Goal: Task Accomplishment & Management: Manage account settings

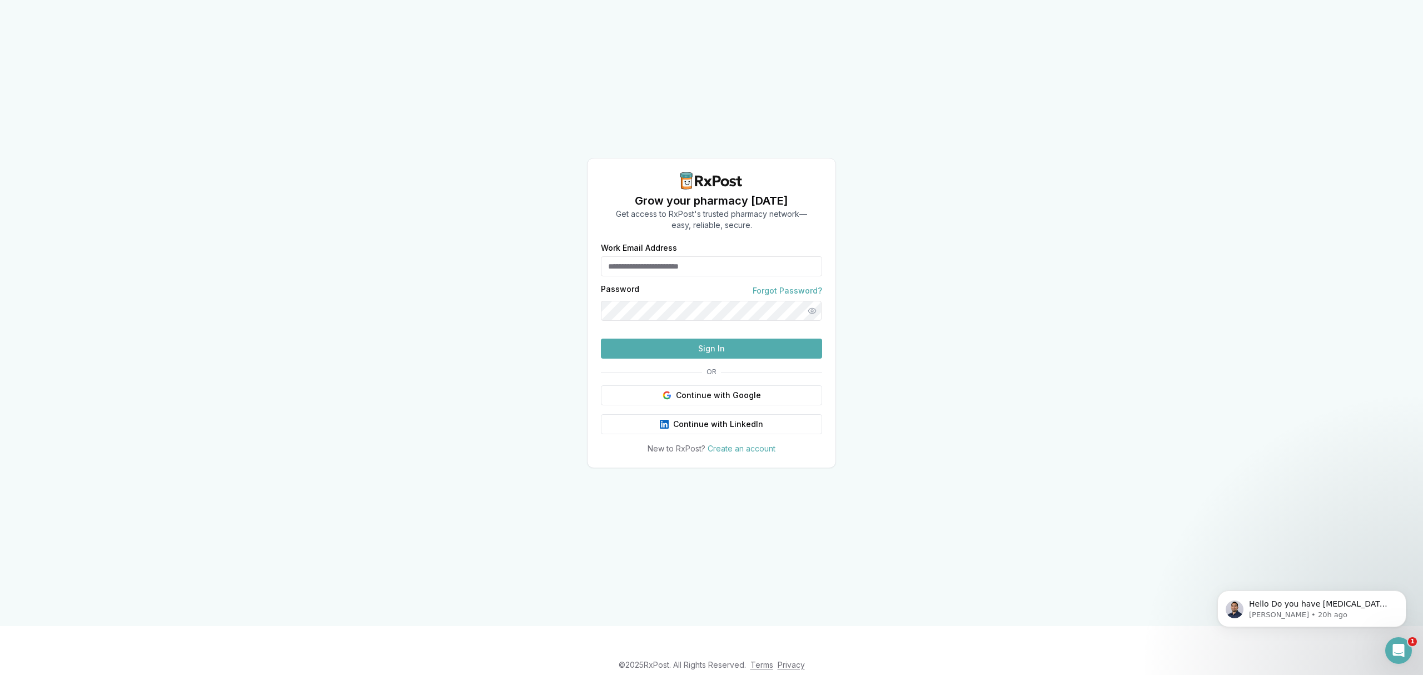
type input "**********"
click at [708, 359] on button "Sign In" at bounding box center [711, 349] width 221 height 20
click at [737, 359] on button "Sign In" at bounding box center [711, 349] width 221 height 20
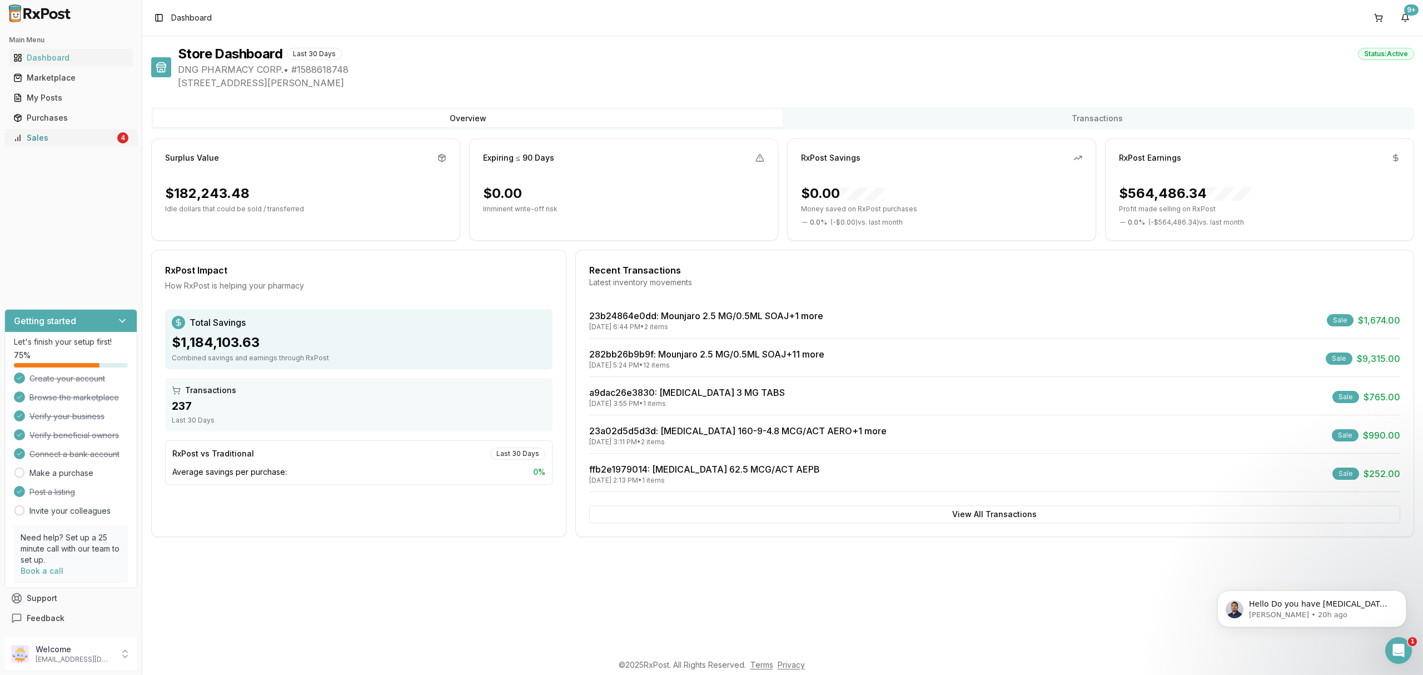
click at [76, 141] on div "Sales" at bounding box center [64, 137] width 102 height 11
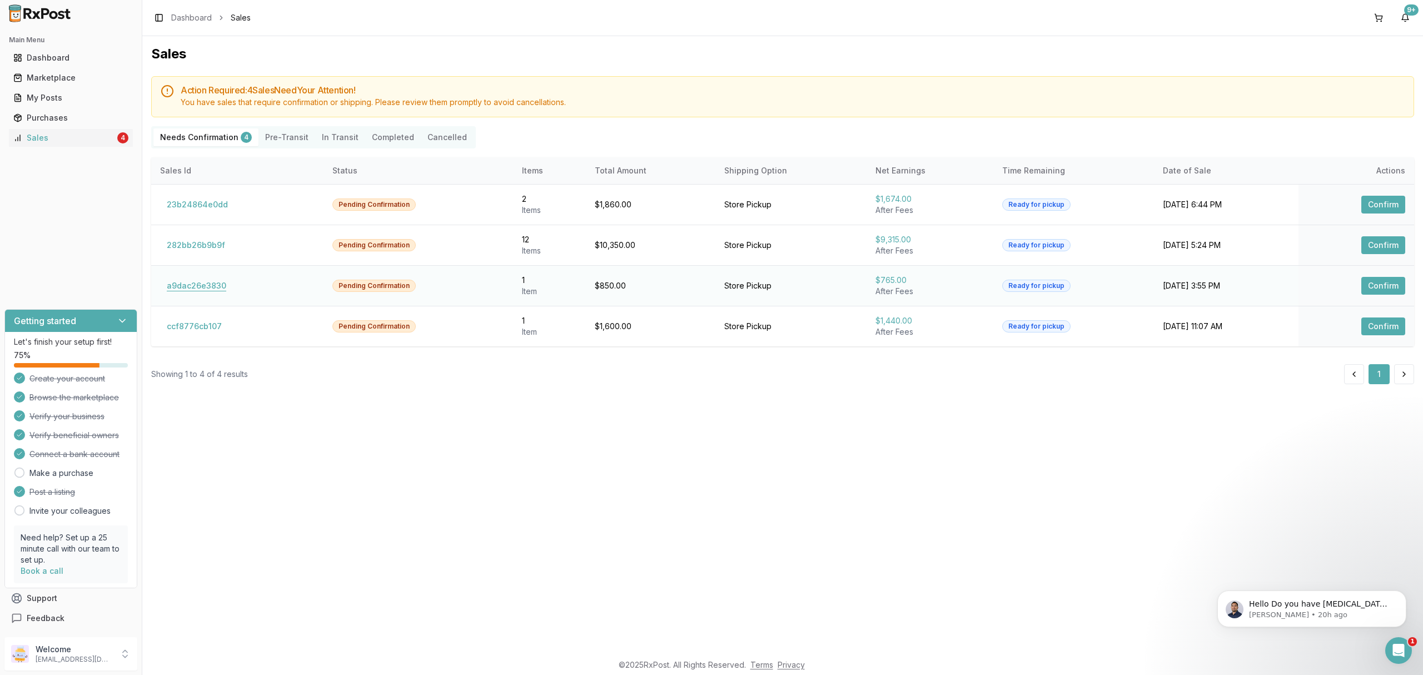
click at [203, 287] on button "a9dac26e3830" at bounding box center [196, 286] width 73 height 18
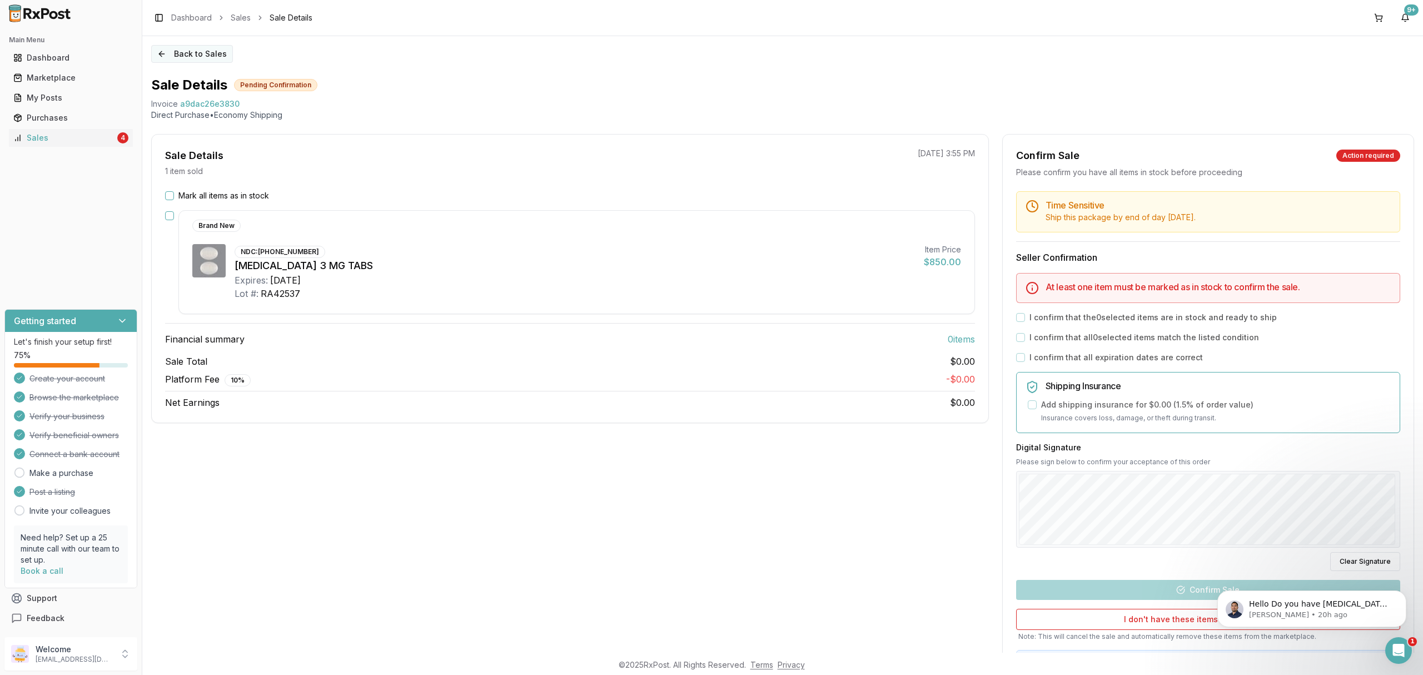
click at [209, 56] on button "Back to Sales" at bounding box center [192, 54] width 82 height 18
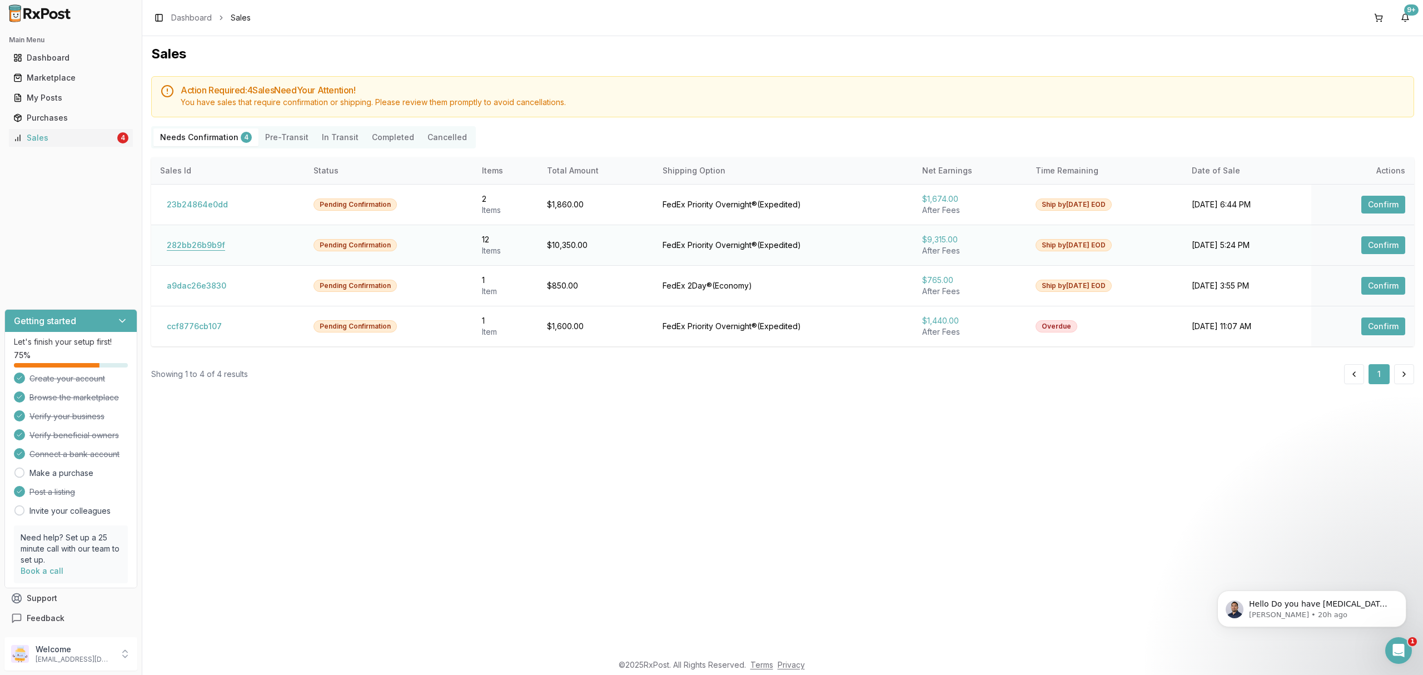
click at [215, 247] on button "282bb26b9b9f" at bounding box center [196, 245] width 72 height 18
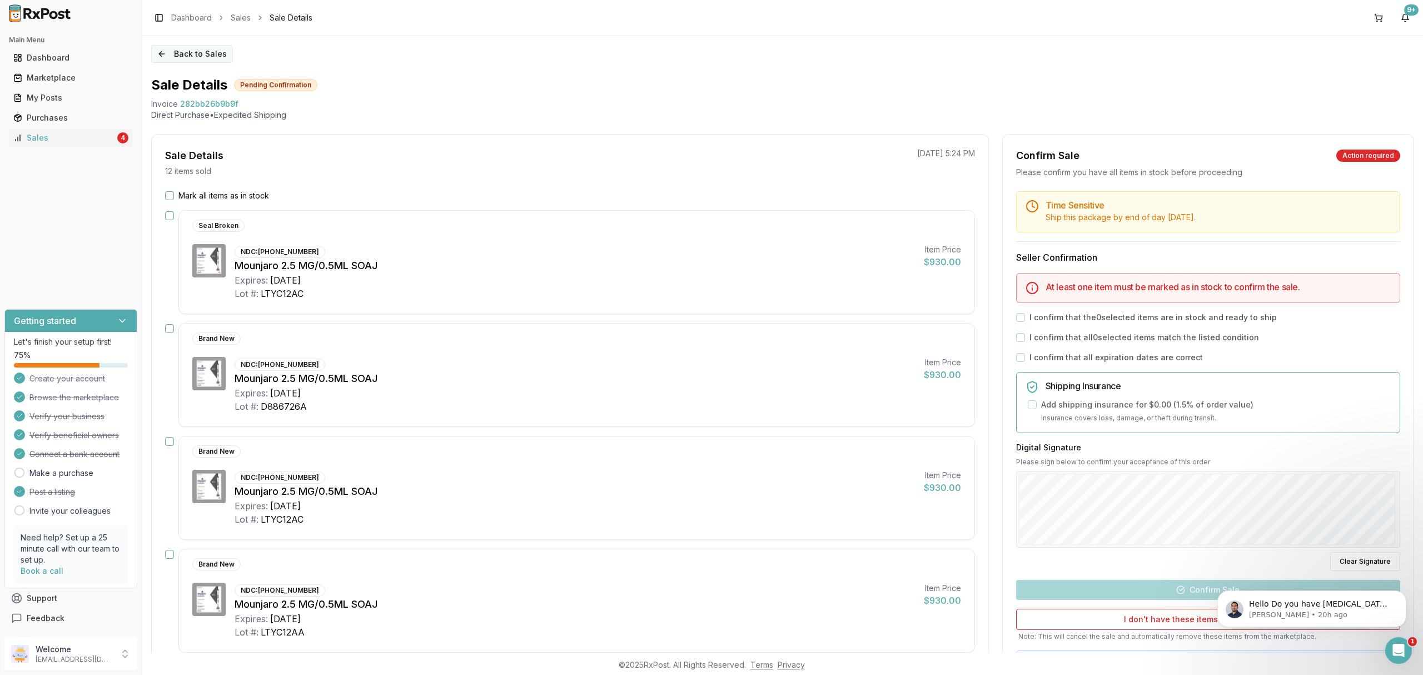
click at [174, 56] on button "Back to Sales" at bounding box center [192, 54] width 82 height 18
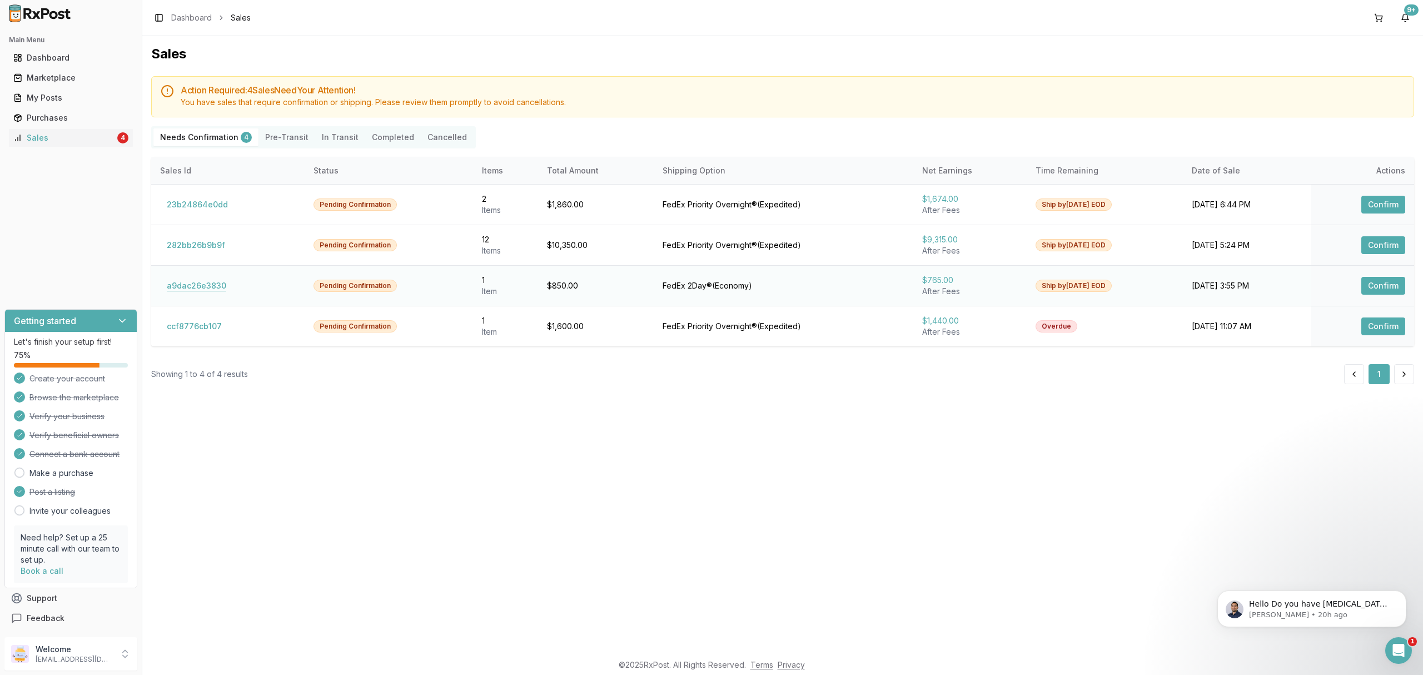
click at [196, 290] on button "a9dac26e3830" at bounding box center [196, 286] width 73 height 18
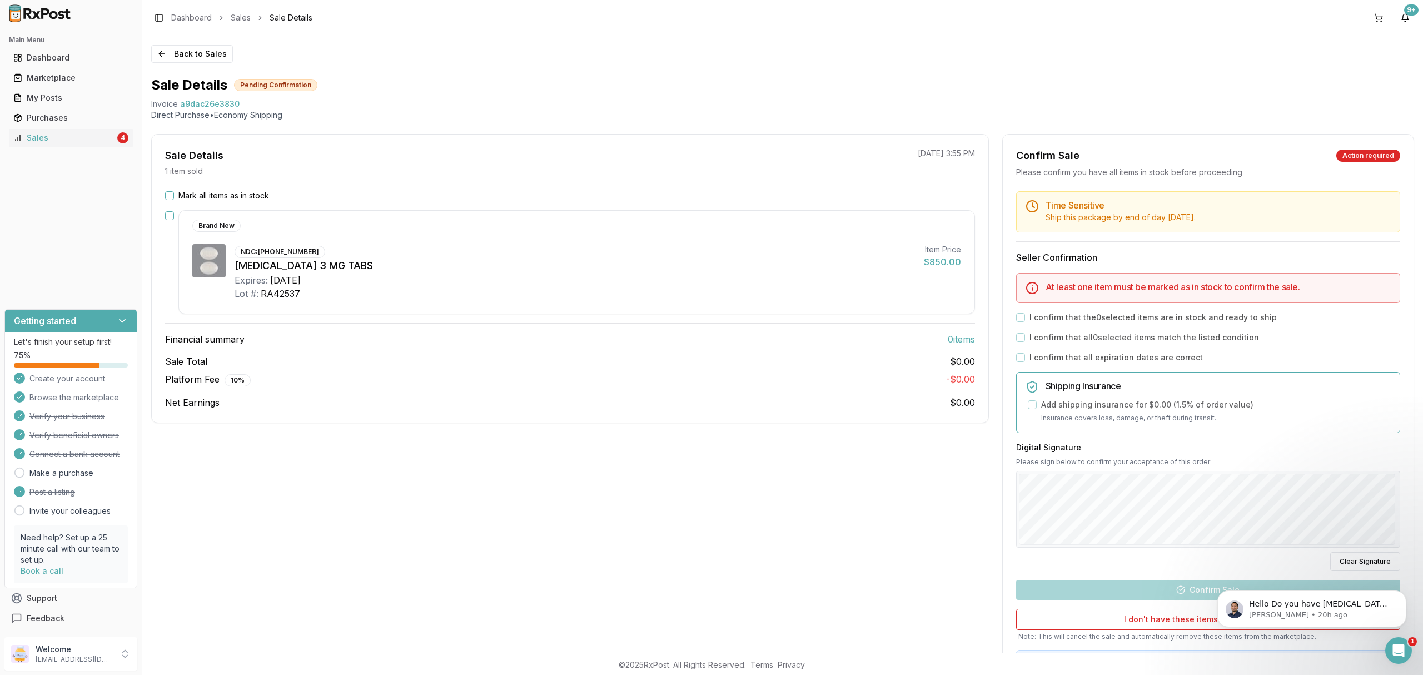
click at [172, 192] on button "Mark all items as in stock" at bounding box center [169, 195] width 9 height 9
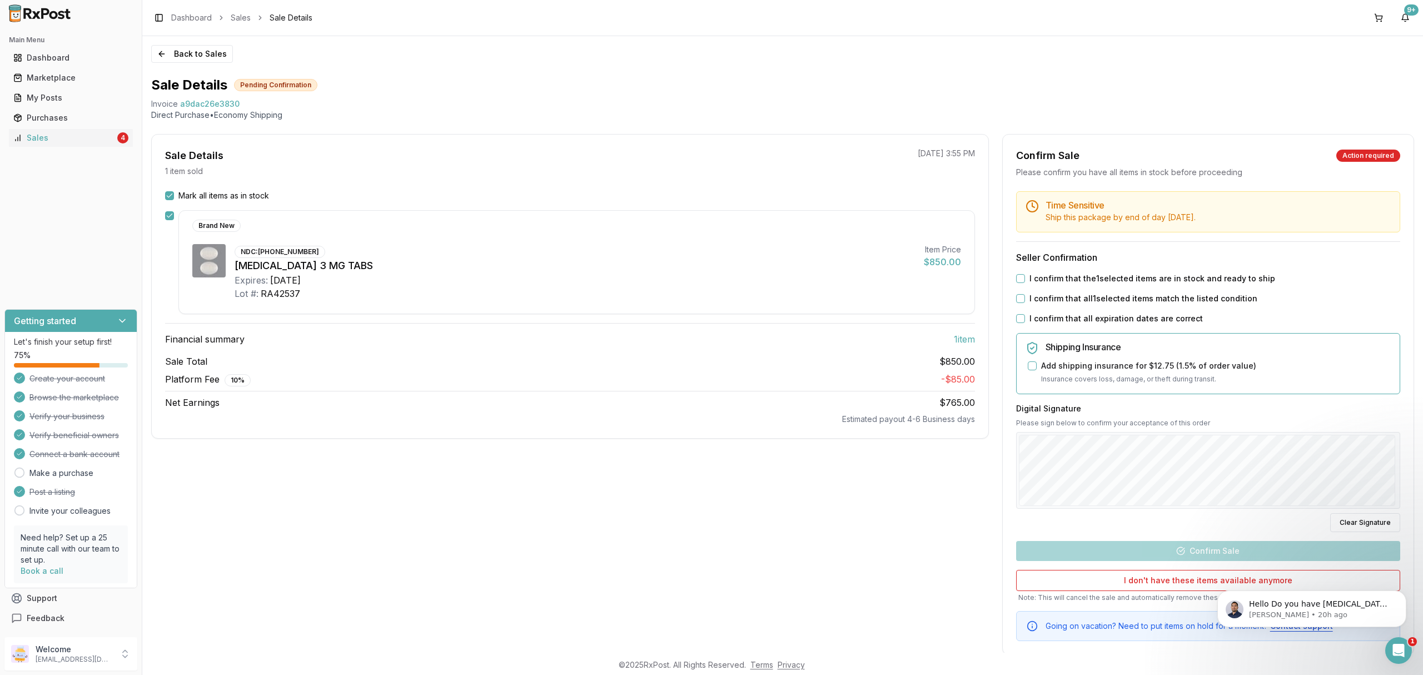
click at [1067, 279] on label "I confirm that the 1 selected items are in stock and ready to ship" at bounding box center [1153, 278] width 246 height 11
click at [1025, 279] on button "I confirm that the 1 selected items are in stock and ready to ship" at bounding box center [1020, 278] width 9 height 9
click at [1067, 298] on label "I confirm that all 1 selected items match the listed condition" at bounding box center [1144, 298] width 228 height 11
click at [1025, 298] on button "I confirm that all 1 selected items match the listed condition" at bounding box center [1020, 298] width 9 height 9
click at [1067, 322] on label "I confirm that all expiration dates are correct" at bounding box center [1116, 318] width 173 height 11
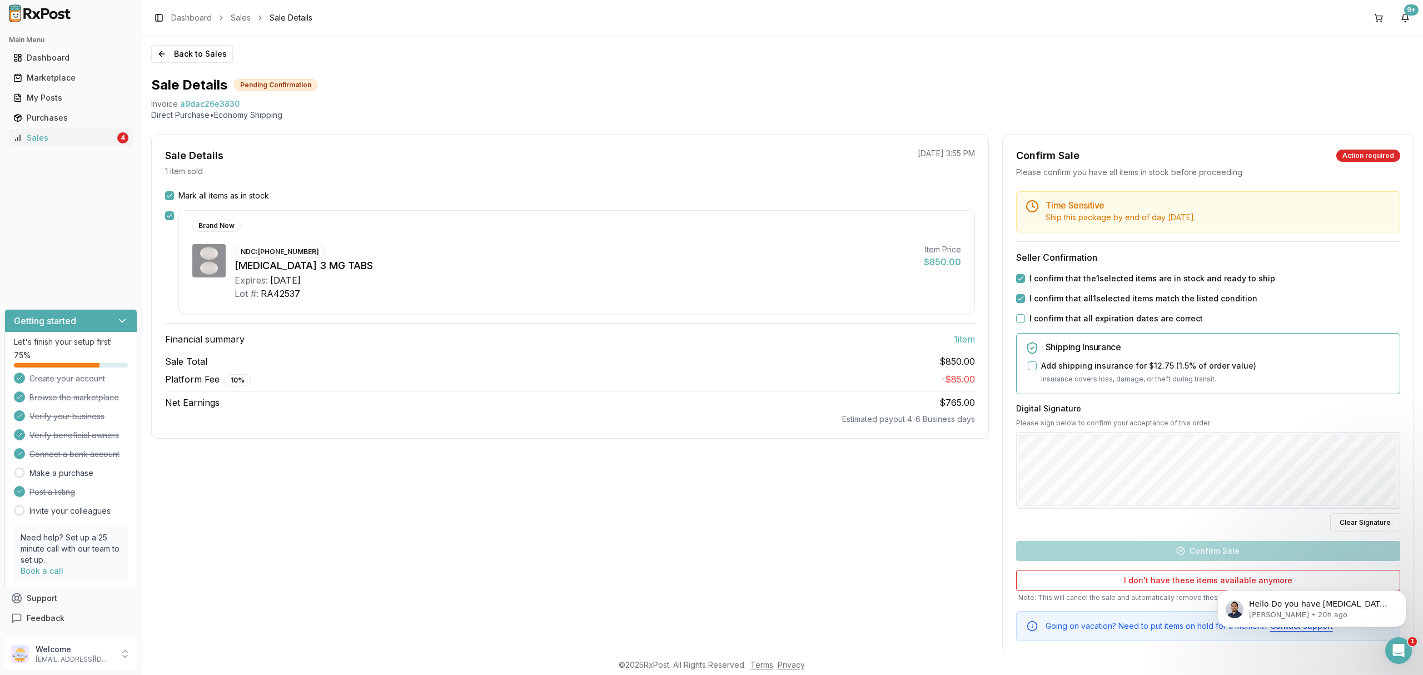
click at [1025, 322] on button "I confirm that all expiration dates are correct" at bounding box center [1020, 318] width 9 height 9
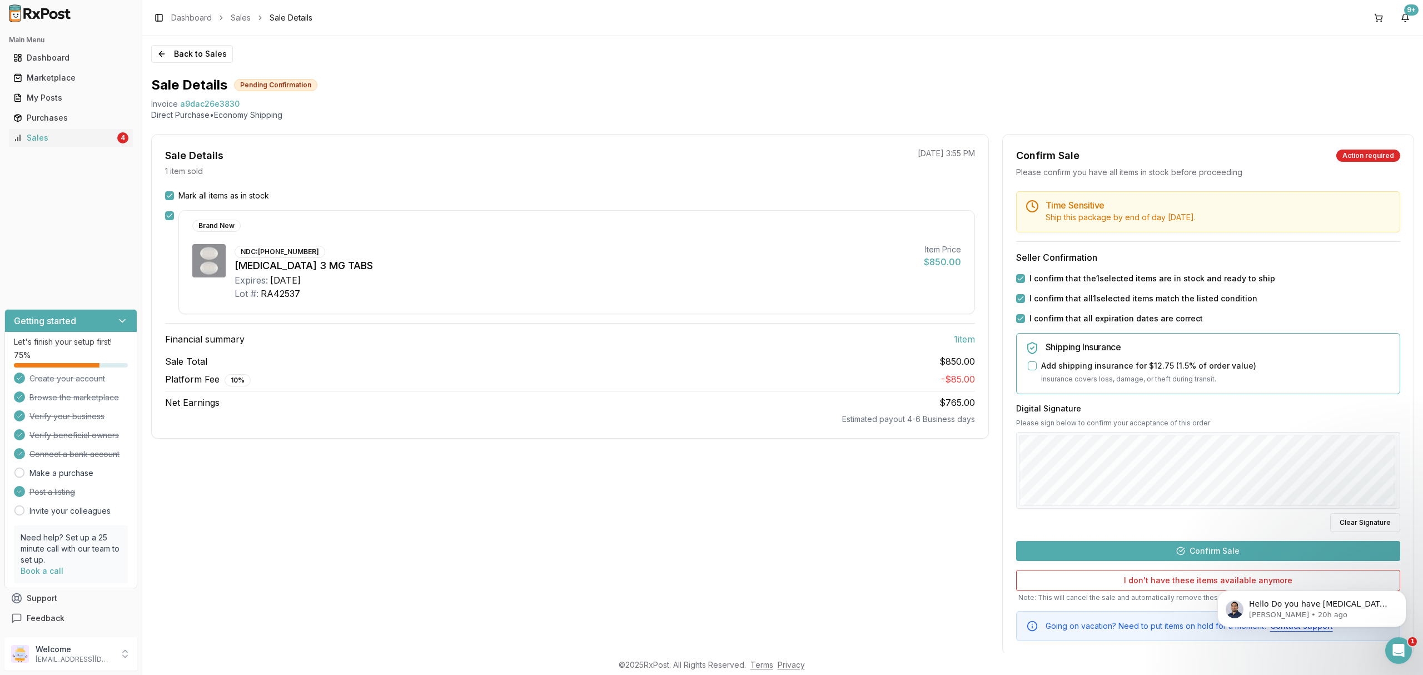
click at [1067, 506] on button "Confirm Sale" at bounding box center [1208, 551] width 384 height 20
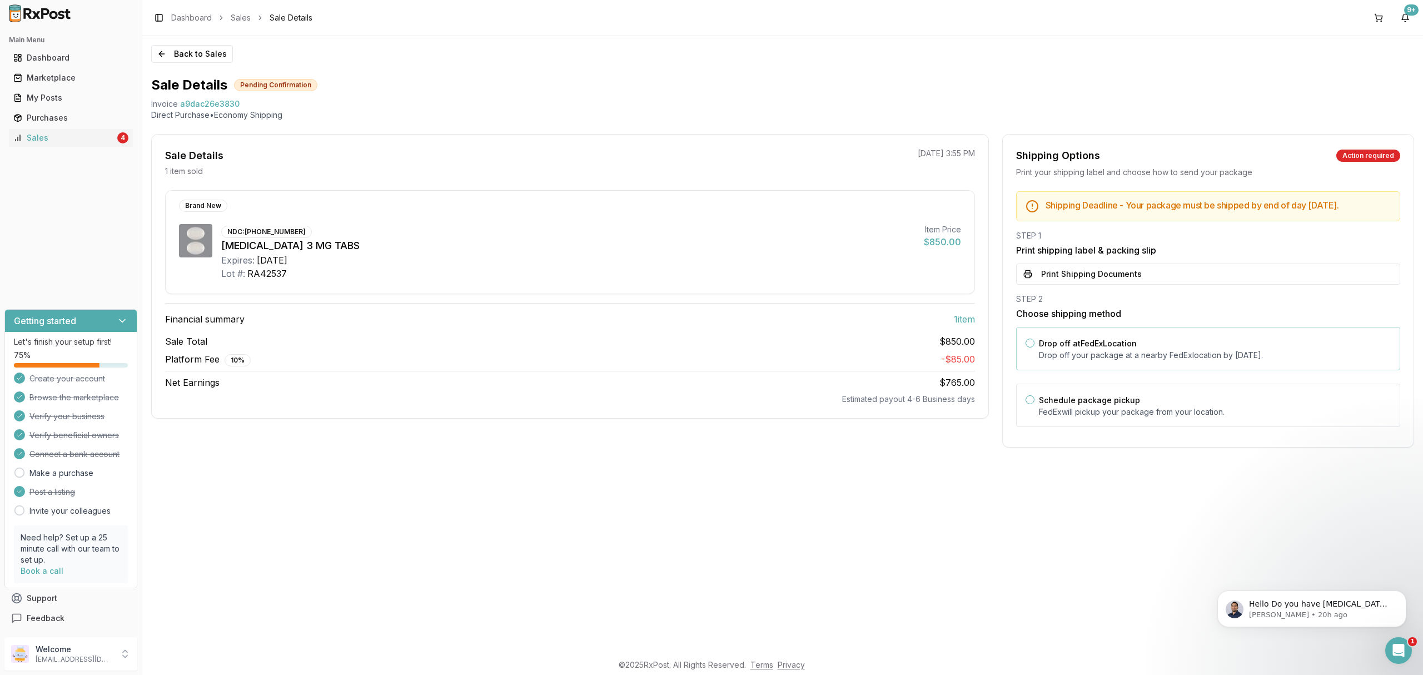
click at [1067, 358] on div "Drop off at FedEx Location Drop off your package at a nearby FedEx location by …" at bounding box center [1215, 348] width 352 height 24
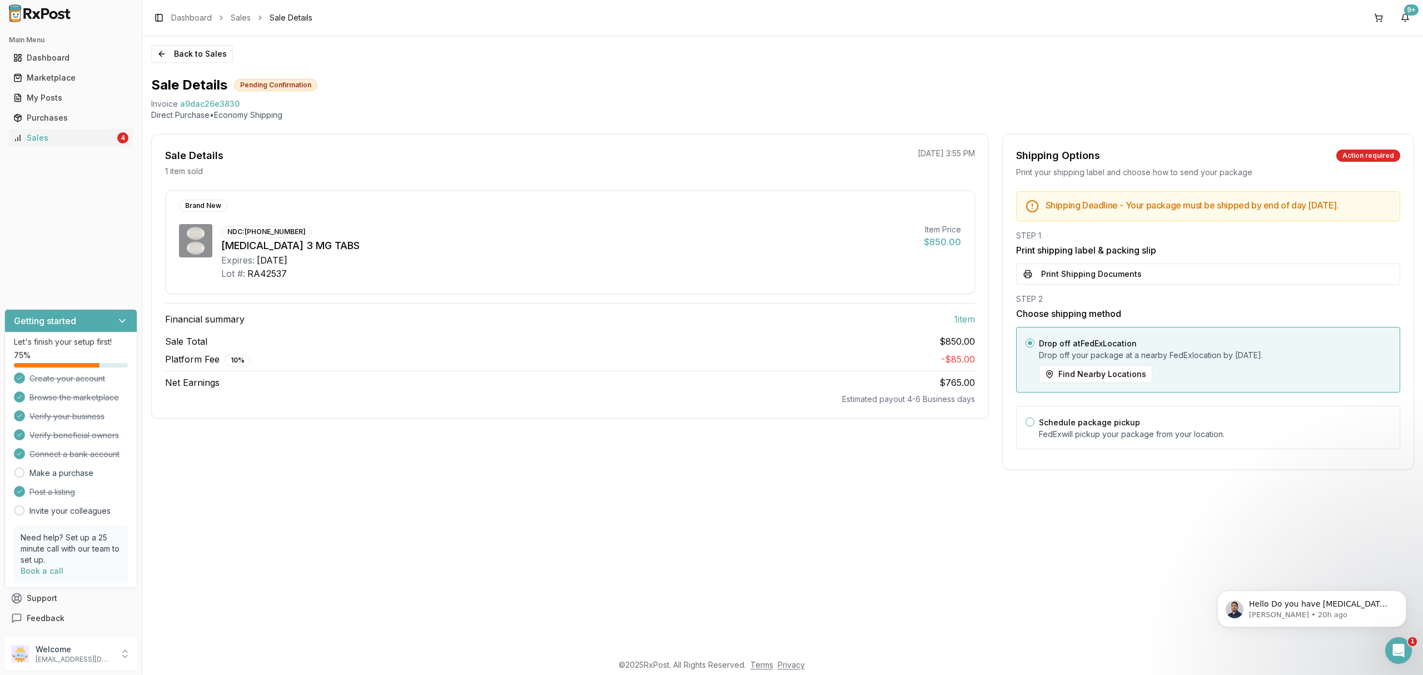
click at [1067, 296] on div "Shipping Deadline - Your package must be shipped by end of day Tuesday, October…" at bounding box center [1208, 323] width 411 height 265
click at [1067, 283] on button "Print Shipping Documents" at bounding box center [1208, 274] width 384 height 21
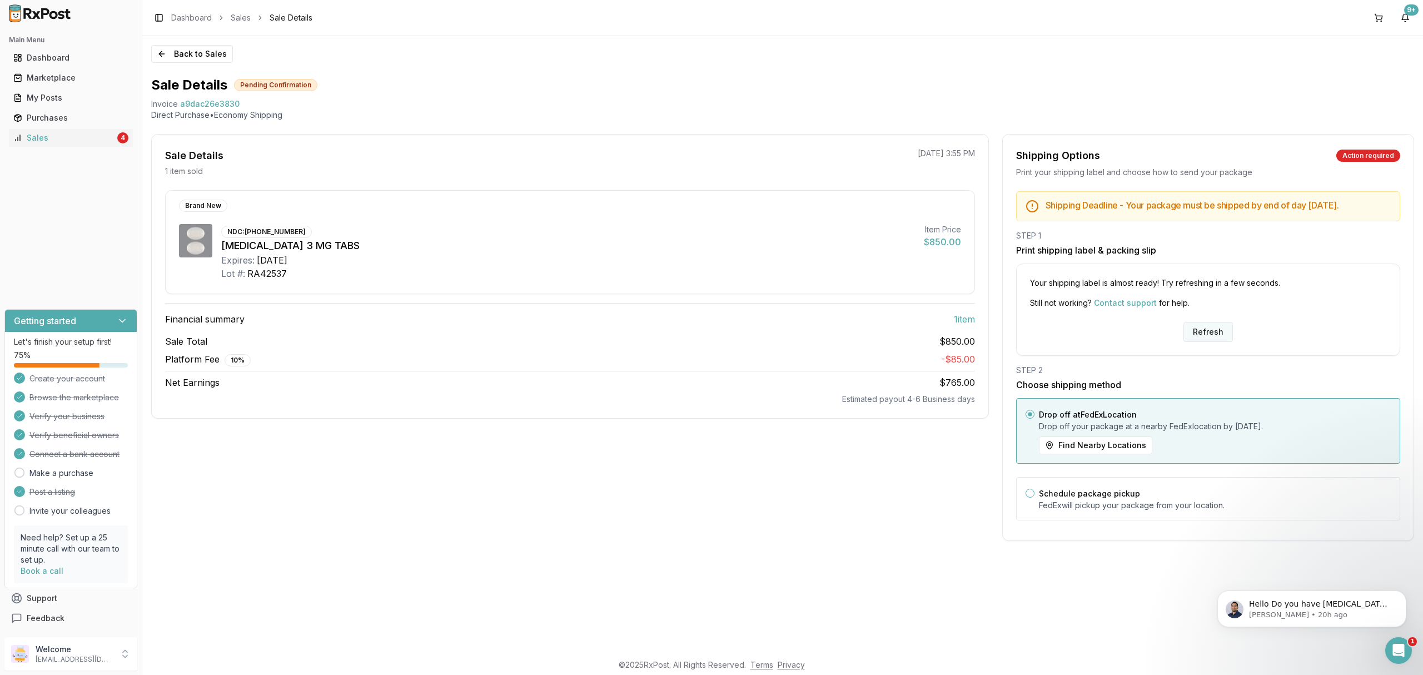
click at [1067, 342] on button "Refresh" at bounding box center [1208, 332] width 49 height 20
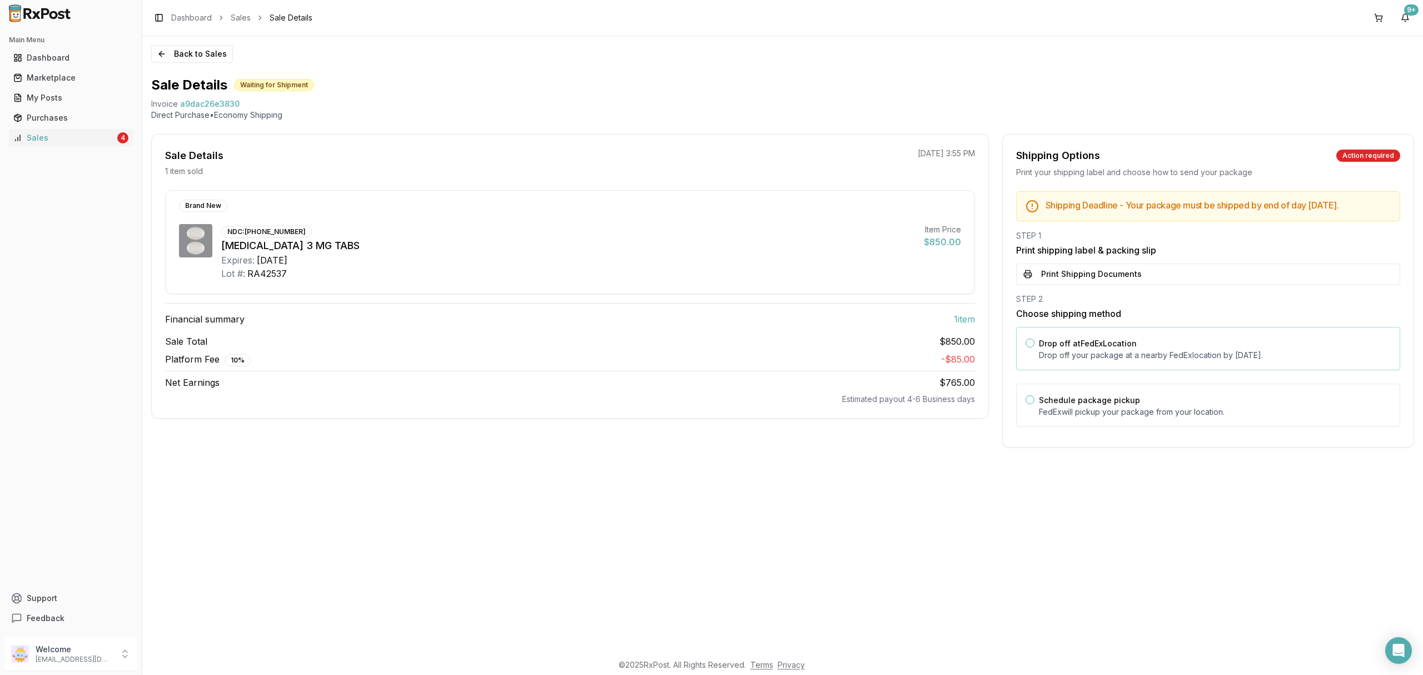
click at [1108, 361] on p "Drop off your package at a nearby [GEOGRAPHIC_DATA] location by [DATE] ." at bounding box center [1215, 355] width 352 height 11
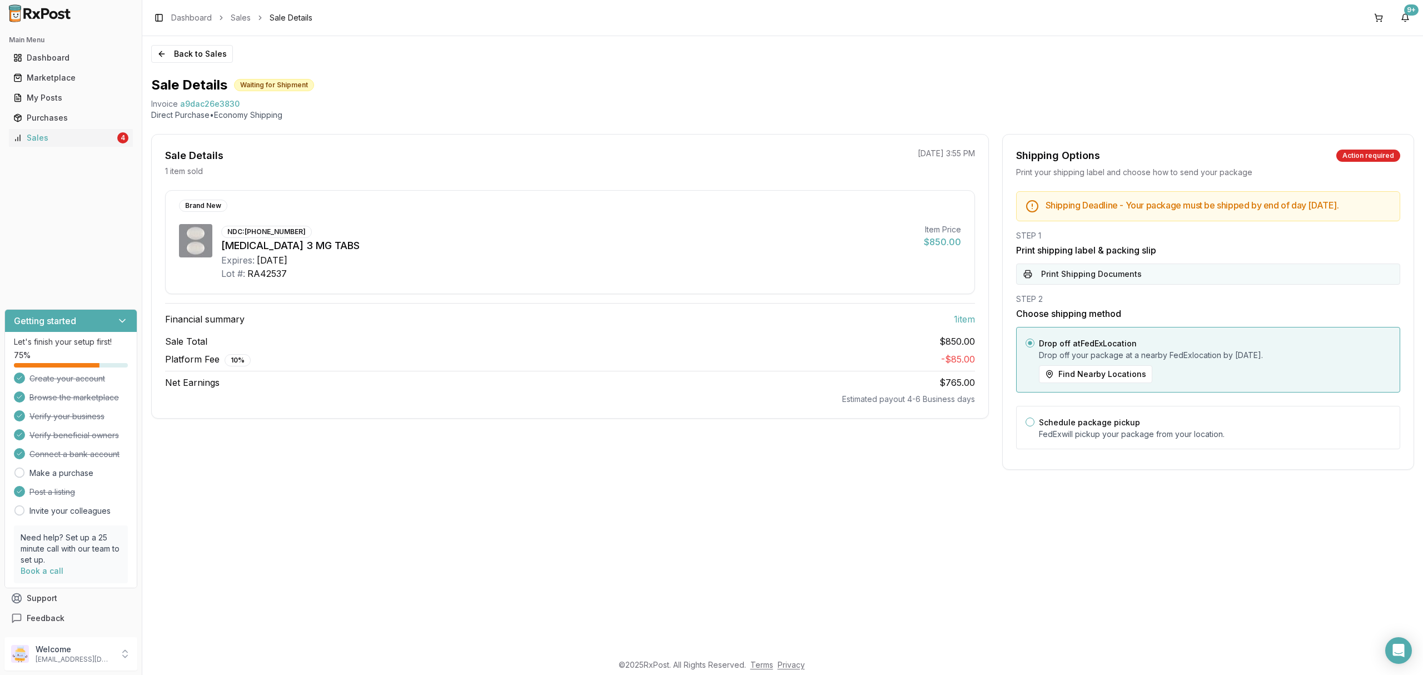
click at [1113, 284] on button "Print Shipping Documents" at bounding box center [1208, 274] width 384 height 21
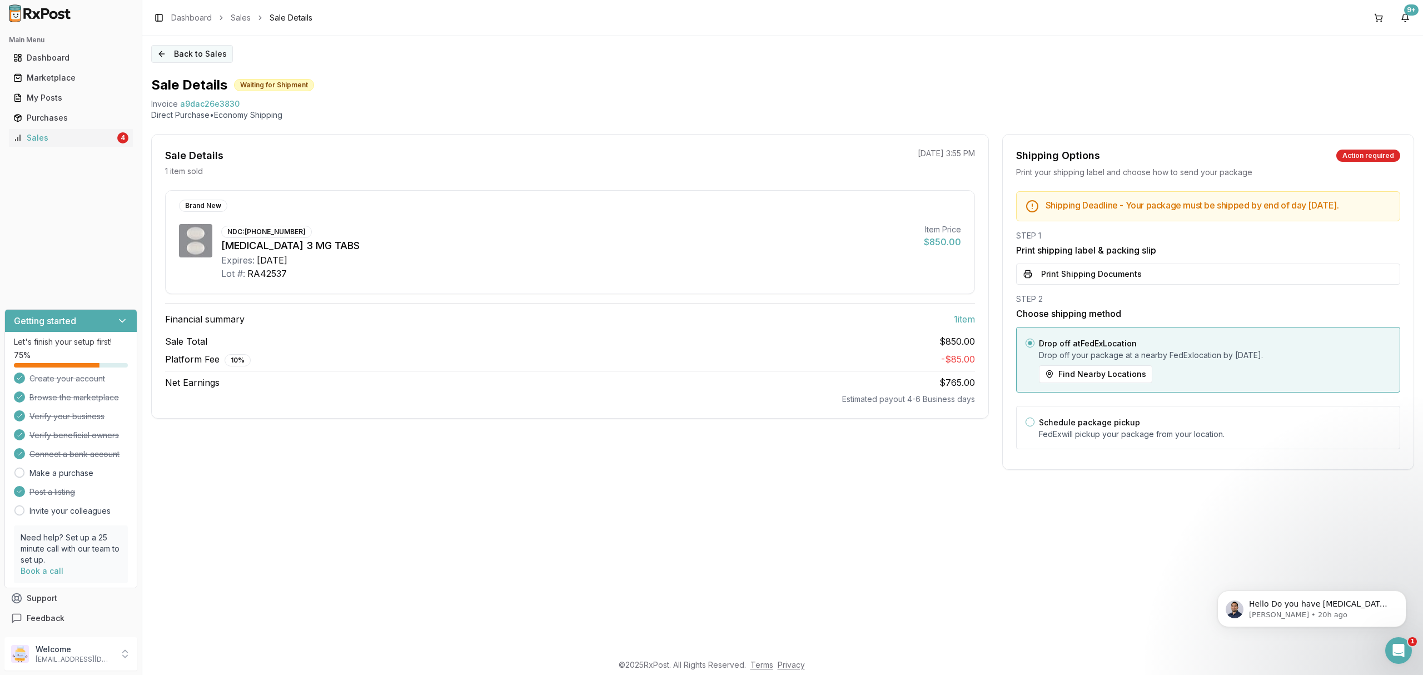
click at [194, 56] on button "Back to Sales" at bounding box center [192, 54] width 82 height 18
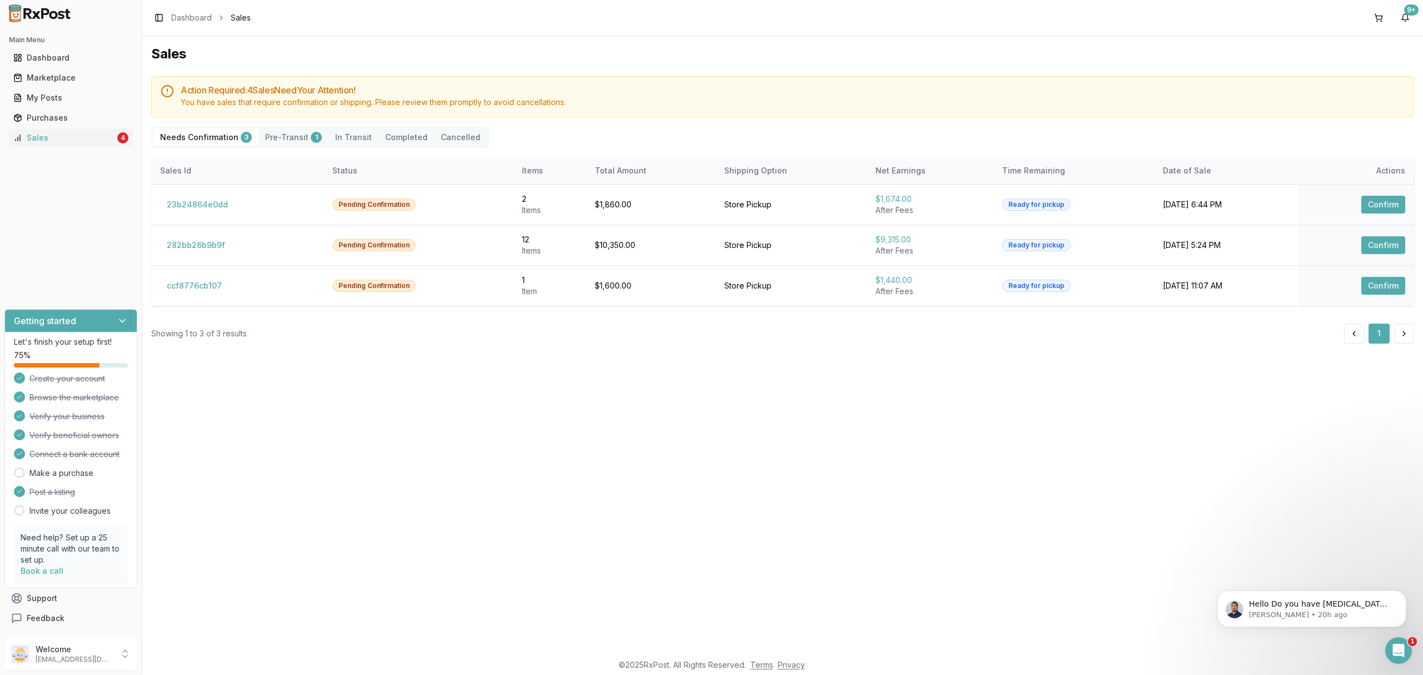
click at [686, 412] on div "Sales Action Required: 4 Sale s Need Your Attention! You have sales that requir…" at bounding box center [782, 344] width 1281 height 617
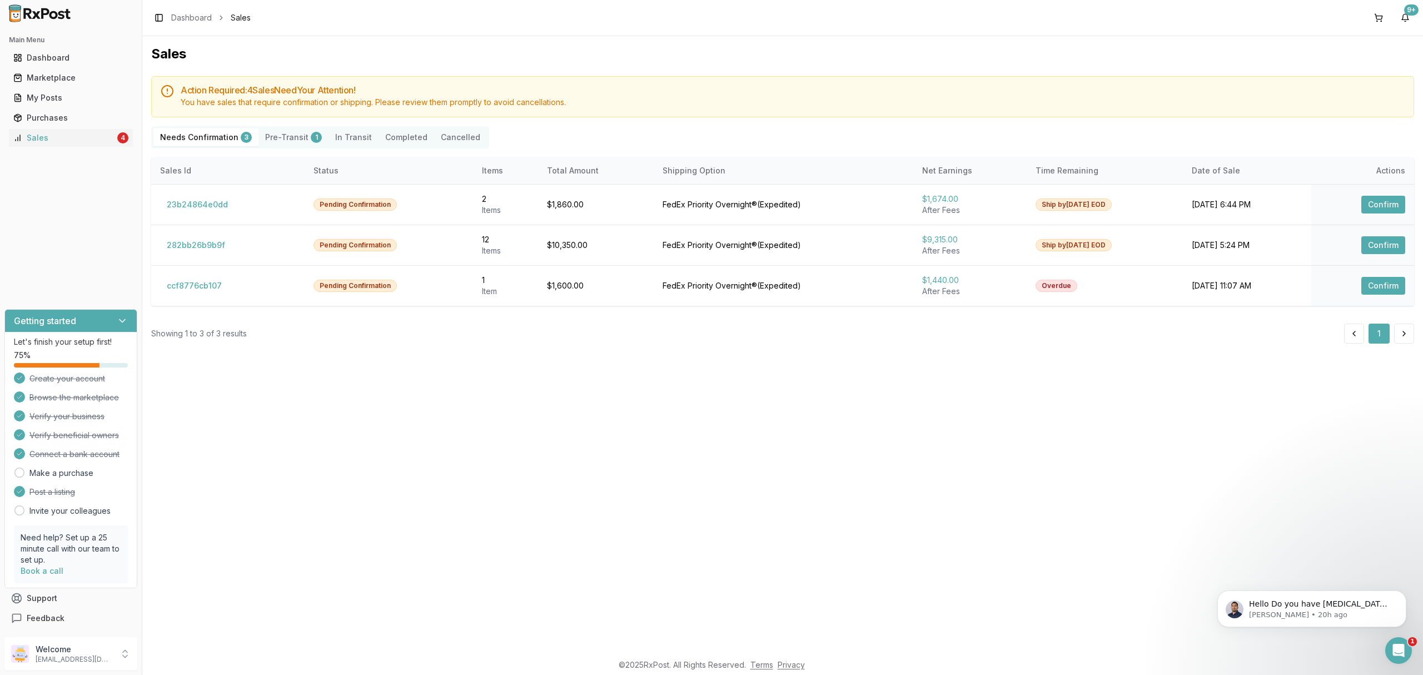
click at [668, 514] on div "Sales Action Required: 4 Sale s Need Your Attention! You have sales that requir…" at bounding box center [782, 344] width 1281 height 617
click at [275, 138] on button "Pre-Transit 1" at bounding box center [293, 137] width 70 height 18
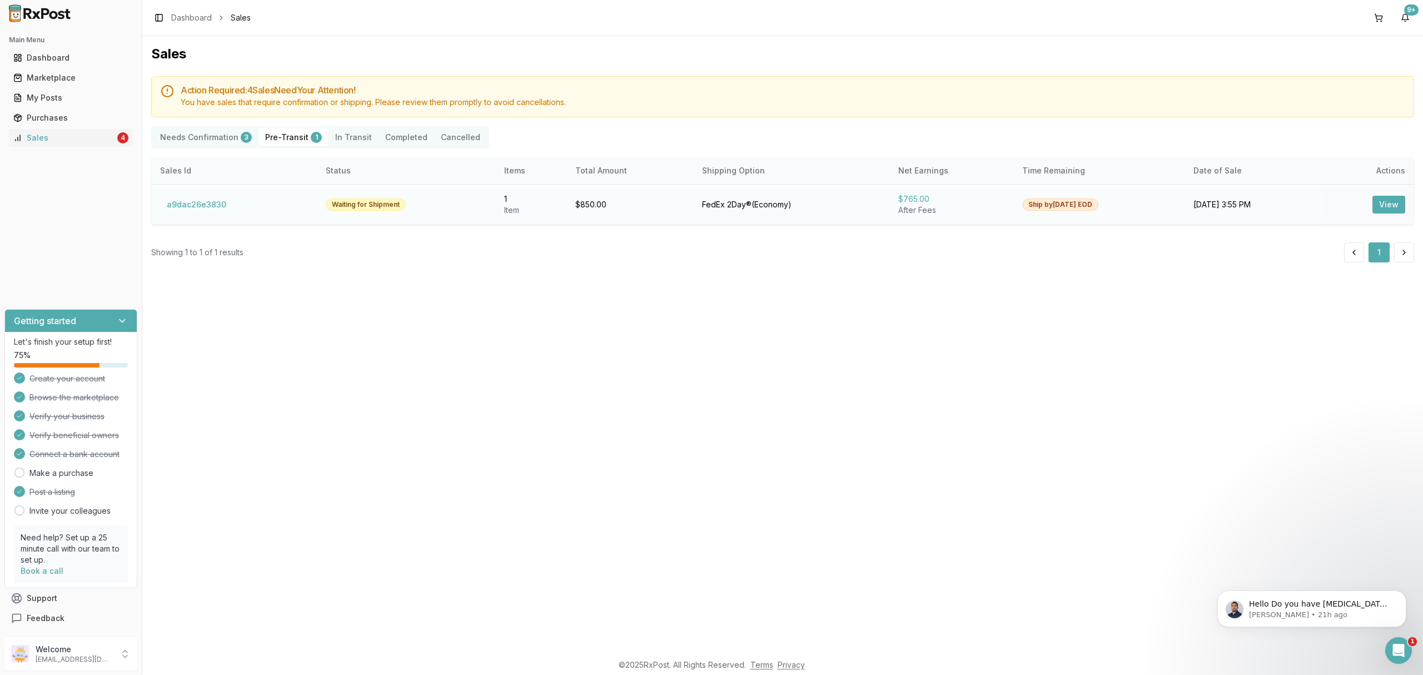
click at [1390, 208] on button "View" at bounding box center [1389, 205] width 33 height 18
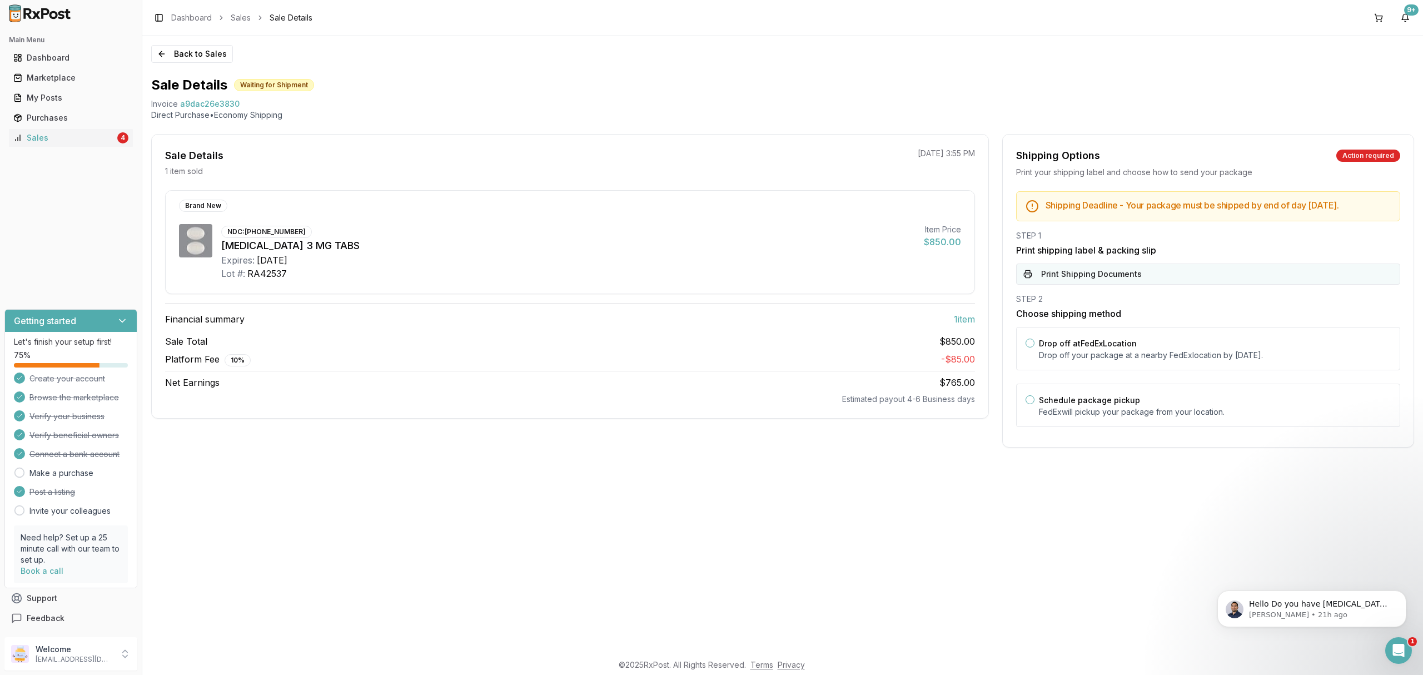
click at [1121, 285] on button "Print Shipping Documents" at bounding box center [1208, 274] width 384 height 21
click at [207, 61] on button "Back to Sales" at bounding box center [192, 54] width 82 height 18
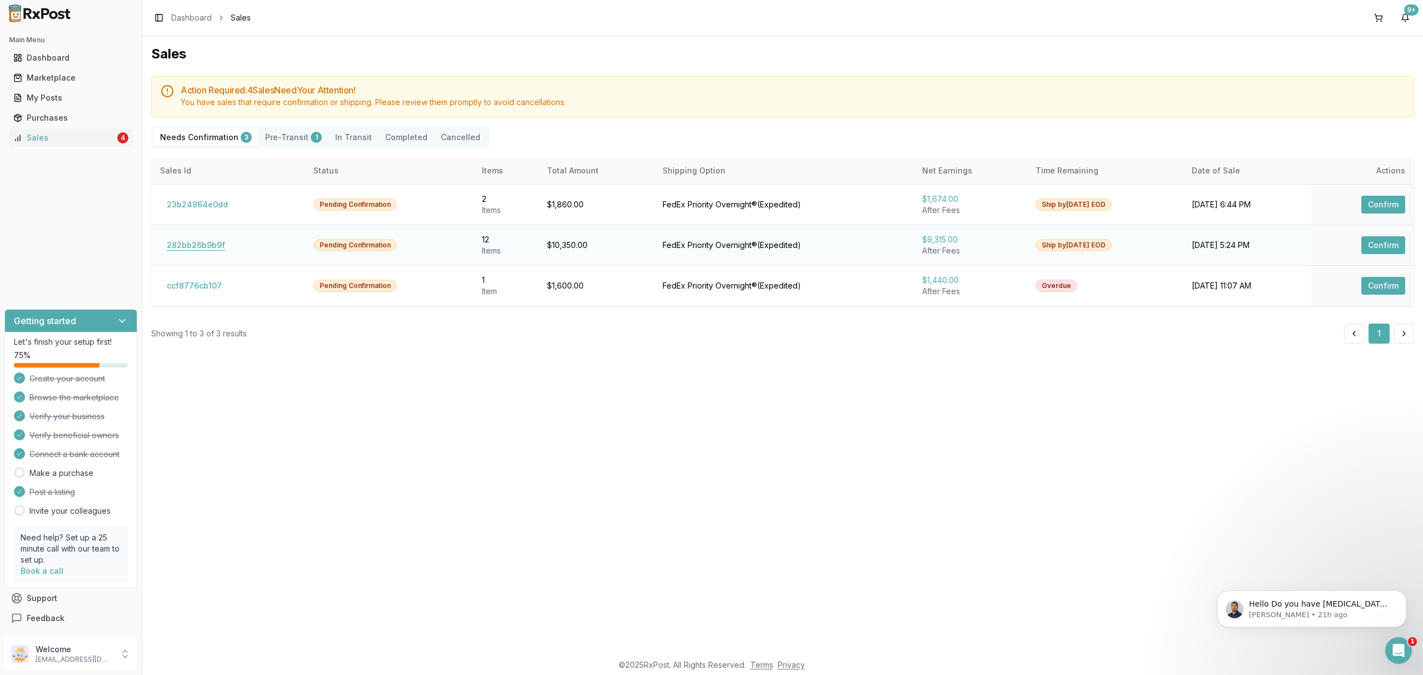
click at [197, 247] on button "282bb26b9b9f" at bounding box center [196, 245] width 72 height 18
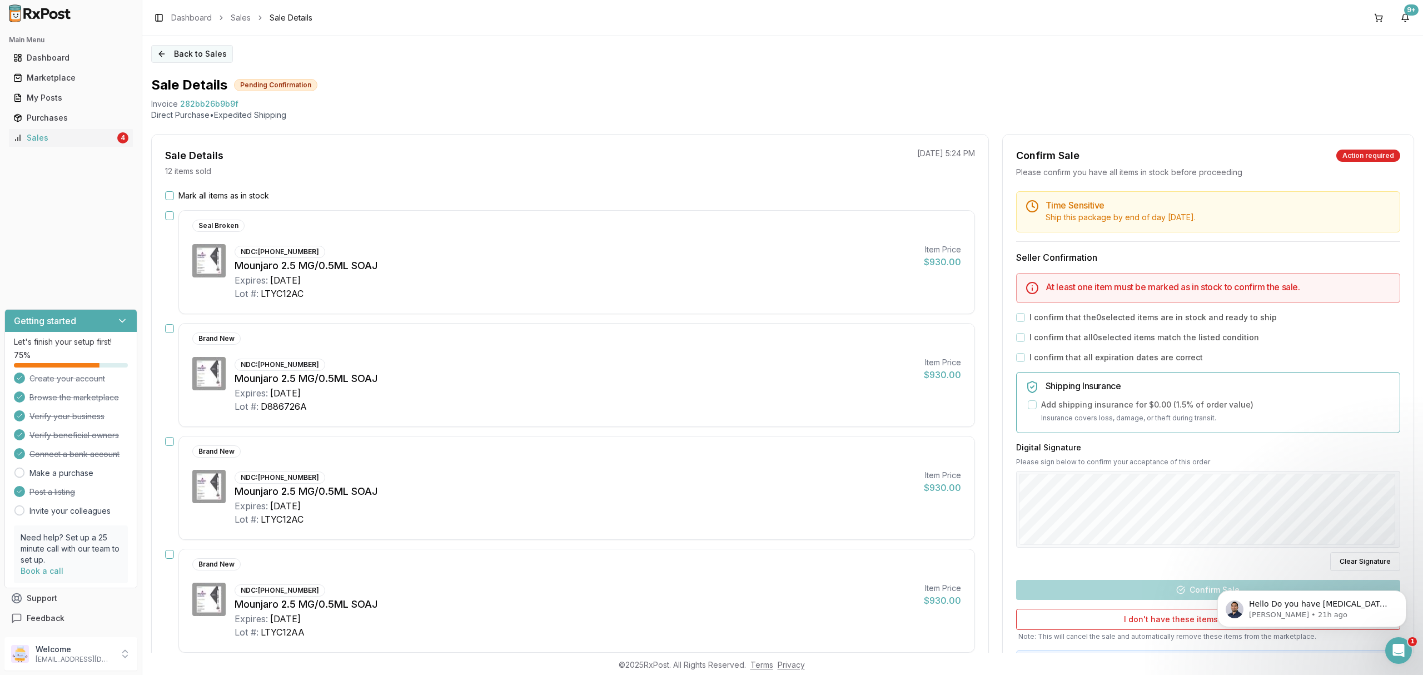
click at [183, 53] on button "Back to Sales" at bounding box center [192, 54] width 82 height 18
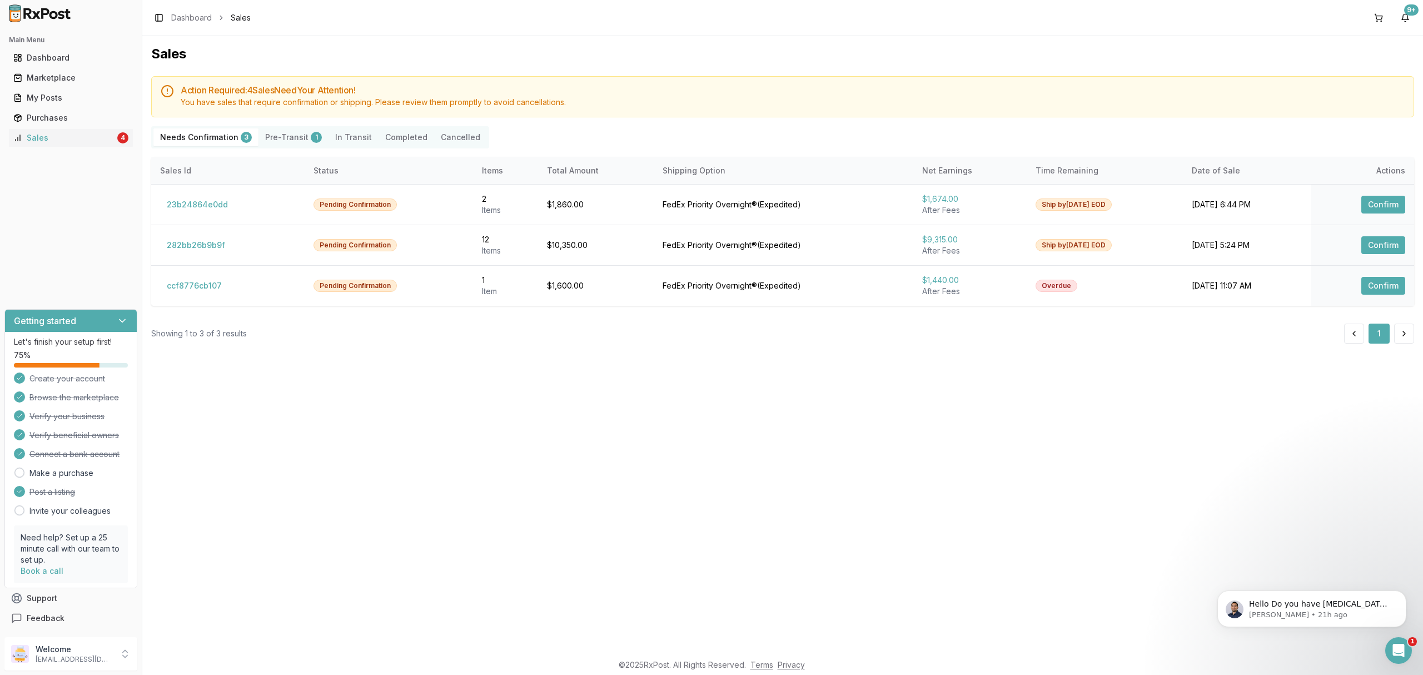
click at [440, 445] on div "Sales Action Required: 4 Sale s Need Your Attention! You have sales that requir…" at bounding box center [782, 344] width 1281 height 617
click at [213, 207] on button "23b24864e0dd" at bounding box center [197, 205] width 74 height 18
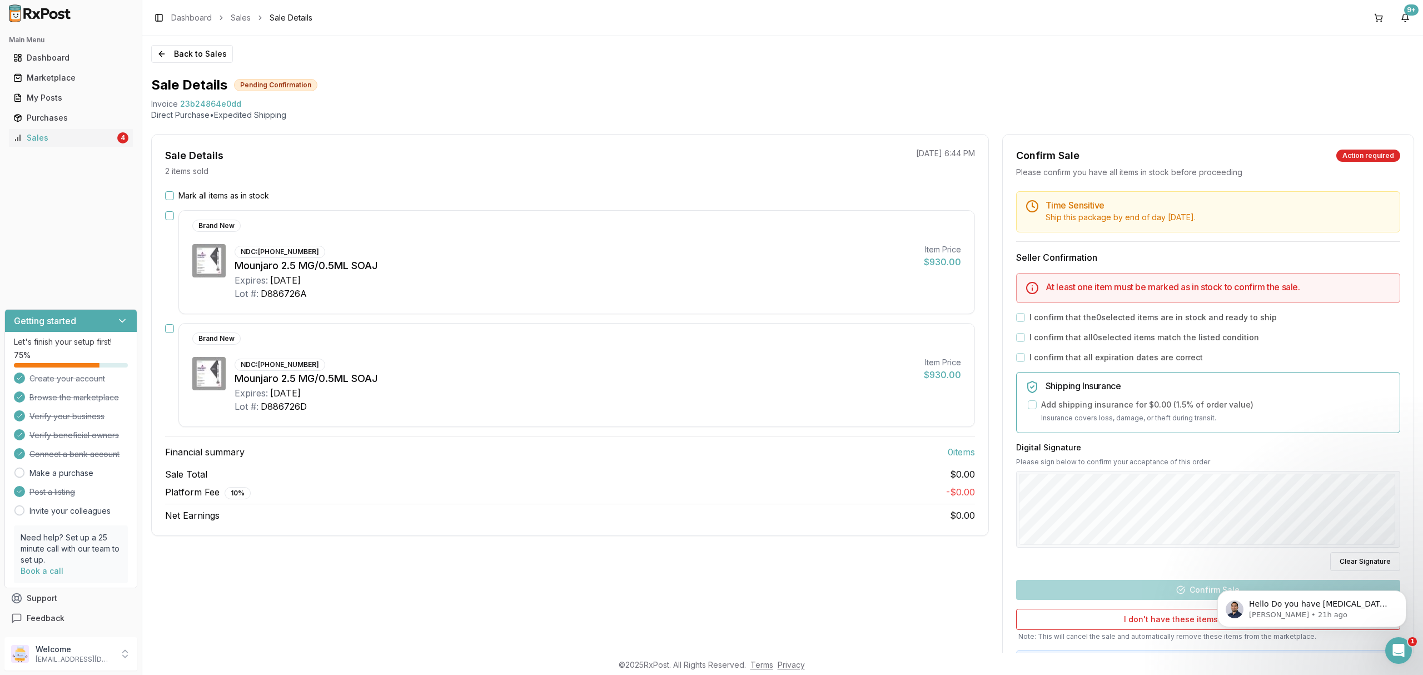
click at [628, 341] on div "Brand New" at bounding box center [567, 338] width 751 height 12
click at [680, 378] on div "Mounjaro 2.5 MG/0.5ML SOAJ" at bounding box center [575, 379] width 680 height 16
click at [247, 191] on label "Mark all items as in stock" at bounding box center [223, 195] width 91 height 11
click at [174, 191] on button "Mark all items as in stock" at bounding box center [169, 195] width 9 height 9
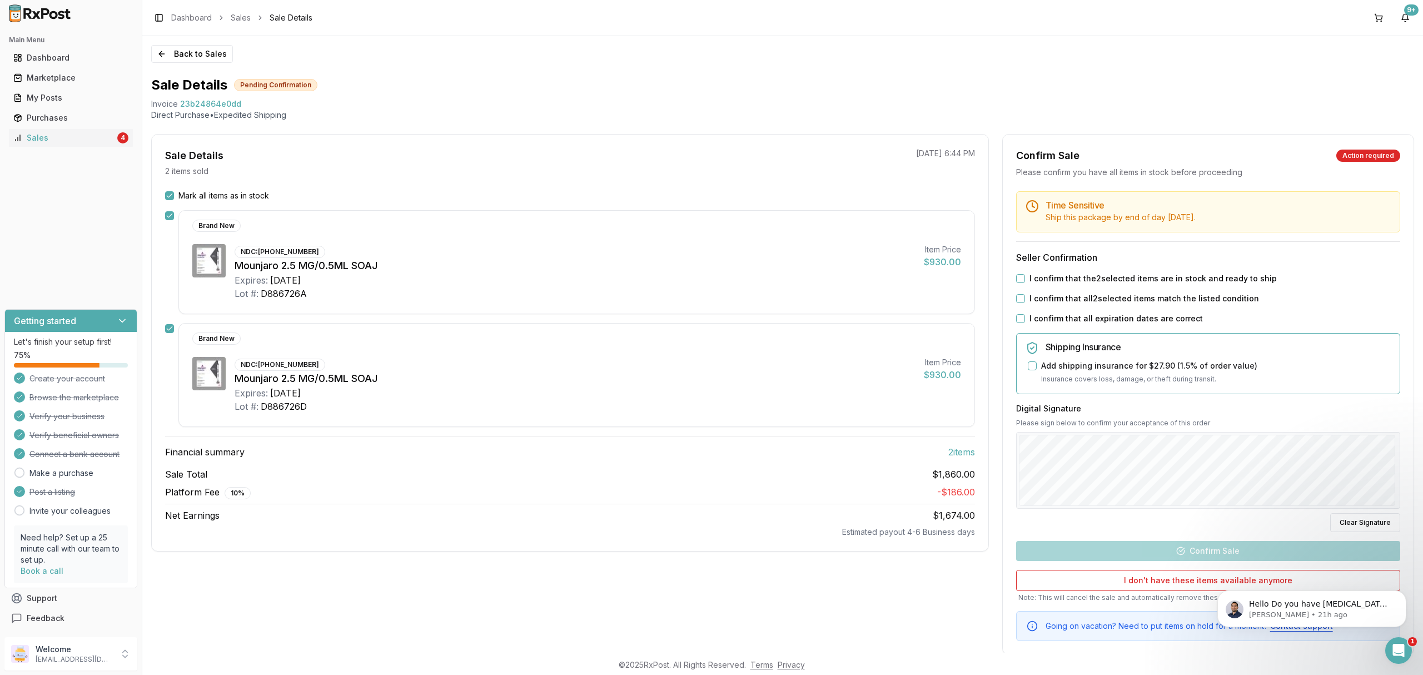
click at [1126, 277] on label "I confirm that the 2 selected items are in stock and ready to ship" at bounding box center [1153, 278] width 247 height 11
click at [1025, 277] on button "I confirm that the 2 selected items are in stock and ready to ship" at bounding box center [1020, 278] width 9 height 9
click at [1108, 301] on label "I confirm that all 2 selected items match the listed condition" at bounding box center [1145, 298] width 230 height 11
click at [1025, 301] on button "I confirm that all 2 selected items match the listed condition" at bounding box center [1020, 298] width 9 height 9
click at [1096, 321] on label "I confirm that all expiration dates are correct" at bounding box center [1116, 318] width 173 height 11
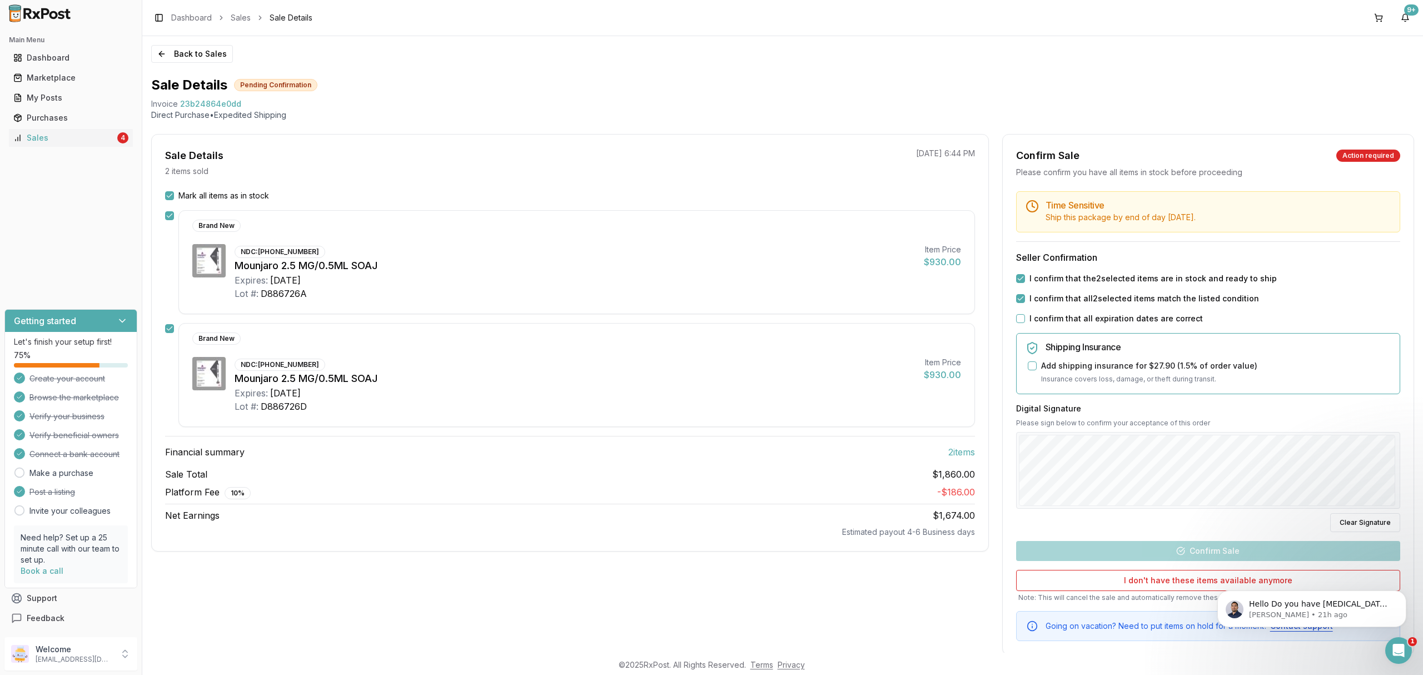
click at [1025, 321] on button "I confirm that all expiration dates are correct" at bounding box center [1020, 318] width 9 height 9
click at [1390, 510] on div "Digital Signature Please sign below to confirm your acceptance of this order Cl…" at bounding box center [1208, 467] width 384 height 129
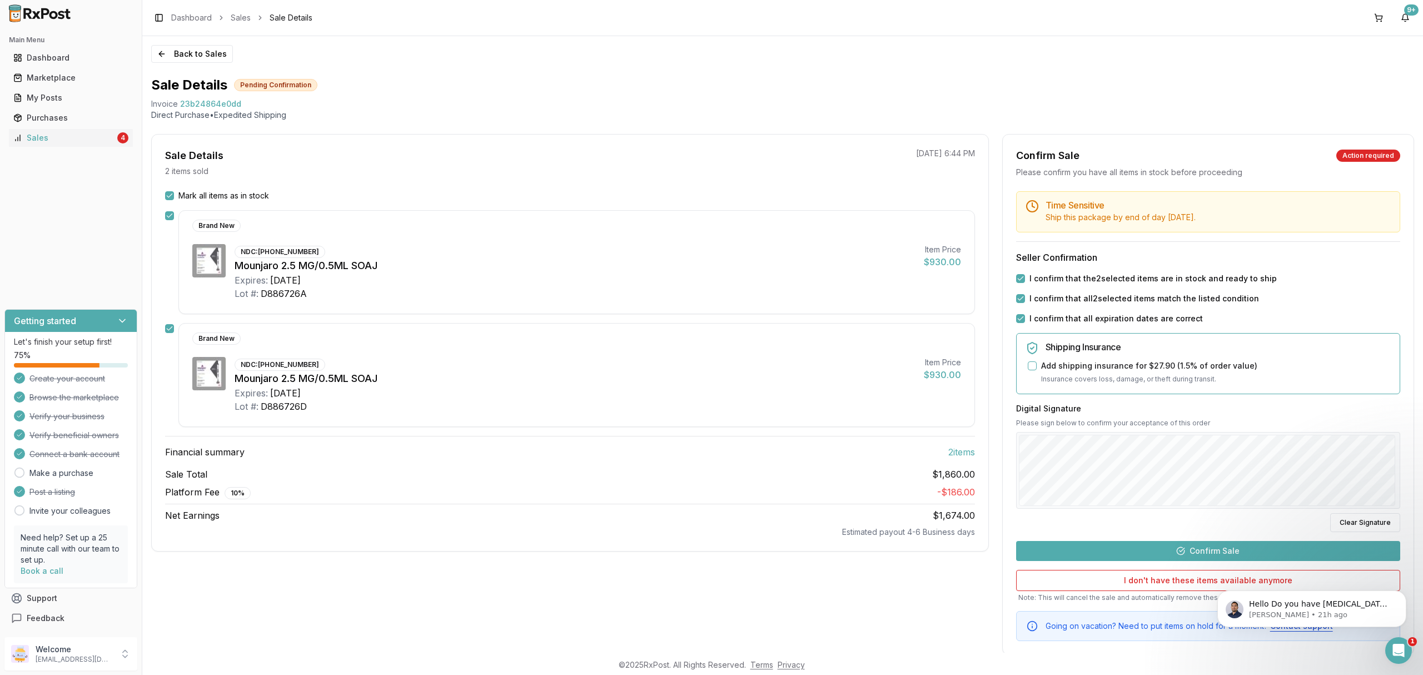
click at [1210, 557] on button "Confirm Sale" at bounding box center [1208, 551] width 384 height 20
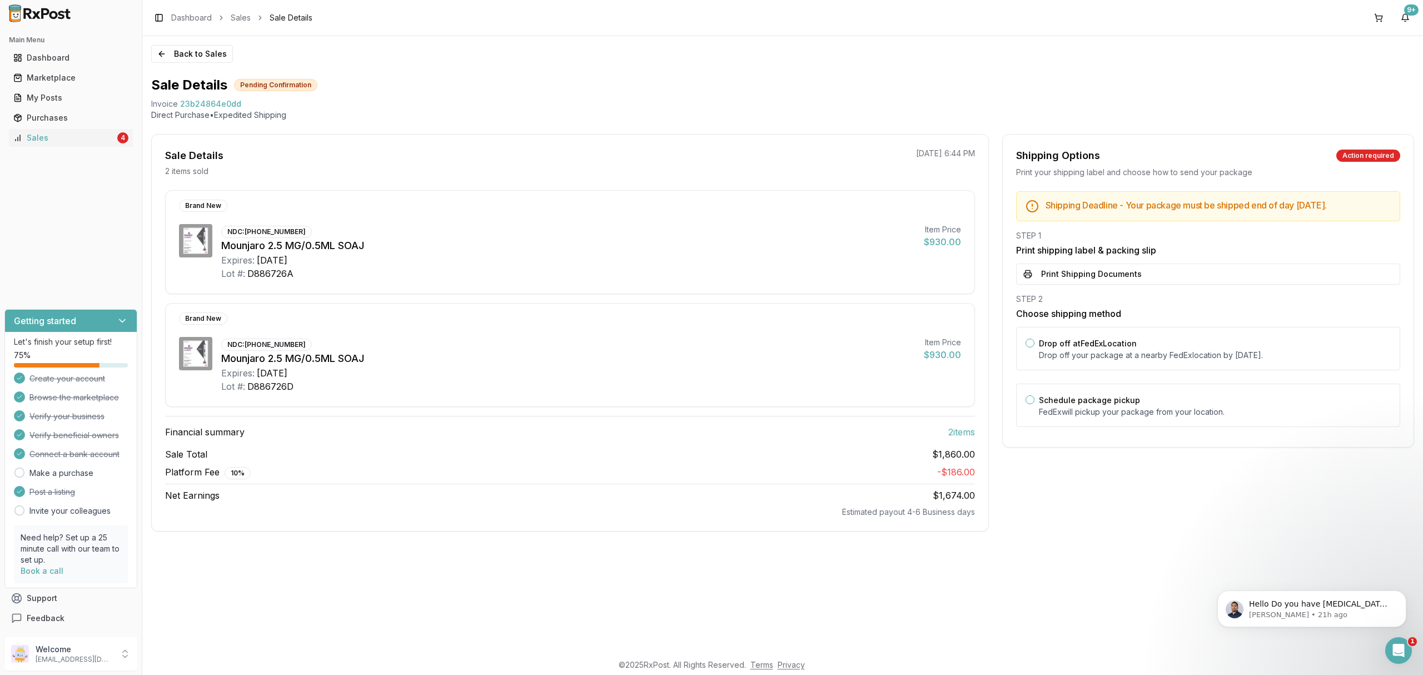
drag, startPoint x: 1185, startPoint y: 269, endPoint x: 1164, endPoint y: 314, distance: 49.7
click at [1185, 268] on button "Print Shipping Documents" at bounding box center [1208, 274] width 384 height 21
click at [1151, 338] on div "Drop off at FedEx Location Drop off your package at a nearby FedEx location by …" at bounding box center [1215, 348] width 352 height 24
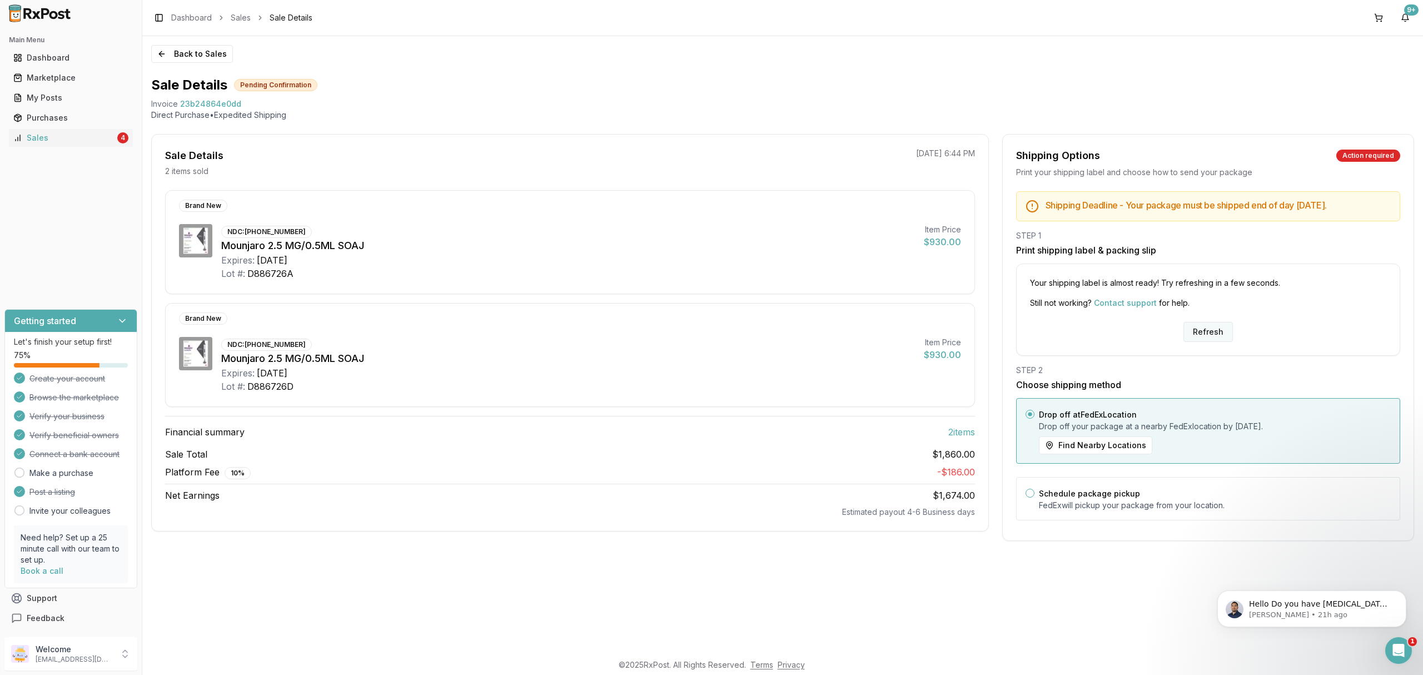
click at [1219, 337] on button "Refresh" at bounding box center [1208, 332] width 49 height 20
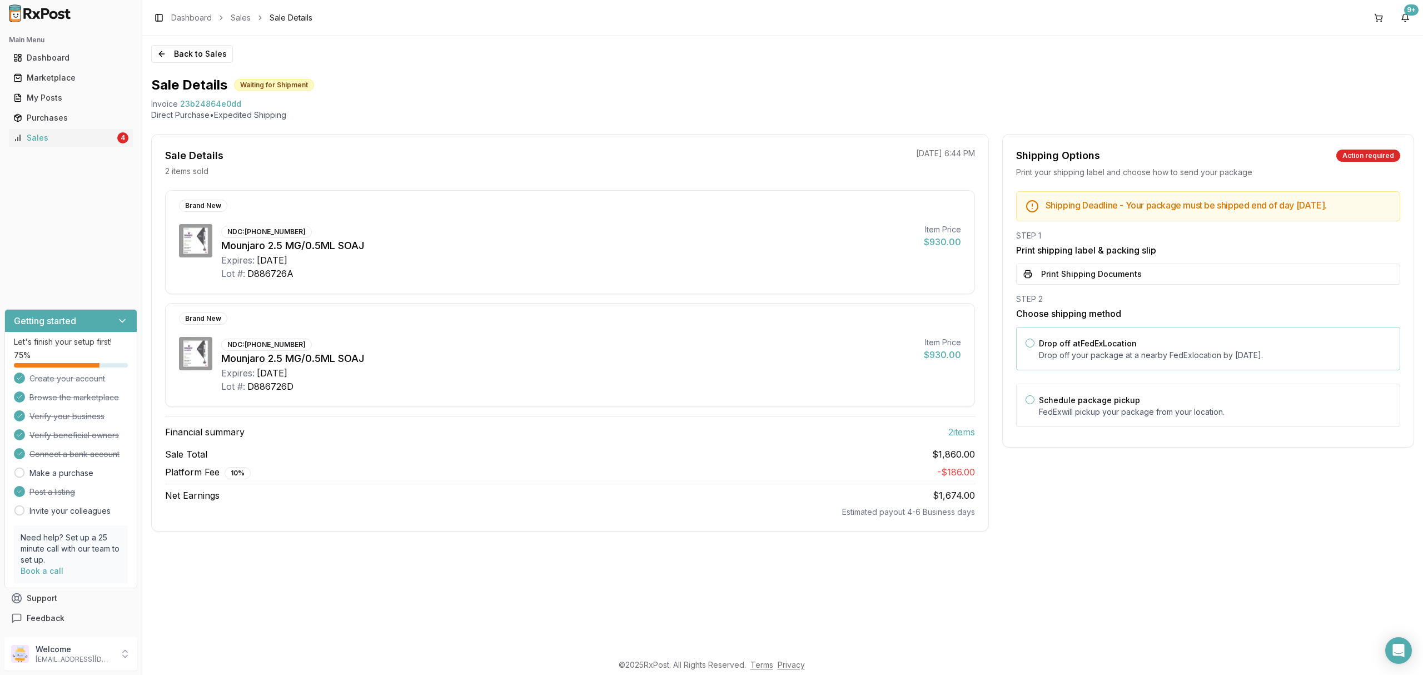
click at [1132, 348] on label "Drop off at FedEx Location" at bounding box center [1088, 343] width 98 height 9
click at [1035, 347] on button "Drop off at FedEx Location" at bounding box center [1030, 343] width 9 height 9
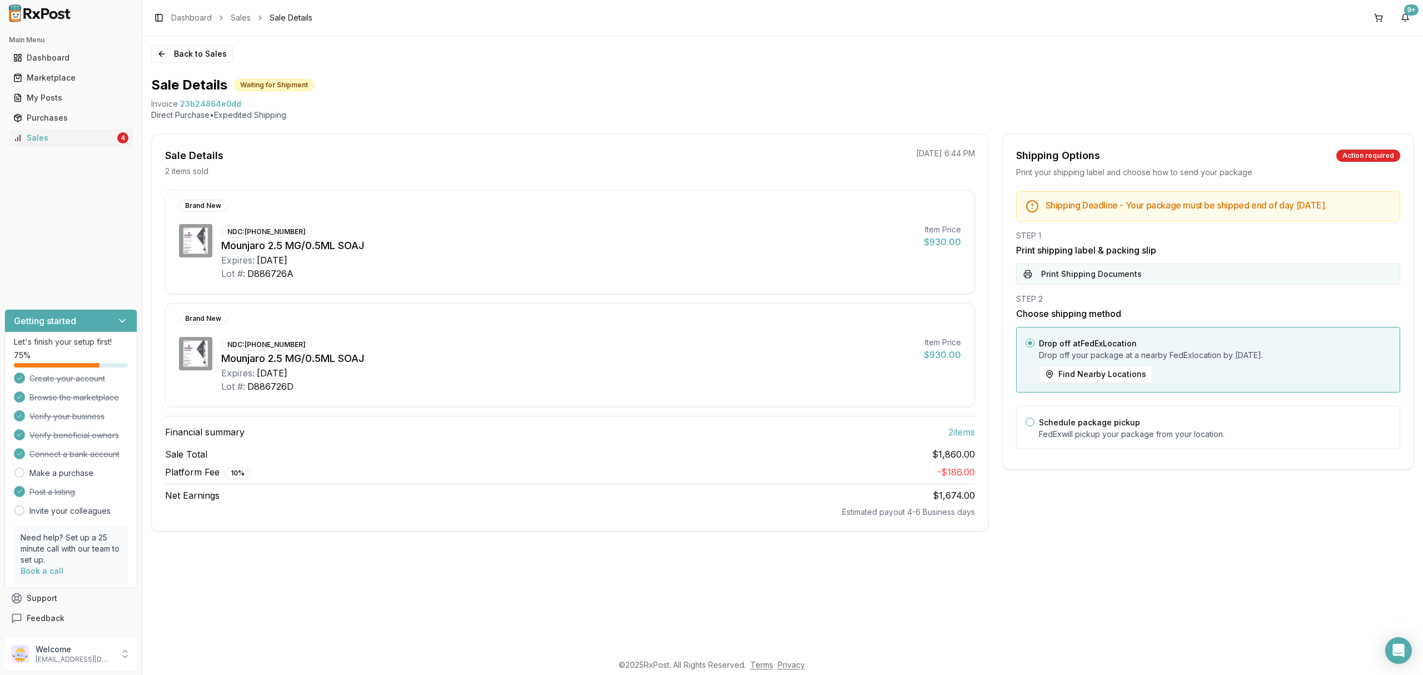
click at [1114, 268] on button "Print Shipping Documents" at bounding box center [1208, 274] width 384 height 21
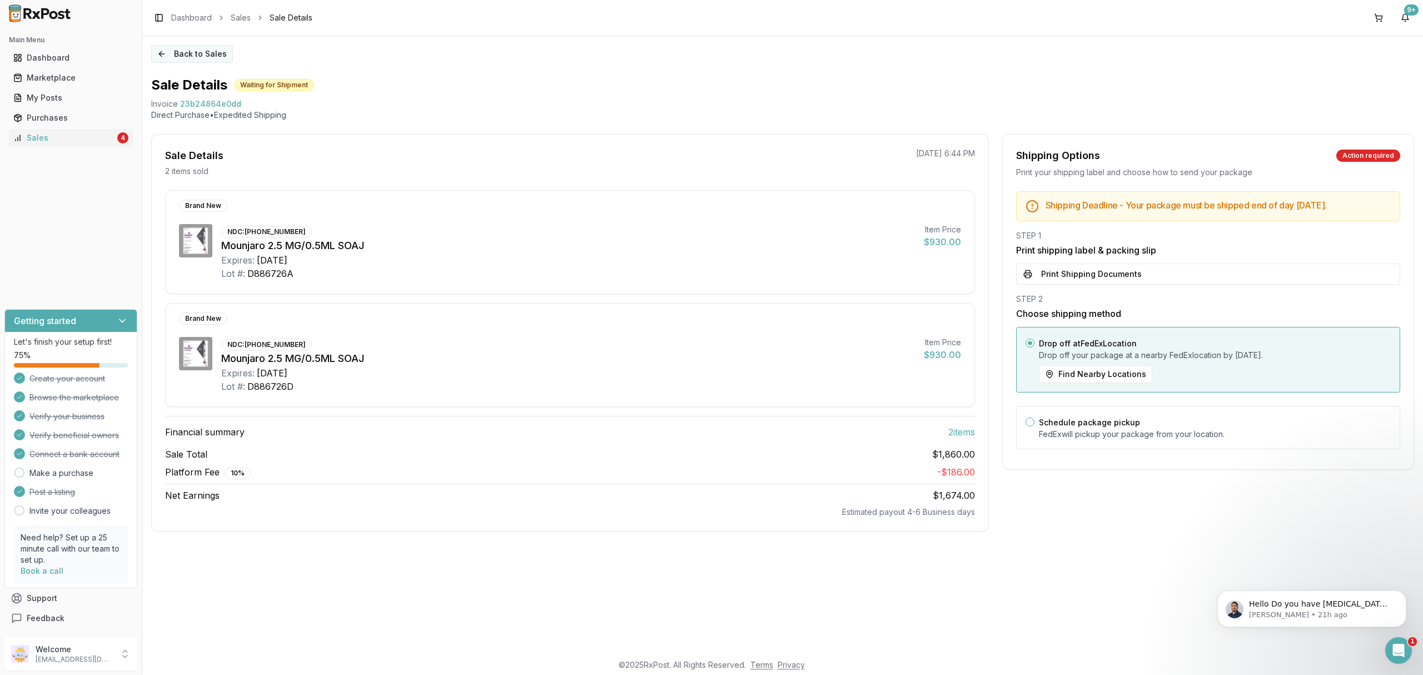
click at [195, 47] on button "Back to Sales" at bounding box center [192, 54] width 82 height 18
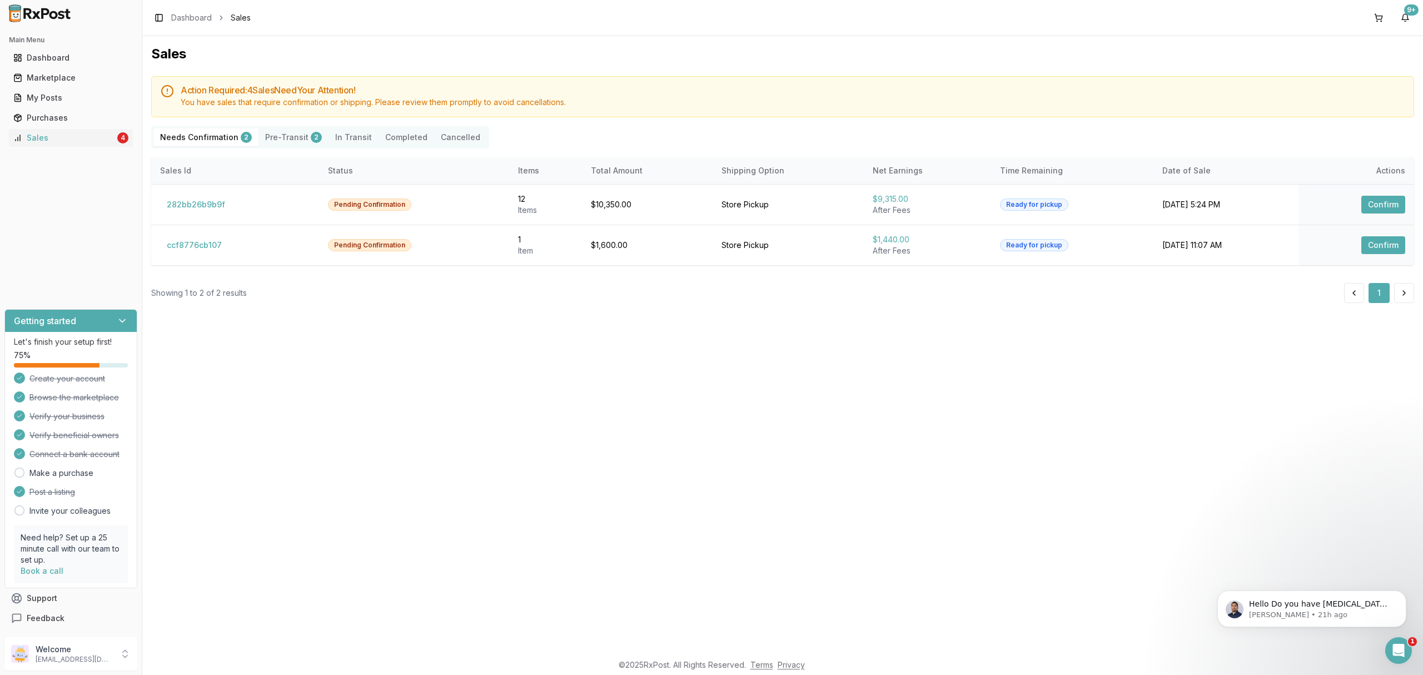
click at [594, 401] on div "Sales Action Required: 4 Sale s Need Your Attention! You have sales that requir…" at bounding box center [782, 344] width 1281 height 617
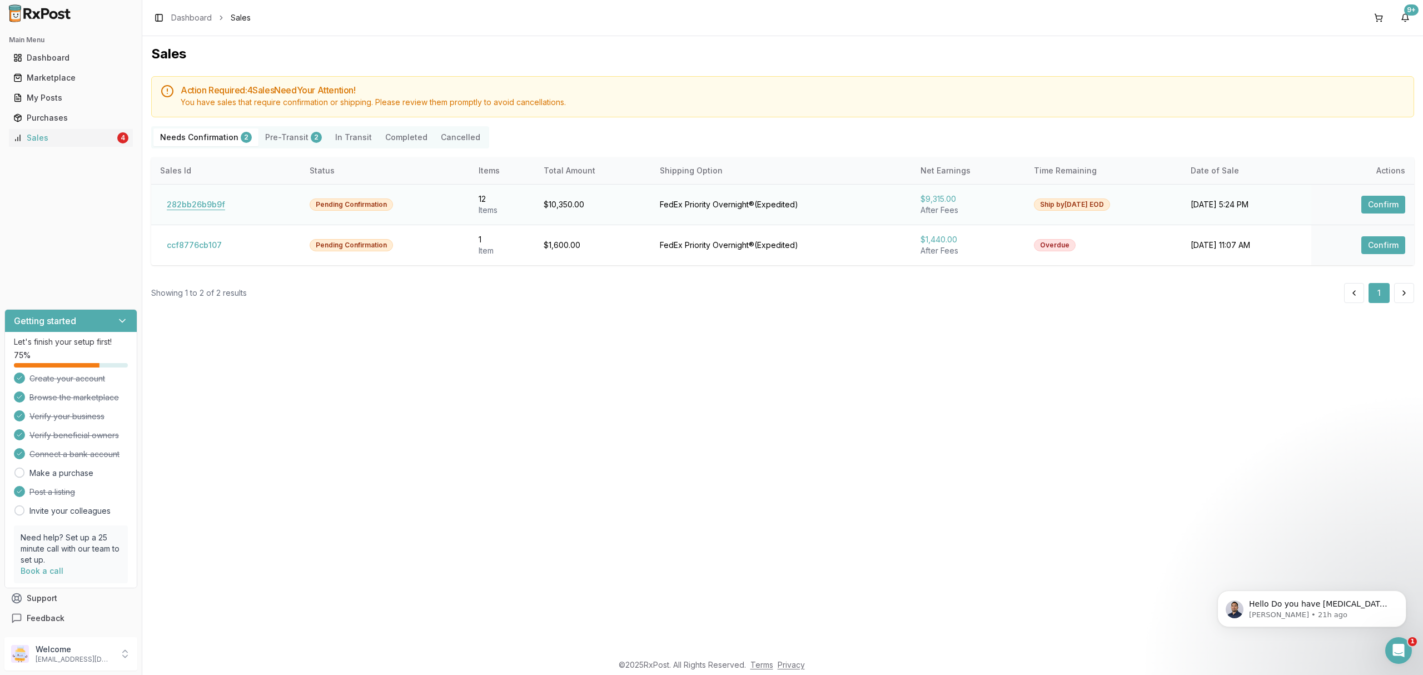
click at [207, 208] on button "282bb26b9b9f" at bounding box center [196, 205] width 72 height 18
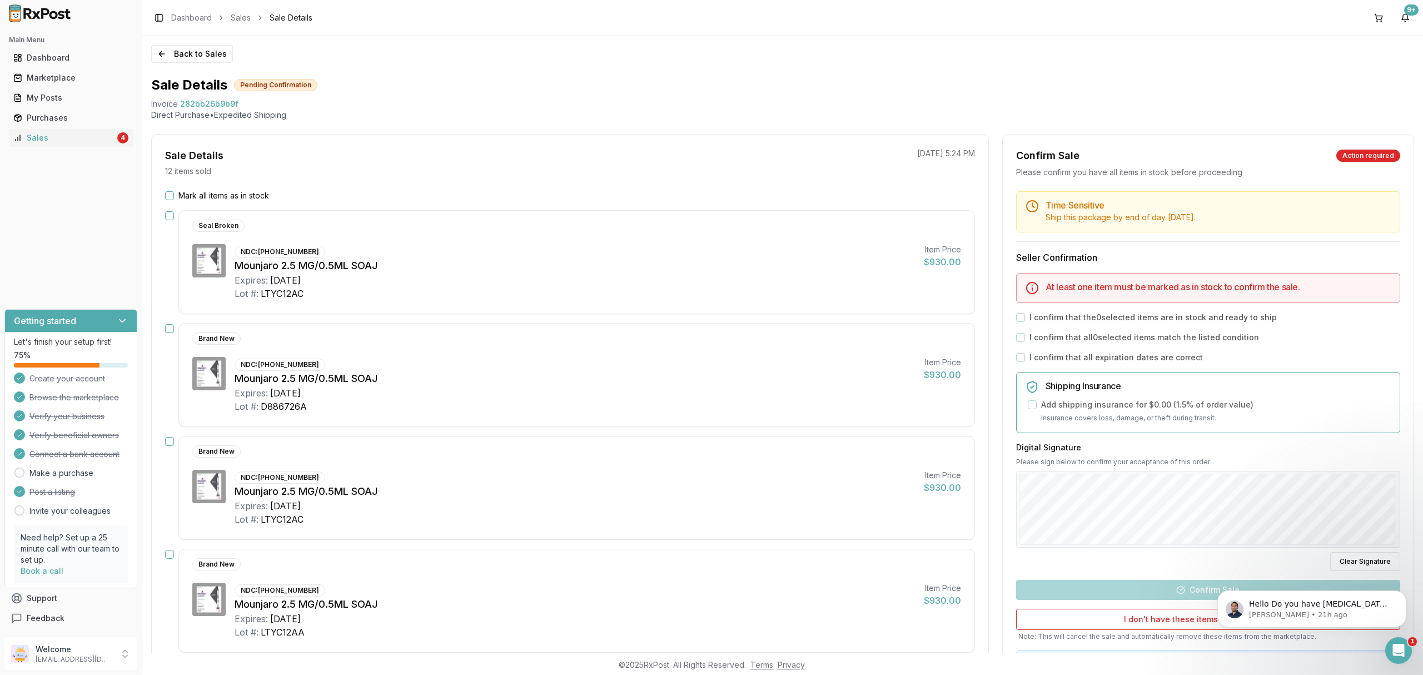
click at [169, 216] on button "button" at bounding box center [169, 215] width 9 height 9
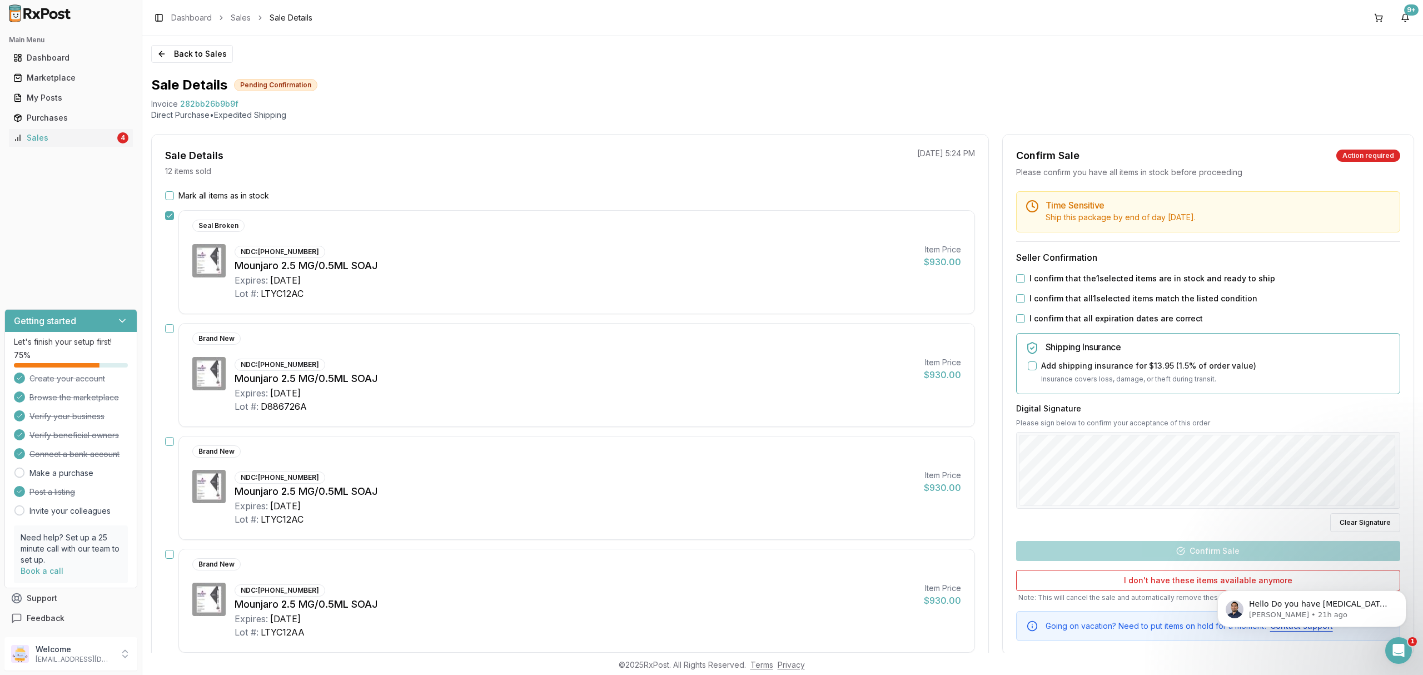
click at [172, 327] on button "button" at bounding box center [169, 328] width 9 height 9
click at [170, 441] on button "button" at bounding box center [169, 441] width 9 height 9
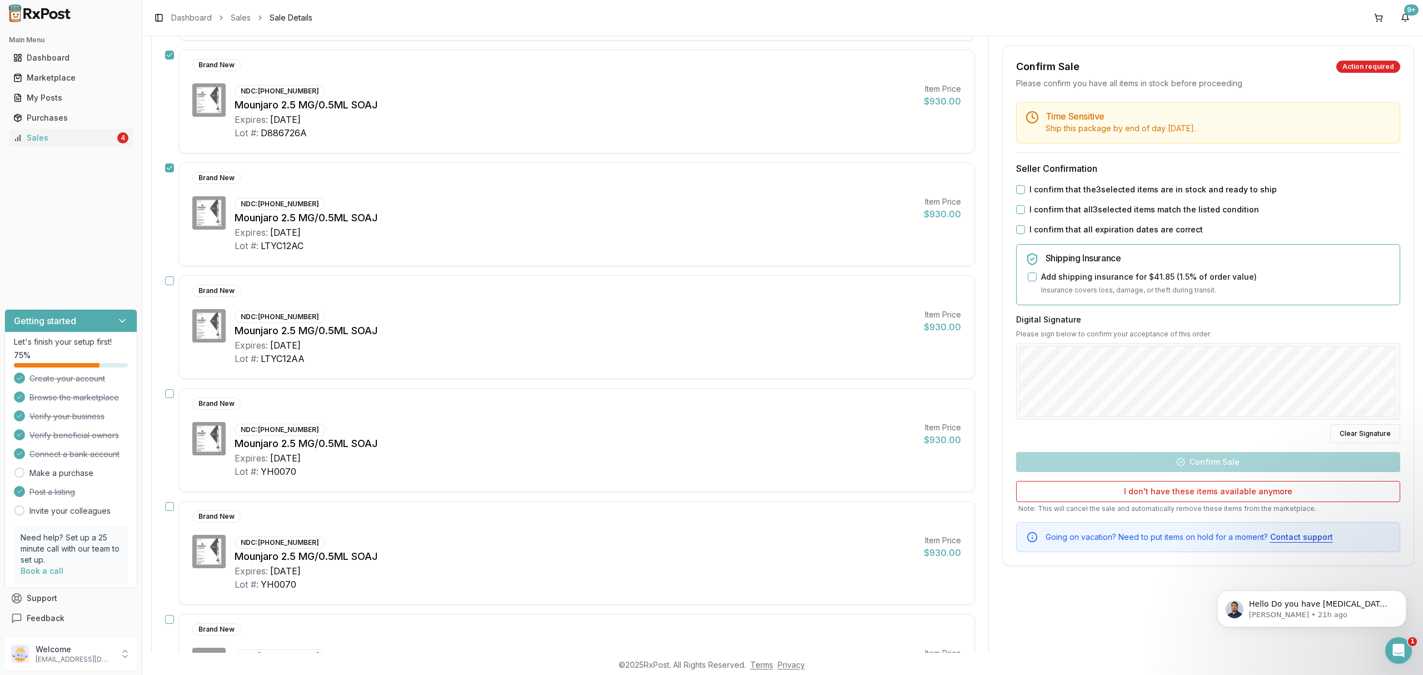
scroll to position [296, 0]
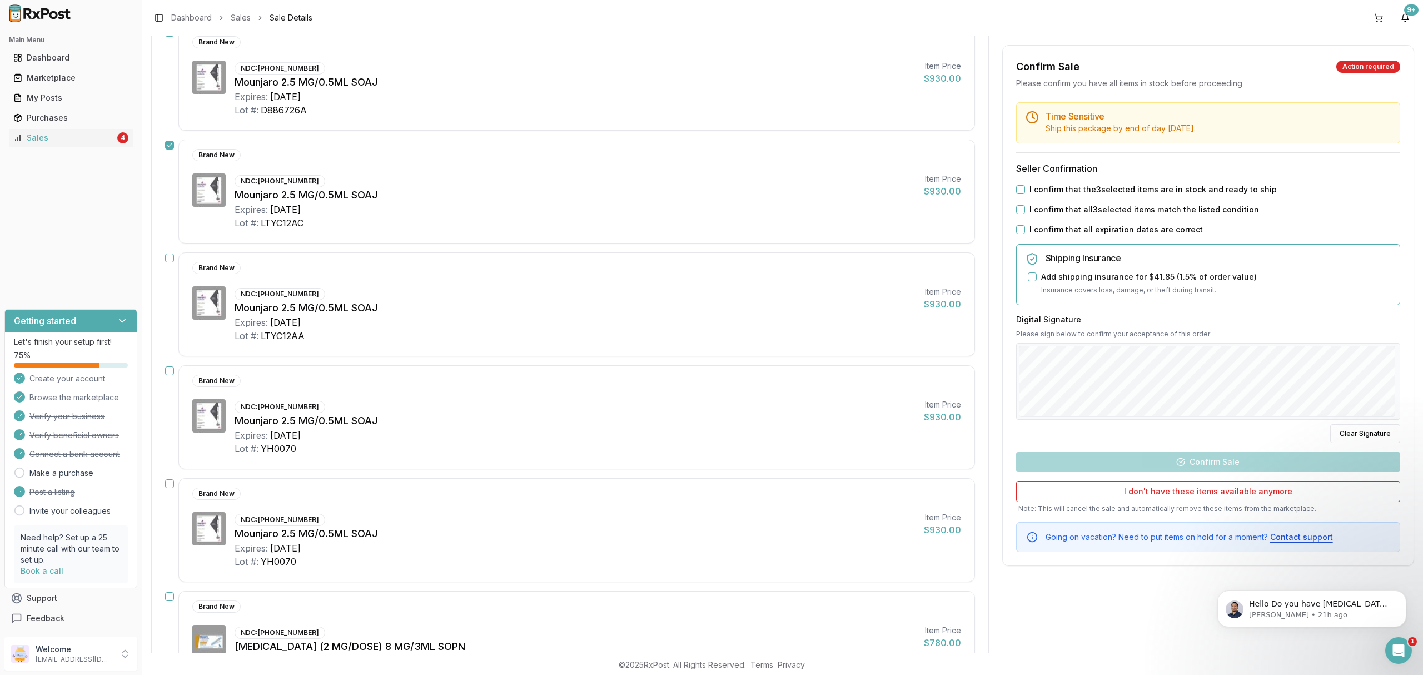
click at [169, 261] on button "button" at bounding box center [169, 257] width 9 height 9
click at [166, 374] on button "button" at bounding box center [169, 370] width 9 height 9
click at [169, 483] on button "button" at bounding box center [169, 483] width 9 height 9
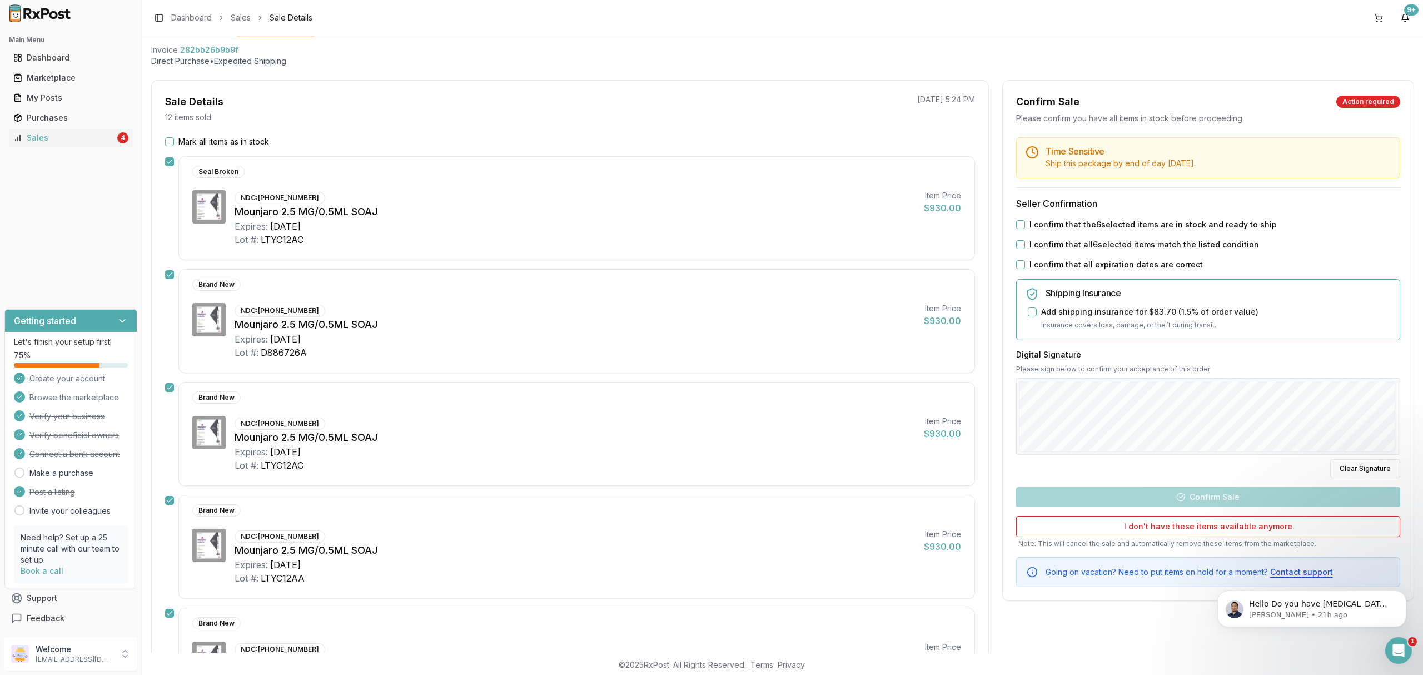
scroll to position [0, 0]
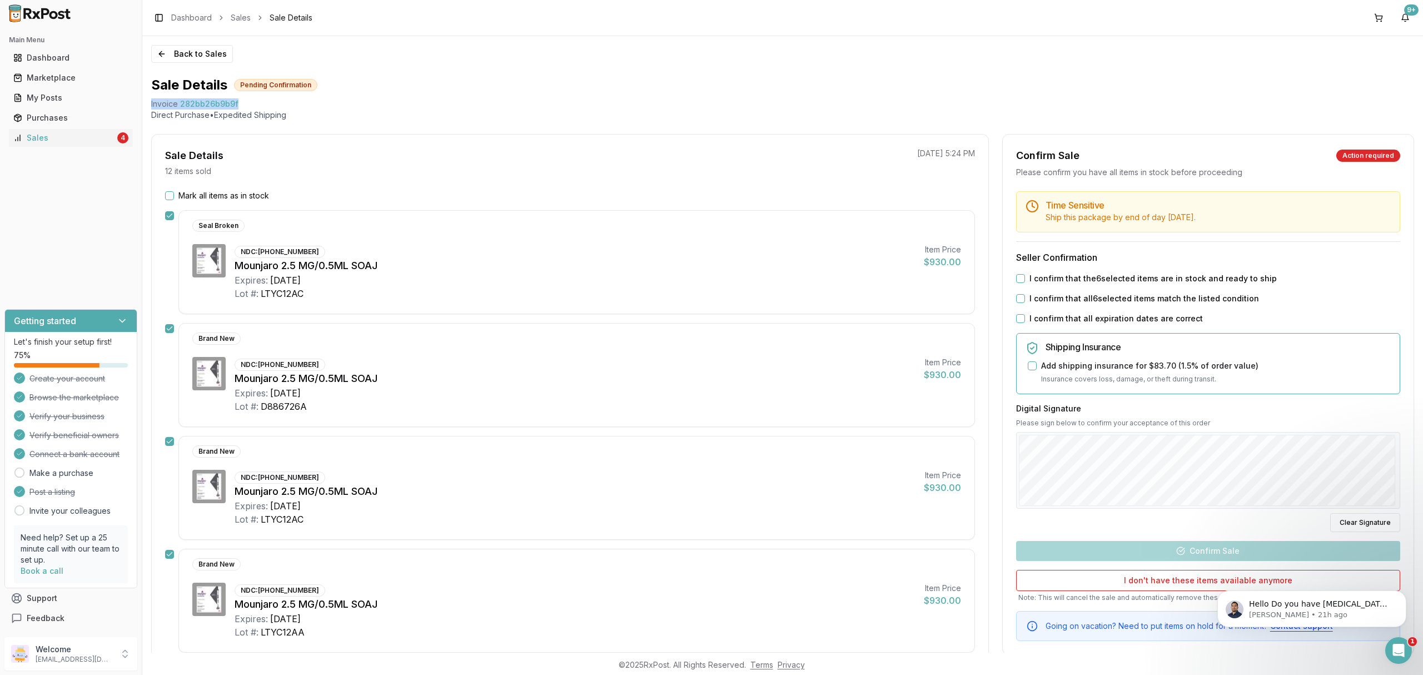
drag, startPoint x: 145, startPoint y: 103, endPoint x: 314, endPoint y: 102, distance: 169.0
click at [314, 102] on div "Back to Sales Sale Details Pending Confirmation Invoice 282bb26b9b9f Direct Pur…" at bounding box center [782, 344] width 1281 height 617
copy div "Invoice 282bb26b9b9f"
click at [1403, 649] on icon "Open Intercom Messenger" at bounding box center [1397, 649] width 18 height 18
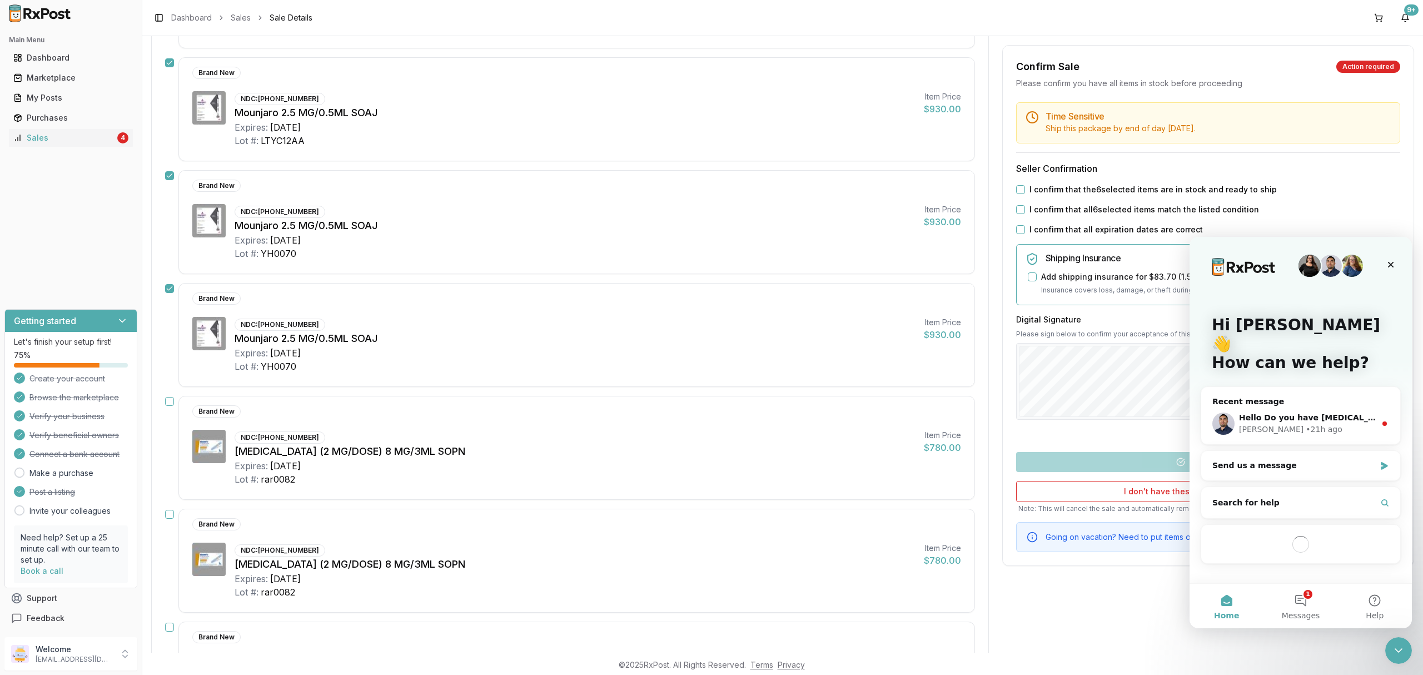
scroll to position [519, 0]
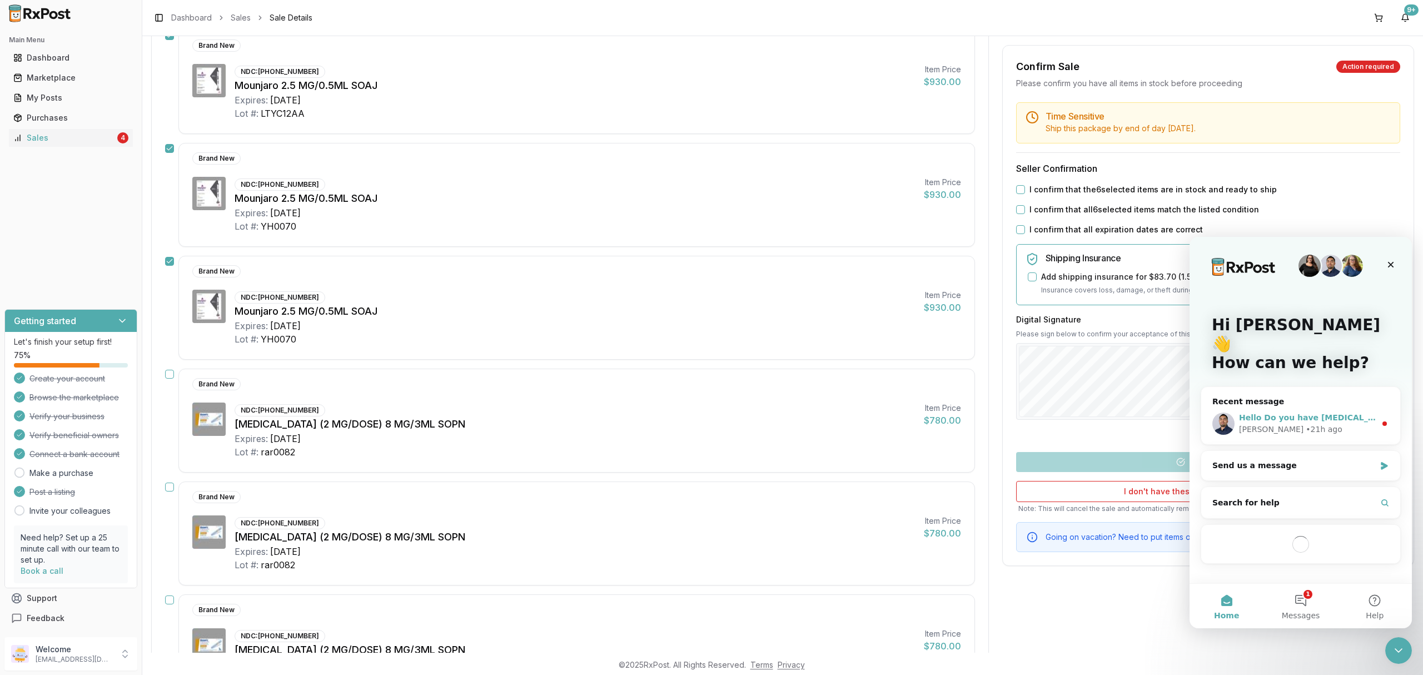
click at [1328, 413] on span "Hello Do you have Ozempic 1mg?" at bounding box center [1329, 417] width 181 height 9
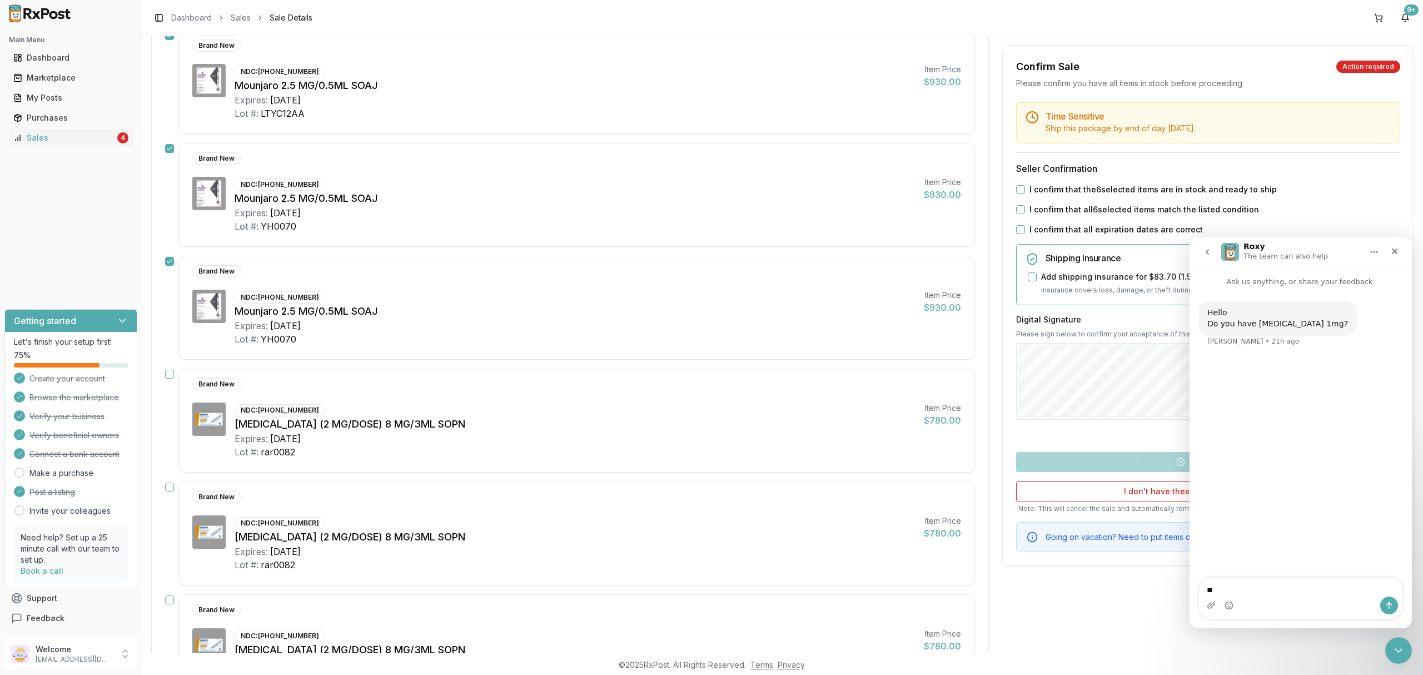
type textarea "*"
type textarea "**********"
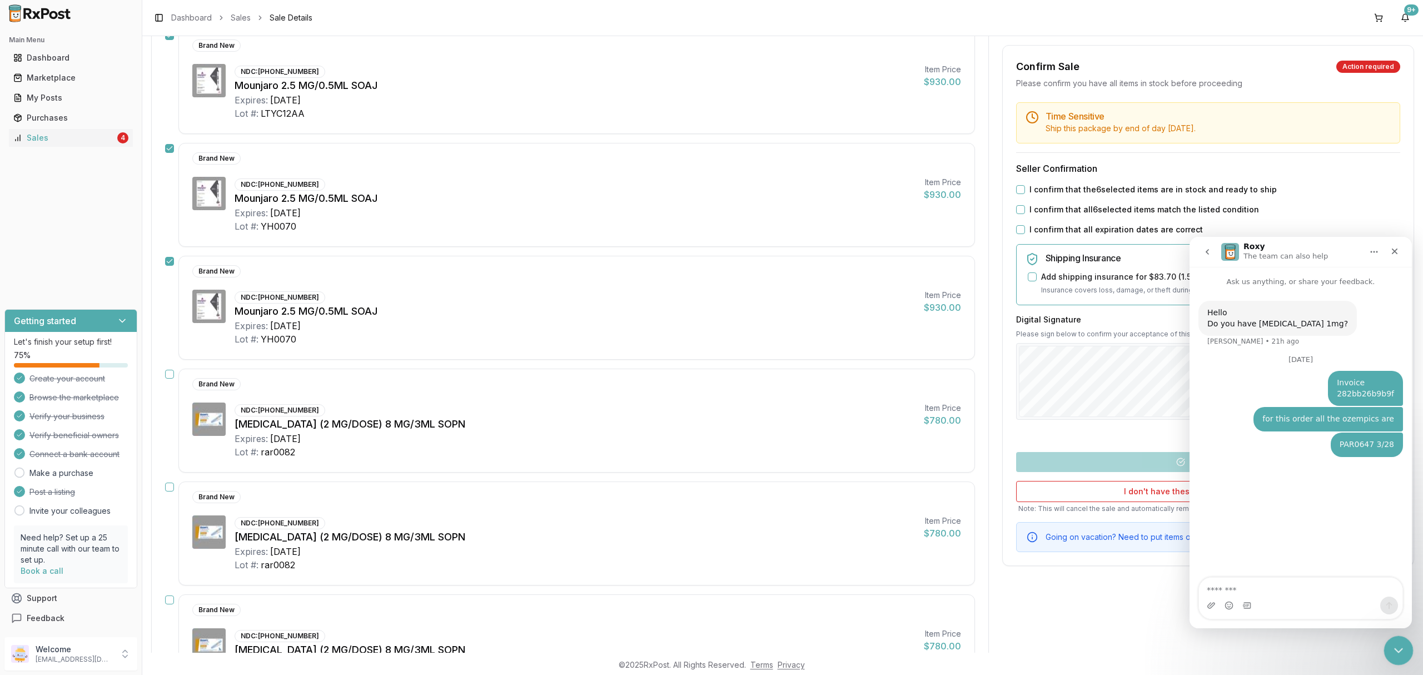
drag, startPoint x: 1399, startPoint y: 649, endPoint x: 1384, endPoint y: 650, distance: 15.6
click at [1399, 651] on icon "Close Intercom Messenger" at bounding box center [1396, 648] width 13 height 13
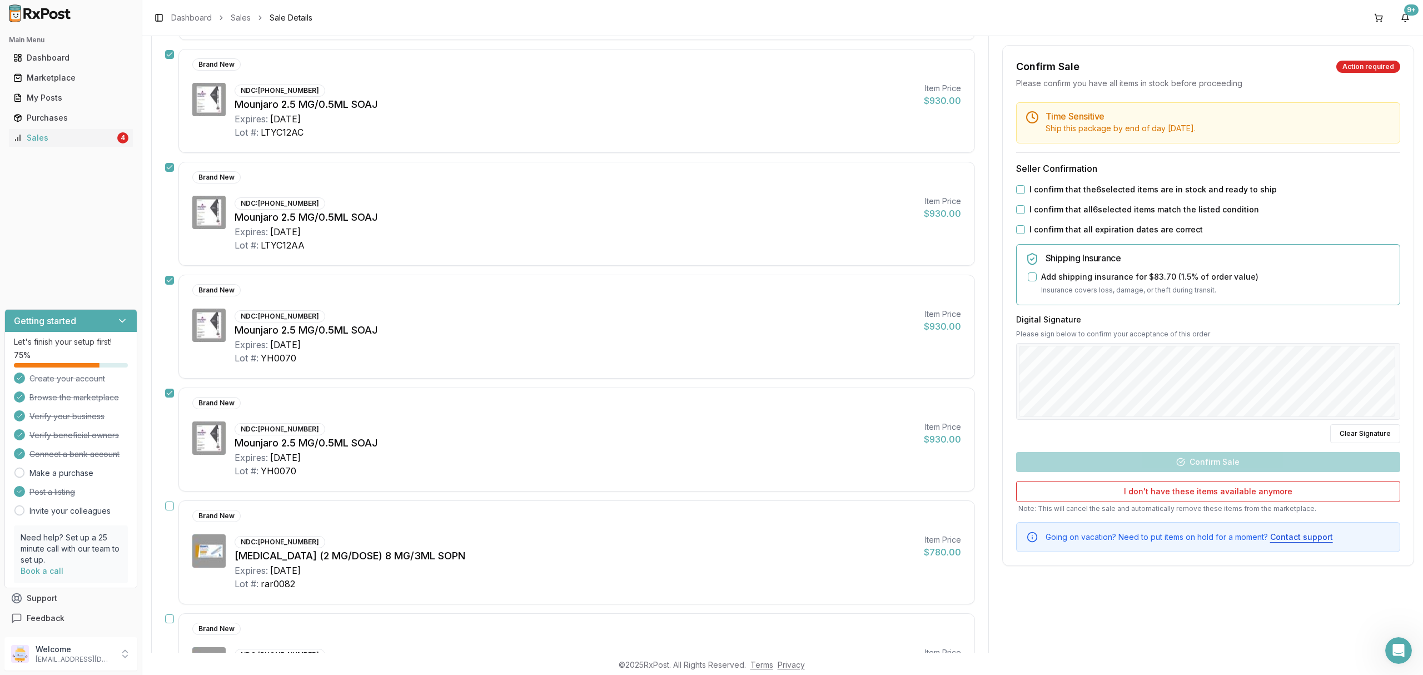
scroll to position [0, 0]
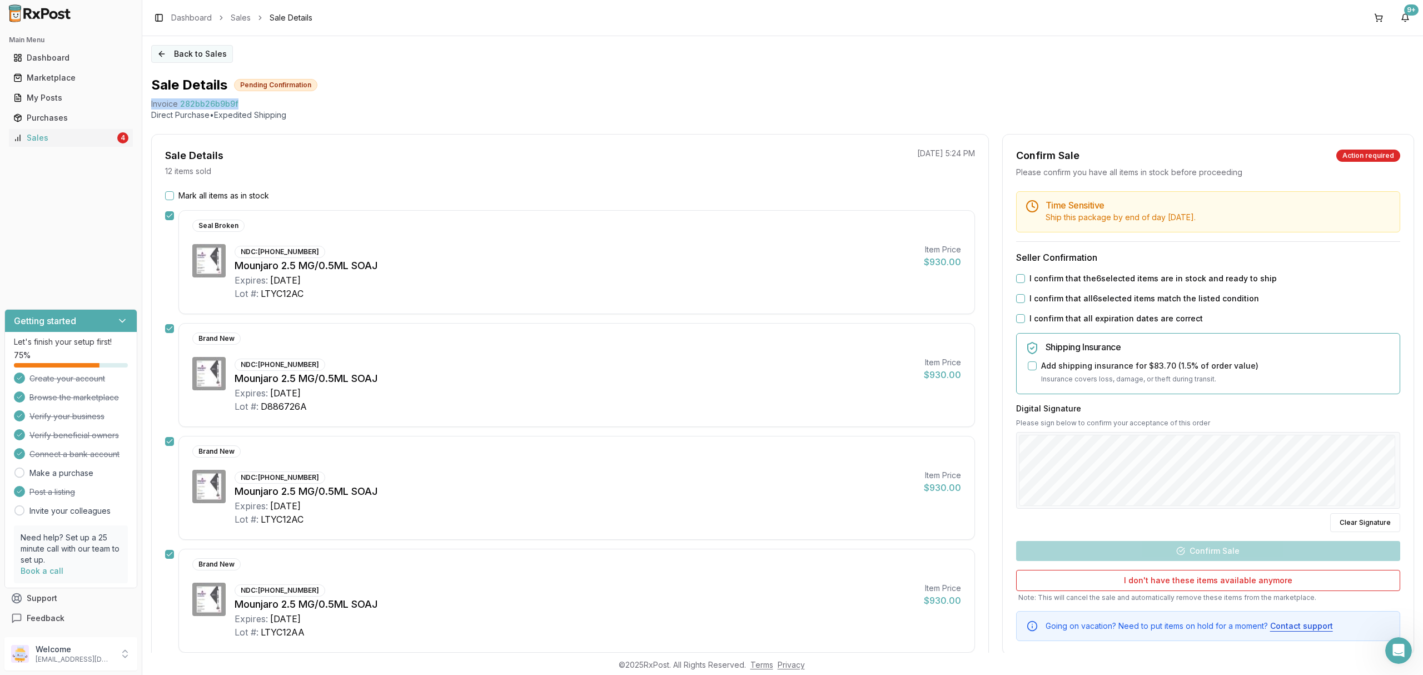
click at [188, 58] on button "Back to Sales" at bounding box center [192, 54] width 82 height 18
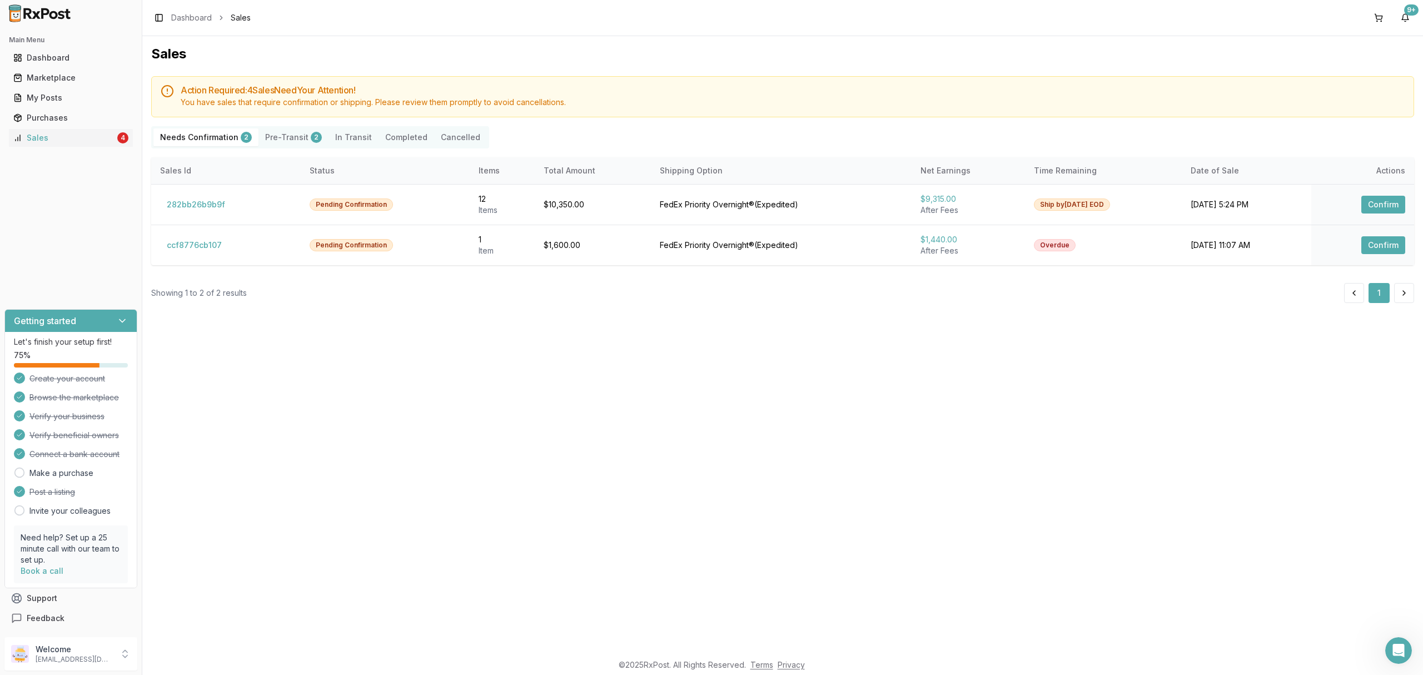
click at [461, 456] on div "Sales Action Required: 4 Sale s Need Your Attention! You have sales that requir…" at bounding box center [782, 344] width 1281 height 617
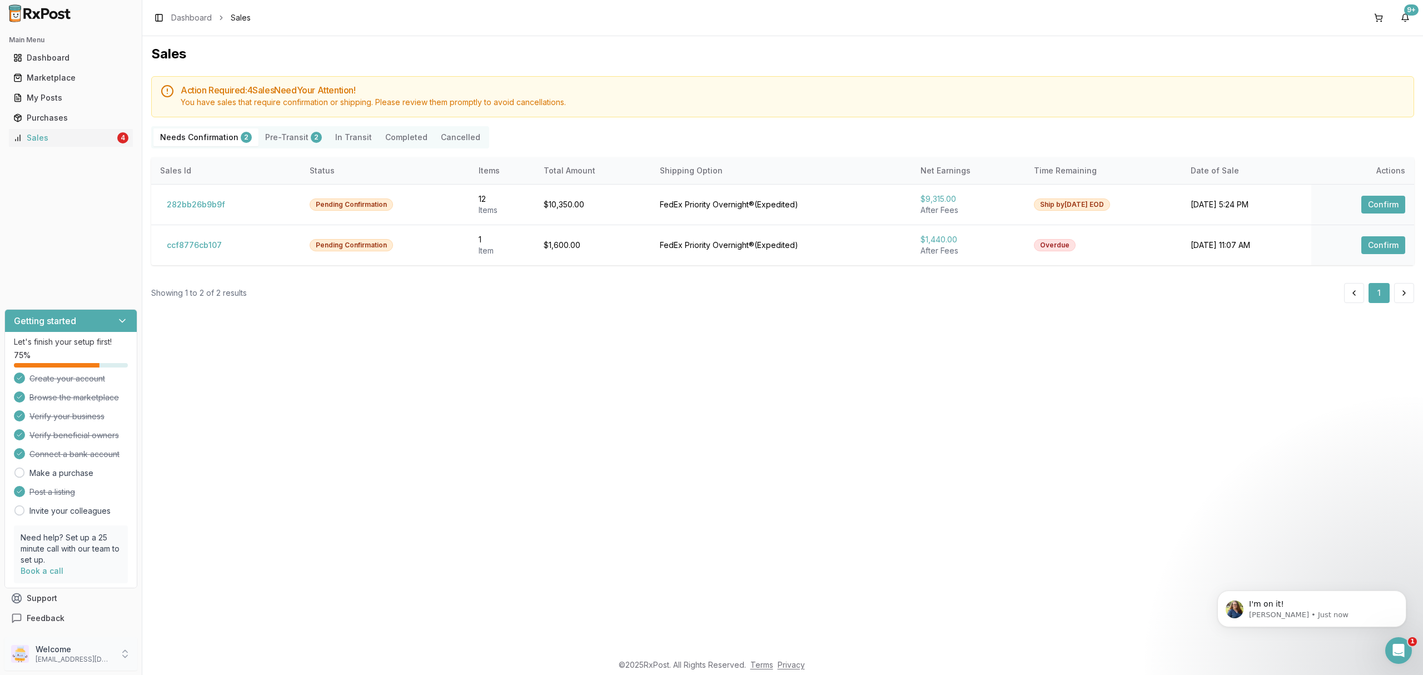
click at [56, 665] on div "Welcome dngpharmacy2@gmail.com" at bounding box center [70, 653] width 133 height 33
click at [178, 656] on span "Sign Out" at bounding box center [202, 656] width 106 height 11
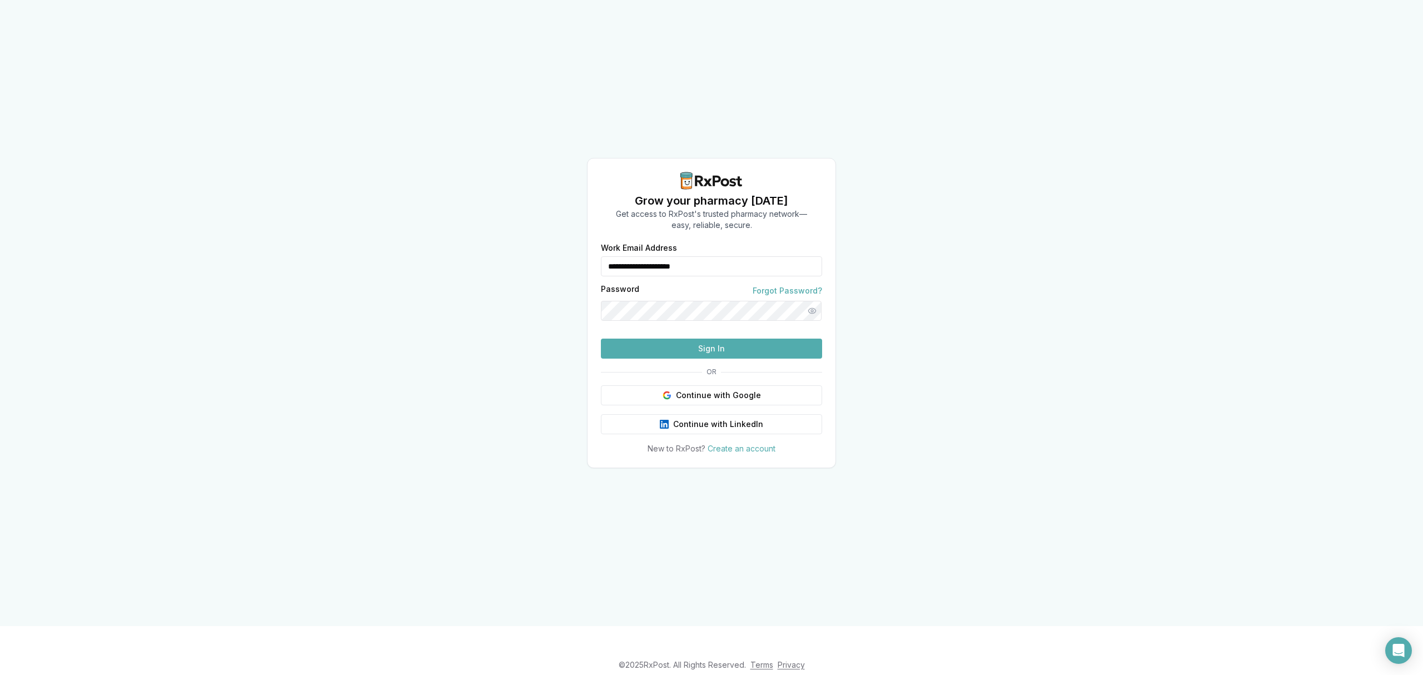
drag, startPoint x: 743, startPoint y: 245, endPoint x: 457, endPoint y: 242, distance: 285.7
click at [457, 242] on div "**********" at bounding box center [711, 313] width 1423 height 626
type input "**********"
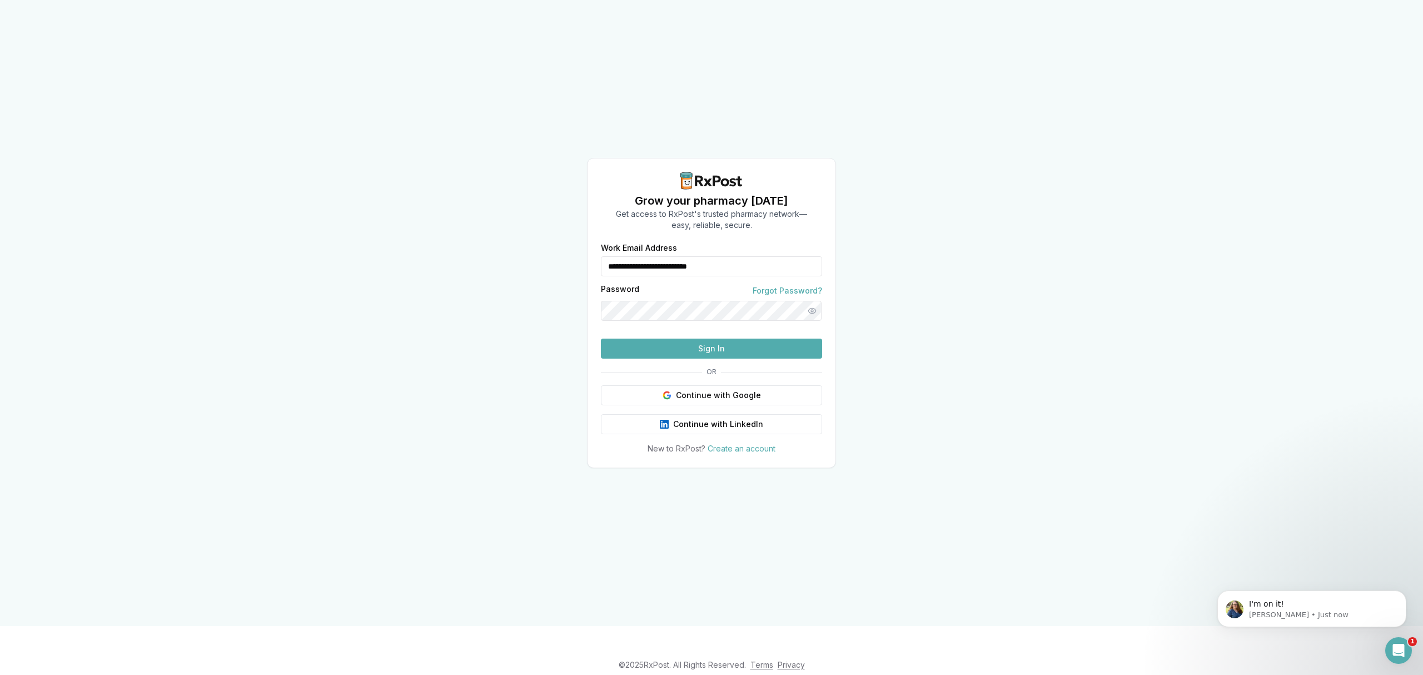
click at [728, 359] on button "Sign In" at bounding box center [711, 349] width 221 height 20
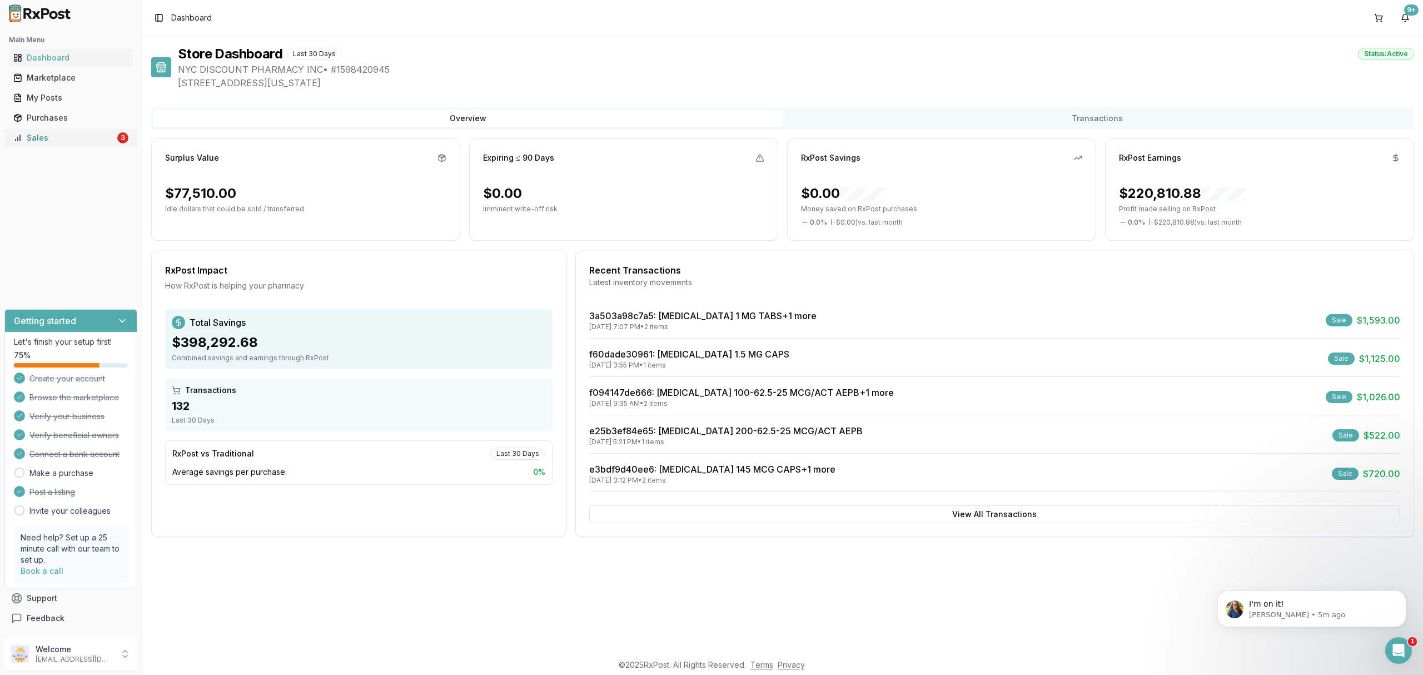
click at [99, 141] on div "Sales" at bounding box center [64, 137] width 102 height 11
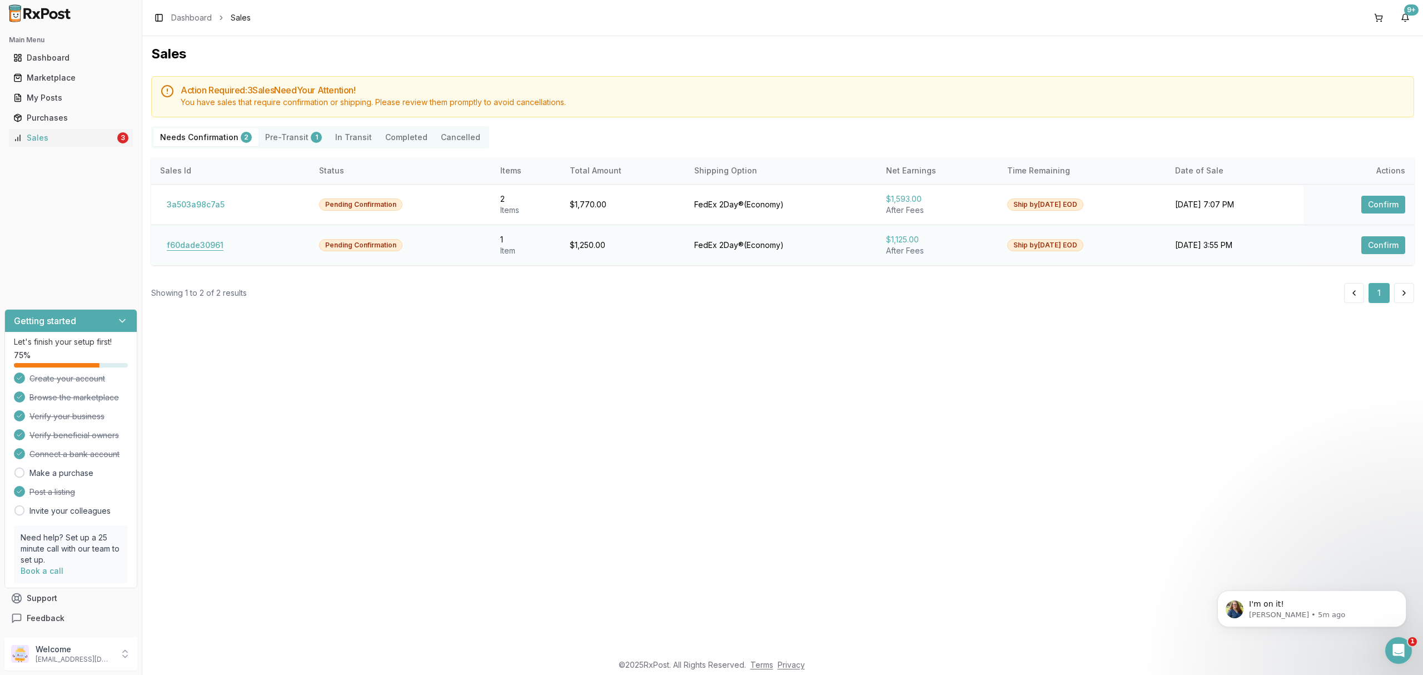
click at [216, 250] on button "f60dade30961" at bounding box center [195, 245] width 70 height 18
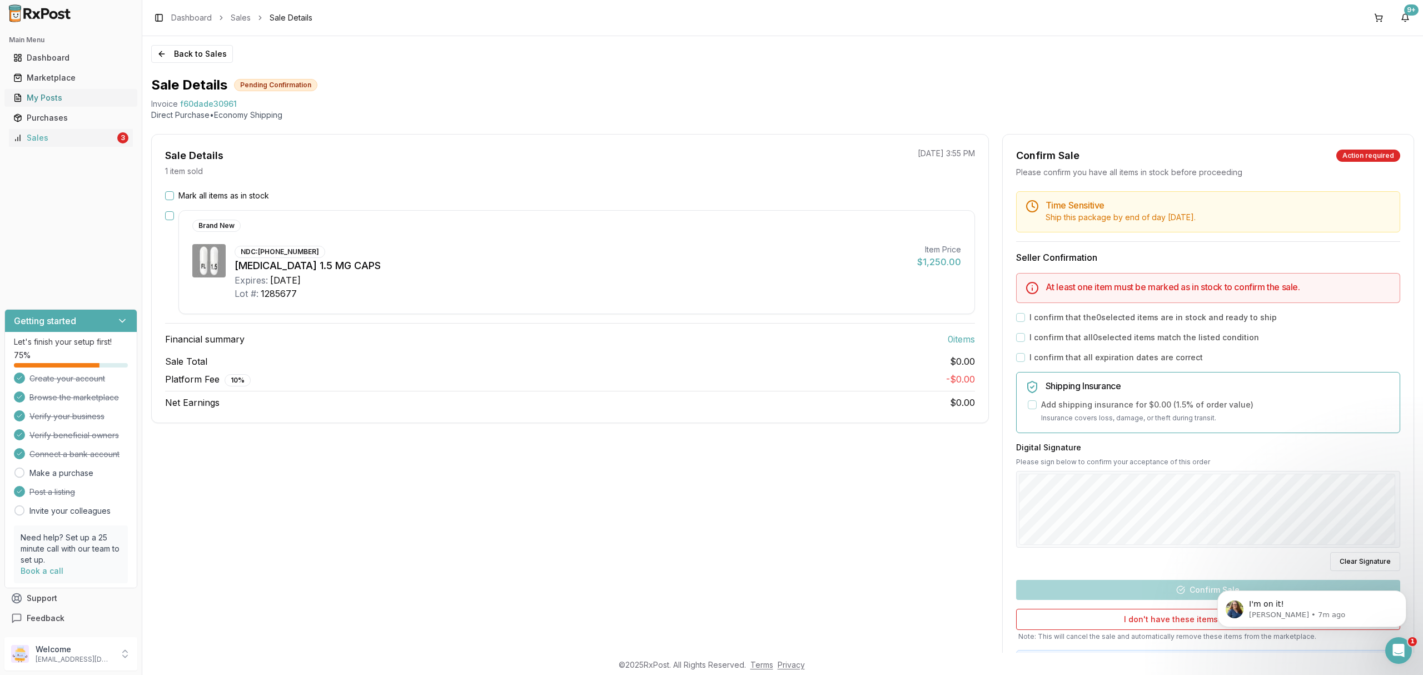
click at [83, 92] on div "My Posts" at bounding box center [70, 97] width 115 height 11
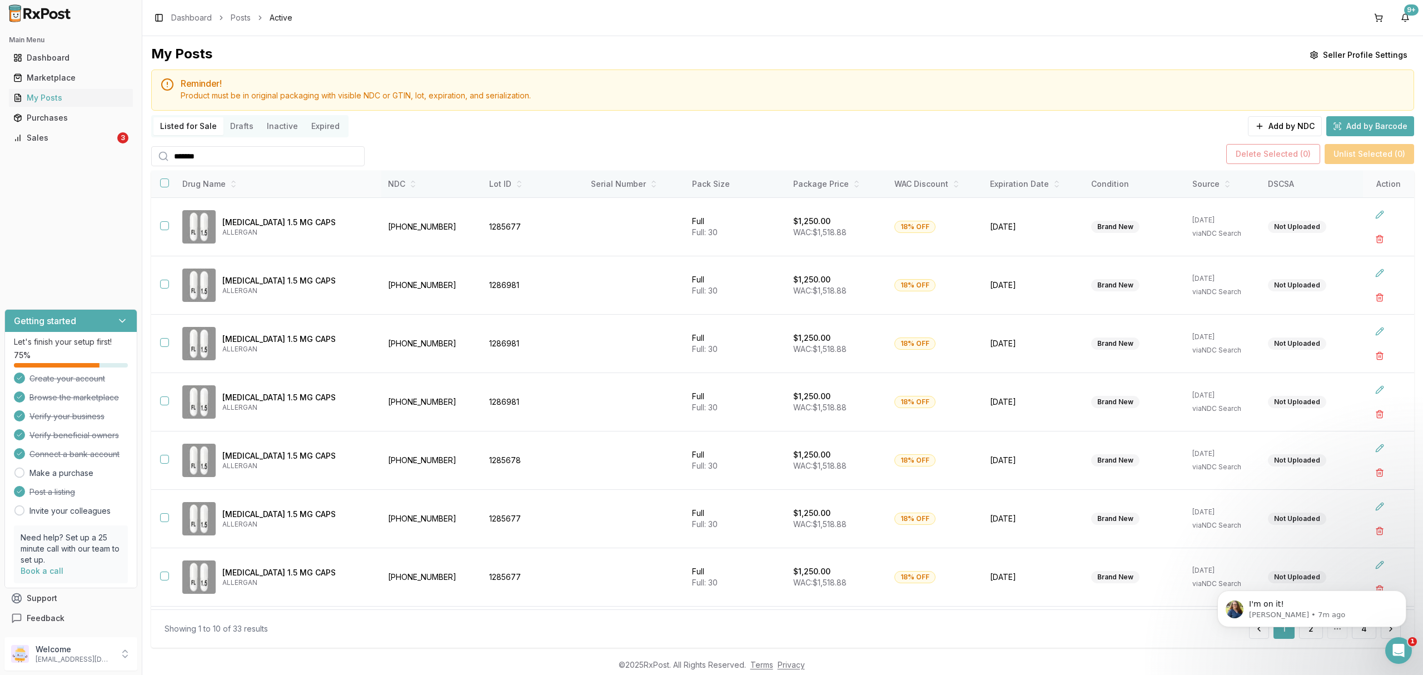
click at [163, 187] on button "button" at bounding box center [164, 182] width 9 height 9
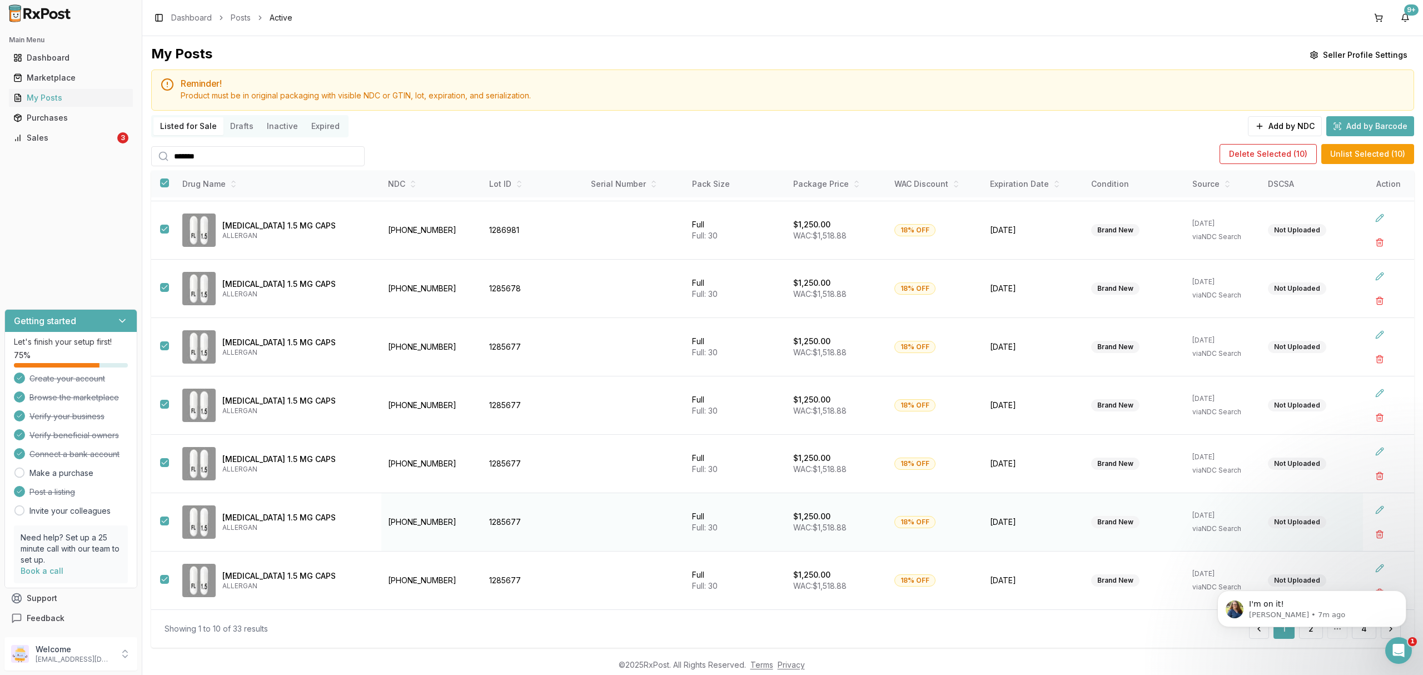
scroll to position [22, 0]
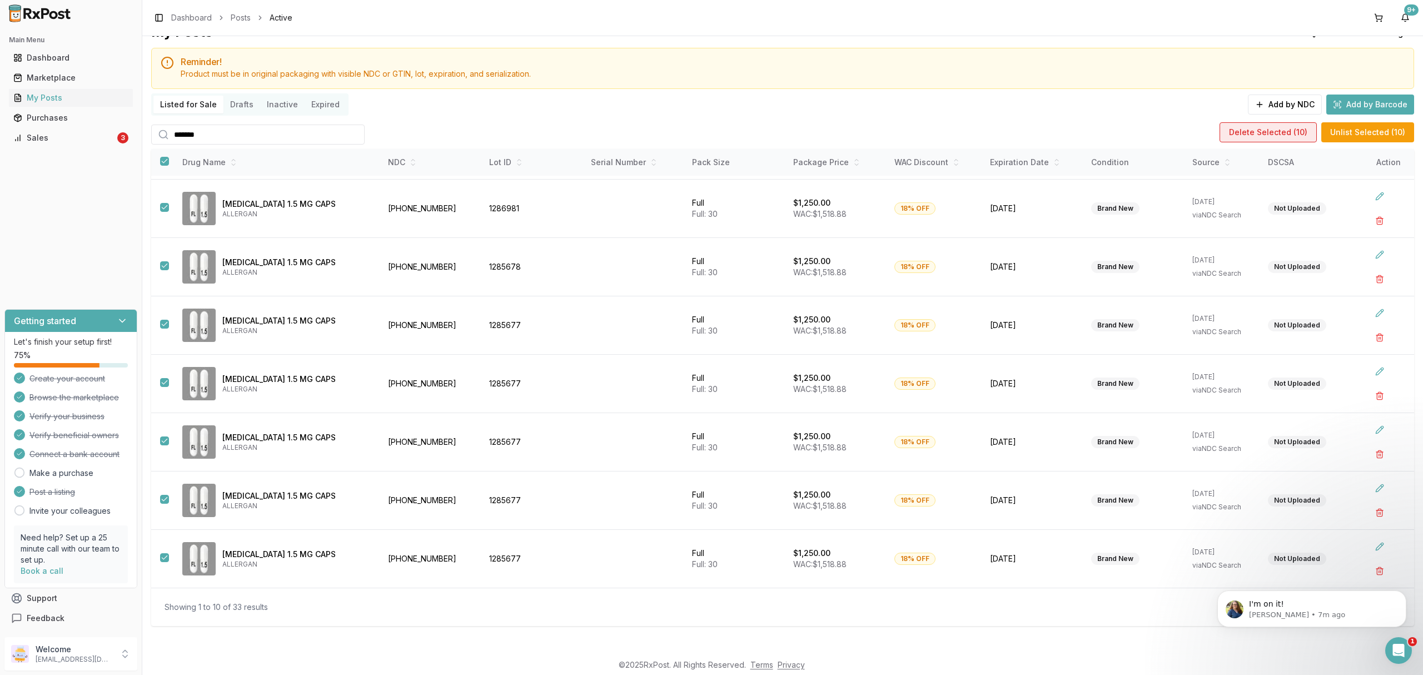
click at [1288, 138] on button "Delete Selected ( 10 )" at bounding box center [1268, 132] width 97 height 20
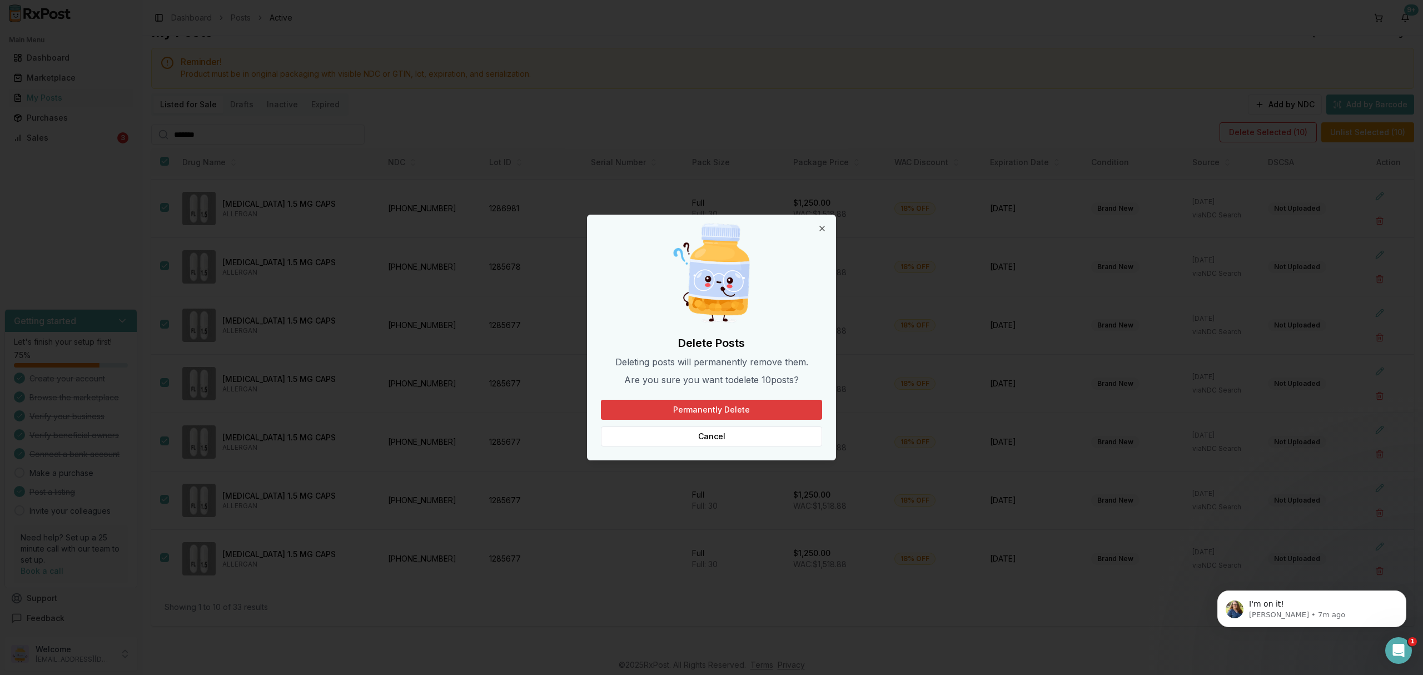
click at [704, 414] on button "Permanently Delete" at bounding box center [711, 410] width 221 height 20
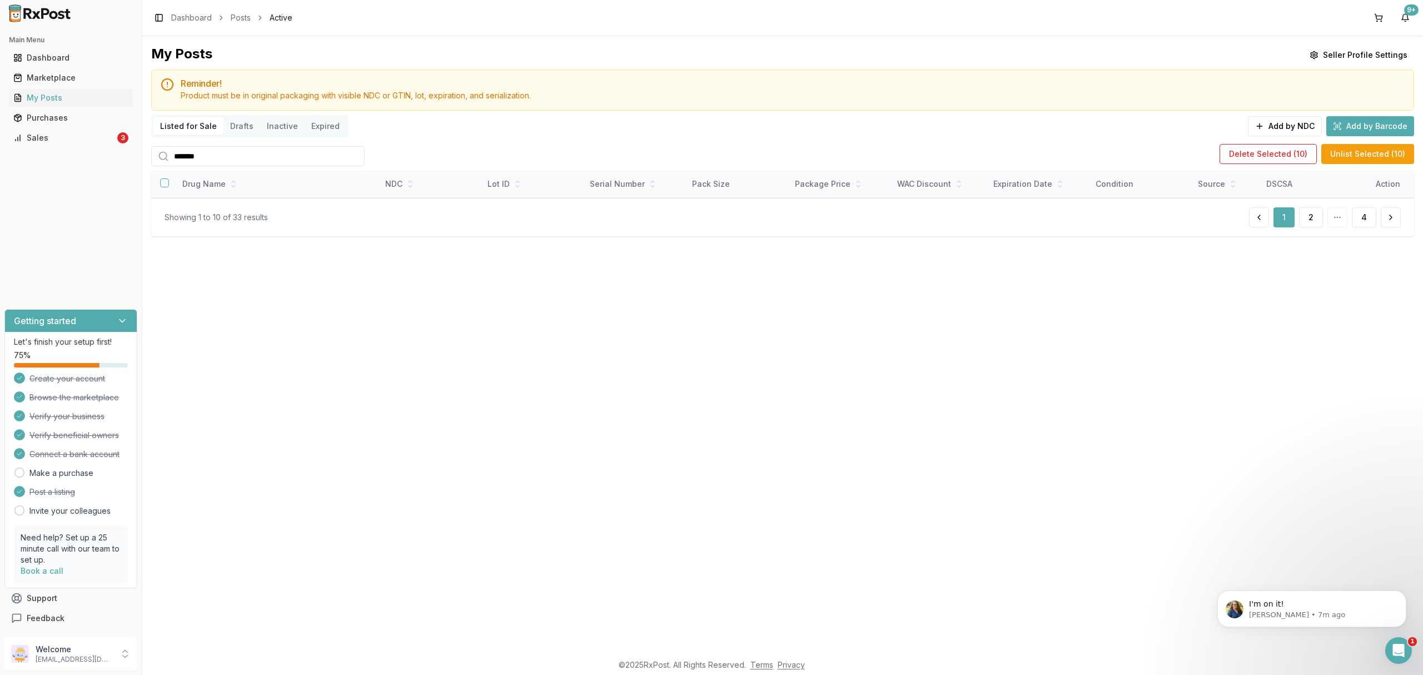
click at [286, 161] on input "*******" at bounding box center [257, 156] width 213 height 20
click at [346, 324] on div "My Posts Seller Profile Settings Reminder! Product must be in original packagin…" at bounding box center [782, 344] width 1281 height 617
drag, startPoint x: 267, startPoint y: 166, endPoint x: 140, endPoint y: 169, distance: 127.3
click at [139, 167] on div "Main Menu Dashboard Marketplace My Posts Purchases Sales 3 Getting started Let'…" at bounding box center [711, 337] width 1423 height 675
type input "*******"
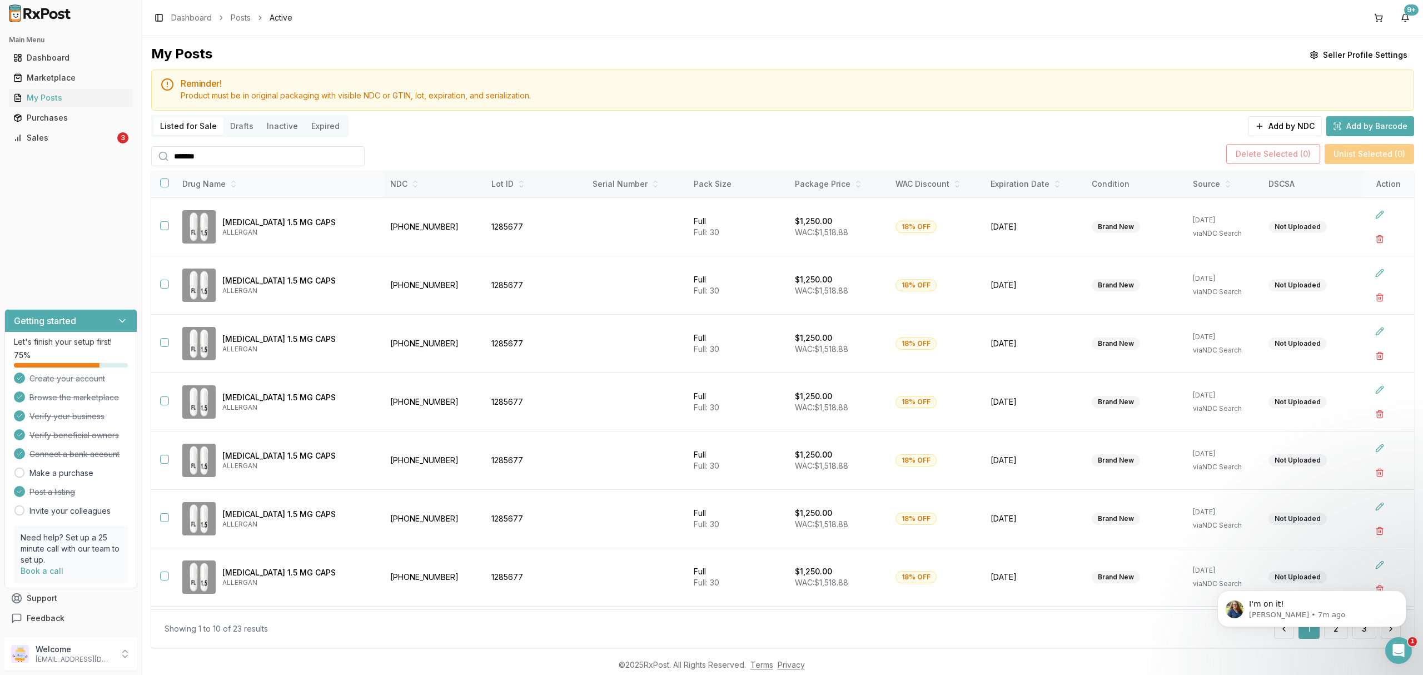
click at [165, 180] on button "button" at bounding box center [164, 182] width 9 height 9
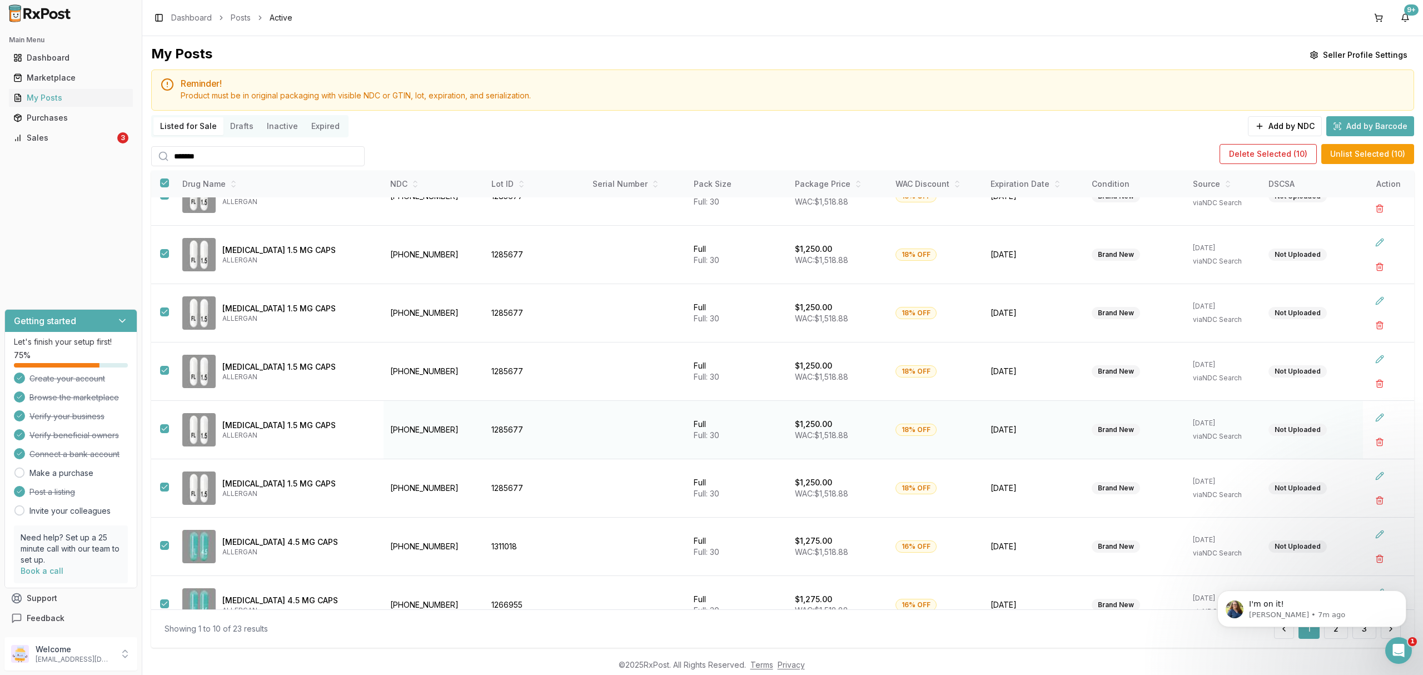
scroll to position [173, 0]
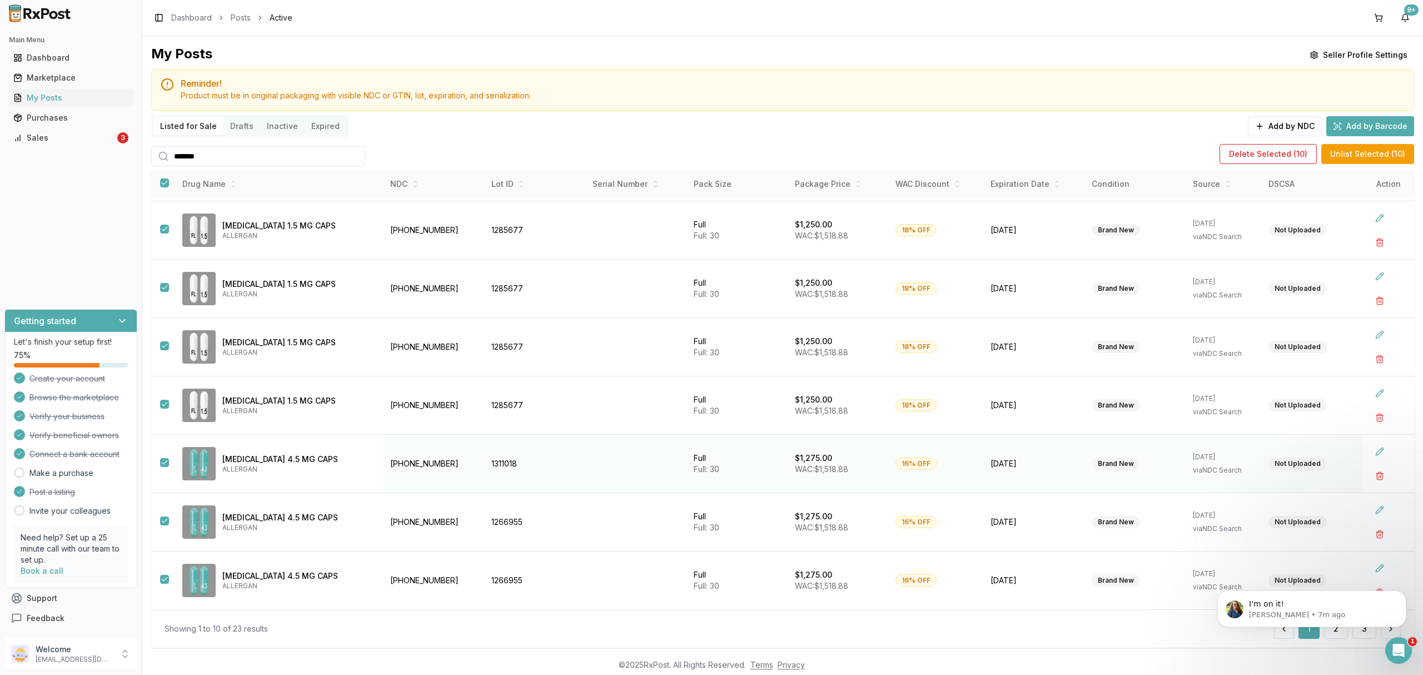
click at [167, 461] on button "button" at bounding box center [164, 462] width 9 height 9
drag, startPoint x: 165, startPoint y: 516, endPoint x: 165, endPoint y: 525, distance: 8.3
click at [165, 517] on button "button" at bounding box center [164, 520] width 9 height 9
click at [163, 585] on td at bounding box center [162, 580] width 22 height 58
click at [163, 580] on button "button" at bounding box center [164, 579] width 9 height 9
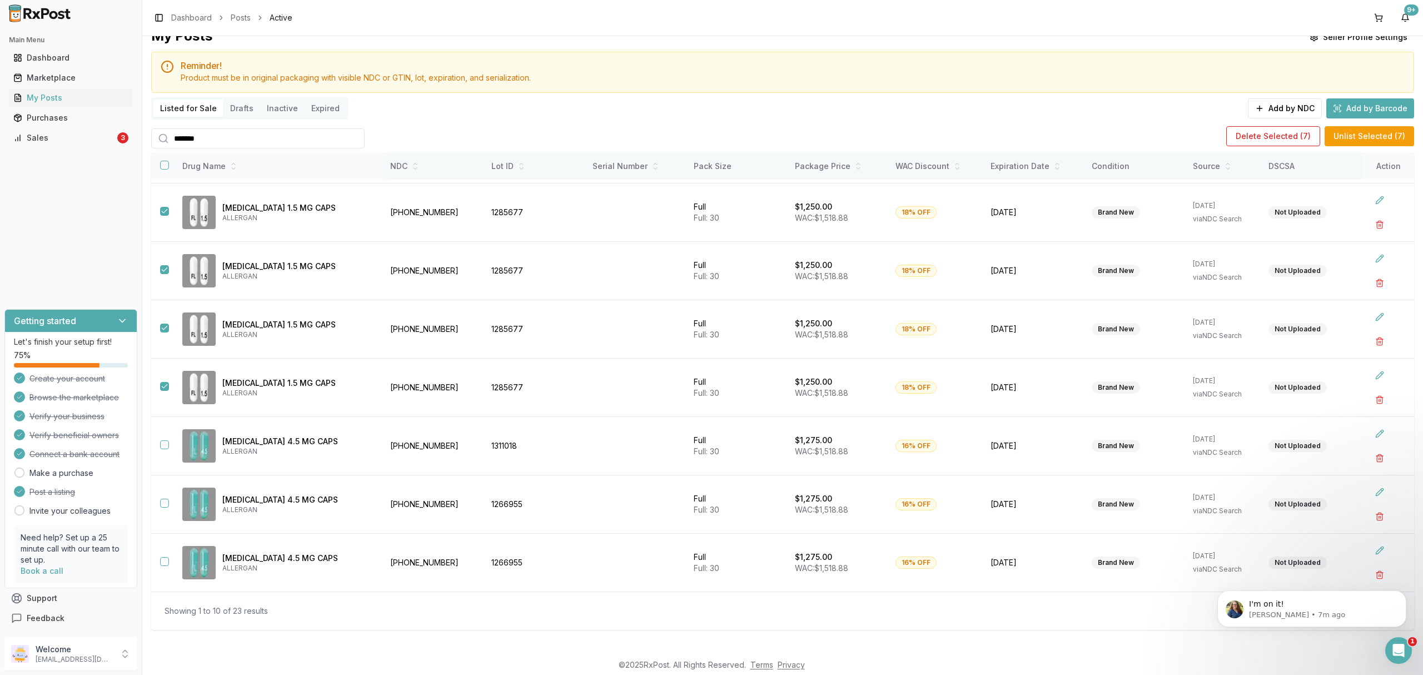
scroll to position [22, 0]
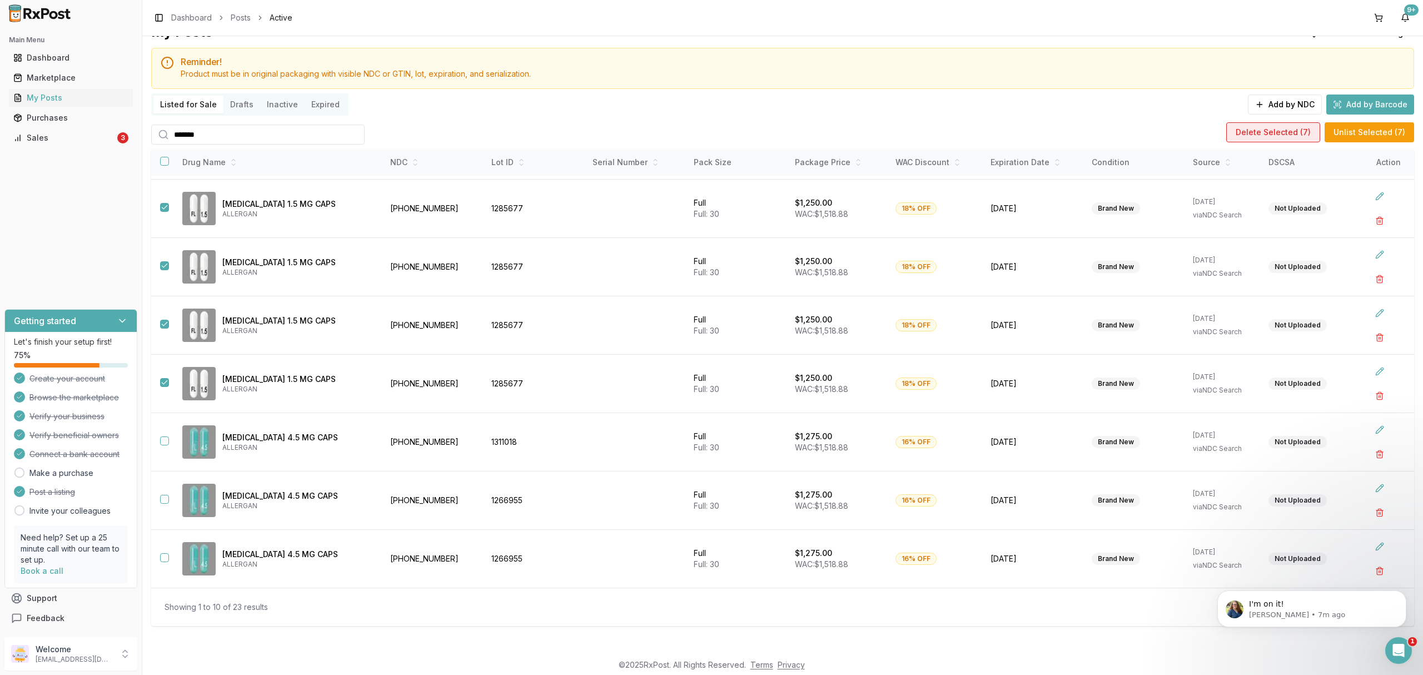
click at [1279, 132] on button "Delete Selected ( 7 )" at bounding box center [1273, 132] width 94 height 20
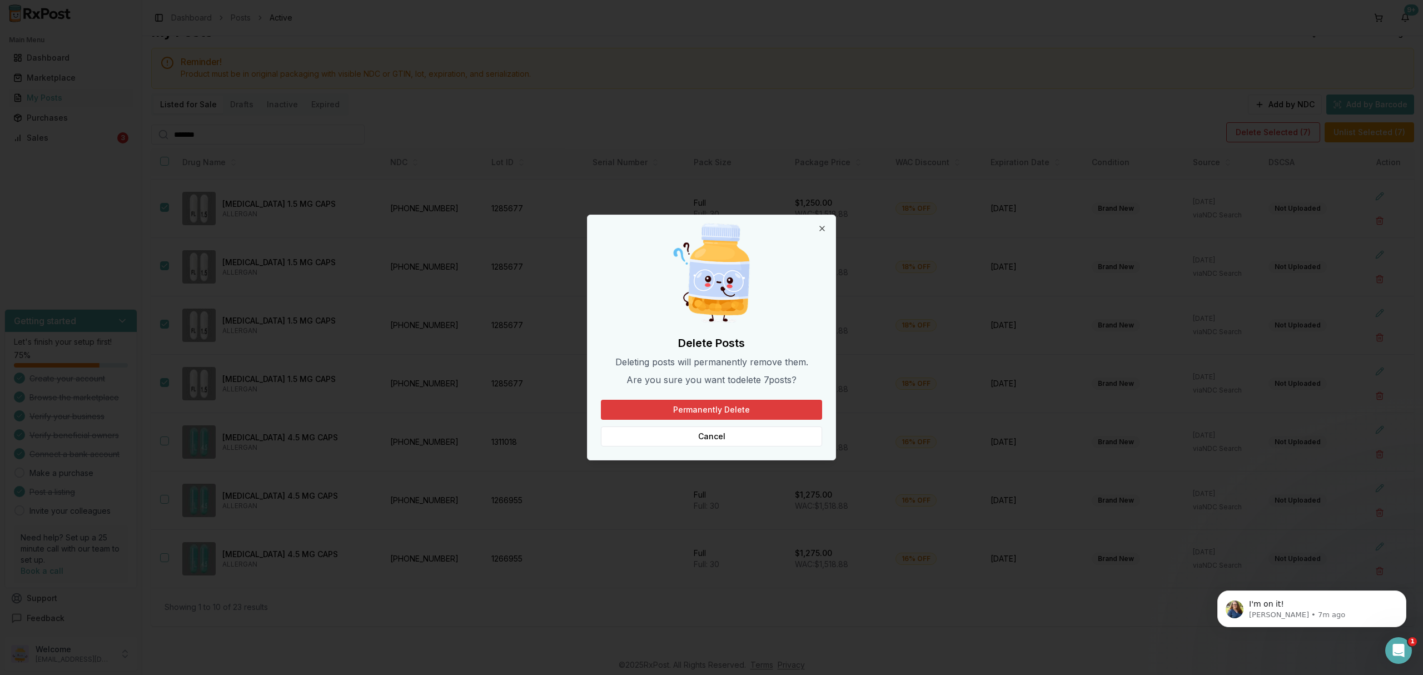
click at [714, 407] on button "Permanently Delete" at bounding box center [711, 410] width 221 height 20
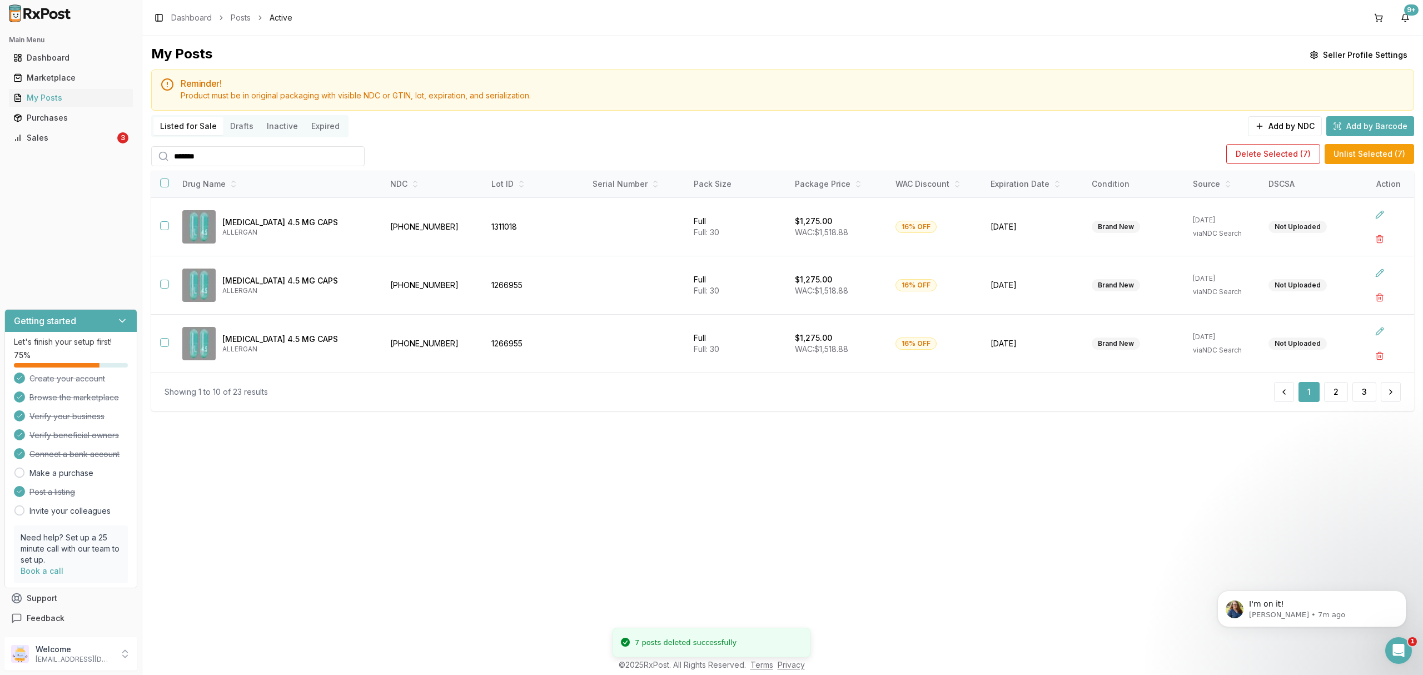
click at [351, 158] on input "*******" at bounding box center [257, 156] width 213 height 20
click at [282, 159] on input "search" at bounding box center [257, 156] width 213 height 20
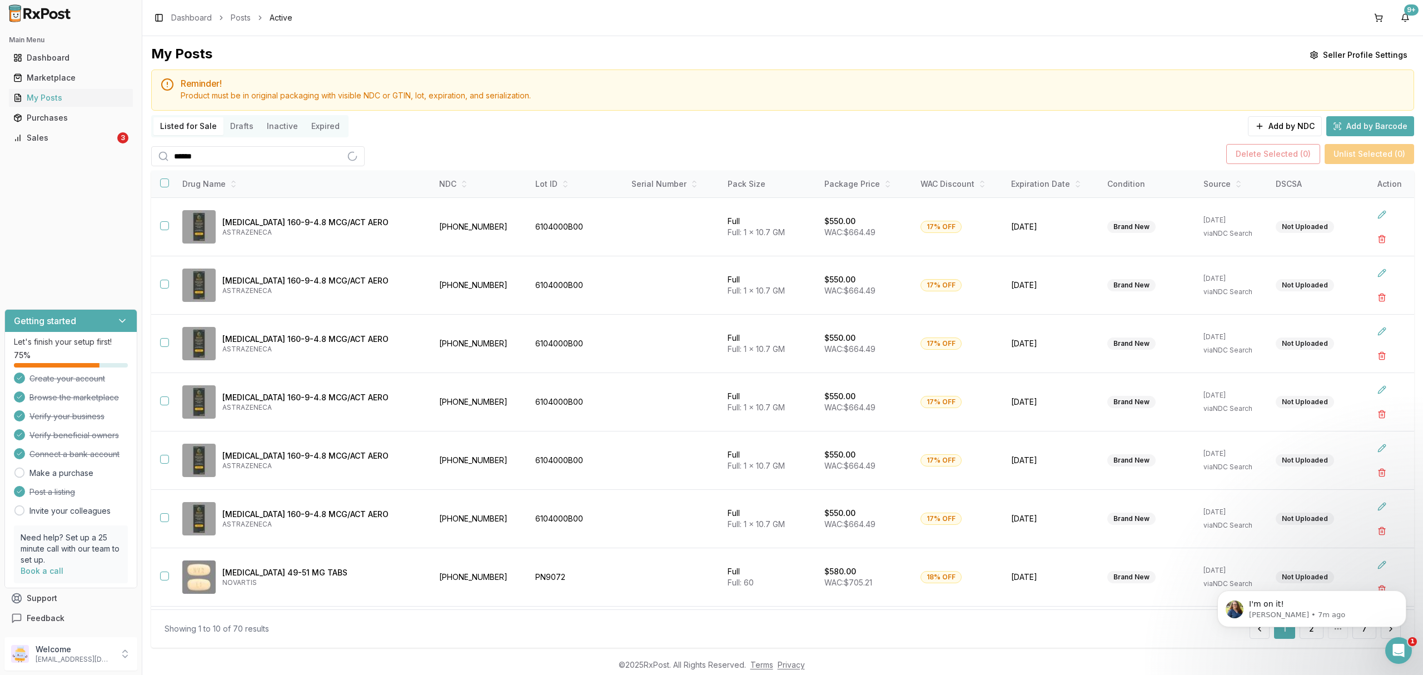
type input "*******"
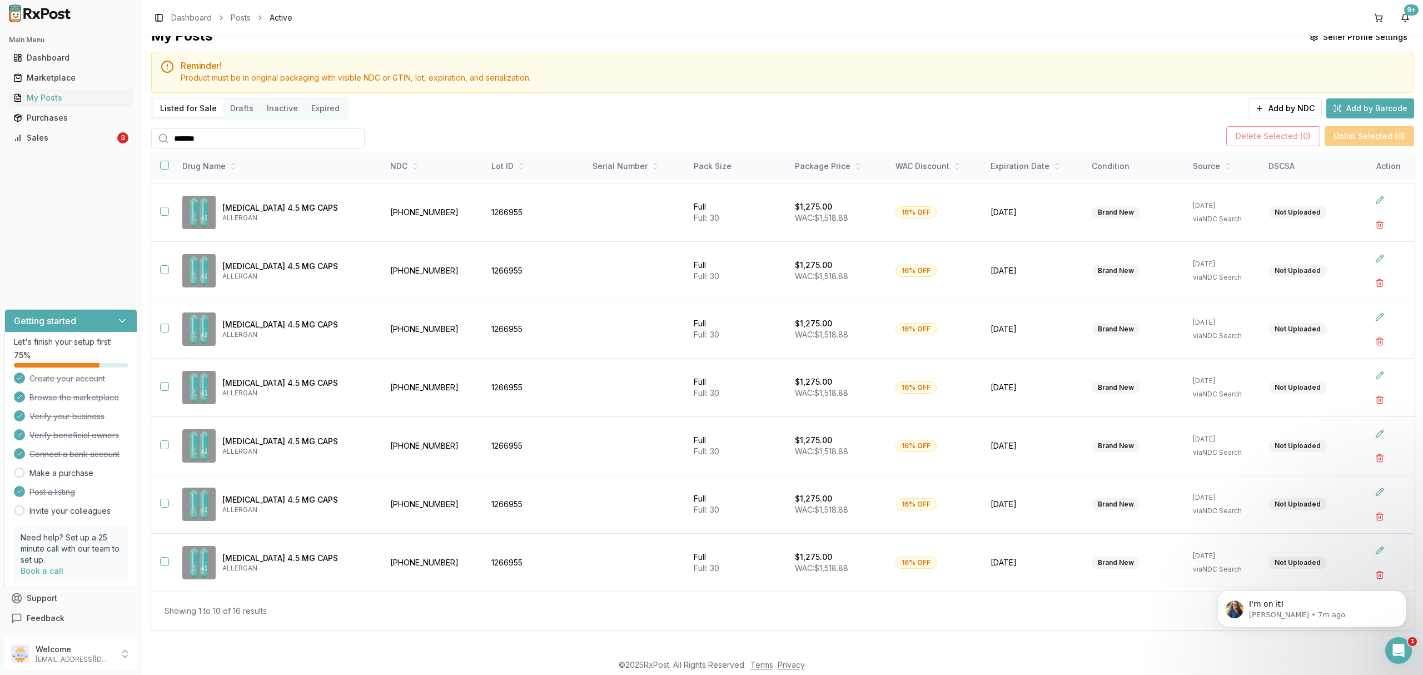
scroll to position [22, 0]
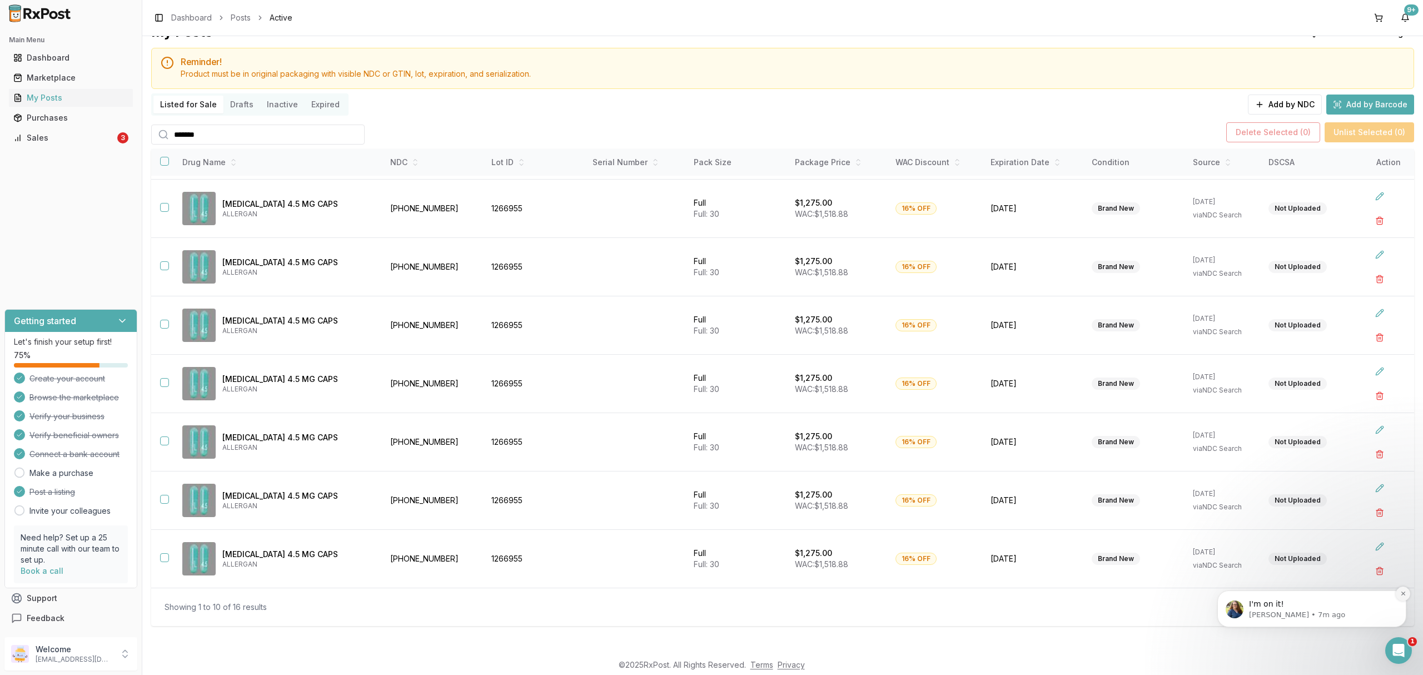
click at [1398, 595] on button "Dismiss notification" at bounding box center [1403, 593] width 14 height 14
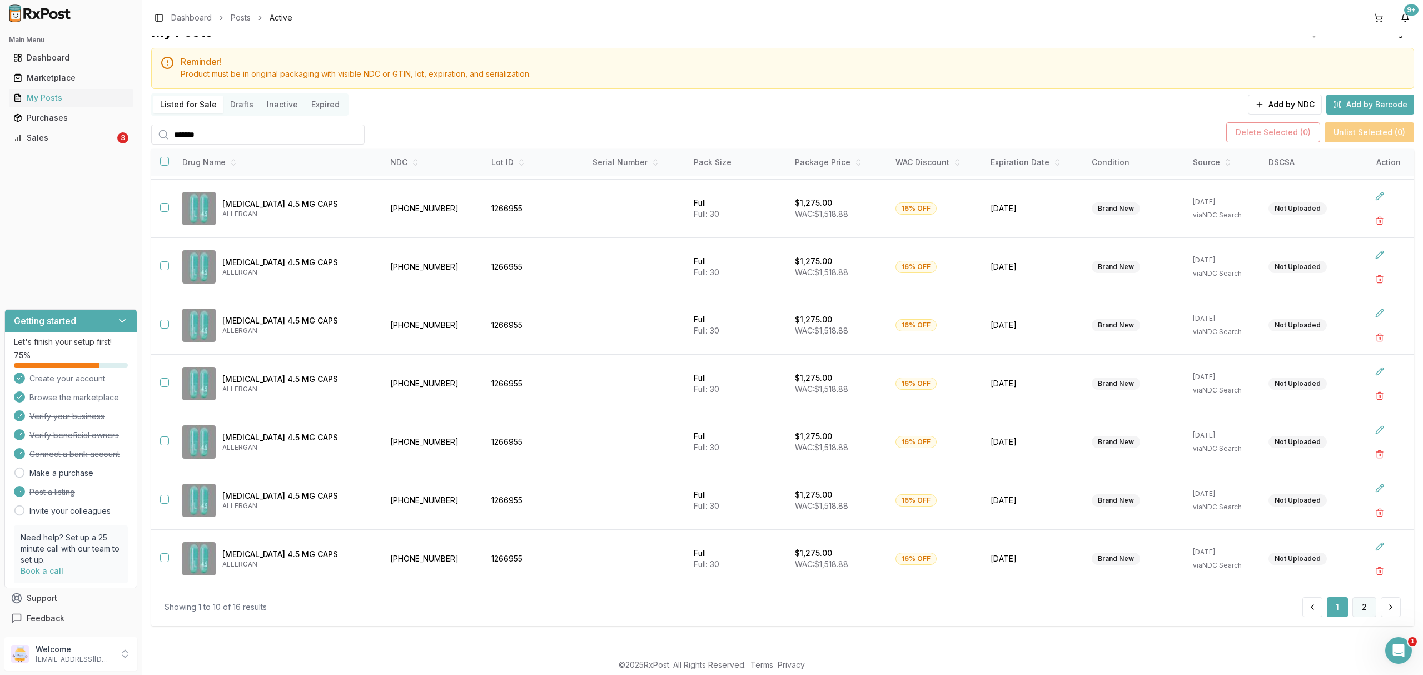
click at [1364, 609] on button "2" at bounding box center [1365, 607] width 24 height 20
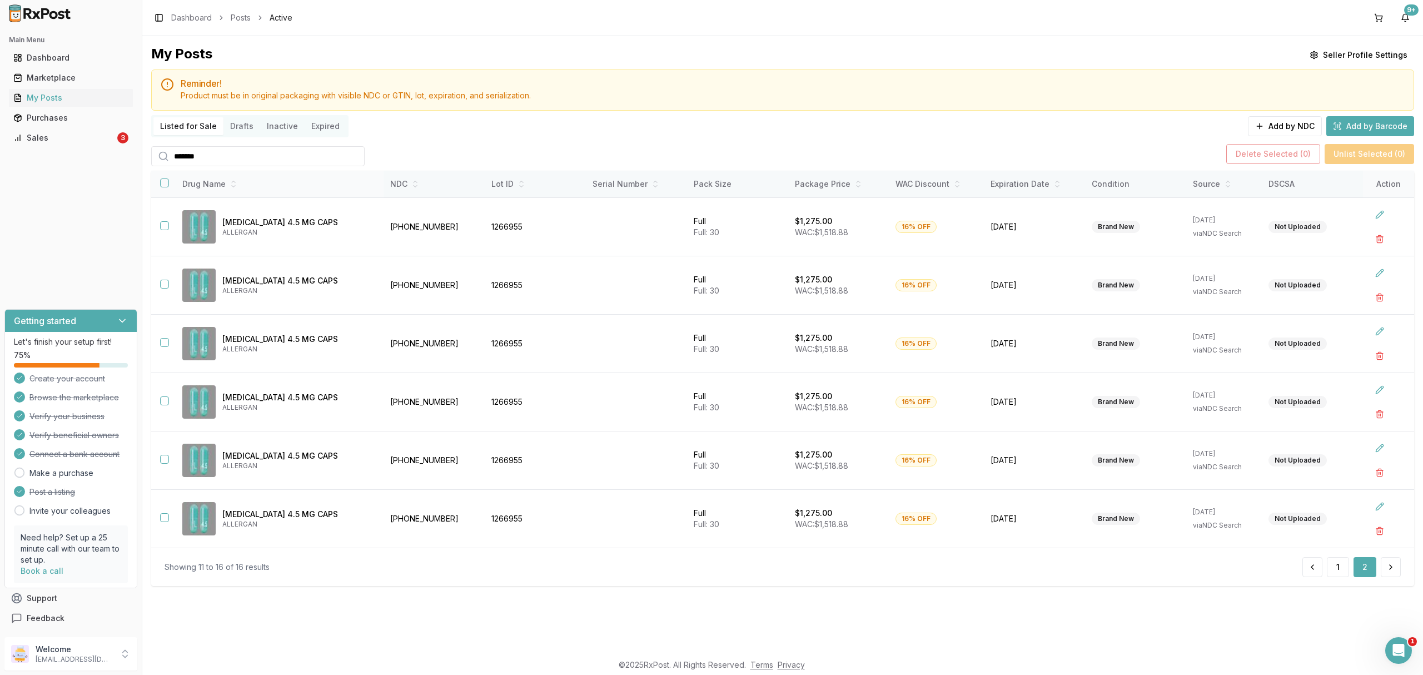
click at [158, 179] on th at bounding box center [162, 184] width 22 height 27
click at [165, 182] on button "button" at bounding box center [164, 182] width 9 height 9
click at [1261, 151] on button "Delete Selected ( 6 )" at bounding box center [1273, 154] width 94 height 20
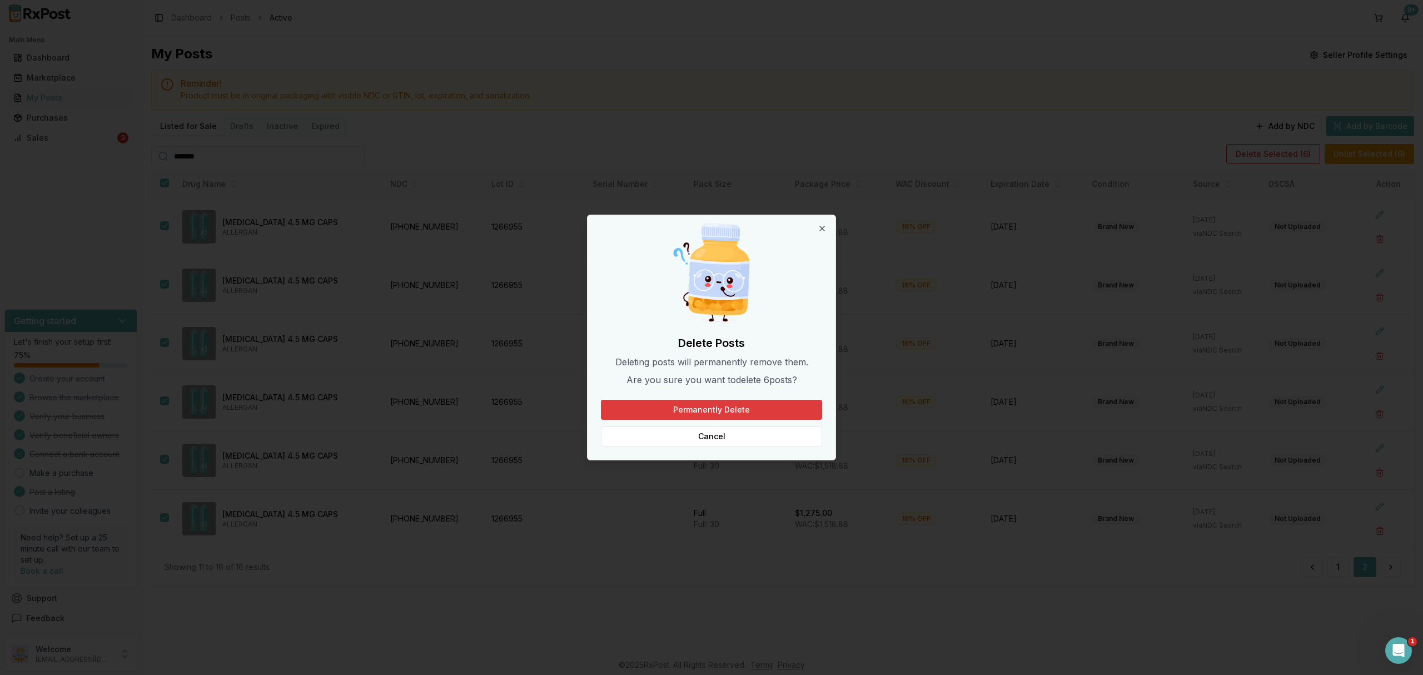
click at [693, 412] on button "Permanently Delete" at bounding box center [711, 410] width 221 height 20
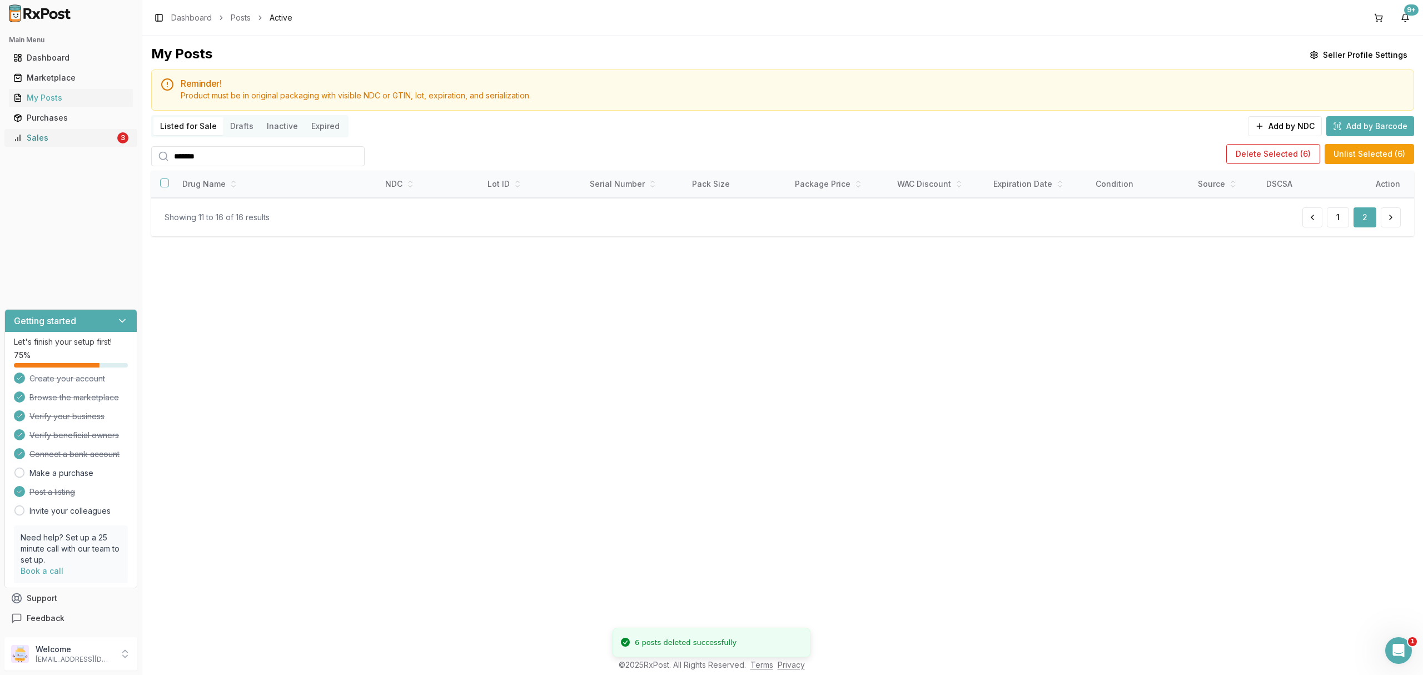
click at [103, 138] on div "Sales" at bounding box center [64, 137] width 102 height 11
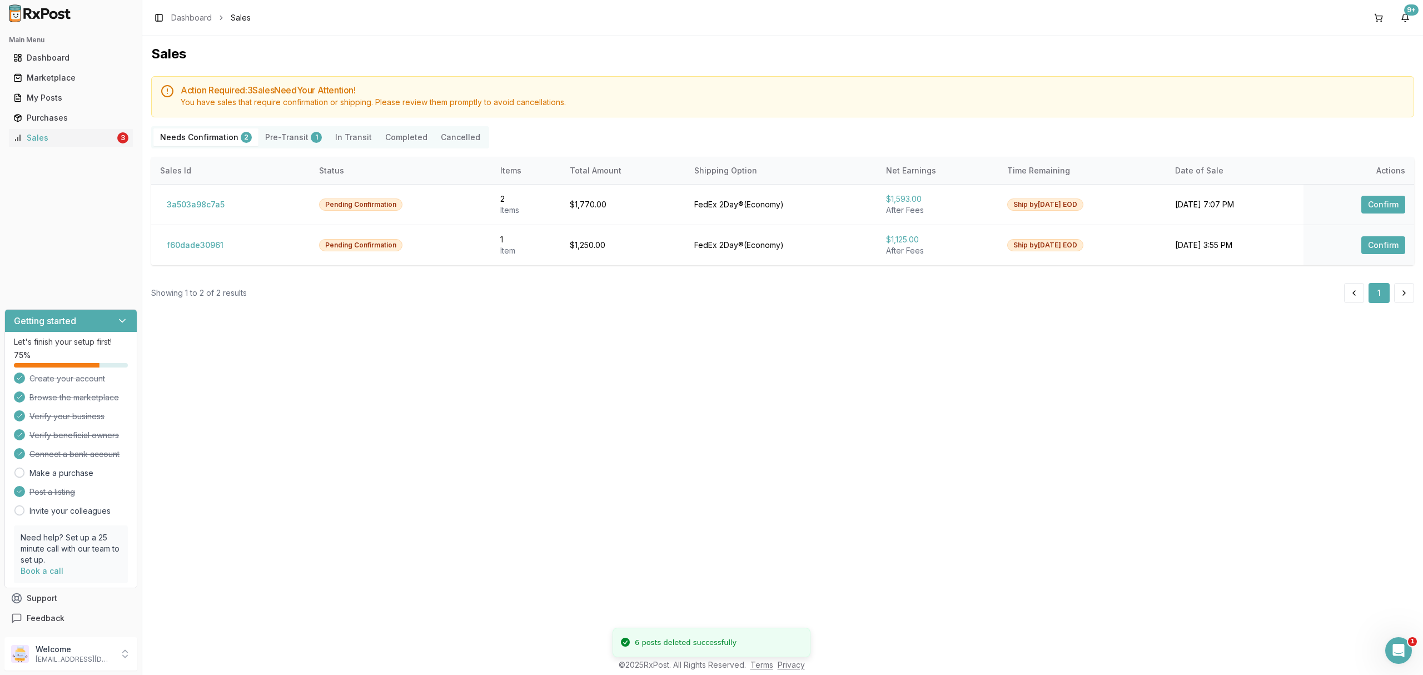
drag, startPoint x: 530, startPoint y: 361, endPoint x: 252, endPoint y: 240, distance: 302.7
click at [529, 359] on div "Sales Action Required: 3 Sale s Need Your Attention! You have sales that requir…" at bounding box center [782, 344] width 1281 height 617
click at [187, 246] on button "f60dade30961" at bounding box center [195, 245] width 70 height 18
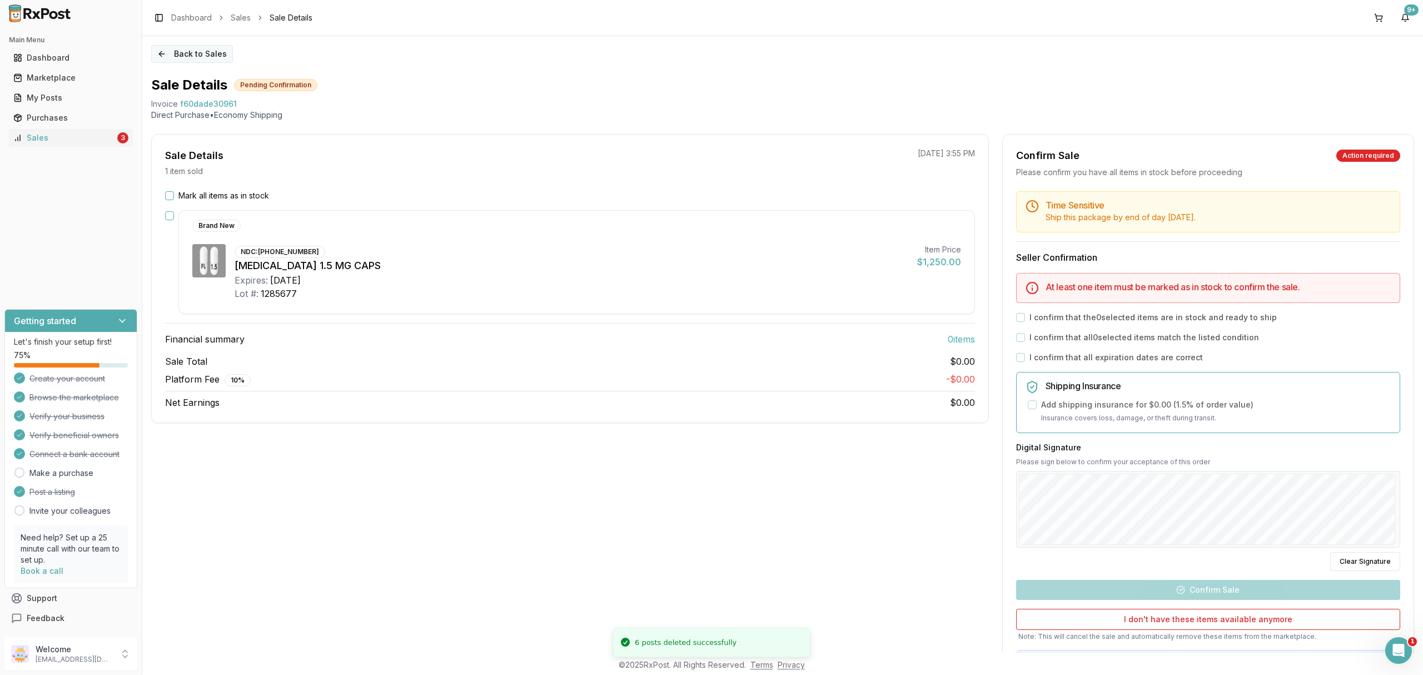
click at [206, 59] on button "Back to Sales" at bounding box center [192, 54] width 82 height 18
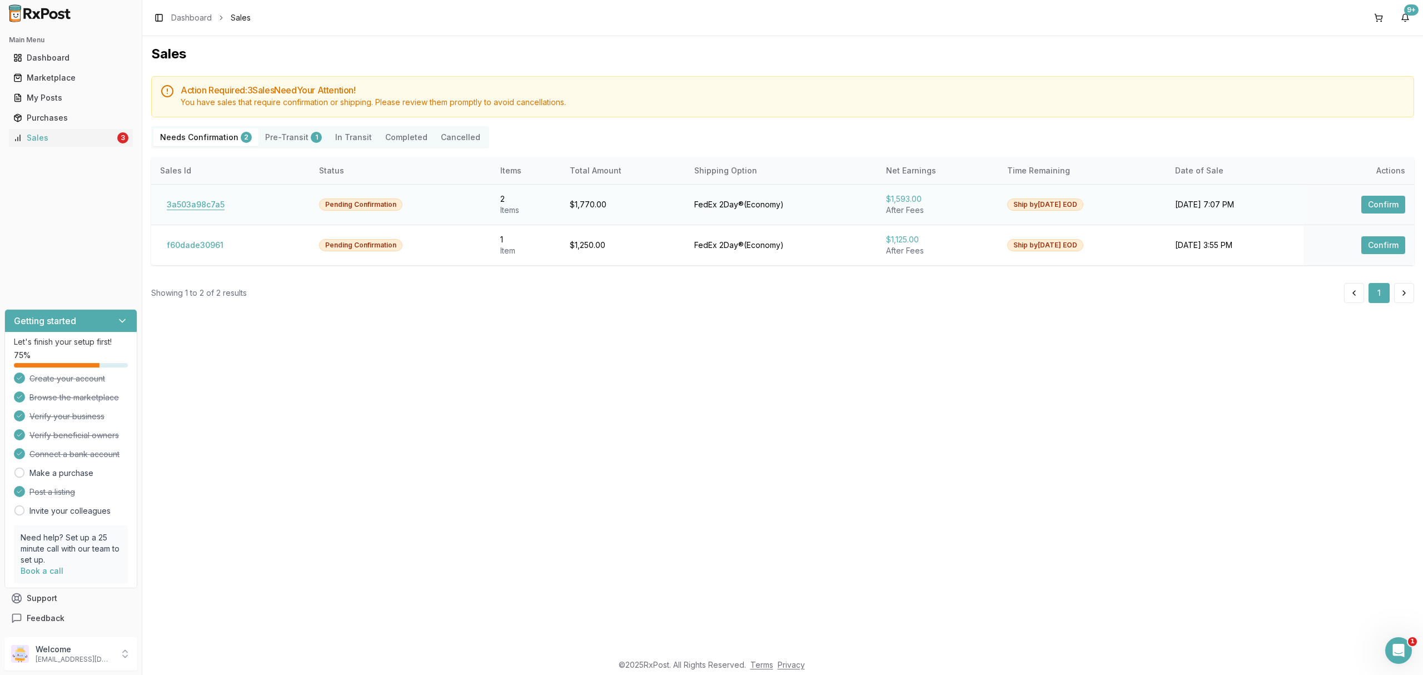
click at [210, 199] on button "3a503a98c7a5" at bounding box center [195, 205] width 71 height 18
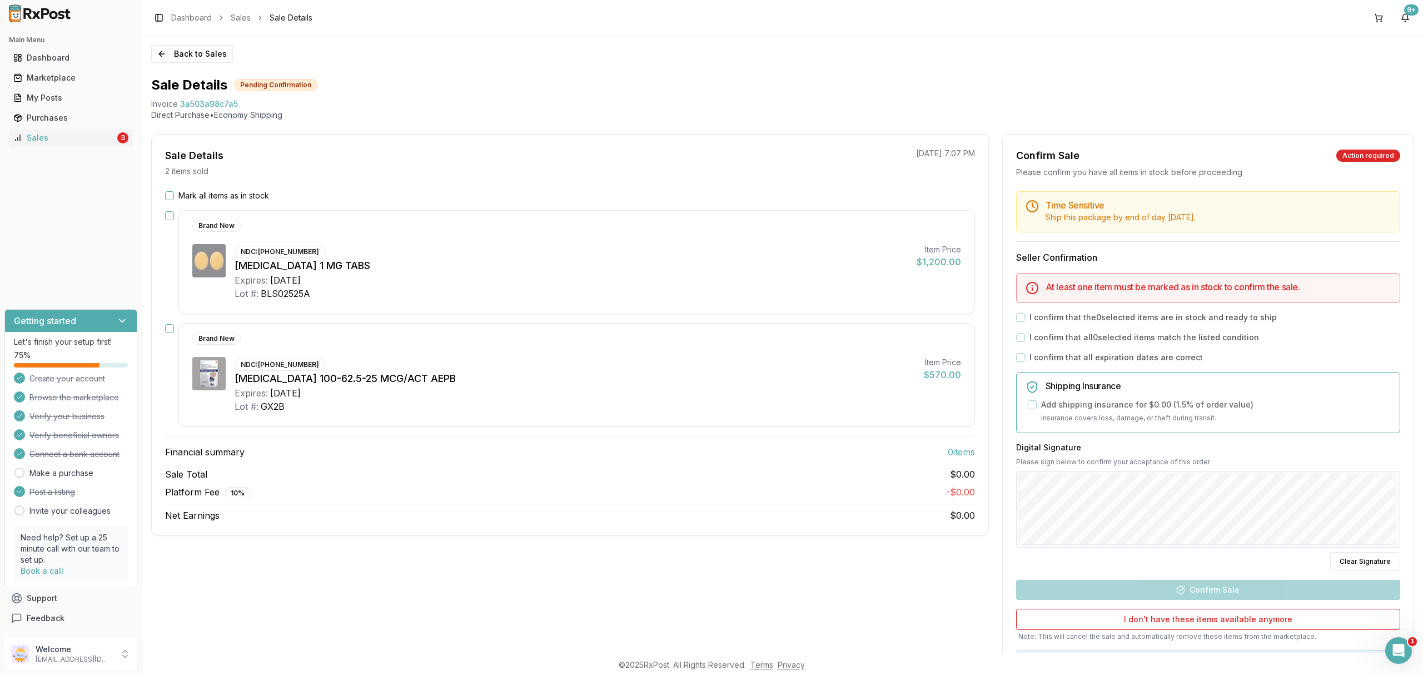
click at [540, 507] on div "Sale Total $0.00 Platform Fee 10 % - $0.00 Net Earnings $0.00" at bounding box center [570, 495] width 810 height 54
click at [221, 200] on label "Mark all items as in stock" at bounding box center [223, 195] width 91 height 11
click at [174, 200] on button "Mark all items as in stock" at bounding box center [169, 195] width 9 height 9
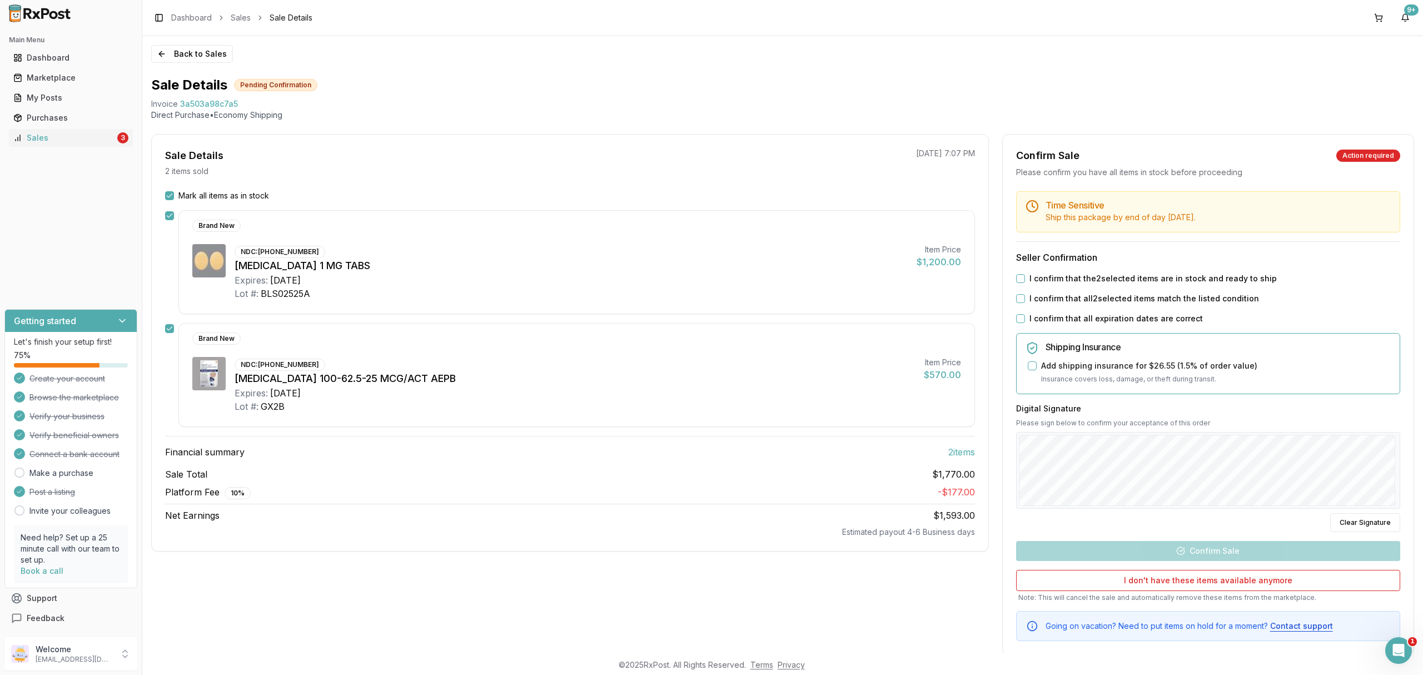
click at [1085, 276] on label "I confirm that the 2 selected items are in stock and ready to ship" at bounding box center [1153, 278] width 247 height 11
click at [1025, 276] on button "I confirm that the 2 selected items are in stock and ready to ship" at bounding box center [1020, 278] width 9 height 9
click at [1077, 298] on label "I confirm that all 2 selected items match the listed condition" at bounding box center [1145, 298] width 230 height 11
click at [1025, 298] on button "I confirm that all 2 selected items match the listed condition" at bounding box center [1020, 298] width 9 height 9
click at [1070, 322] on label "I confirm that all expiration dates are correct" at bounding box center [1116, 318] width 173 height 11
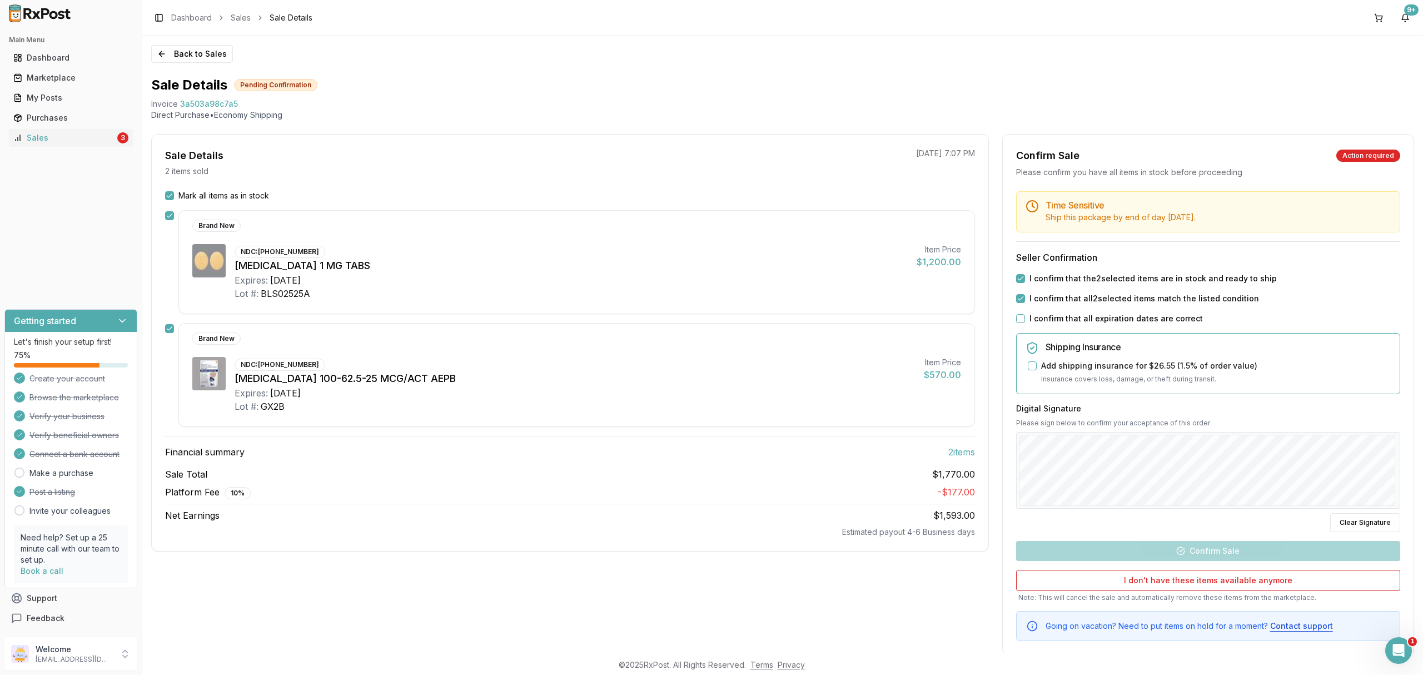
click at [1025, 322] on button "I confirm that all expiration dates are correct" at bounding box center [1020, 318] width 9 height 9
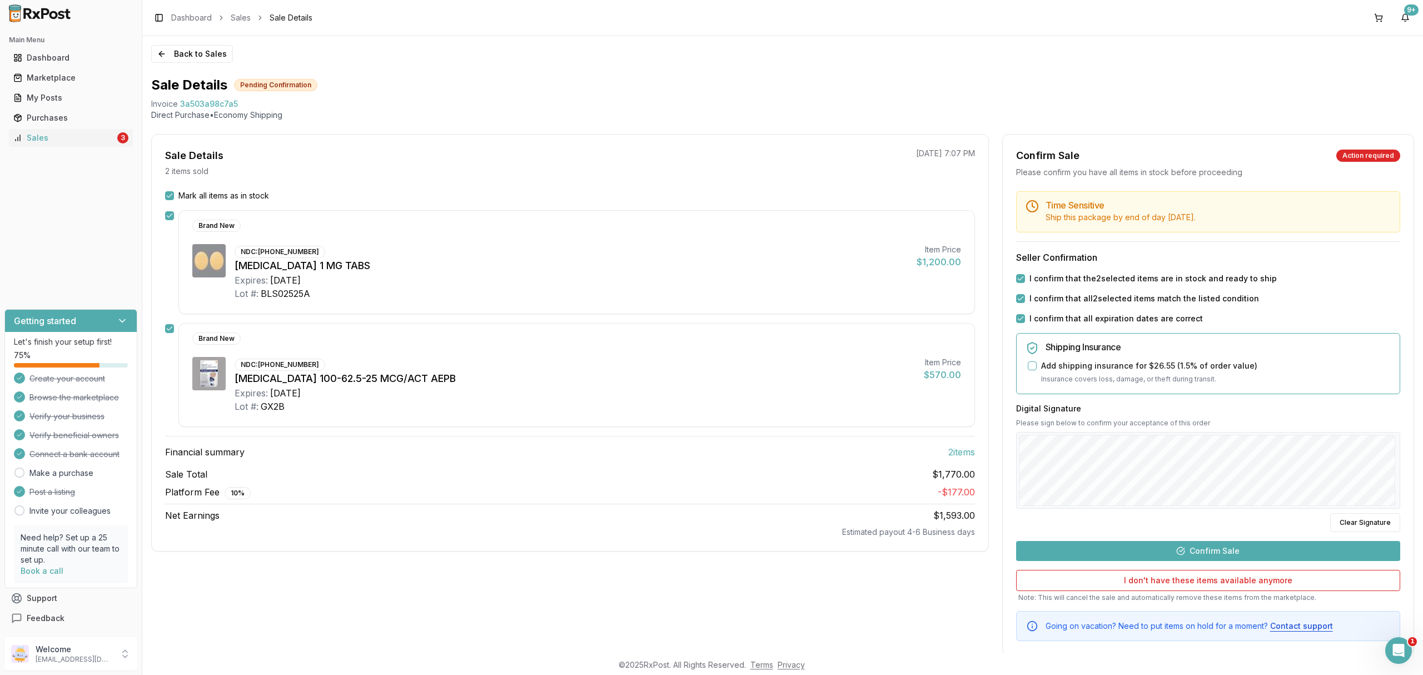
click at [1206, 548] on button "Confirm Sale" at bounding box center [1208, 551] width 384 height 20
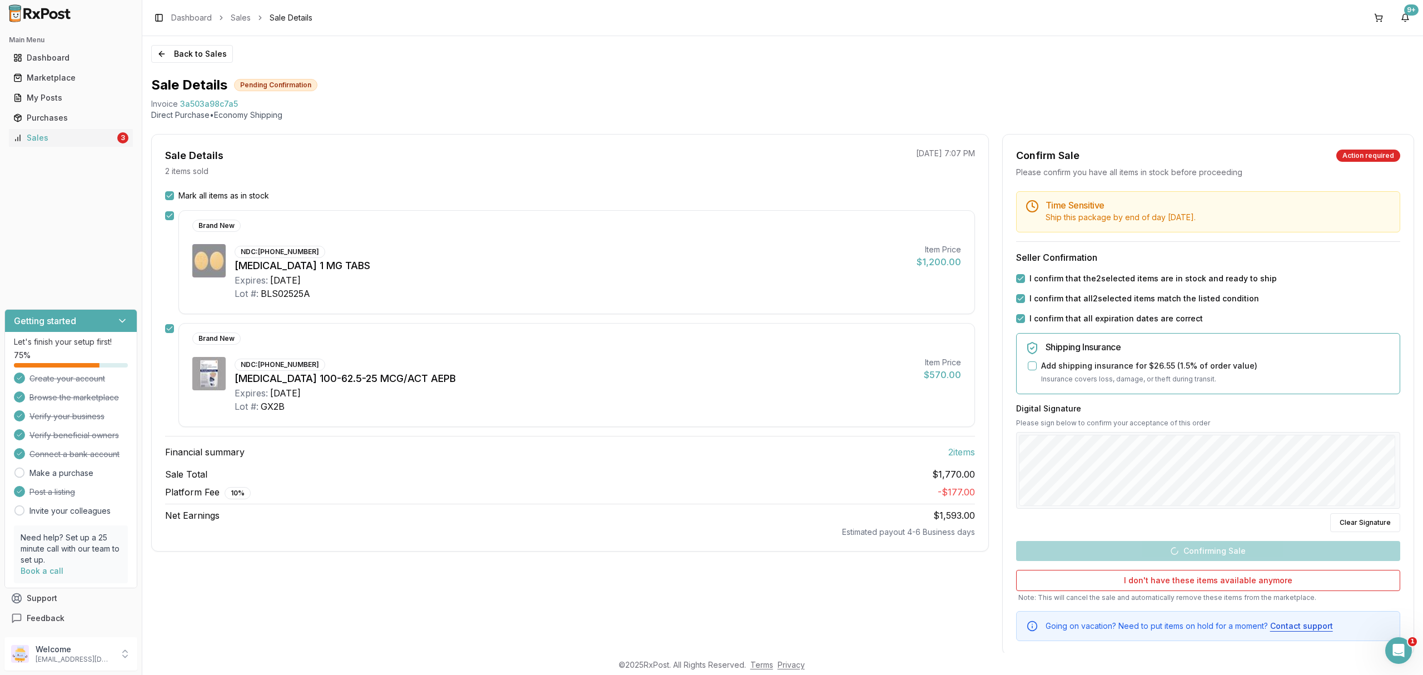
drag, startPoint x: 1286, startPoint y: 414, endPoint x: 1271, endPoint y: 419, distance: 15.8
click at [1285, 414] on h3 "Digital Signature" at bounding box center [1208, 408] width 384 height 11
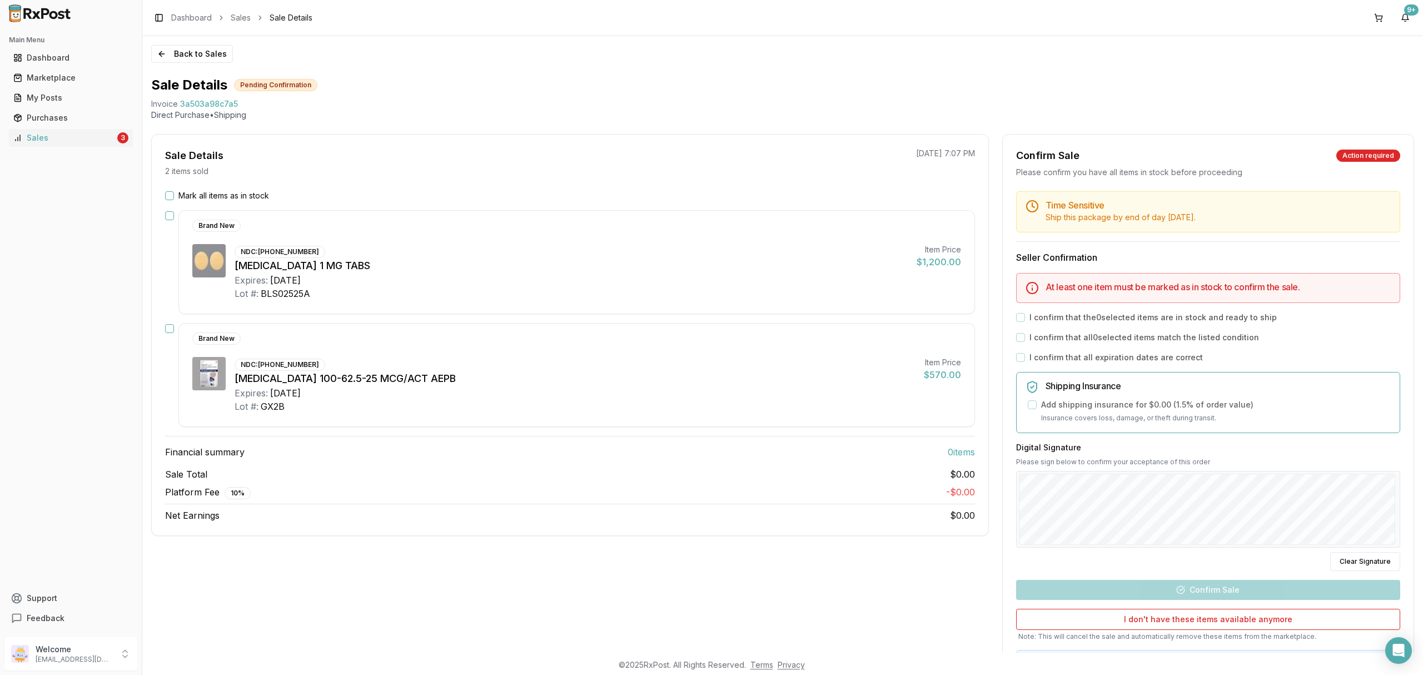
click at [209, 199] on label "Mark all items as in stock" at bounding box center [223, 195] width 91 height 11
click at [174, 199] on button "Mark all items as in stock" at bounding box center [169, 195] width 9 height 9
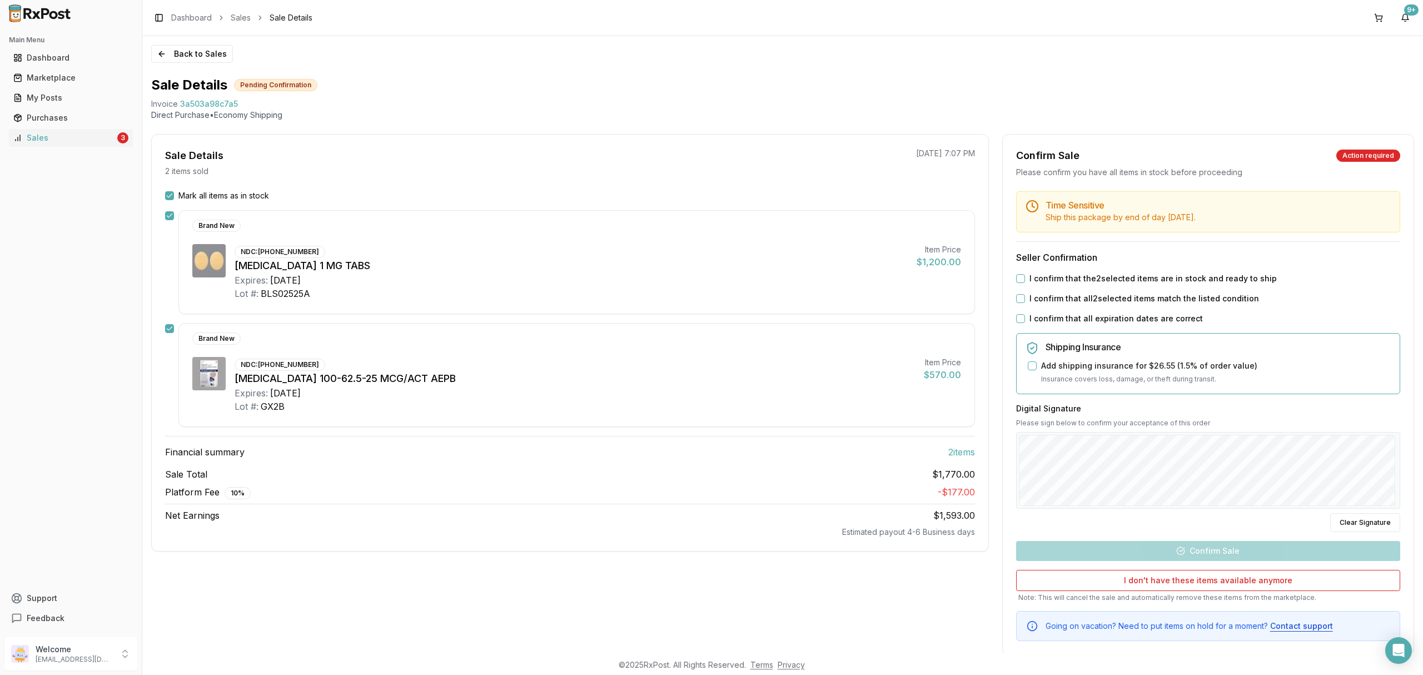
drag, startPoint x: 1046, startPoint y: 282, endPoint x: 1041, endPoint y: 301, distance: 19.4
click at [1044, 286] on div "Time Sensitive Ship this package by end of day [DATE] . Seller Confirmation I c…" at bounding box center [1208, 416] width 411 height 450
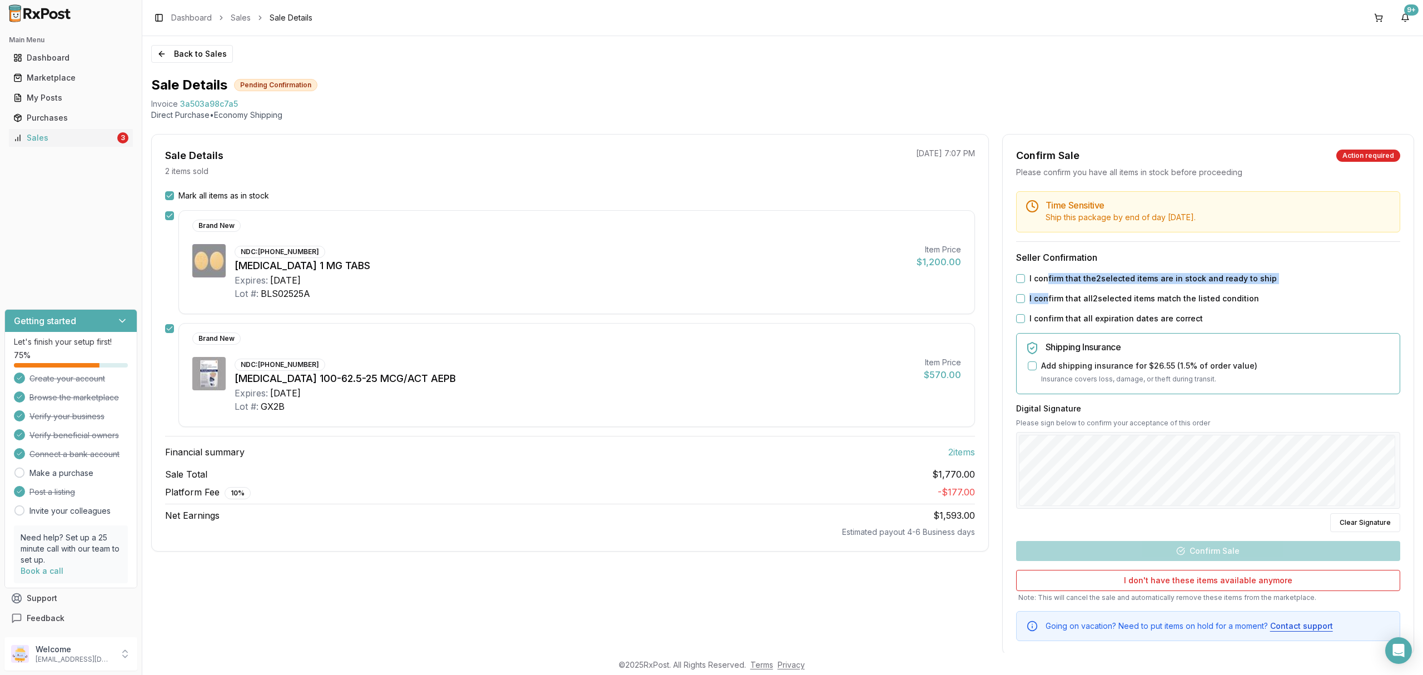
click at [1043, 276] on label "I confirm that the 2 selected items are in stock and ready to ship" at bounding box center [1153, 278] width 247 height 11
click at [1025, 276] on button "I confirm that the 2 selected items are in stock and ready to ship" at bounding box center [1020, 278] width 9 height 9
click at [1041, 297] on label "I confirm that all 2 selected items match the listed condition" at bounding box center [1145, 298] width 230 height 11
click at [1025, 297] on button "I confirm that all 2 selected items match the listed condition" at bounding box center [1020, 298] width 9 height 9
click at [1039, 316] on label "I confirm that all expiration dates are correct" at bounding box center [1116, 318] width 173 height 11
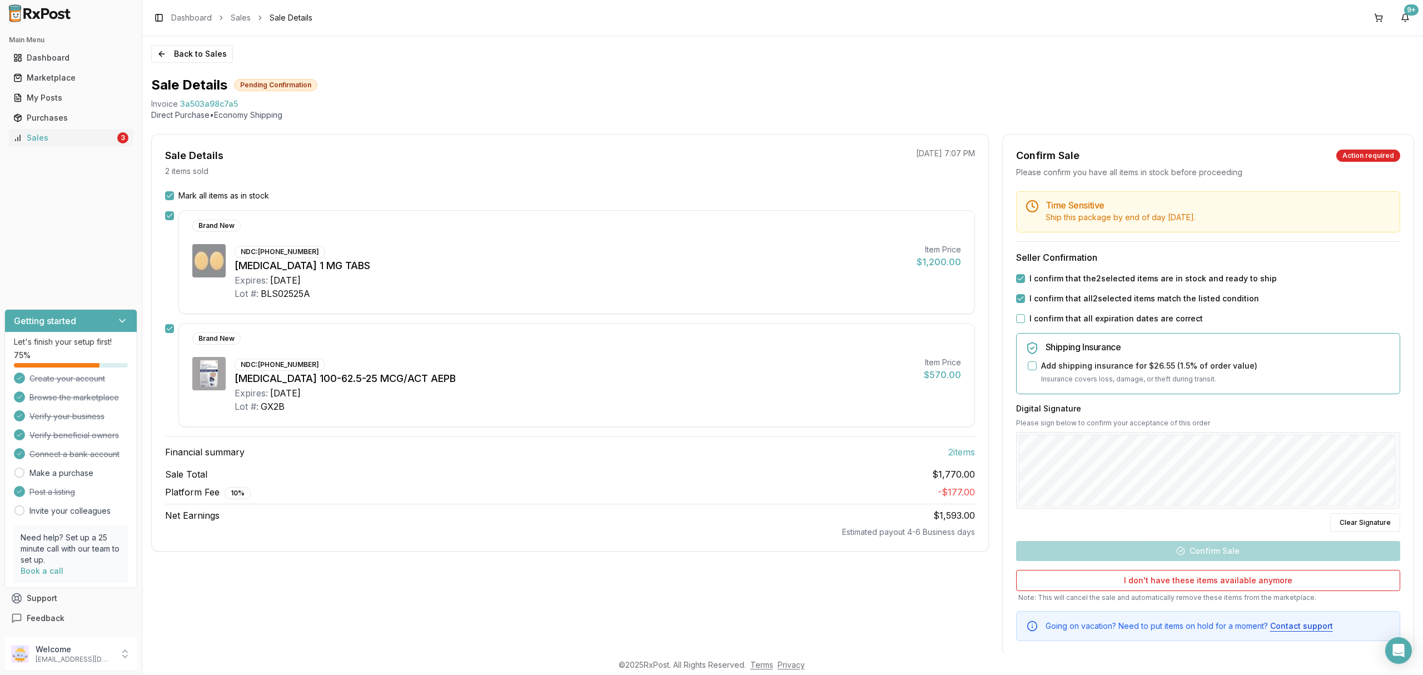
click at [1025, 316] on button "I confirm that all expiration dates are correct" at bounding box center [1020, 318] width 9 height 9
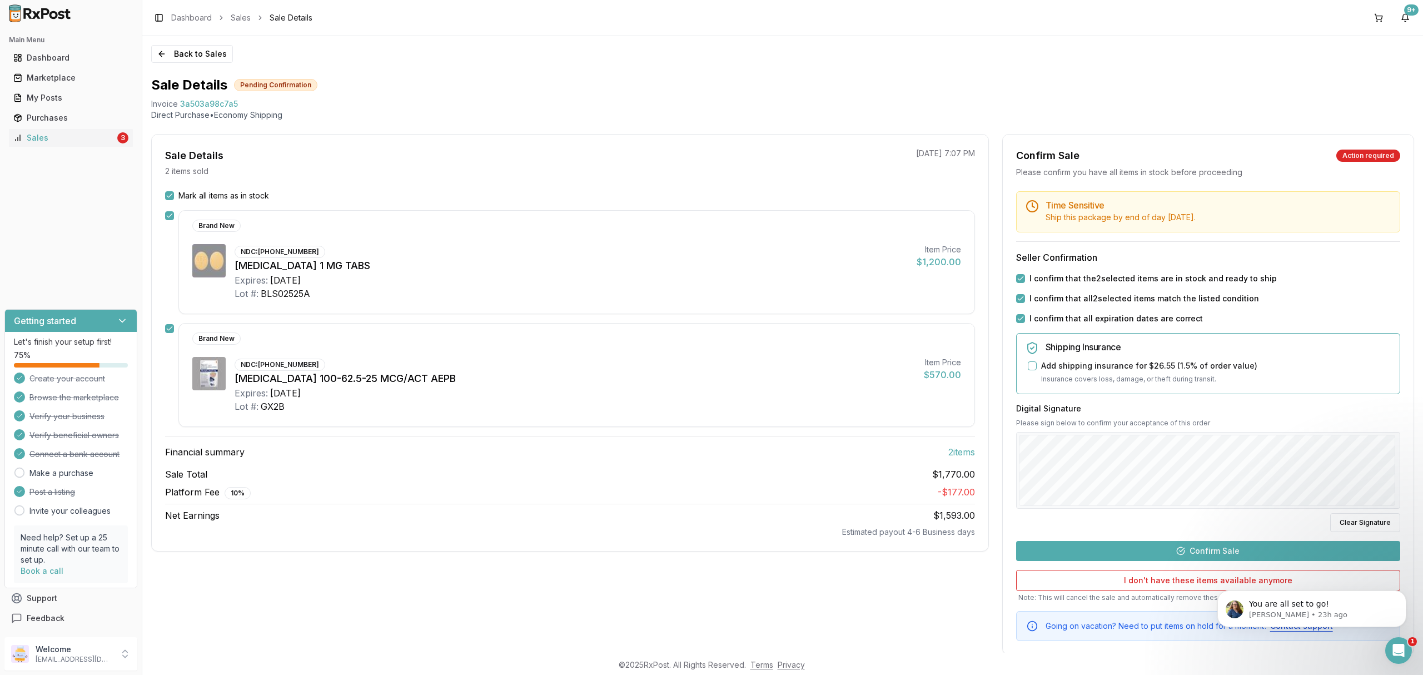
click at [1230, 550] on button "Confirm Sale" at bounding box center [1208, 551] width 384 height 20
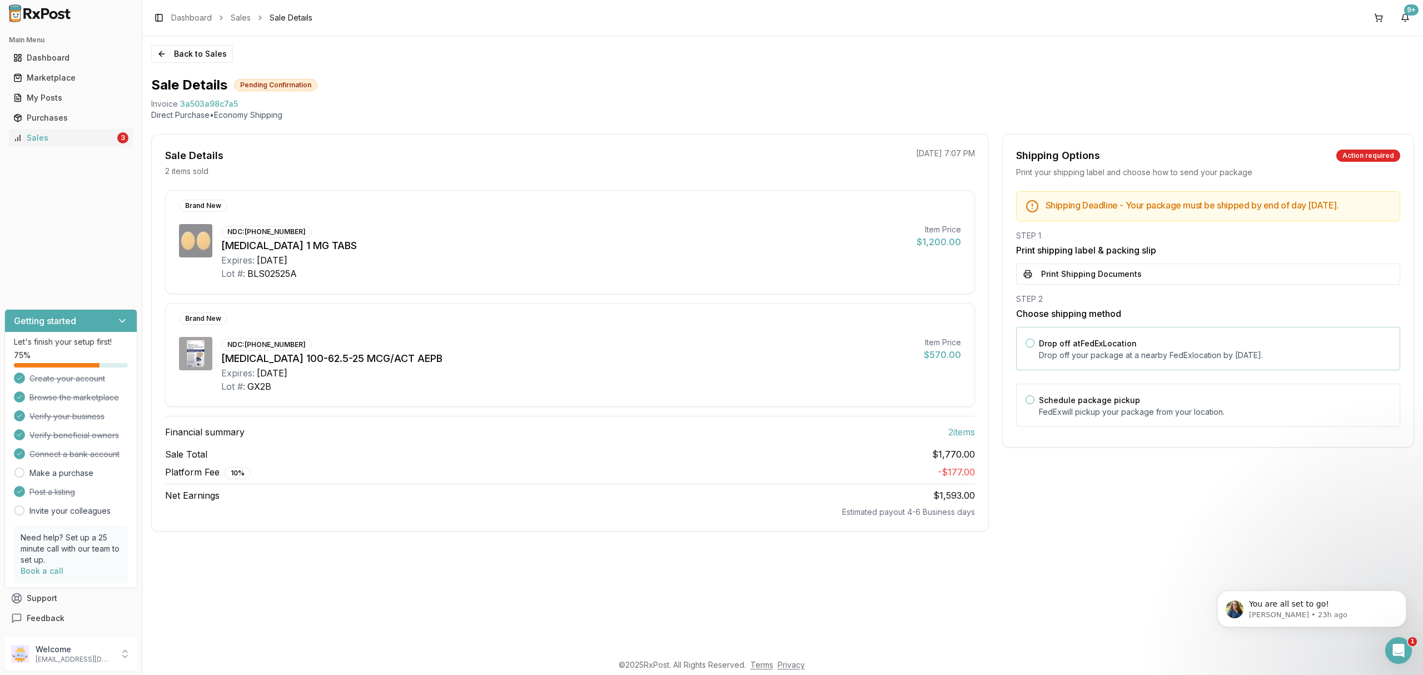
click at [1152, 350] on div "Drop off at FedEx Location Drop off your package at a nearby [GEOGRAPHIC_DATA] …" at bounding box center [1215, 348] width 352 height 24
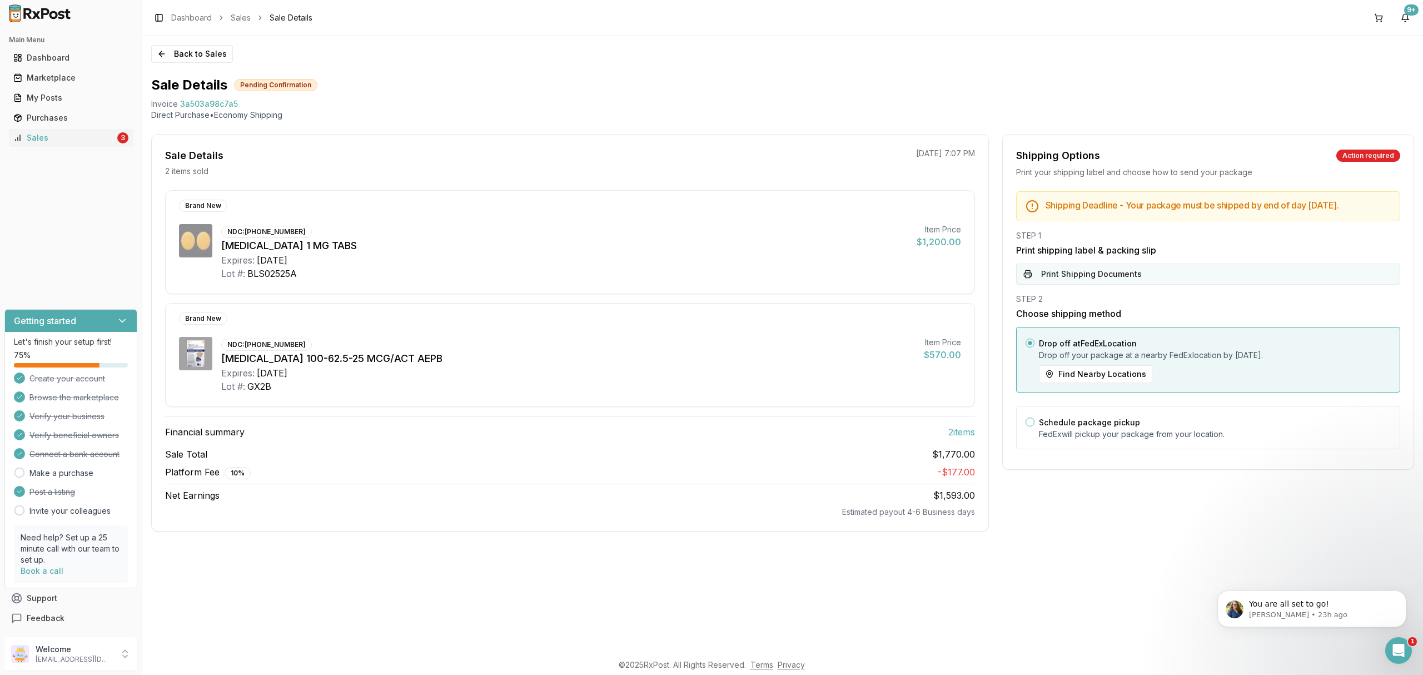
click at [1155, 285] on button "Print Shipping Documents" at bounding box center [1208, 274] width 384 height 21
click at [1157, 285] on div "STEP 1 Print shipping label & packing slip Loading PDF..." at bounding box center [1208, 257] width 384 height 54
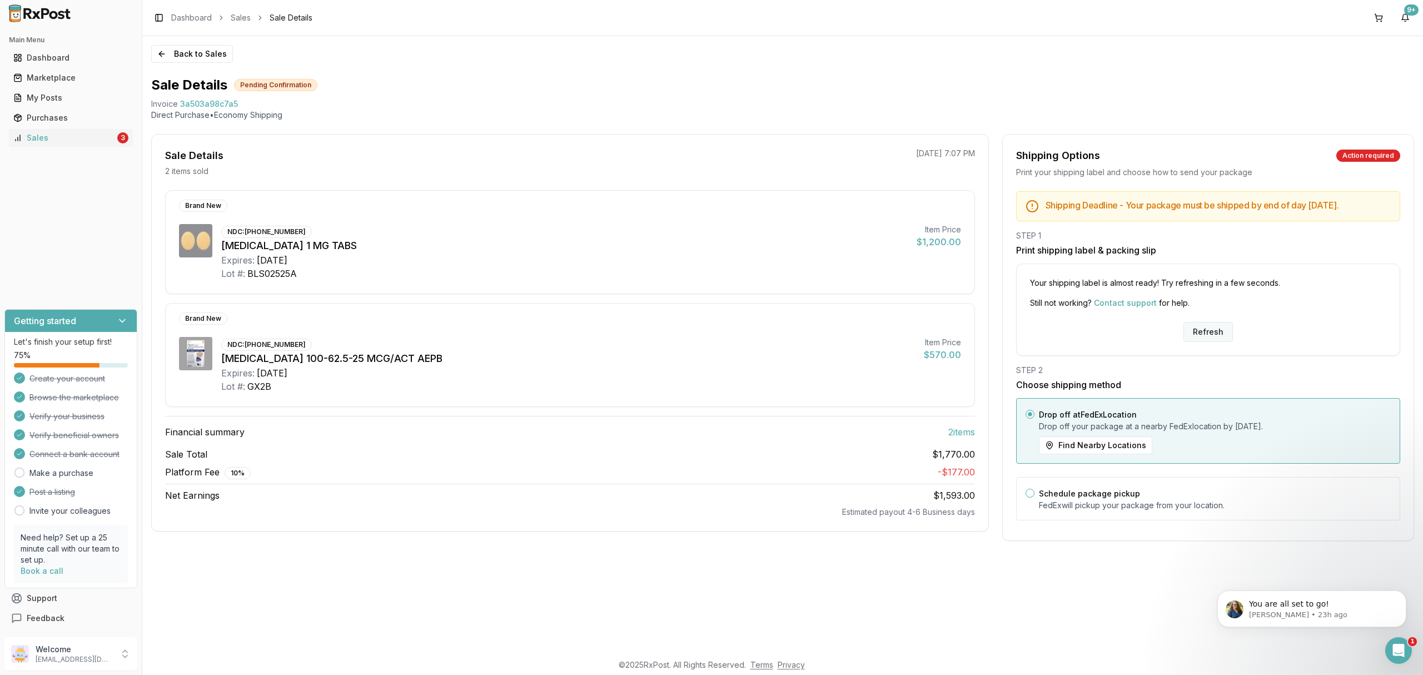
click at [1195, 341] on button "Refresh" at bounding box center [1208, 332] width 49 height 20
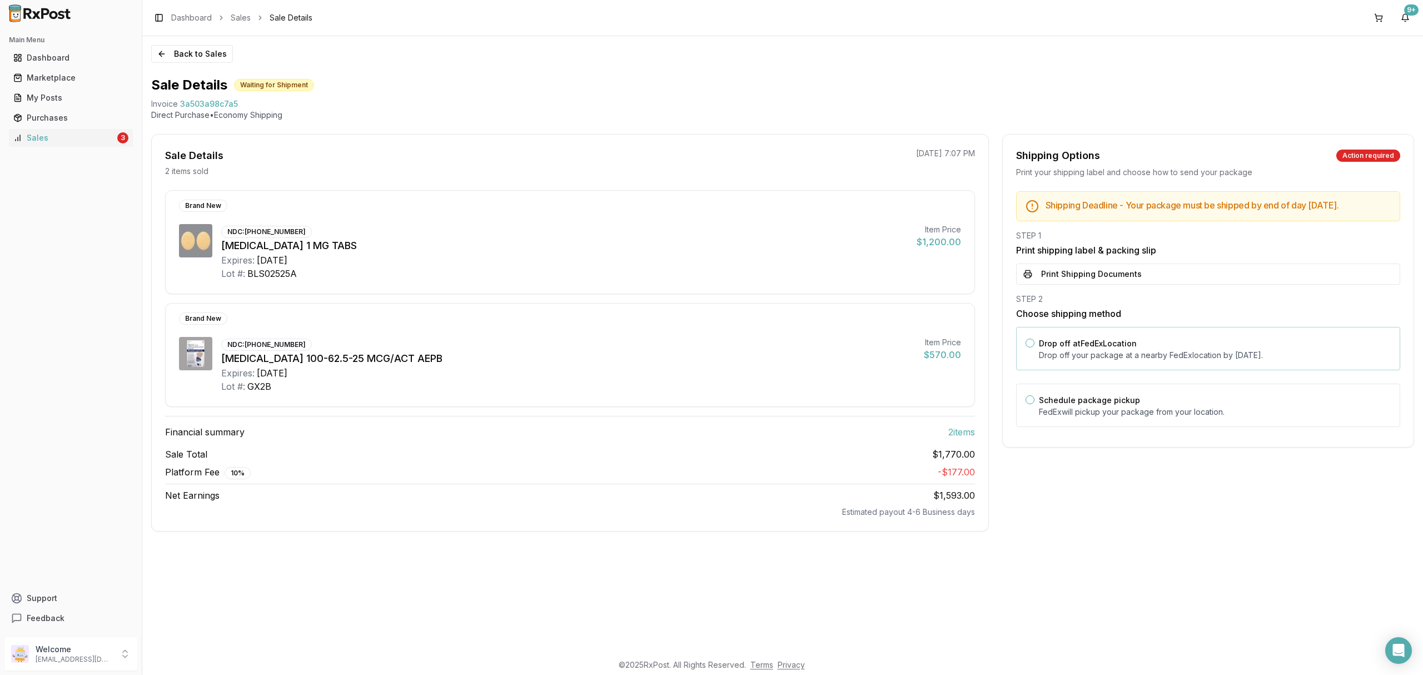
click at [1193, 359] on p "Drop off your package at a nearby [GEOGRAPHIC_DATA] location by [DATE] ." at bounding box center [1215, 355] width 352 height 11
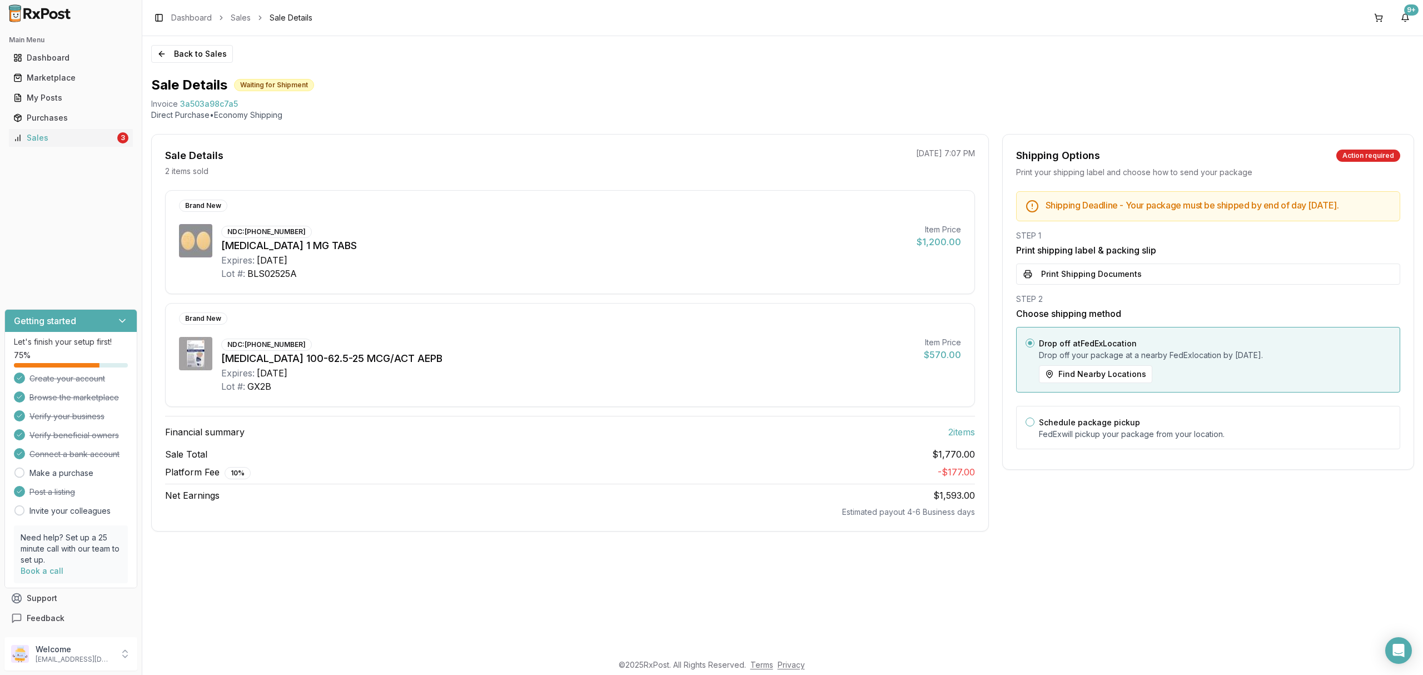
click at [1190, 257] on h3 "Print shipping label & packing slip" at bounding box center [1208, 249] width 384 height 13
click at [1186, 285] on button "Print Shipping Documents" at bounding box center [1208, 274] width 384 height 21
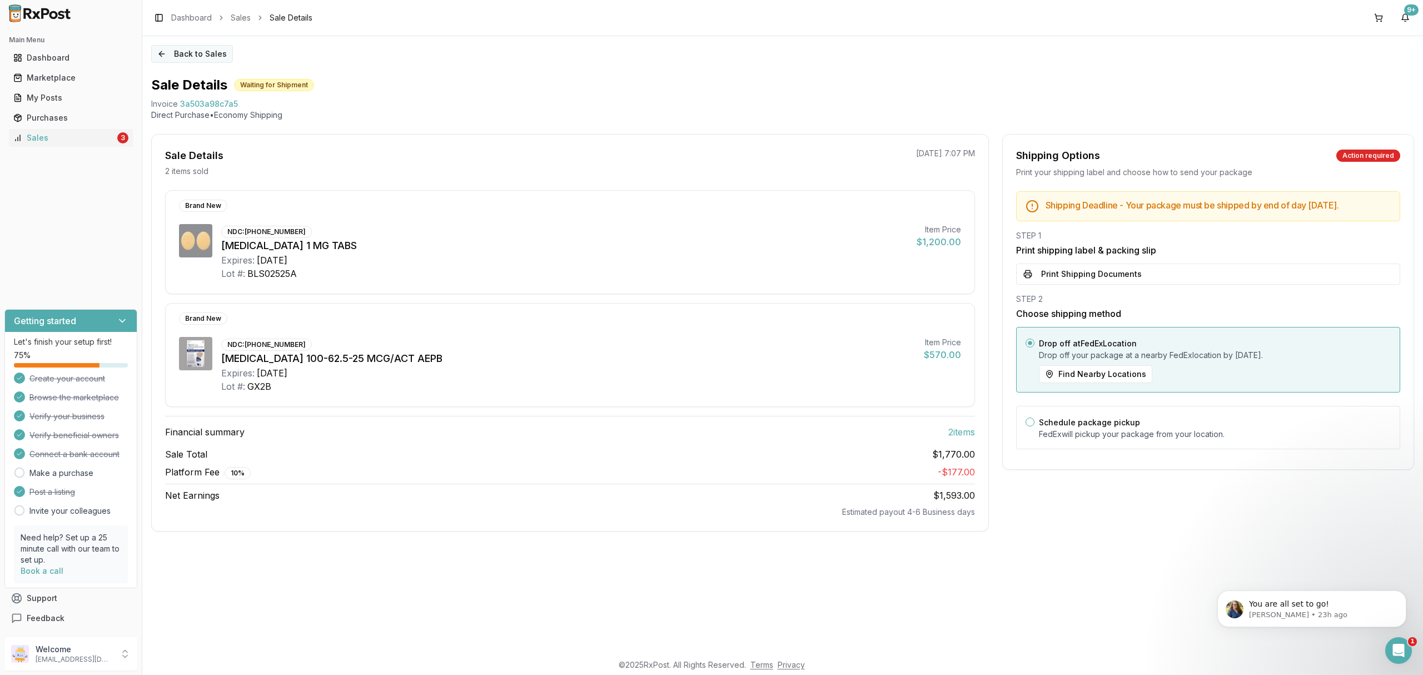
click at [185, 49] on button "Back to Sales" at bounding box center [192, 54] width 82 height 18
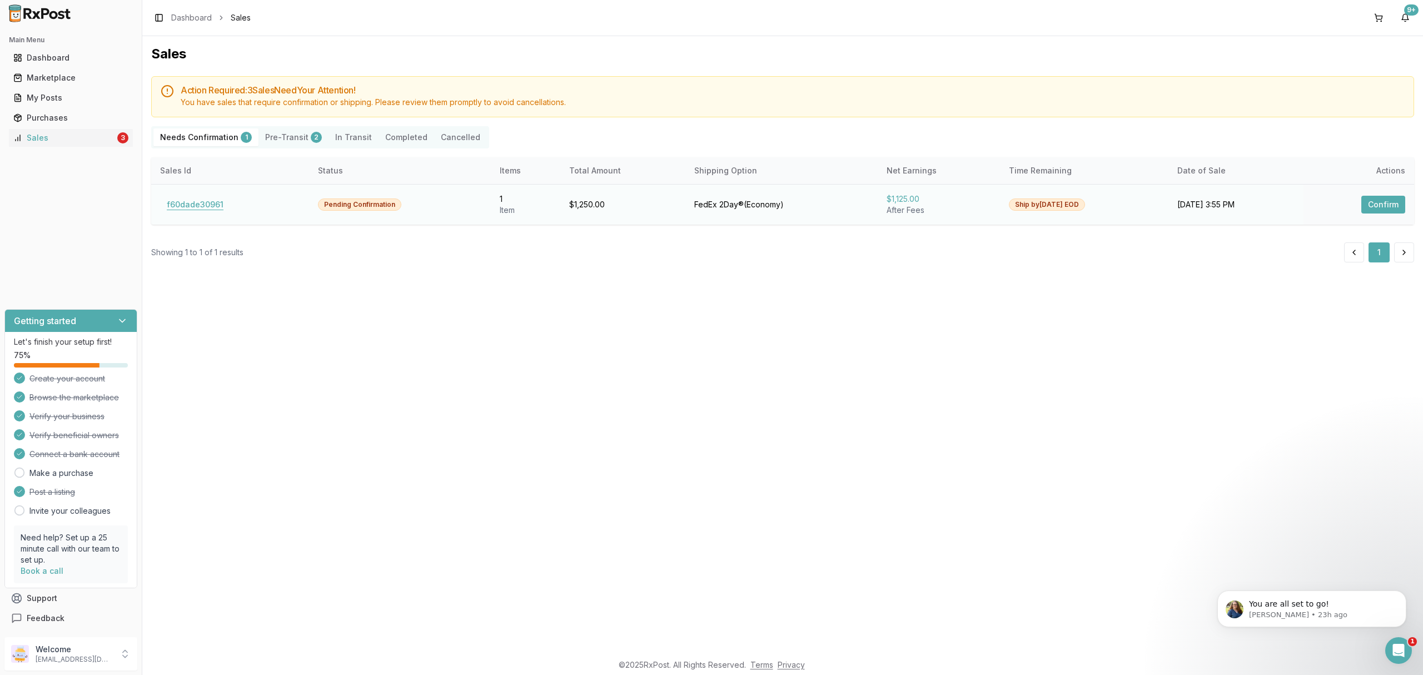
click at [191, 208] on button "f60dade30961" at bounding box center [195, 205] width 70 height 18
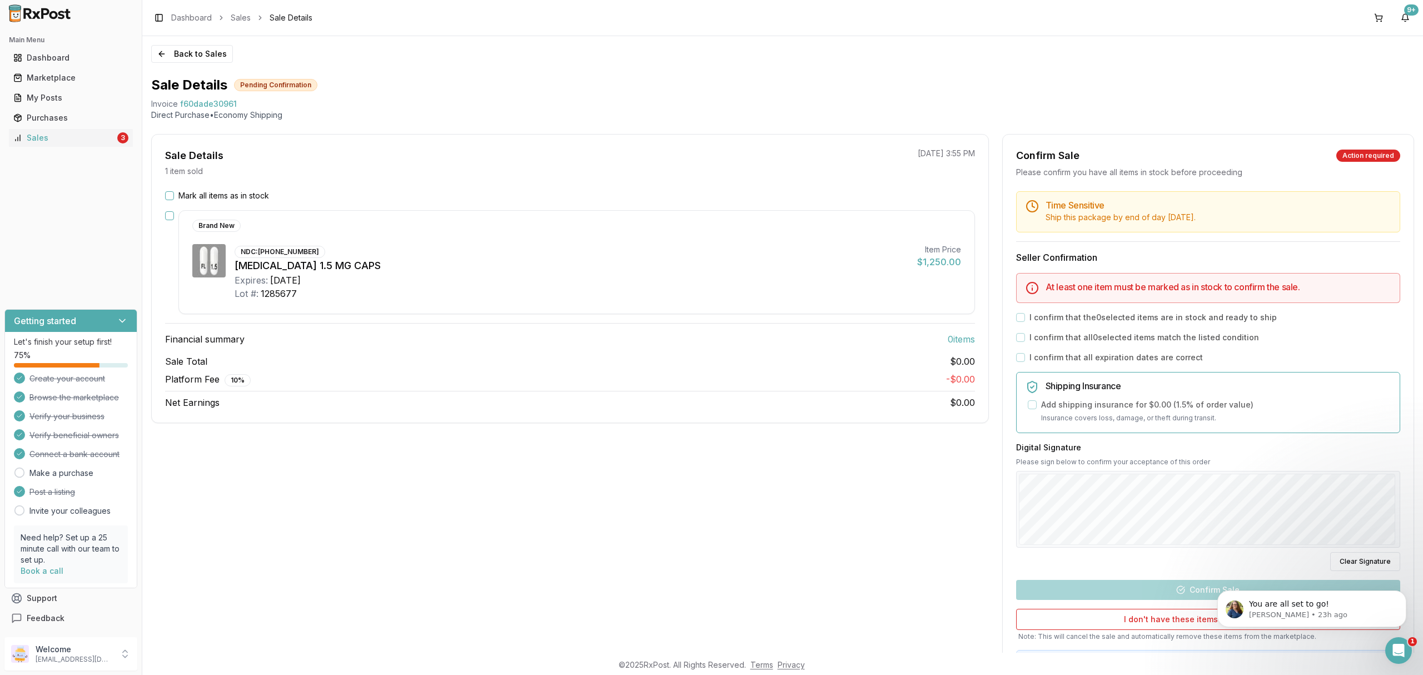
drag, startPoint x: 703, startPoint y: 279, endPoint x: 693, endPoint y: 276, distance: 10.9
click at [696, 277] on div "Expires: 2027-06-30" at bounding box center [572, 280] width 674 height 13
click at [183, 56] on button "Back to Sales" at bounding box center [192, 54] width 82 height 18
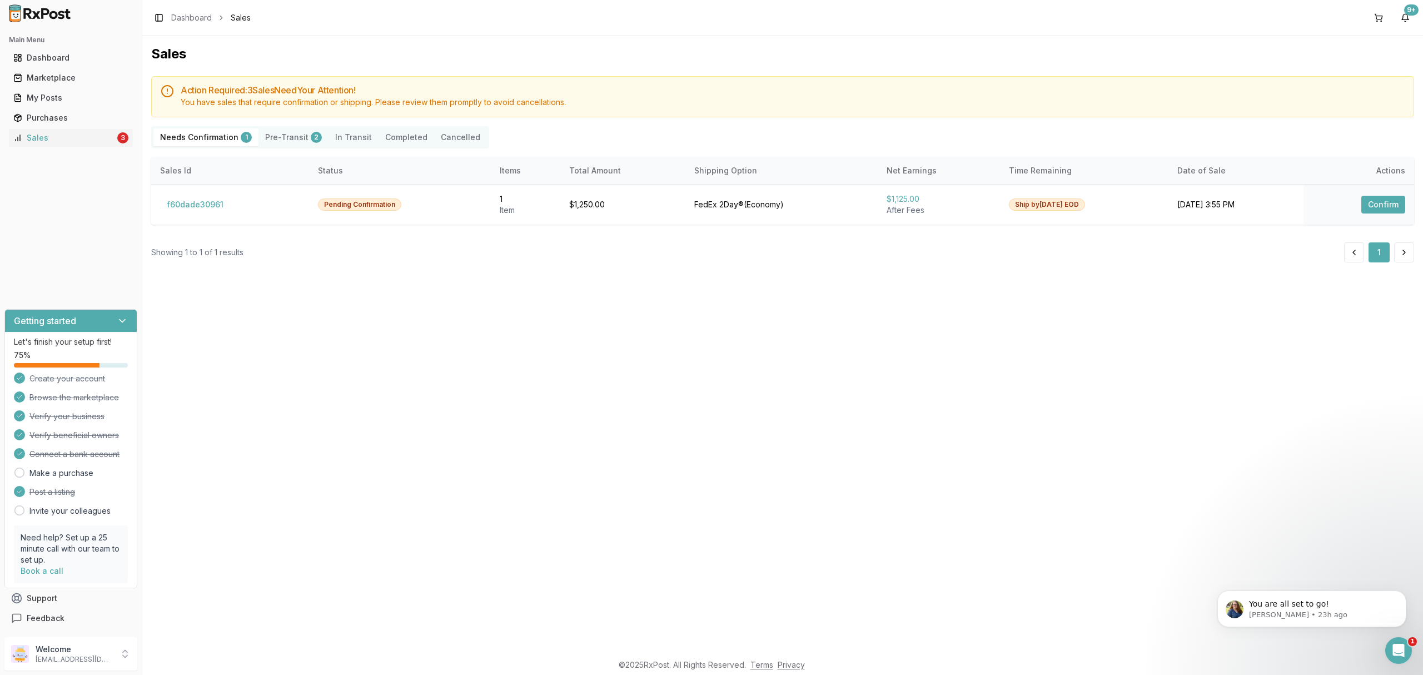
click at [802, 312] on div "Sales Action Required: 3 Sale s Need Your Attention! You have sales that requir…" at bounding box center [782, 344] width 1281 height 617
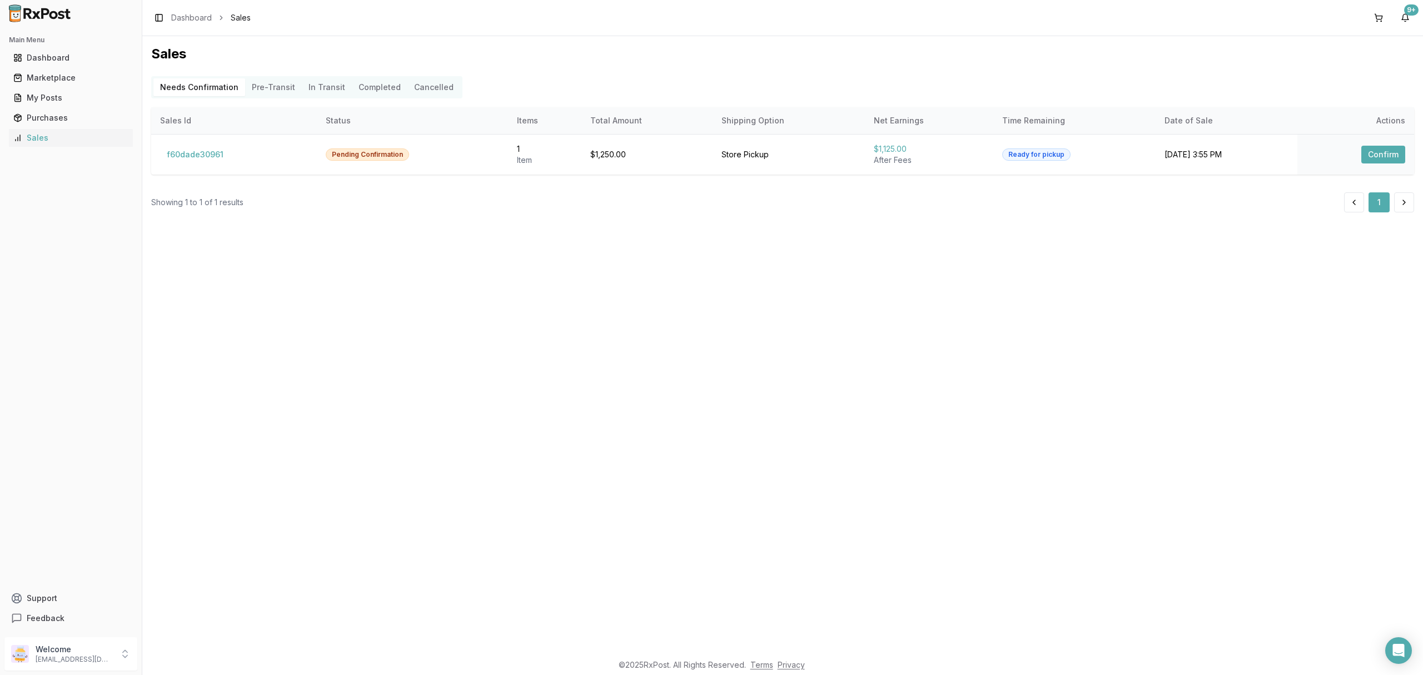
click at [99, 657] on p "nycdiscountpharma2@gmail.com" at bounding box center [74, 659] width 77 height 9
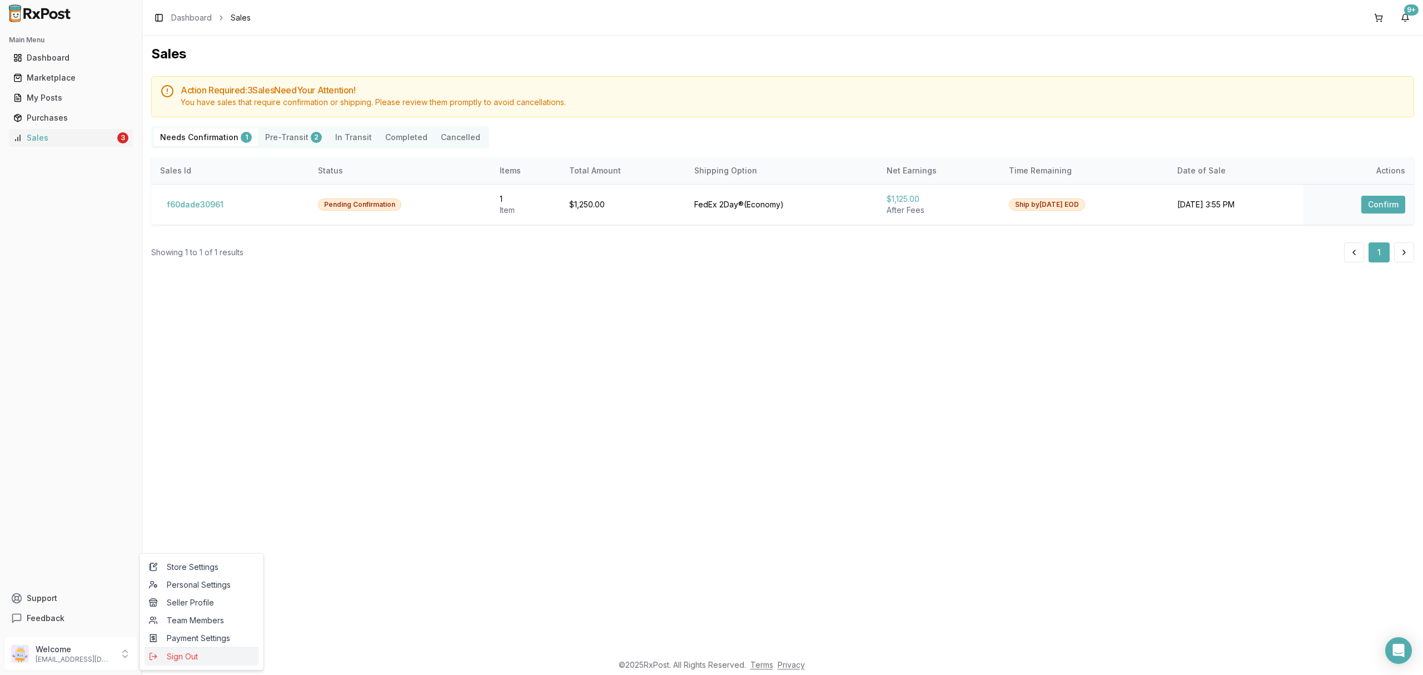
click at [182, 657] on span "Sign Out" at bounding box center [202, 656] width 106 height 11
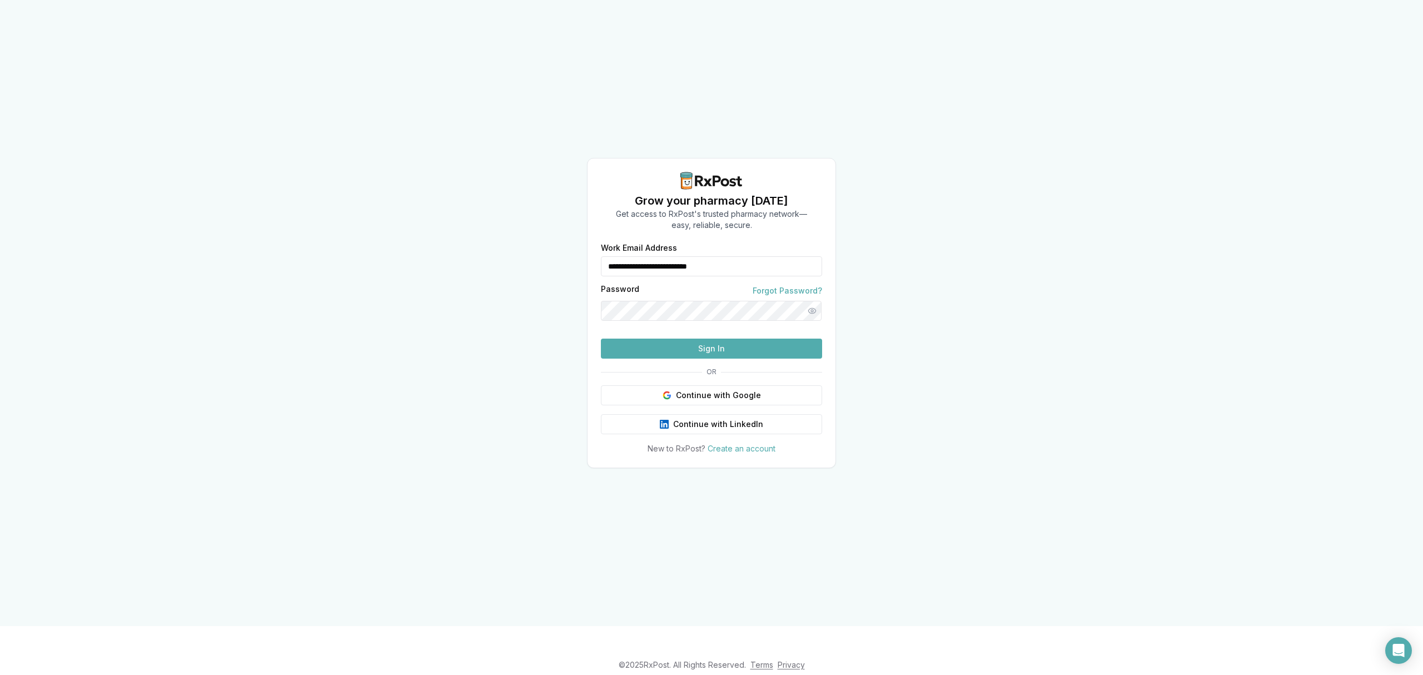
drag, startPoint x: 758, startPoint y: 248, endPoint x: 537, endPoint y: 270, distance: 222.3
click at [538, 270] on div "**********" at bounding box center [711, 313] width 1423 height 626
type input "**********"
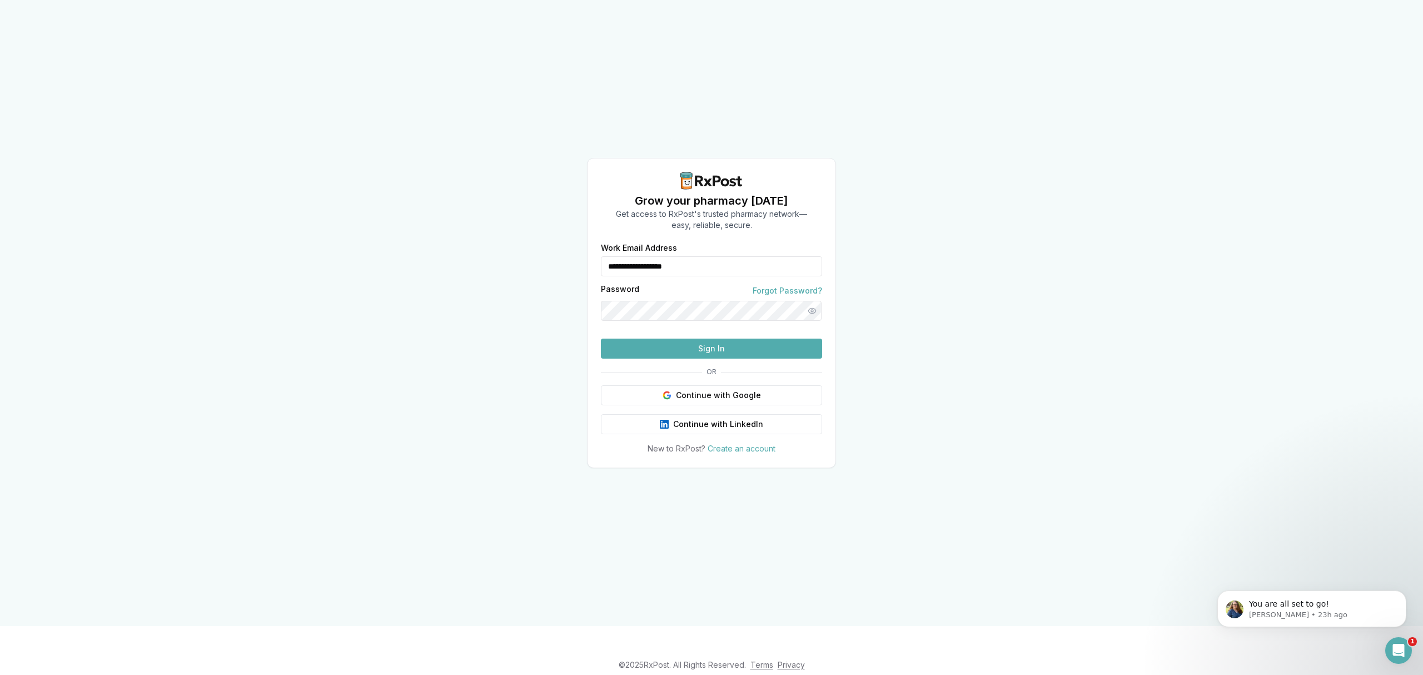
click at [690, 359] on button "Sign In" at bounding box center [711, 349] width 221 height 20
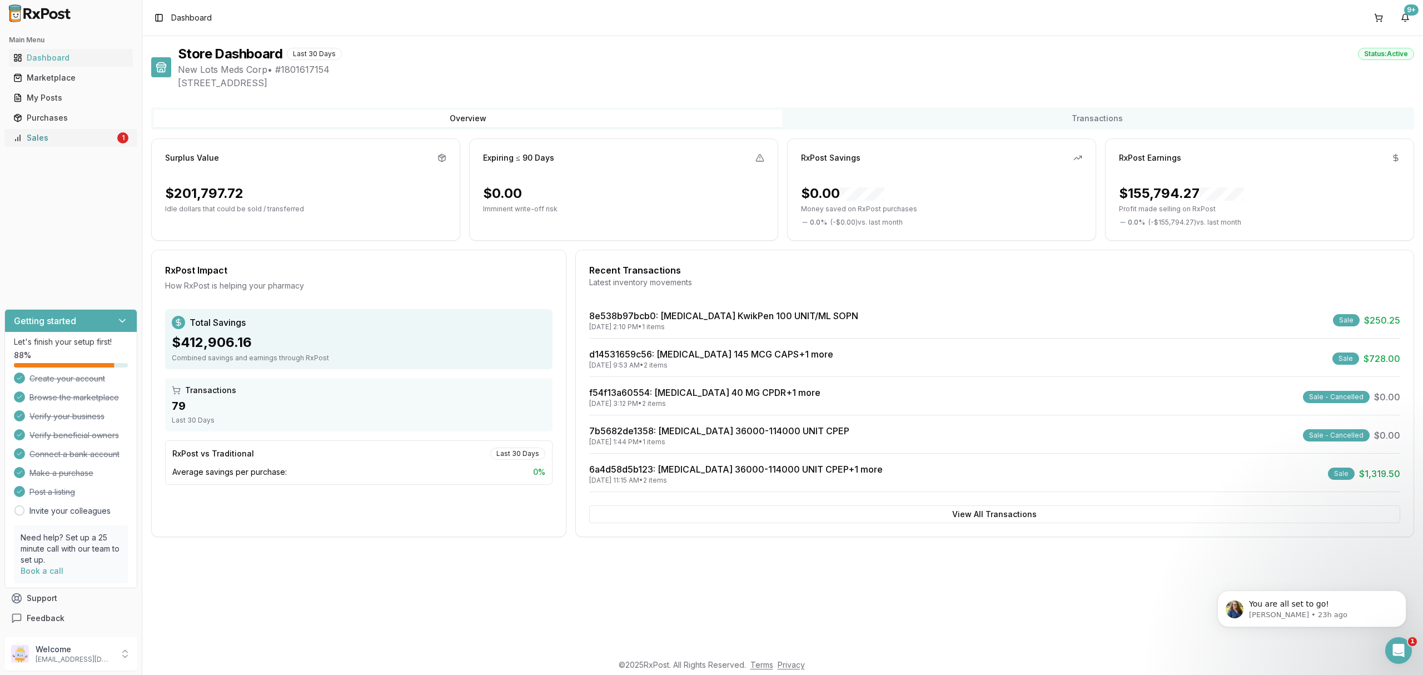
click at [94, 136] on div "Sales" at bounding box center [64, 137] width 102 height 11
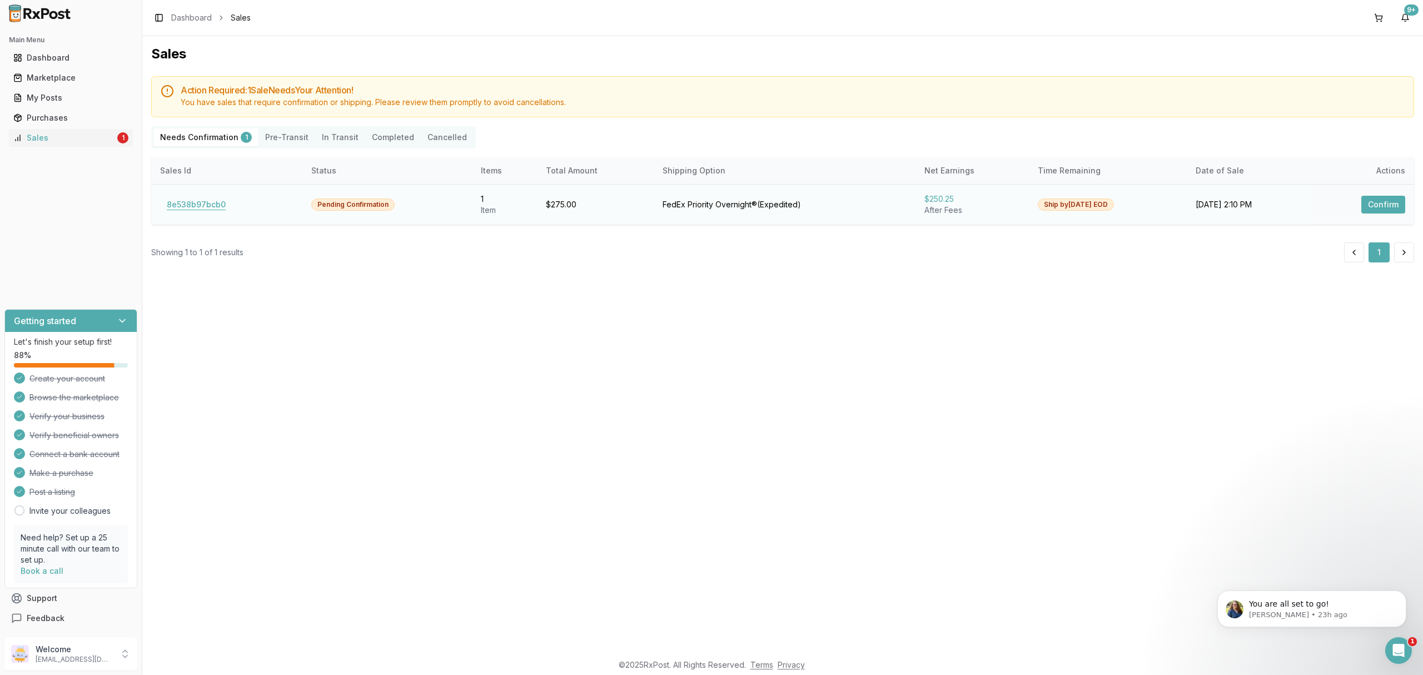
click at [216, 206] on button "8e538b97bcb0" at bounding box center [196, 205] width 72 height 18
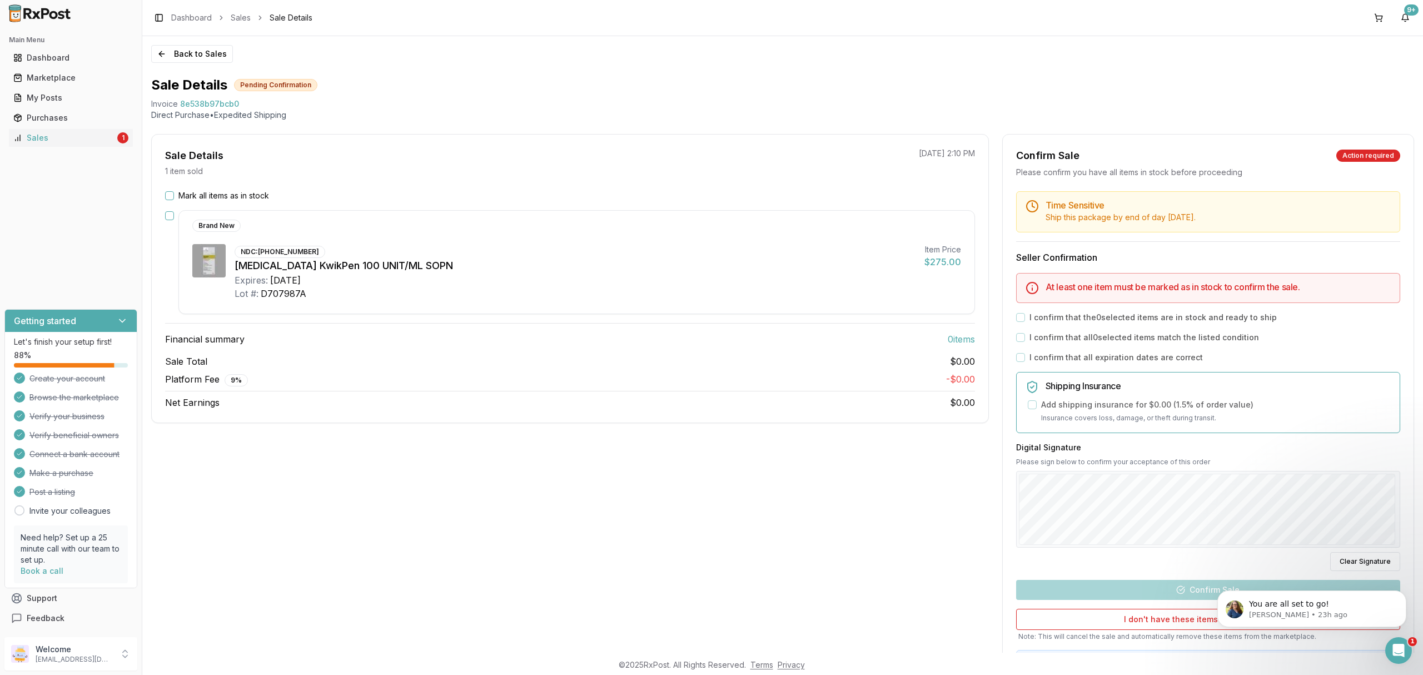
click at [616, 519] on div "Sale Details 1 item sold [DATE] 2:10 PM Mark all items as in stock Brand New ND…" at bounding box center [570, 414] width 838 height 560
click at [220, 194] on label "Mark all items as in stock" at bounding box center [223, 195] width 91 height 11
click at [174, 194] on button "Mark all items as in stock" at bounding box center [169, 195] width 9 height 9
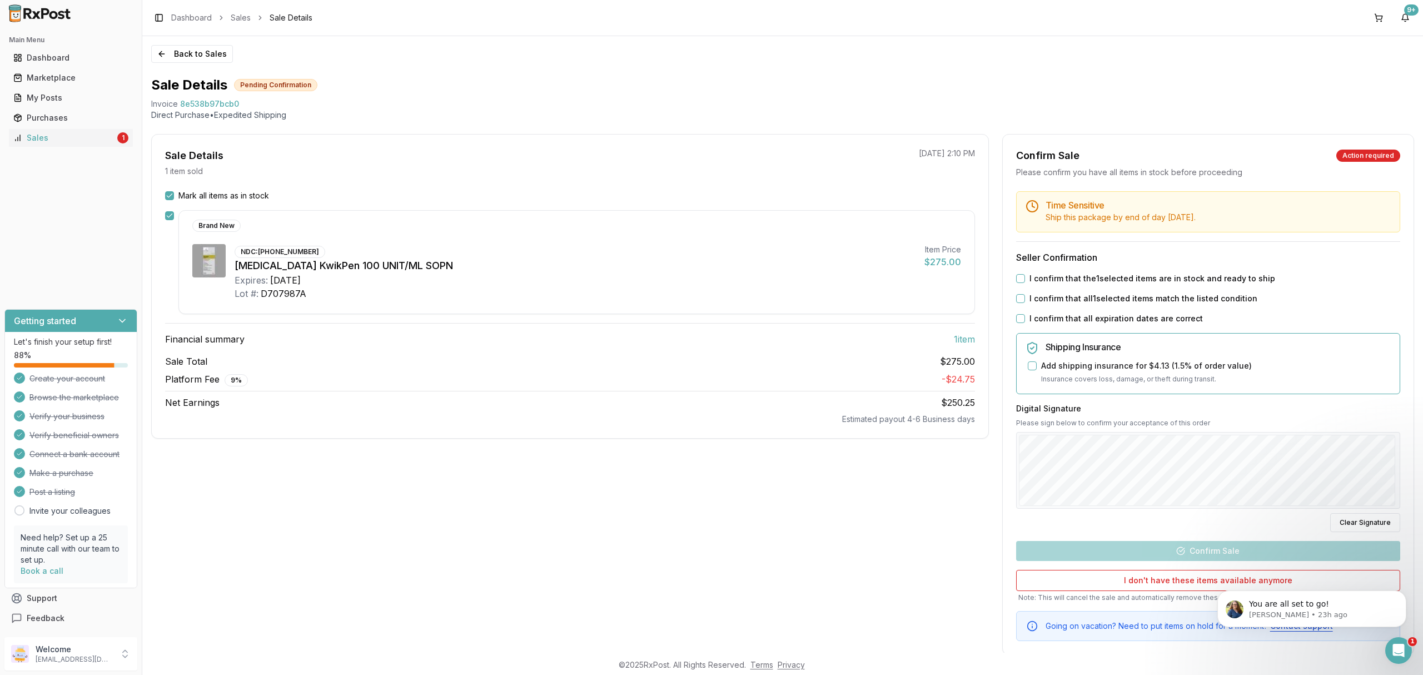
click at [1097, 274] on div "Time Sensitive Ship this package by end of day [DATE] . Seller Confirmation I c…" at bounding box center [1208, 416] width 411 height 450
click at [1096, 276] on label "I confirm that the 1 selected items are in stock and ready to ship" at bounding box center [1153, 278] width 246 height 11
click at [1025, 276] on button "I confirm that the 1 selected items are in stock and ready to ship" at bounding box center [1020, 278] width 9 height 9
click at [1090, 296] on label "I confirm that all 1 selected items match the listed condition" at bounding box center [1144, 298] width 228 height 11
click at [1025, 296] on button "I confirm that all 1 selected items match the listed condition" at bounding box center [1020, 298] width 9 height 9
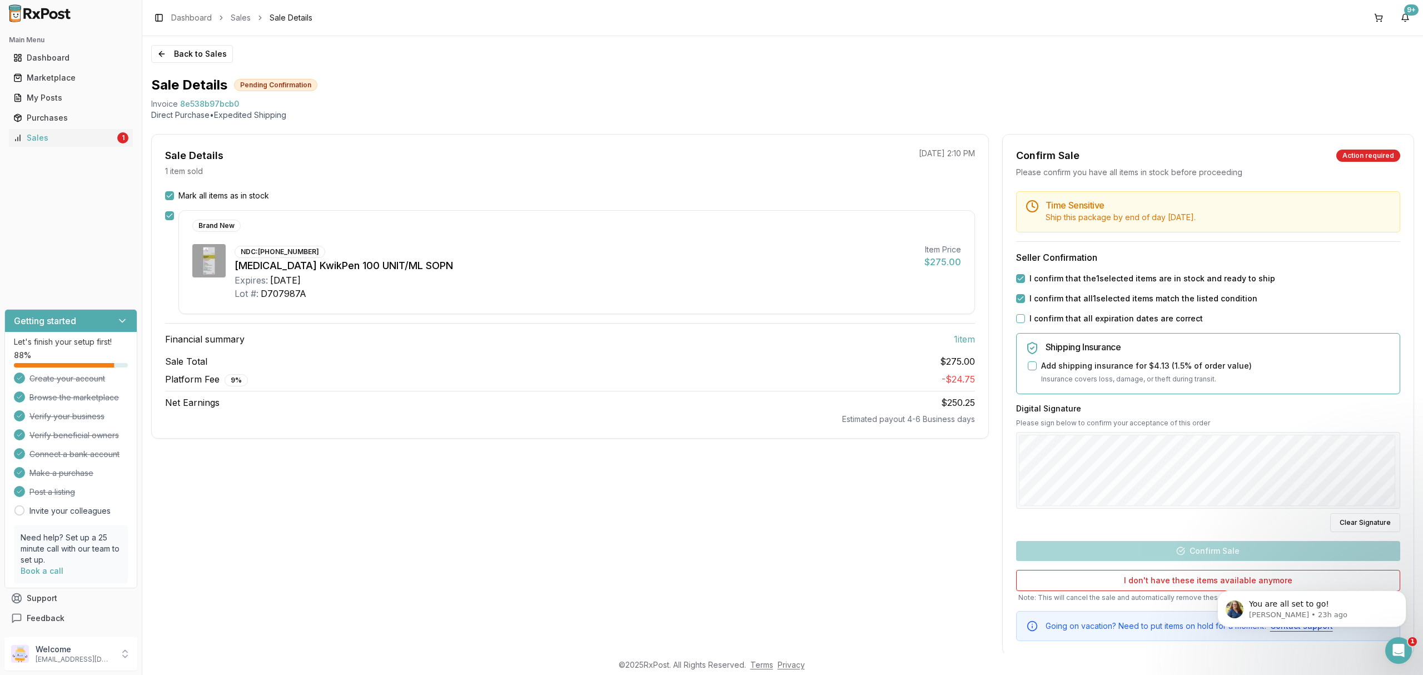
click at [1081, 321] on label "I confirm that all expiration dates are correct" at bounding box center [1116, 318] width 173 height 11
click at [1025, 321] on button "I confirm that all expiration dates are correct" at bounding box center [1020, 318] width 9 height 9
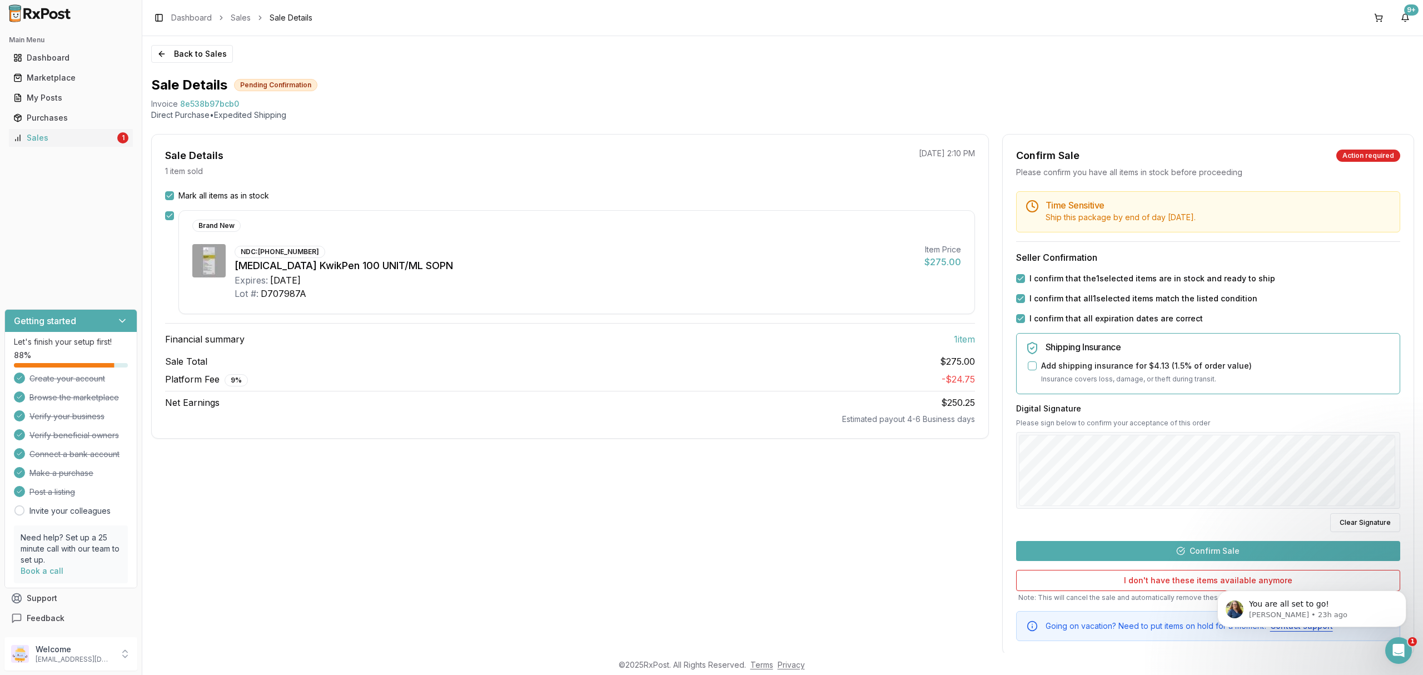
click at [1189, 547] on button "Confirm Sale" at bounding box center [1208, 551] width 384 height 20
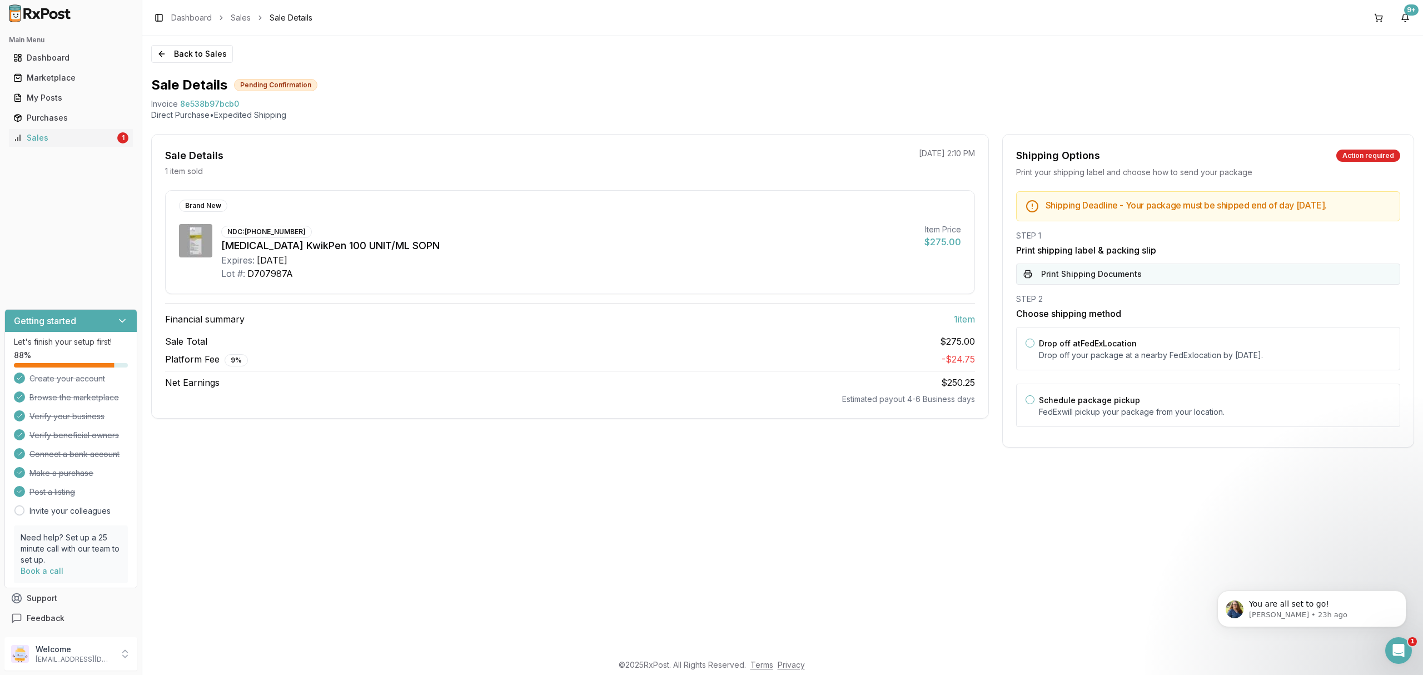
drag, startPoint x: 1081, startPoint y: 350, endPoint x: 1080, endPoint y: 264, distance: 86.7
click at [1081, 346] on div "Drop off at FedEx Location Drop off your package at a nearby FedEx location by …" at bounding box center [1215, 348] width 352 height 24
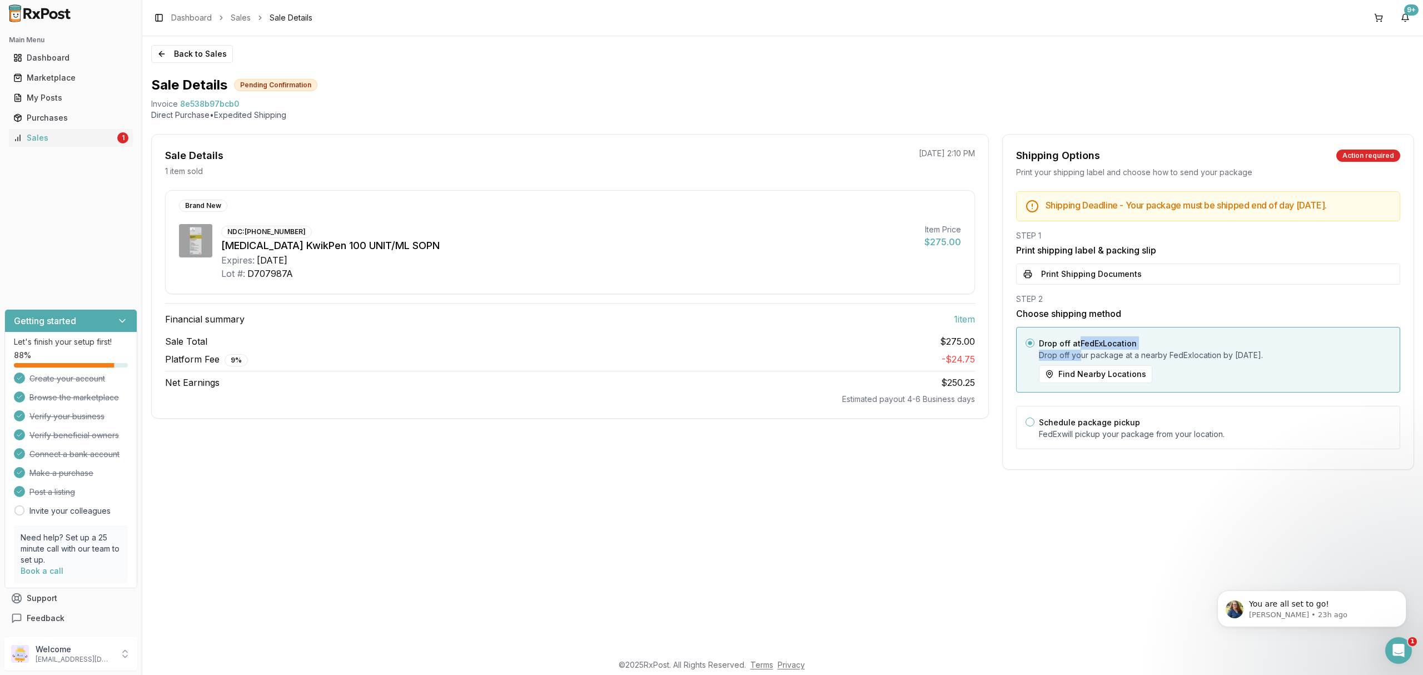
click at [1082, 266] on button "Print Shipping Documents" at bounding box center [1208, 274] width 384 height 21
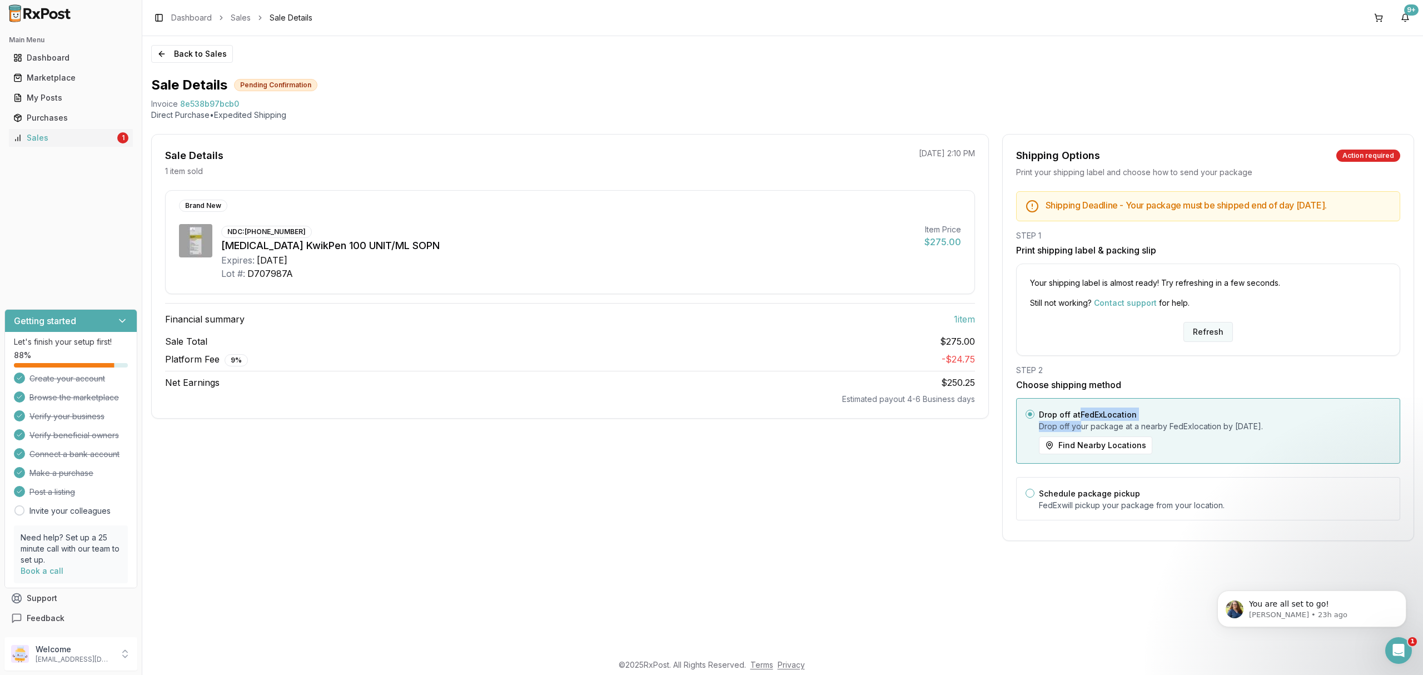
click at [1195, 328] on button "Refresh" at bounding box center [1208, 332] width 49 height 20
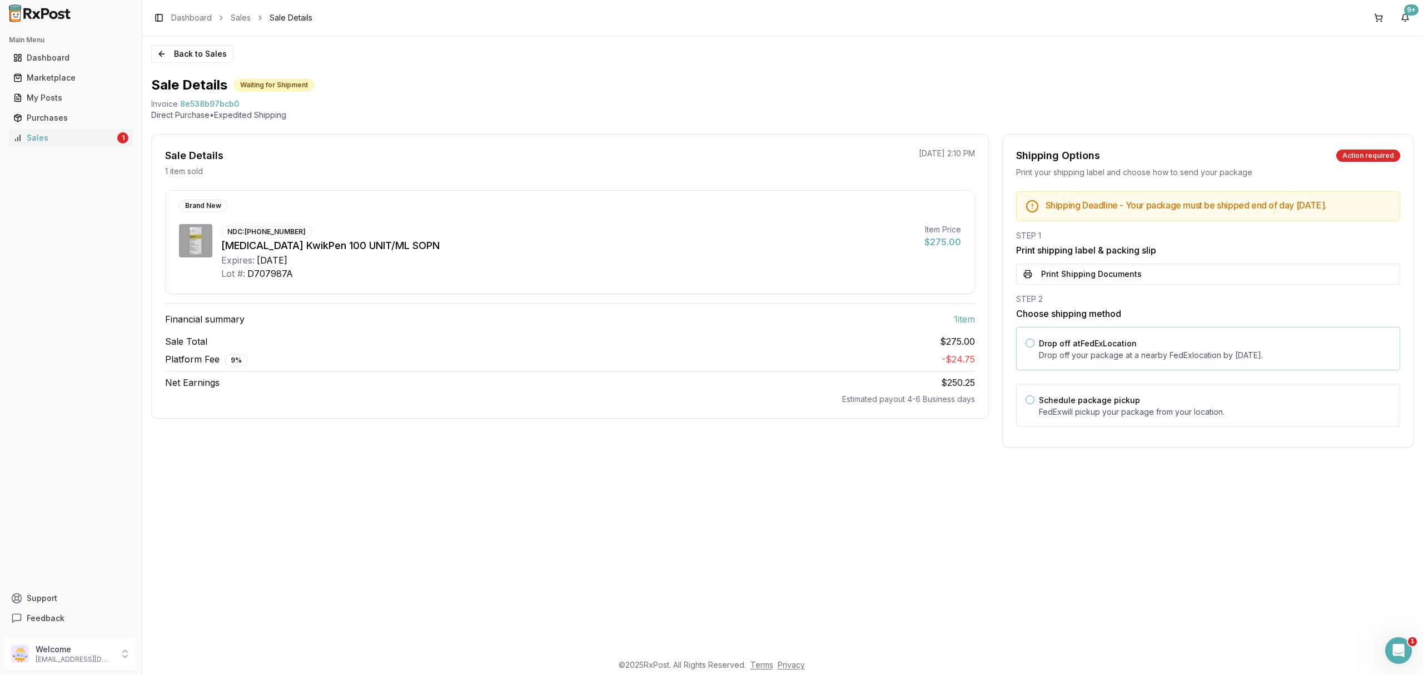
click at [1102, 341] on label "Drop off at FedEx Location" at bounding box center [1088, 343] width 98 height 9
click at [1035, 341] on button "Drop off at FedEx Location" at bounding box center [1030, 343] width 9 height 9
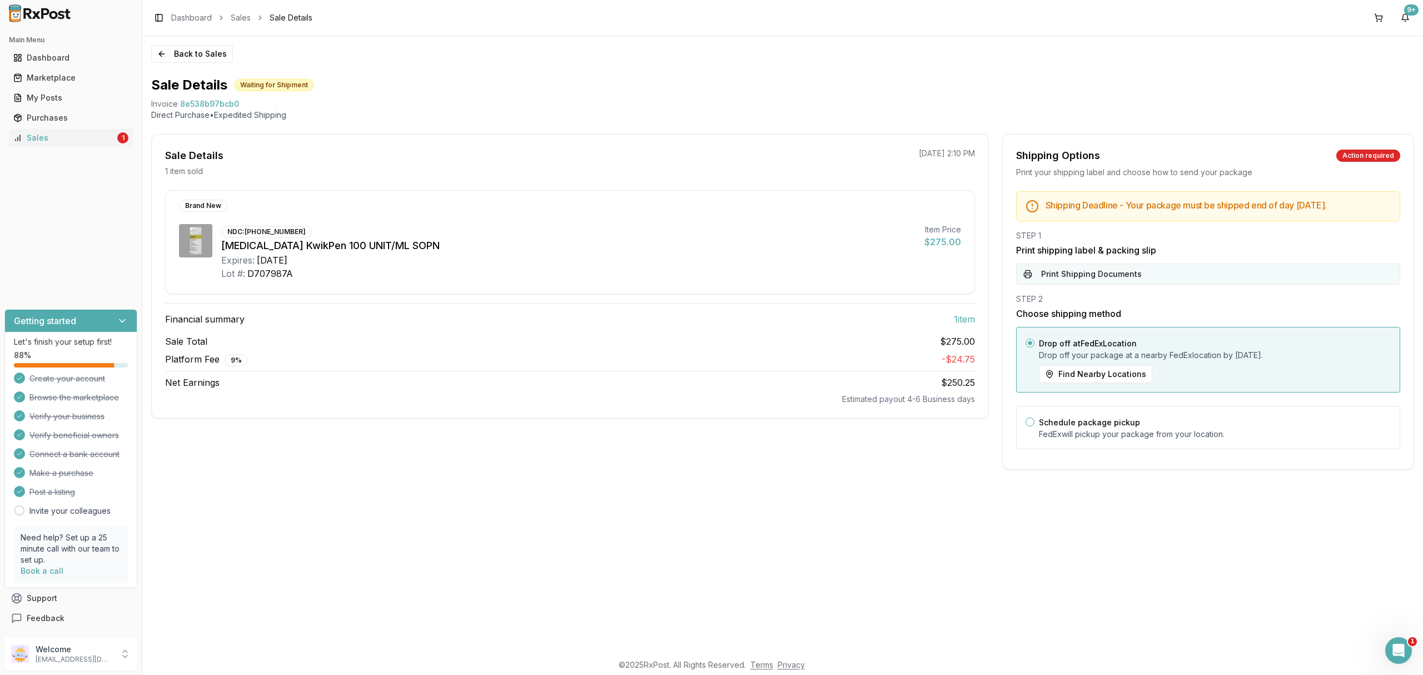
click at [1095, 277] on button "Print Shipping Documents" at bounding box center [1208, 274] width 384 height 21
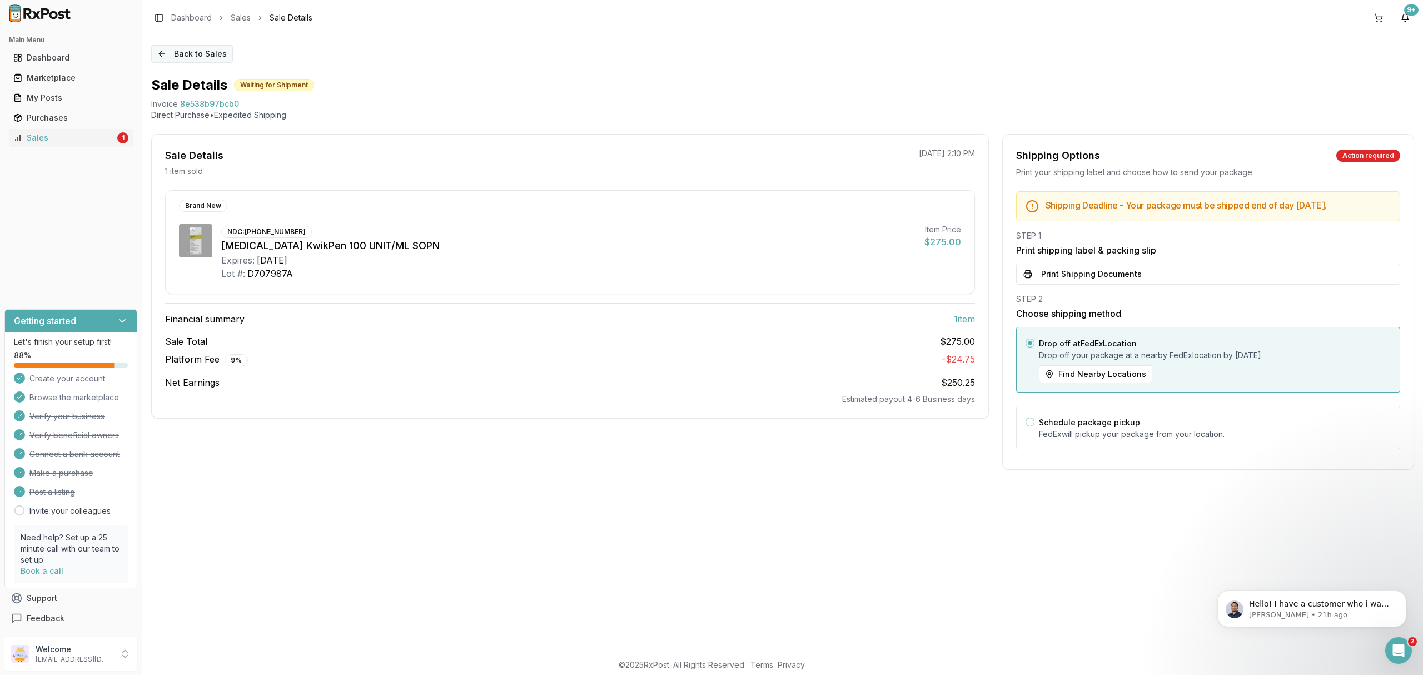
click at [200, 53] on button "Back to Sales" at bounding box center [192, 54] width 82 height 18
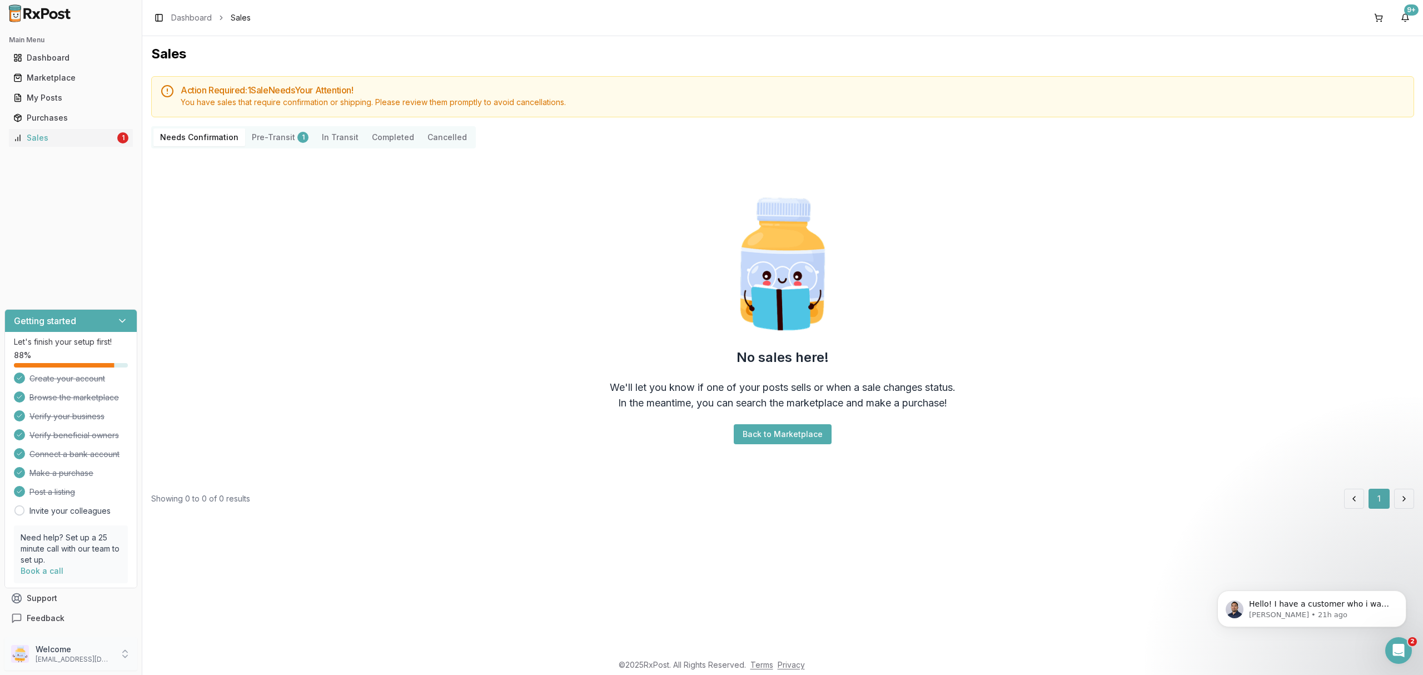
click at [97, 668] on div "Welcome [EMAIL_ADDRESS][DOMAIN_NAME]" at bounding box center [70, 653] width 133 height 33
click at [215, 652] on span "Sign Out" at bounding box center [202, 656] width 106 height 11
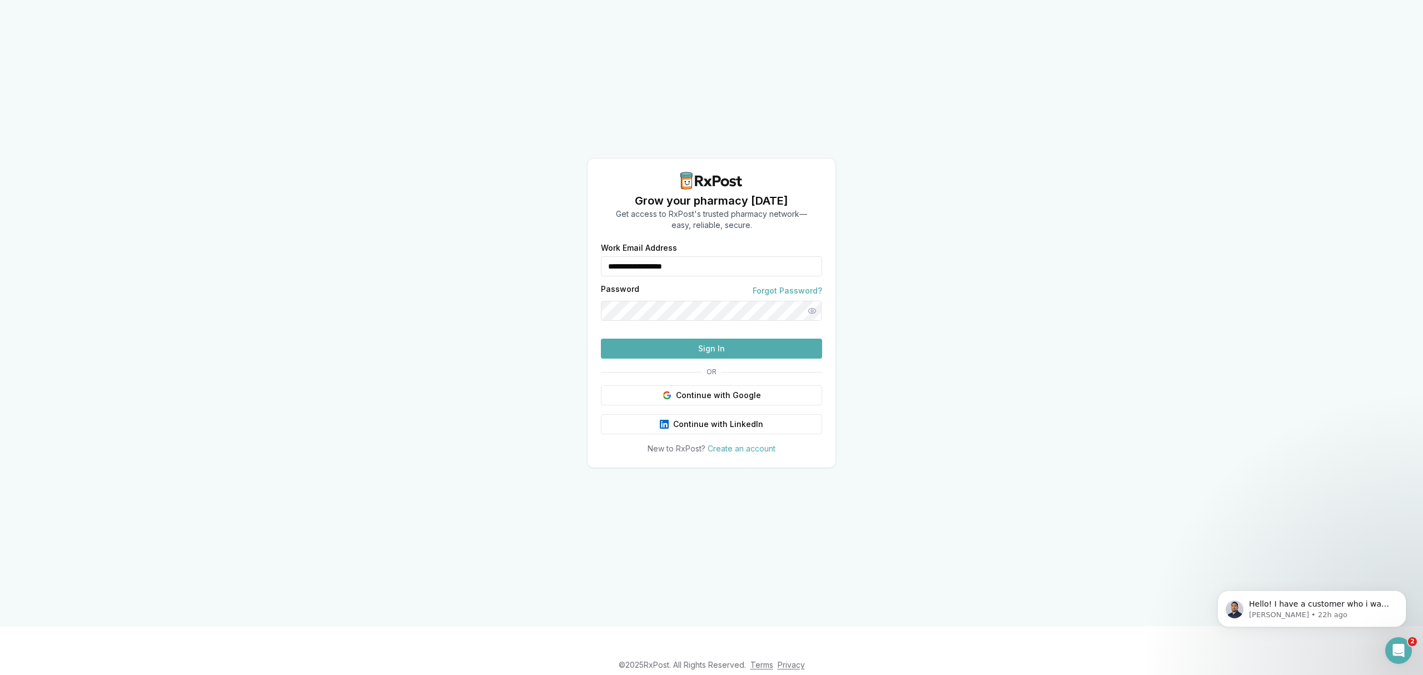
drag, startPoint x: 839, startPoint y: 534, endPoint x: 427, endPoint y: 46, distance: 639.1
click at [832, 518] on div "**********" at bounding box center [711, 313] width 1423 height 626
click at [584, 145] on div "**********" at bounding box center [711, 313] width 1423 height 626
click at [966, 376] on div "**********" at bounding box center [711, 313] width 1423 height 626
drag, startPoint x: 746, startPoint y: 243, endPoint x: 528, endPoint y: 240, distance: 217.9
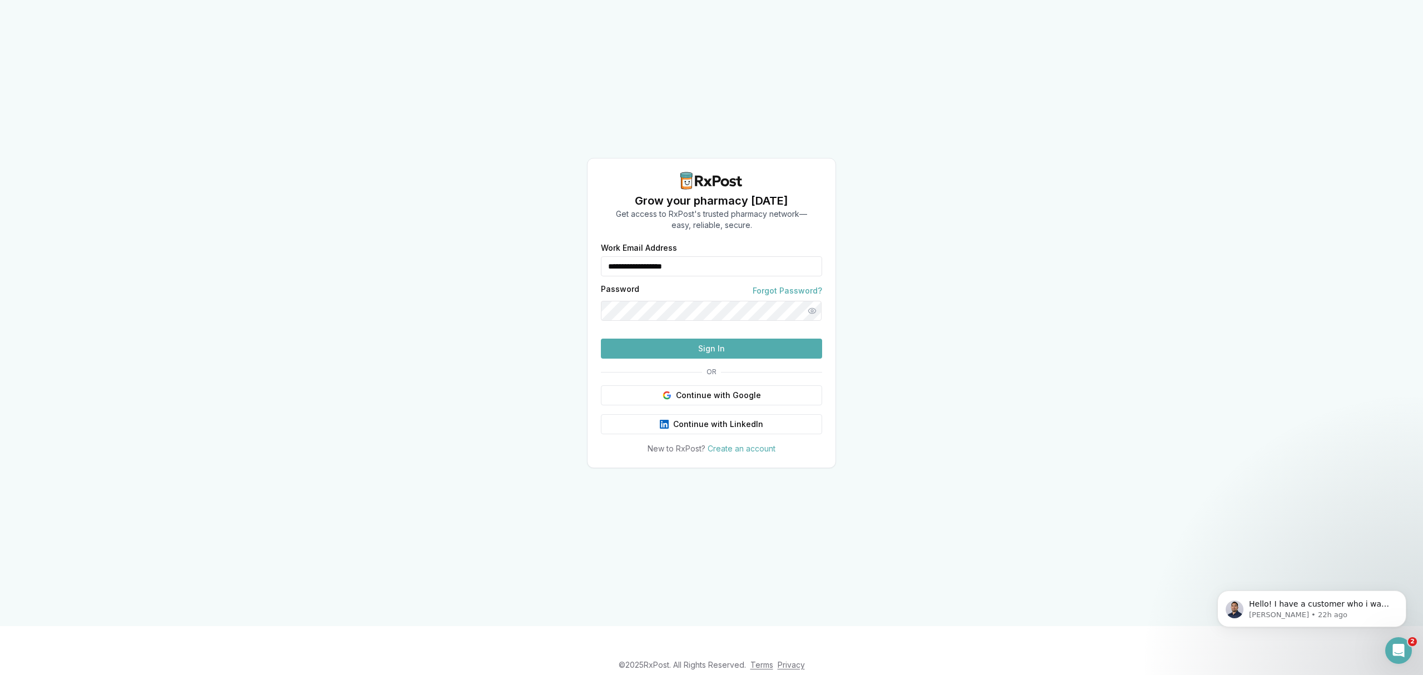
click at [528, 240] on div "**********" at bounding box center [711, 313] width 1423 height 626
type input "**********"
click at [738, 359] on button "Sign In" at bounding box center [711, 349] width 221 height 20
click at [732, 359] on button "Sign In" at bounding box center [711, 349] width 221 height 20
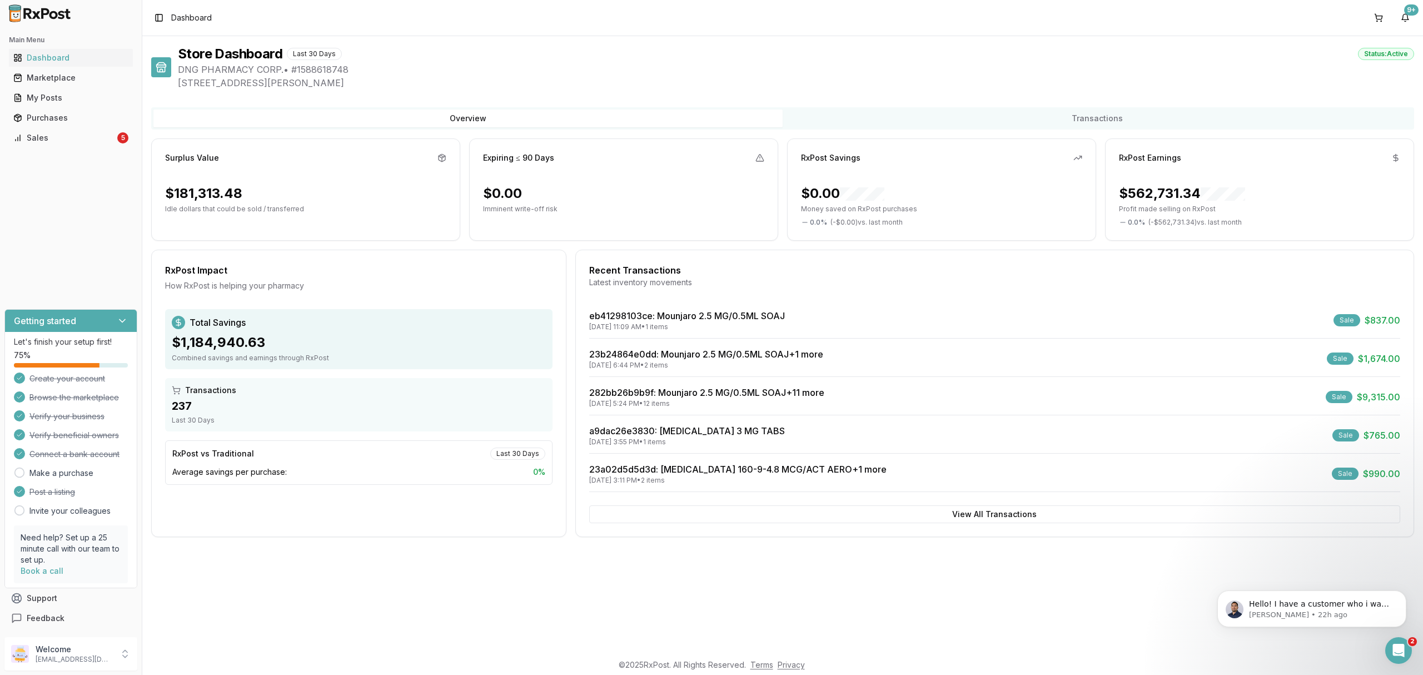
click at [82, 147] on div "Main Menu Dashboard Marketplace My Posts Purchases Sales 5" at bounding box center [71, 89] width 142 height 125
click at [91, 136] on div "Sales" at bounding box center [64, 137] width 102 height 11
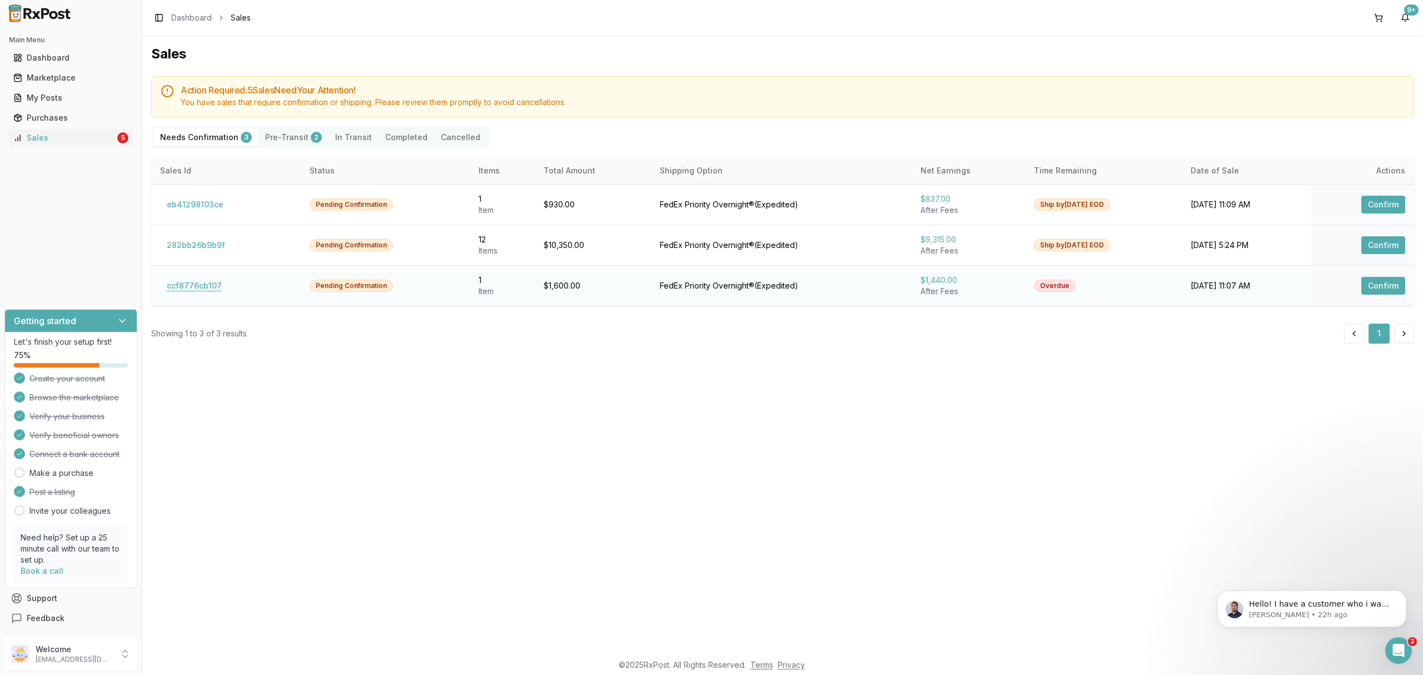
click at [196, 286] on button "ccf8776cb107" at bounding box center [194, 286] width 68 height 18
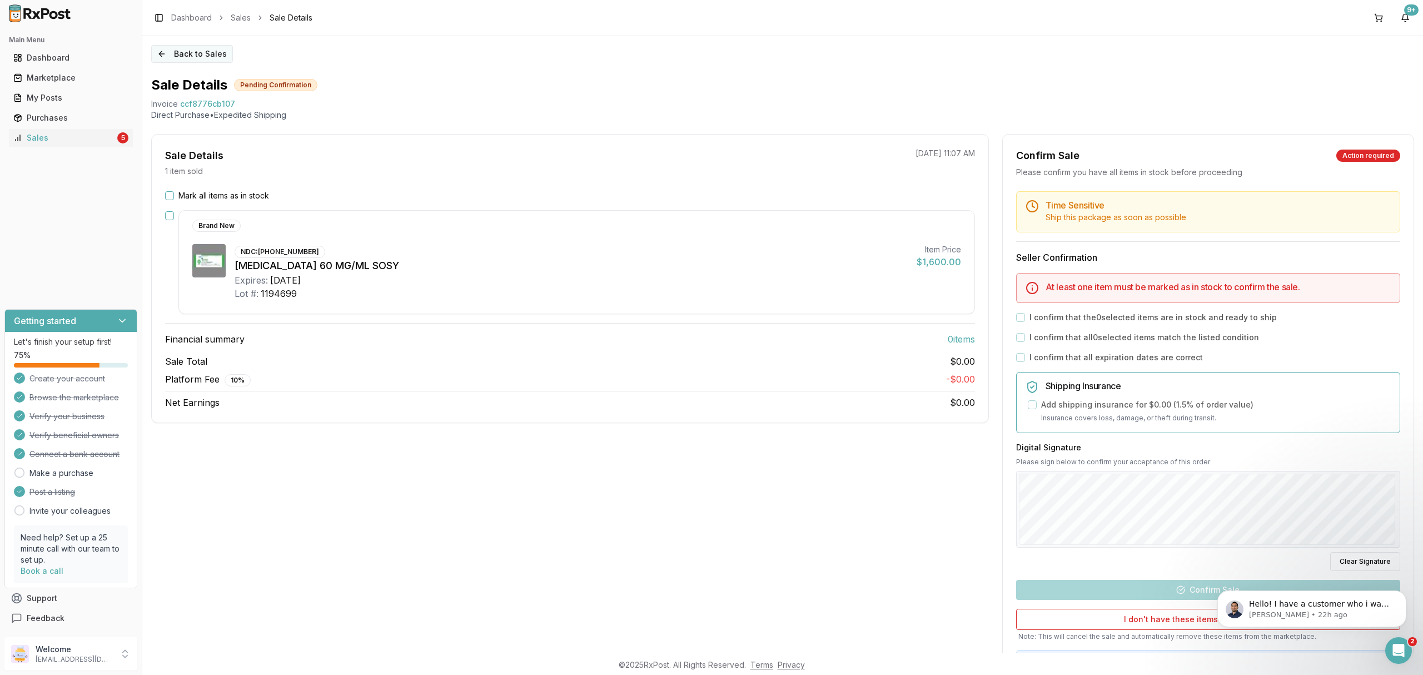
click at [191, 58] on button "Back to Sales" at bounding box center [192, 54] width 82 height 18
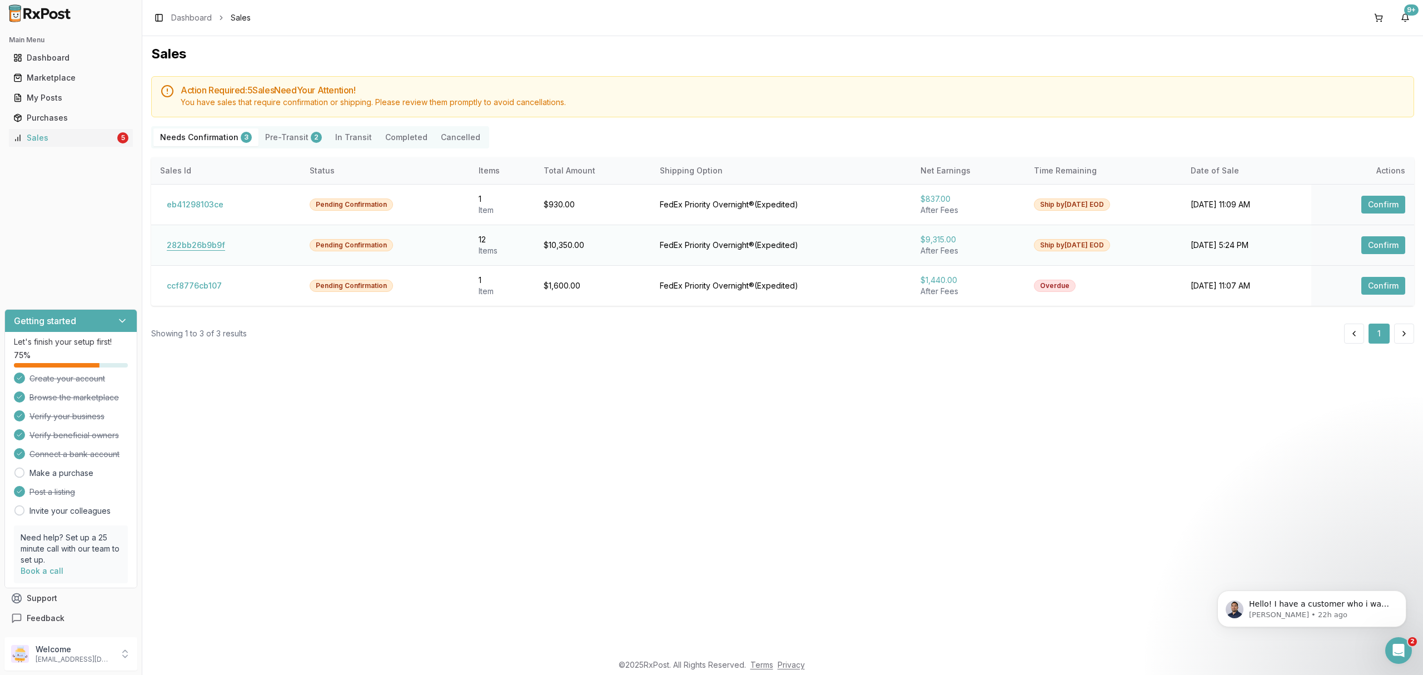
click at [188, 241] on button "282bb26b9b9f" at bounding box center [196, 245] width 72 height 18
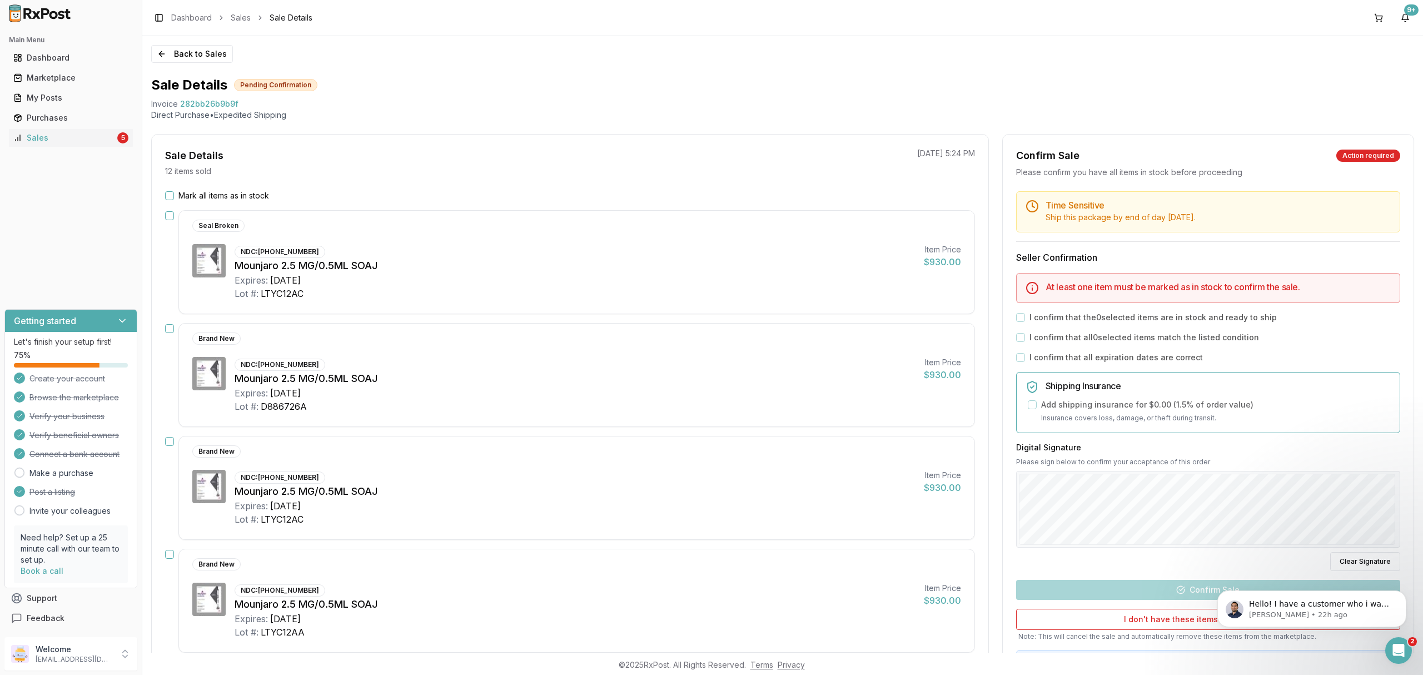
click at [241, 191] on label "Mark all items as in stock" at bounding box center [223, 195] width 91 height 11
click at [174, 191] on button "Mark all items as in stock" at bounding box center [169, 195] width 9 height 9
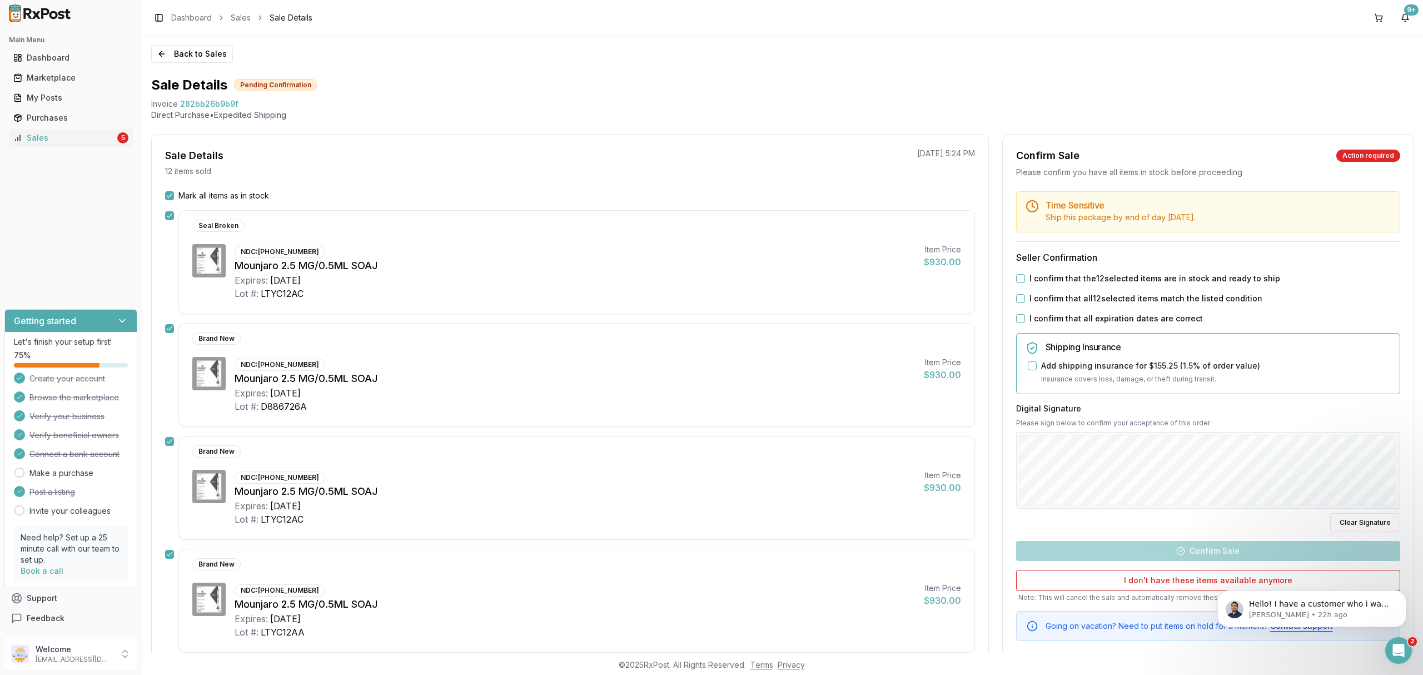
click at [1193, 281] on label "I confirm that the 12 selected items are in stock and ready to ship" at bounding box center [1155, 278] width 251 height 11
click at [1025, 281] on button "I confirm that the 12 selected items are in stock and ready to ship" at bounding box center [1020, 278] width 9 height 9
click at [1172, 299] on label "I confirm that all 12 selected items match the listed condition" at bounding box center [1146, 298] width 233 height 11
click at [1025, 299] on button "I confirm that all 12 selected items match the listed condition" at bounding box center [1020, 298] width 9 height 9
click at [1136, 325] on div "Time Sensitive Ship this package by end of day today . Seller Confirmation I co…" at bounding box center [1208, 416] width 411 height 450
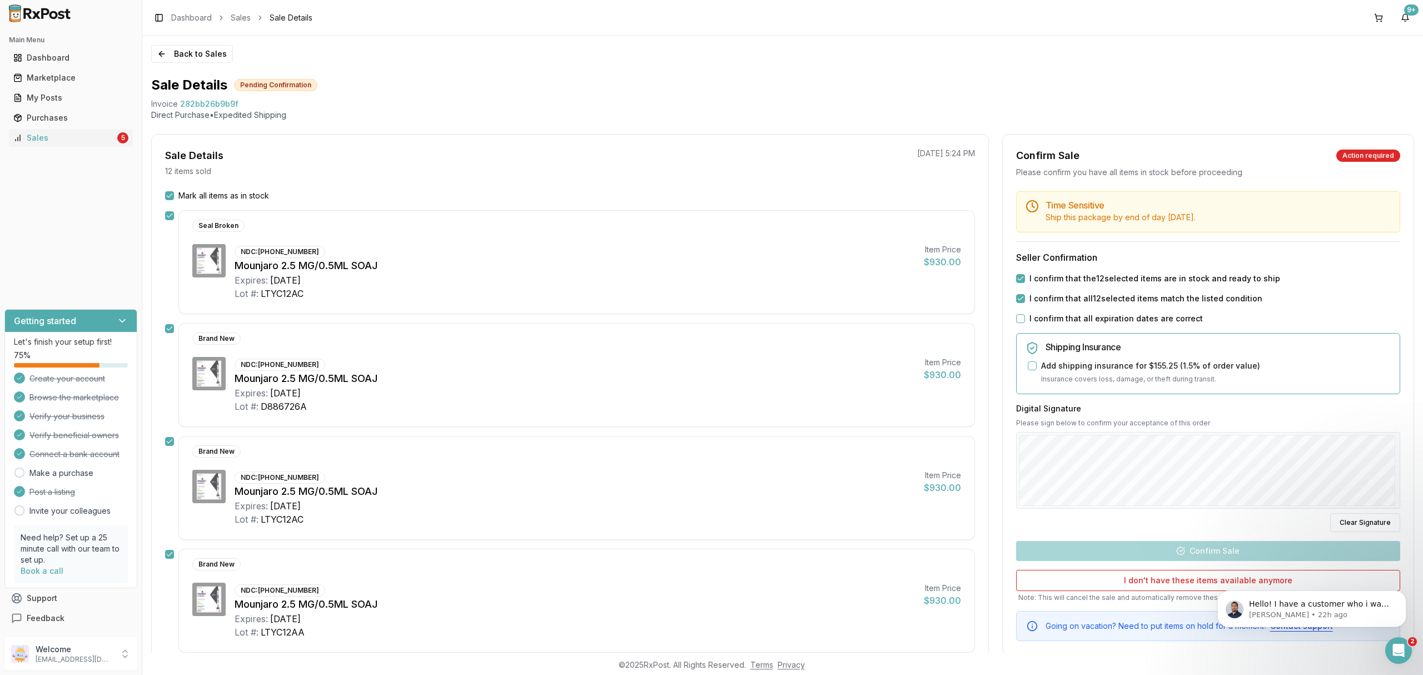
click at [1135, 321] on label "I confirm that all expiration dates are correct" at bounding box center [1116, 318] width 173 height 11
click at [1025, 321] on button "I confirm that all expiration dates are correct" at bounding box center [1020, 318] width 9 height 9
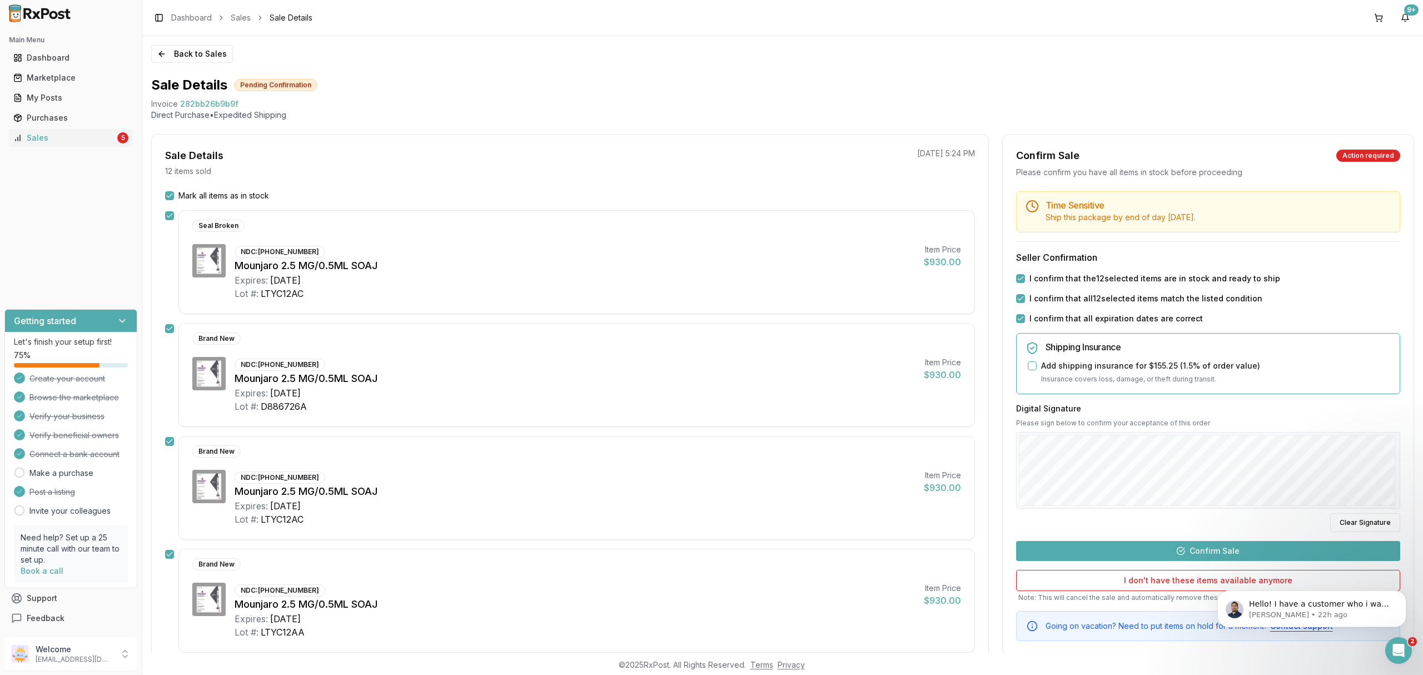
click at [1233, 553] on button "Confirm Sale" at bounding box center [1208, 551] width 384 height 20
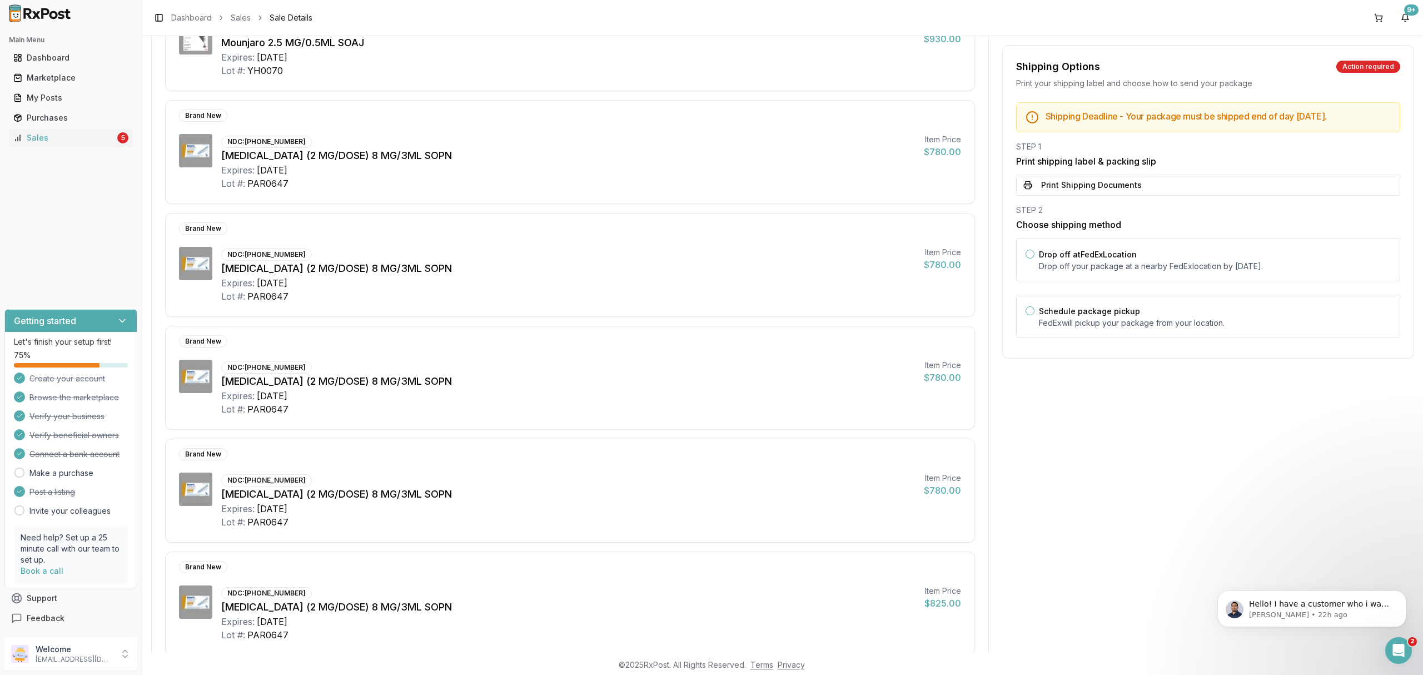
scroll to position [963, 0]
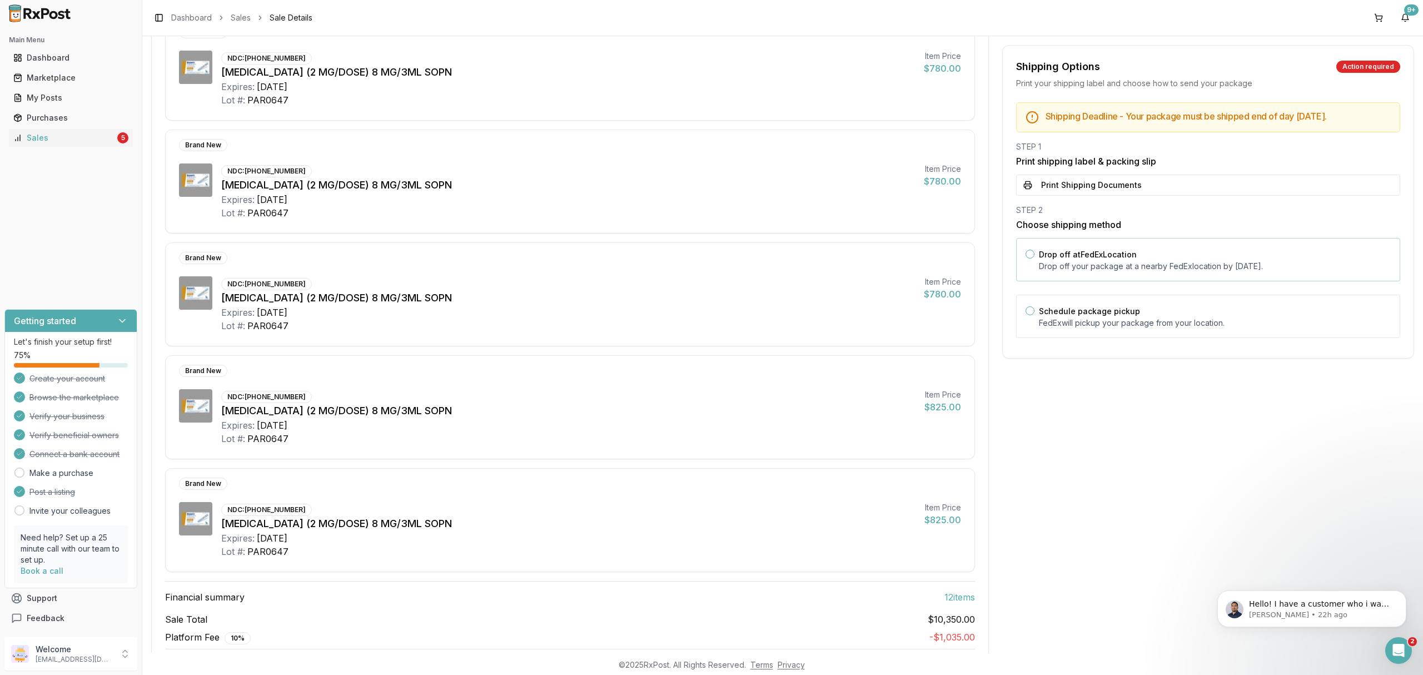
click at [1177, 267] on p "Drop off your package at a nearby FedEx location by October 8, 2025 ." at bounding box center [1215, 266] width 352 height 11
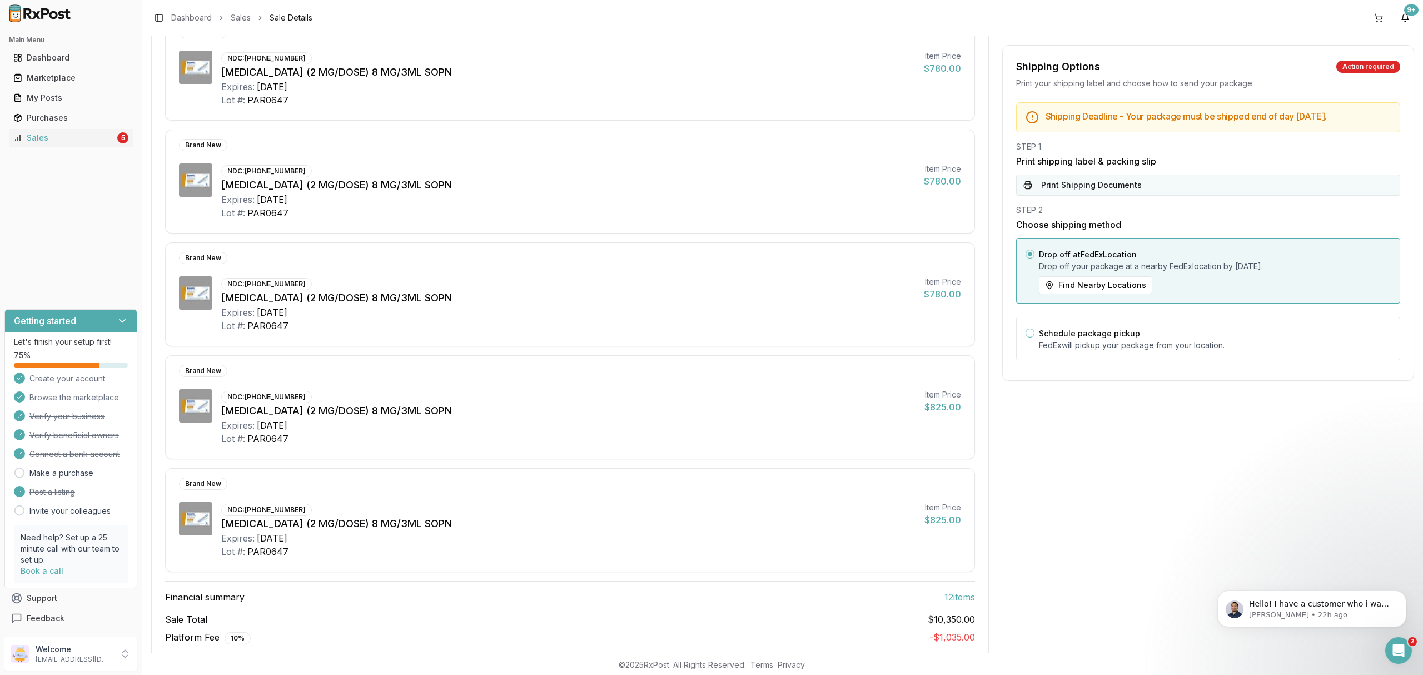
click at [1166, 189] on button "Print Shipping Documents" at bounding box center [1208, 185] width 384 height 21
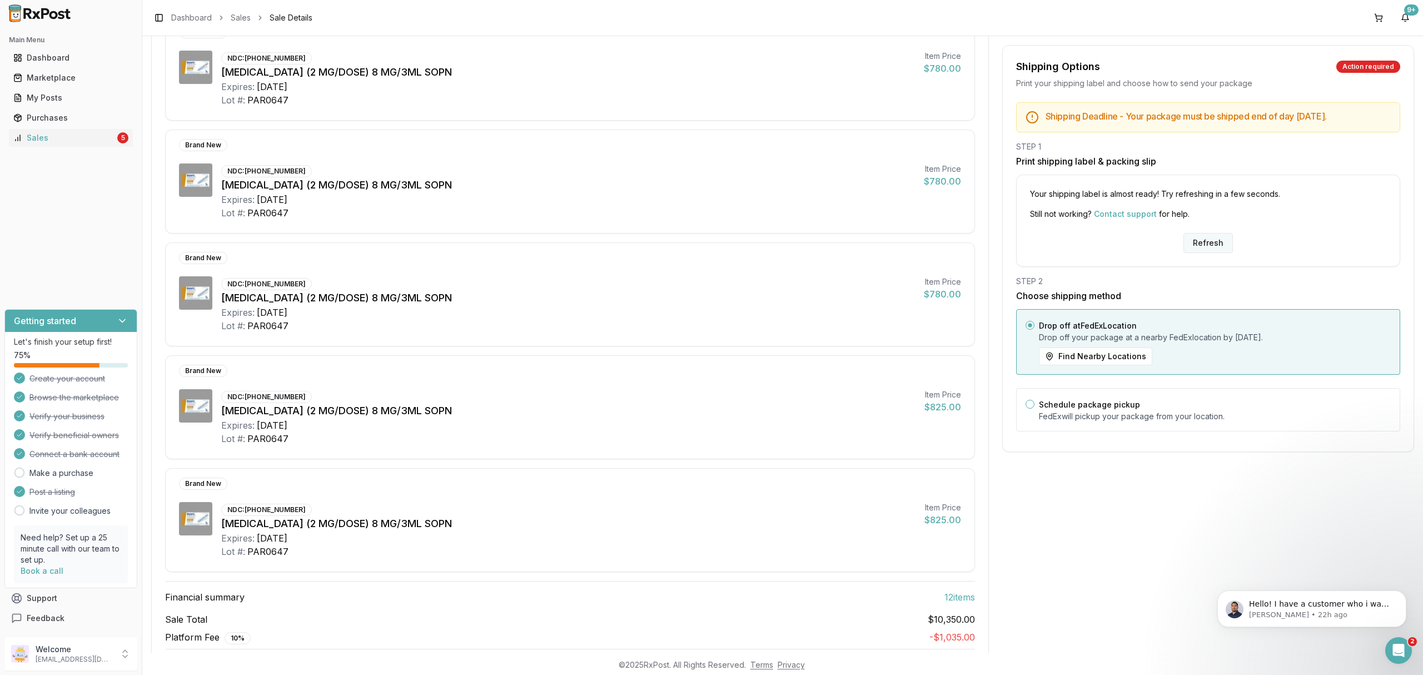
click at [1201, 247] on button "Refresh" at bounding box center [1208, 243] width 49 height 20
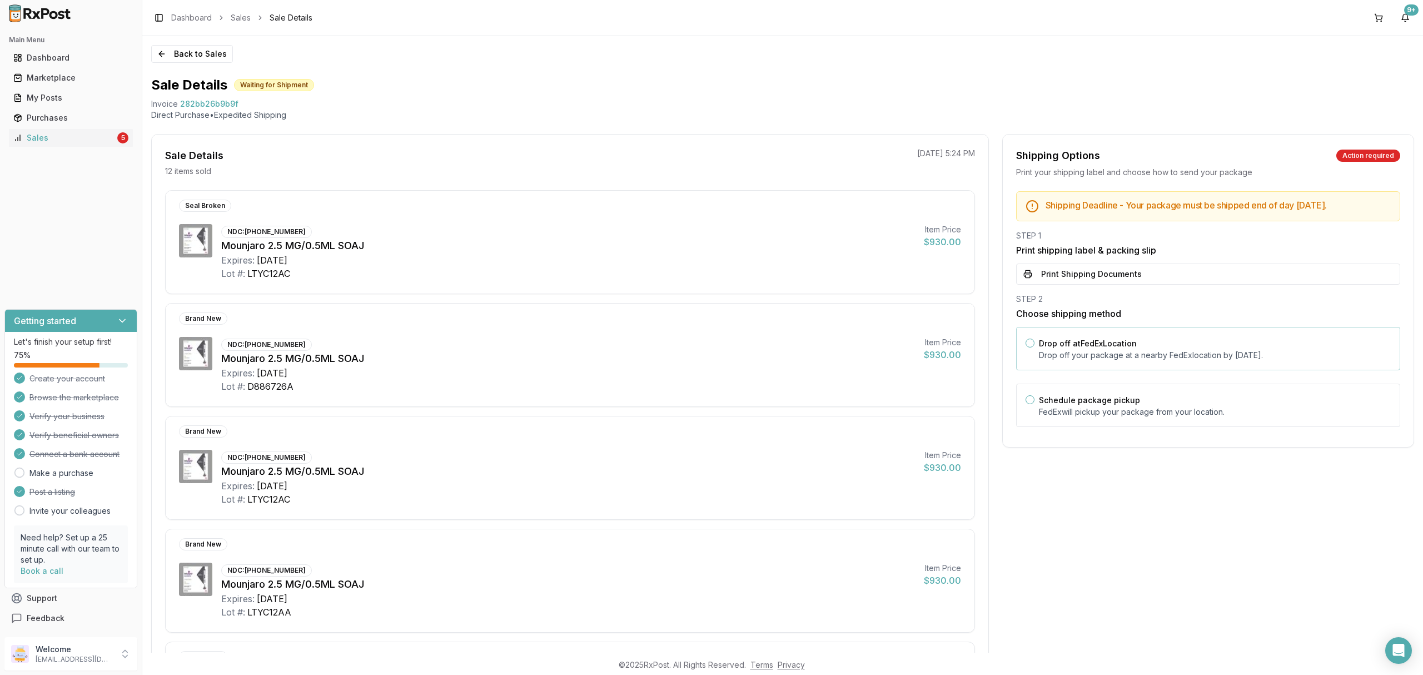
click at [1093, 346] on label "Drop off at FedEx Location" at bounding box center [1088, 343] width 98 height 9
click at [1035, 346] on button "Drop off at FedEx Location" at bounding box center [1030, 343] width 9 height 9
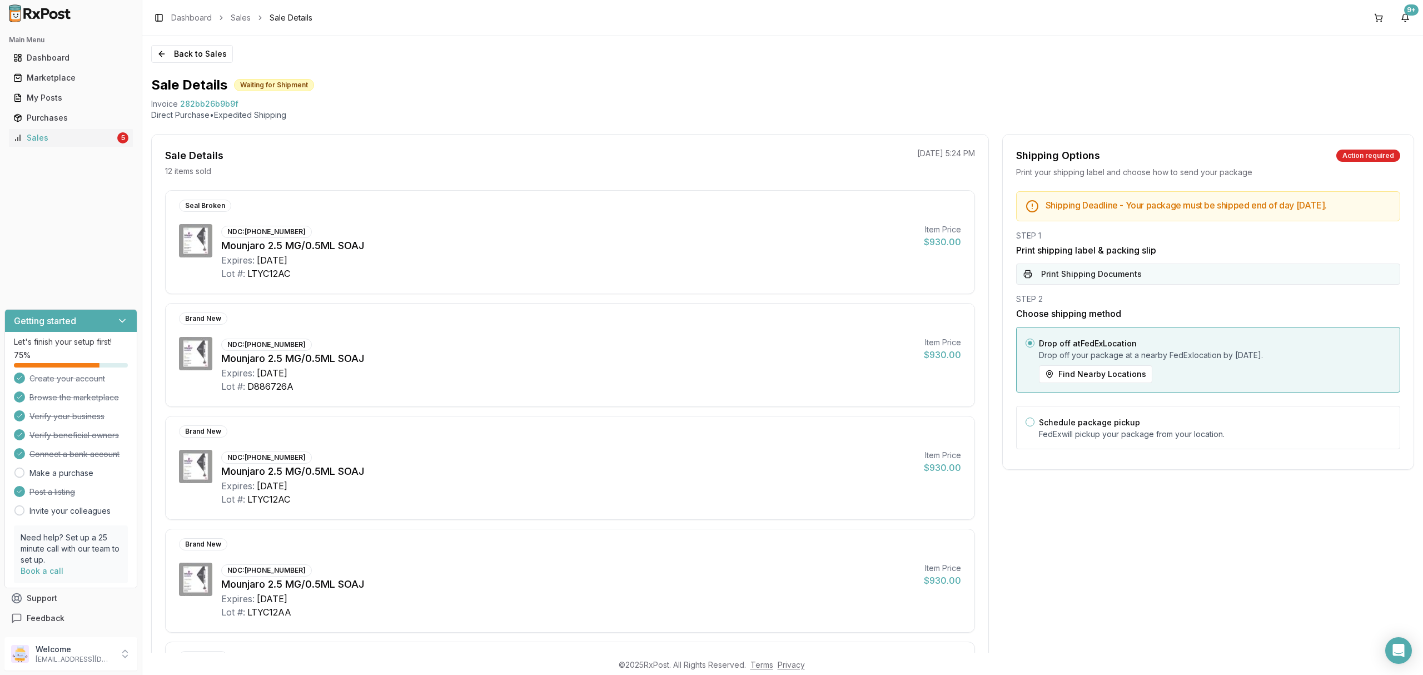
click at [1106, 266] on button "Print Shipping Documents" at bounding box center [1208, 274] width 384 height 21
click at [205, 56] on button "Back to Sales" at bounding box center [192, 54] width 82 height 18
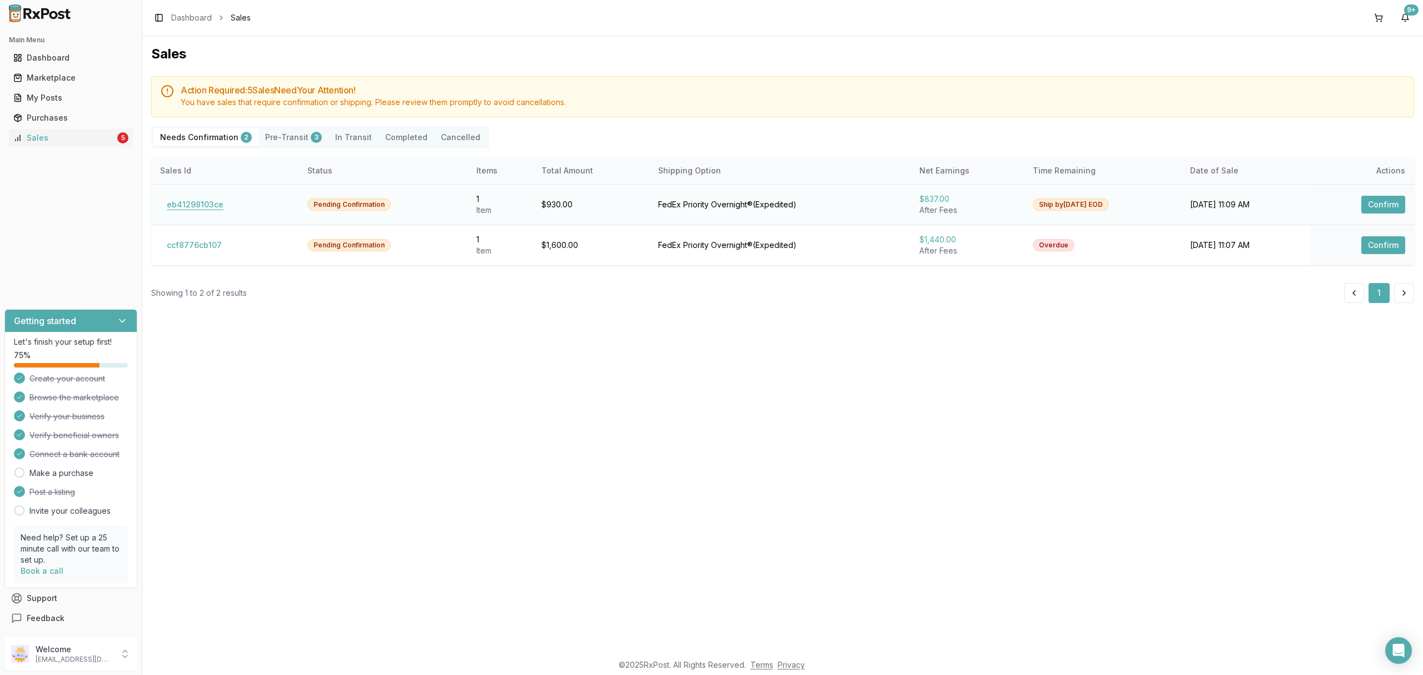
click at [211, 208] on button "eb41298103ce" at bounding box center [195, 205] width 70 height 18
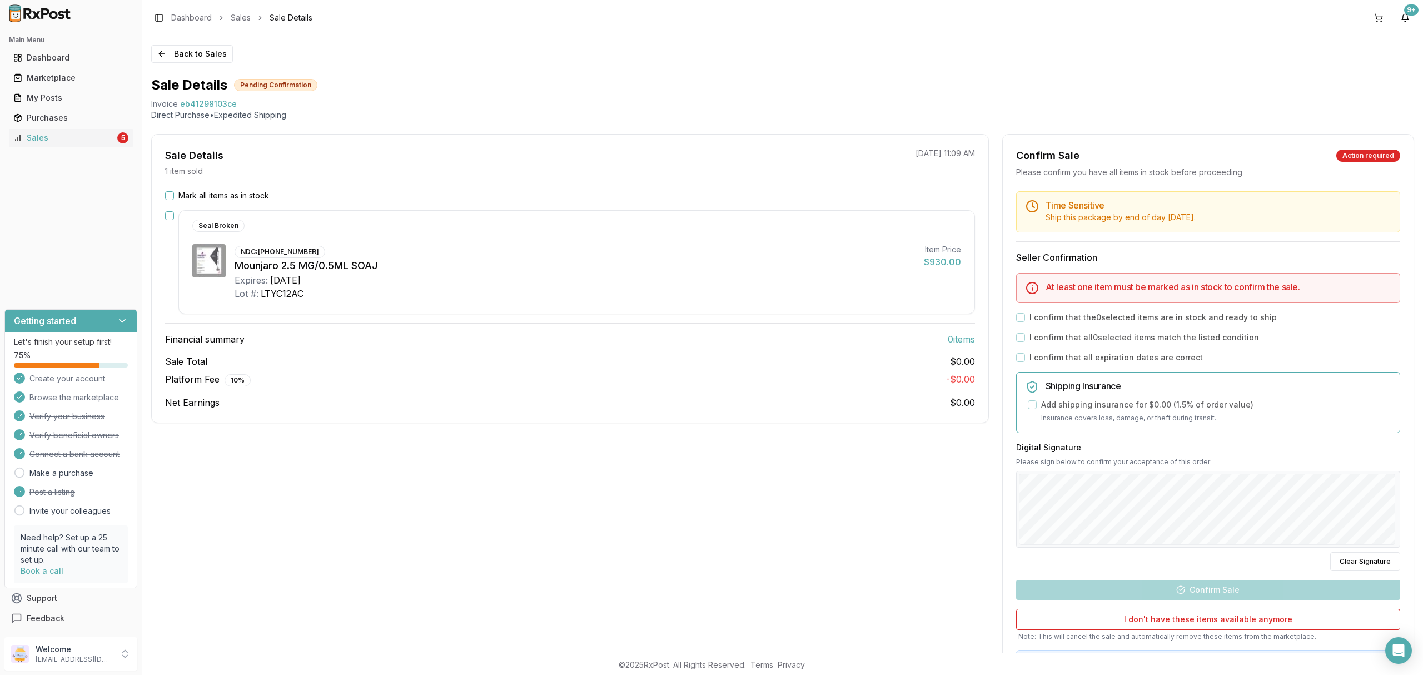
click at [687, 466] on div "Sale Details 1 item sold 10/08/2025 11:09 AM Mark all items as in stock Seal Br…" at bounding box center [570, 414] width 838 height 560
click at [241, 199] on label "Mark all items as in stock" at bounding box center [223, 195] width 91 height 11
click at [174, 199] on button "Mark all items as in stock" at bounding box center [169, 195] width 9 height 9
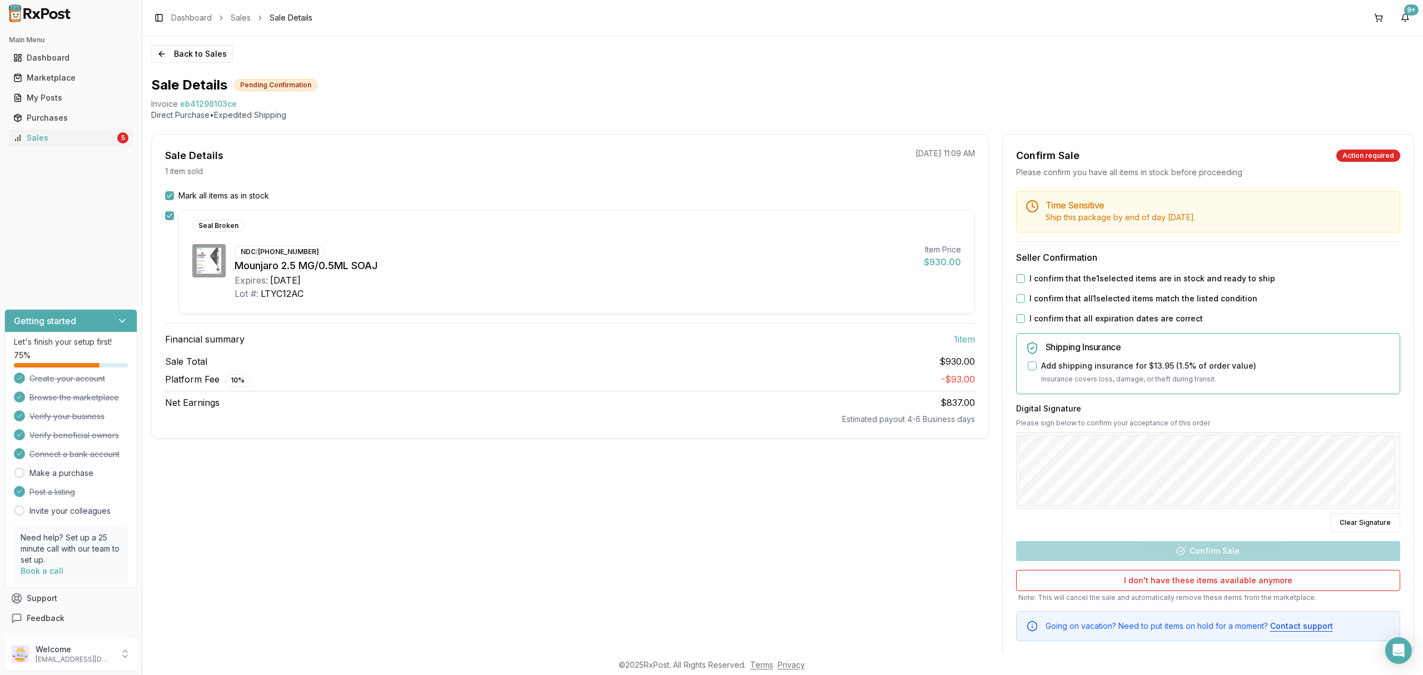
click at [1156, 276] on label "I confirm that the 1 selected items are in stock and ready to ship" at bounding box center [1153, 278] width 246 height 11
click at [1025, 276] on button "I confirm that the 1 selected items are in stock and ready to ship" at bounding box center [1020, 278] width 9 height 9
click at [1141, 296] on label "I confirm that all 1 selected items match the listed condition" at bounding box center [1144, 298] width 228 height 11
click at [1025, 296] on button "I confirm that all 1 selected items match the listed condition" at bounding box center [1020, 298] width 9 height 9
click at [1124, 320] on label "I confirm that all expiration dates are correct" at bounding box center [1116, 318] width 173 height 11
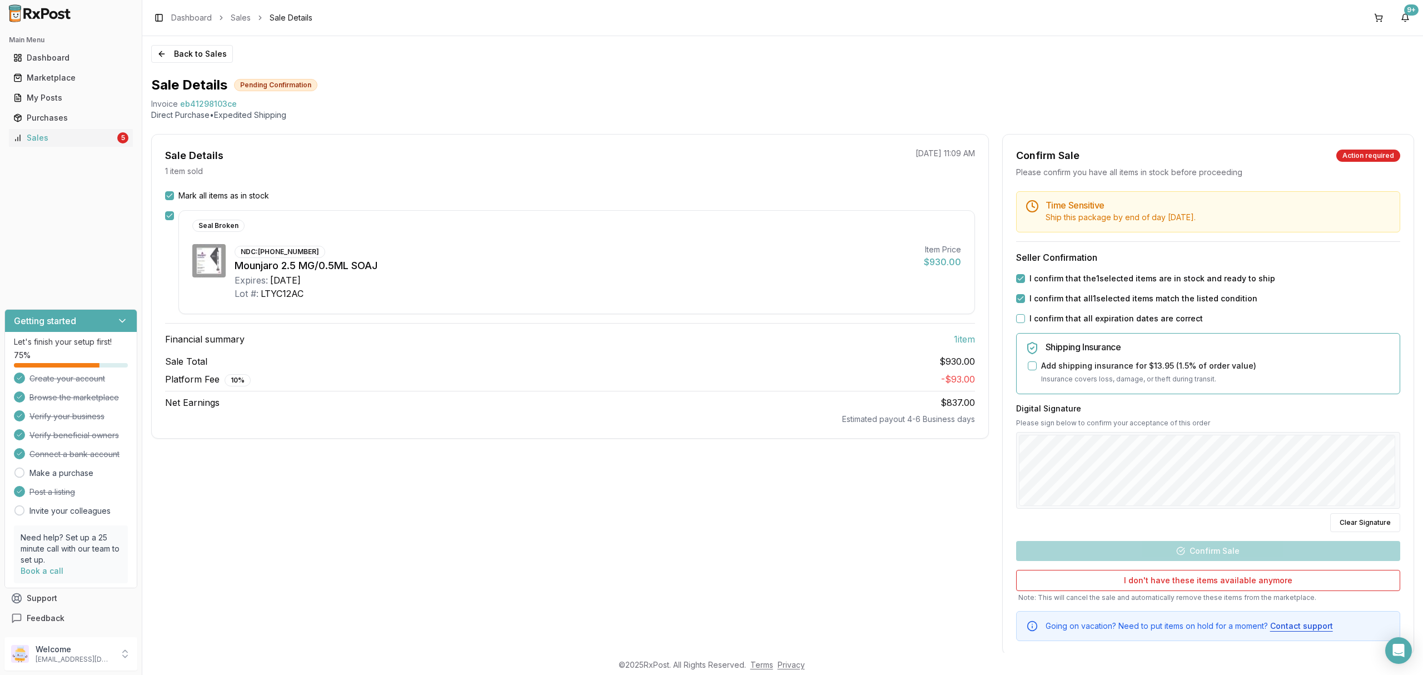
click at [1025, 320] on button "I confirm that all expiration dates are correct" at bounding box center [1020, 318] width 9 height 9
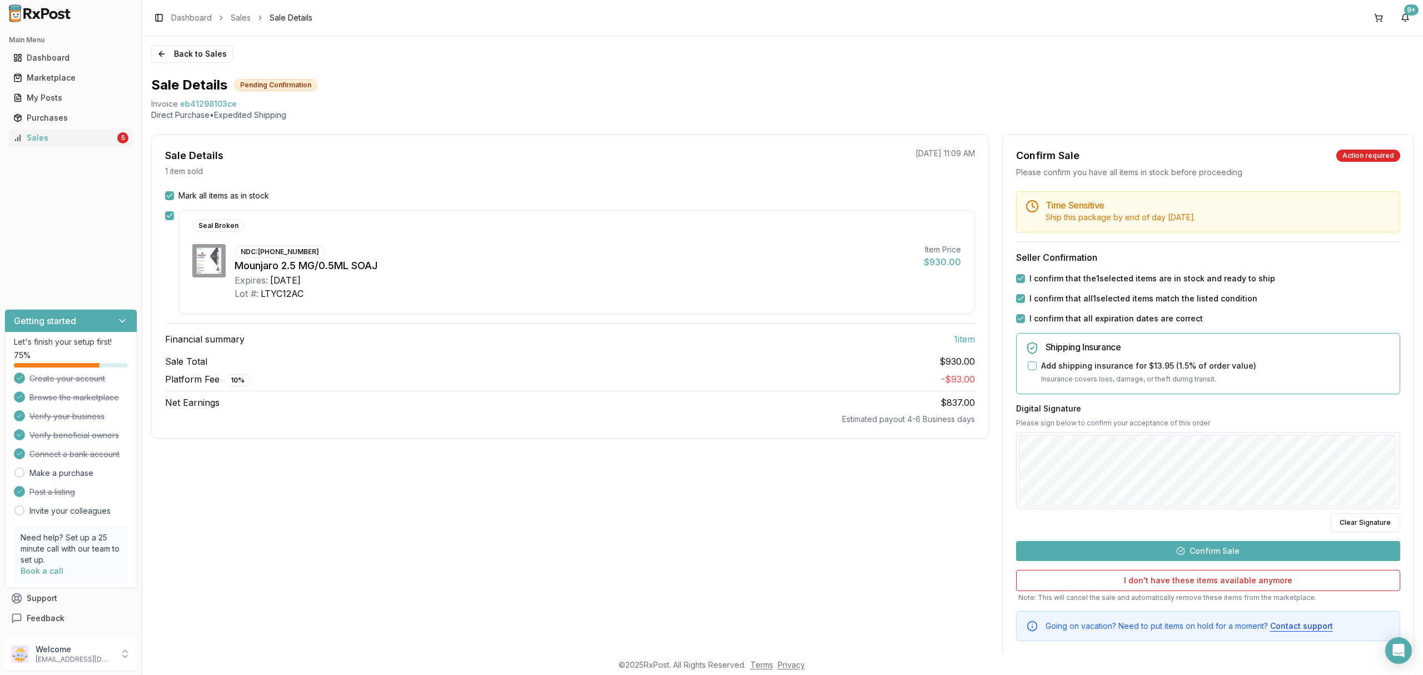
click at [1229, 543] on button "Confirm Sale" at bounding box center [1208, 551] width 384 height 20
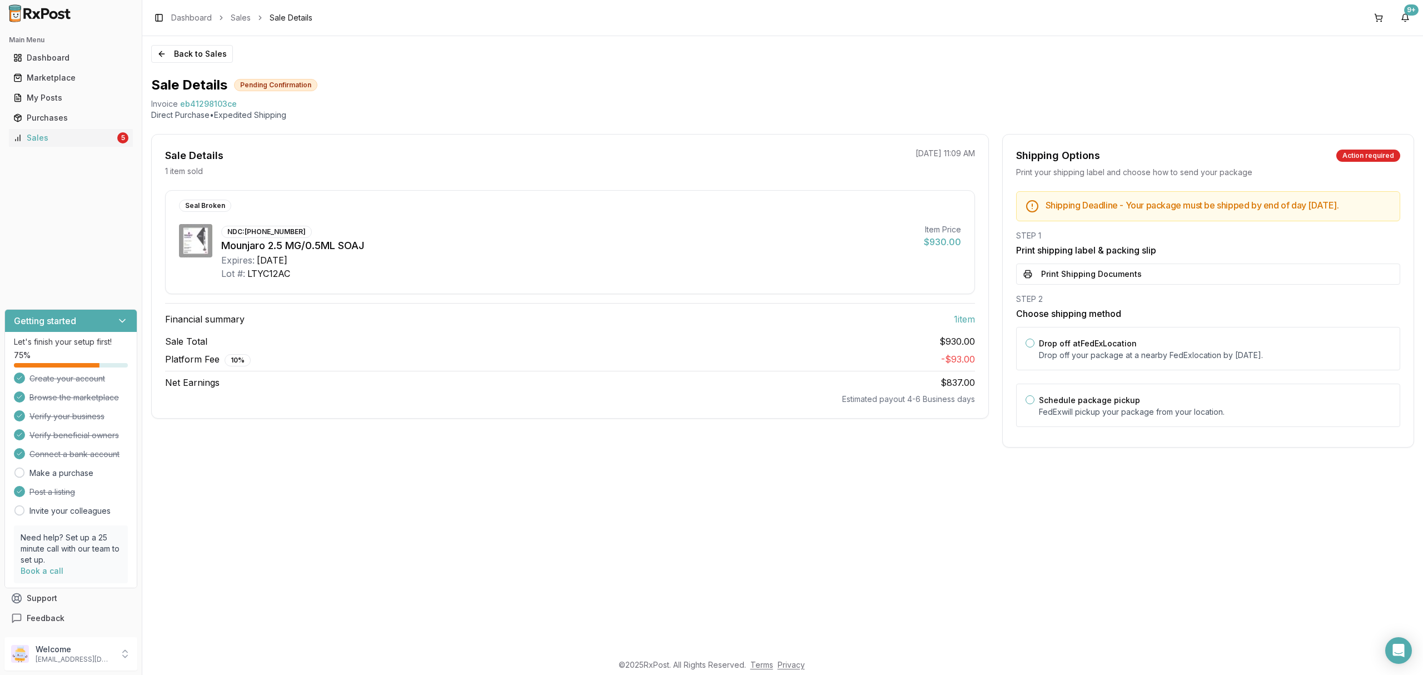
click at [1110, 348] on label "Drop off at FedEx Location" at bounding box center [1088, 343] width 98 height 9
click at [1035, 347] on button "Drop off at FedEx Location" at bounding box center [1030, 343] width 9 height 9
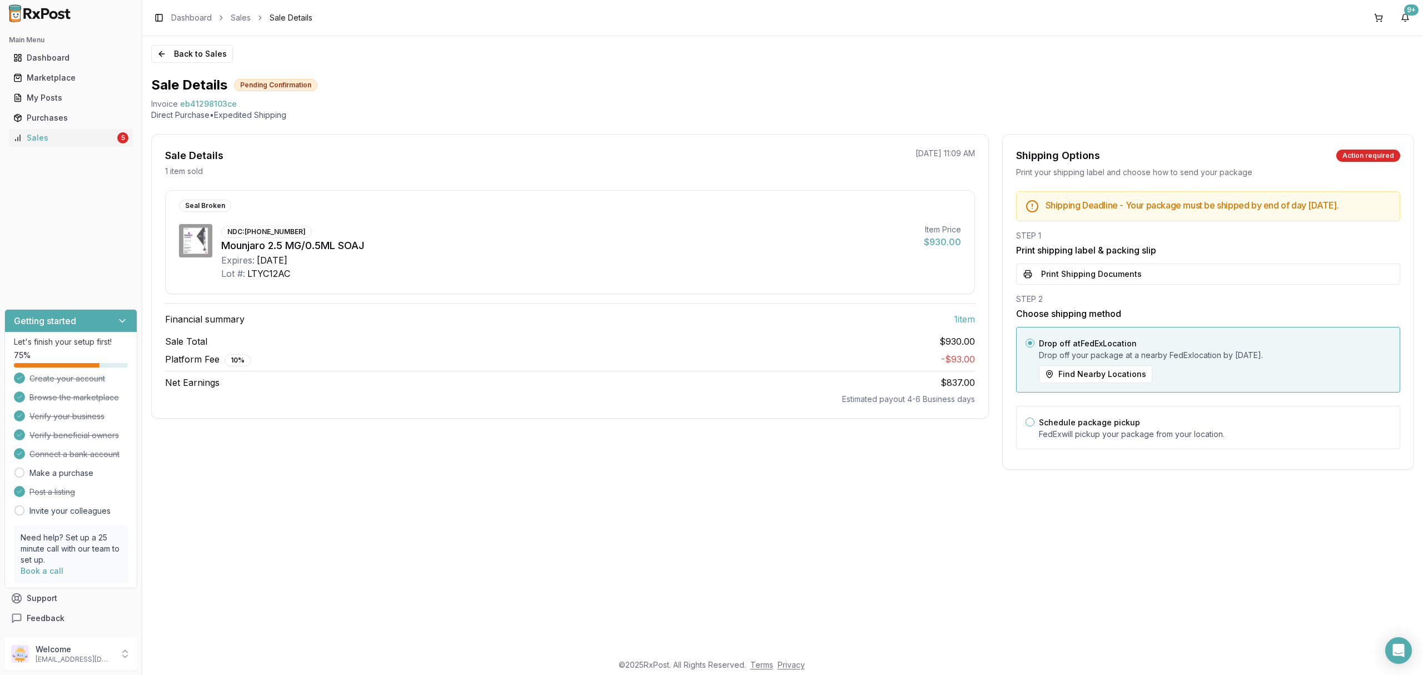
click at [1103, 285] on button "Print Shipping Documents" at bounding box center [1208, 274] width 384 height 21
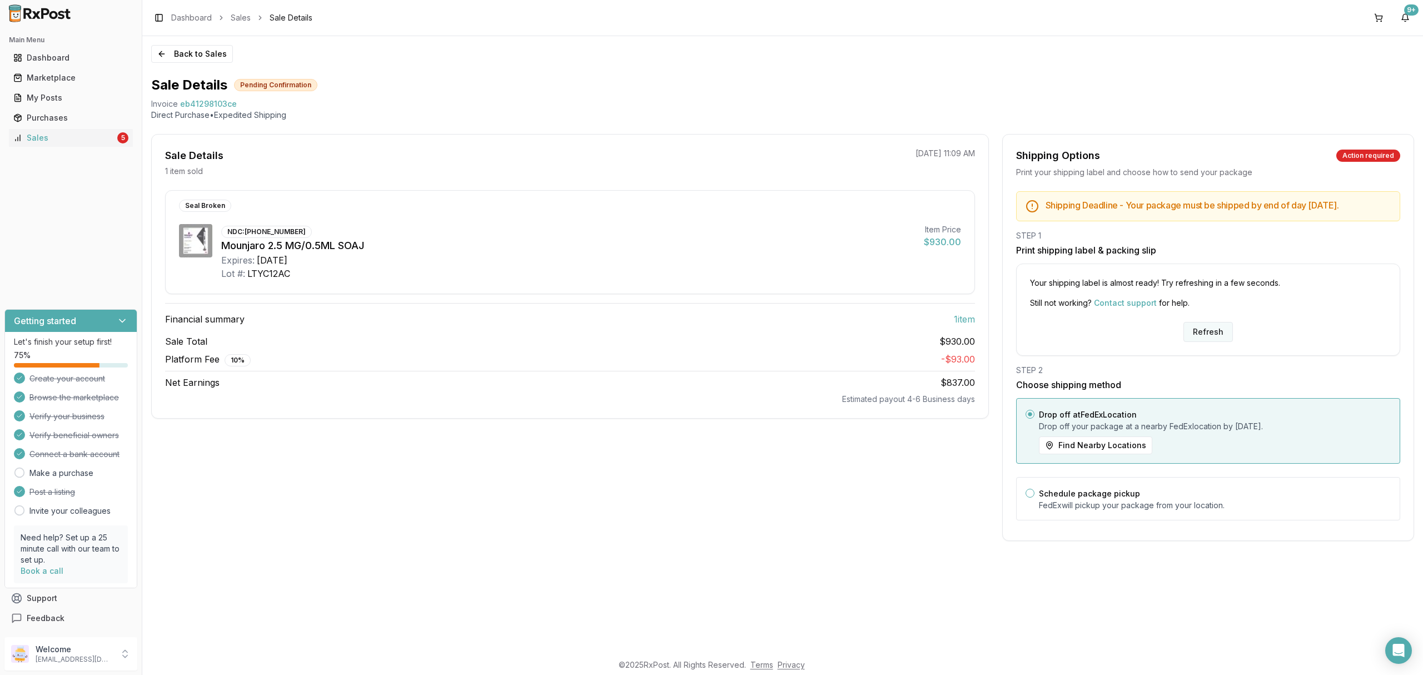
click at [1219, 340] on button "Refresh" at bounding box center [1208, 332] width 49 height 20
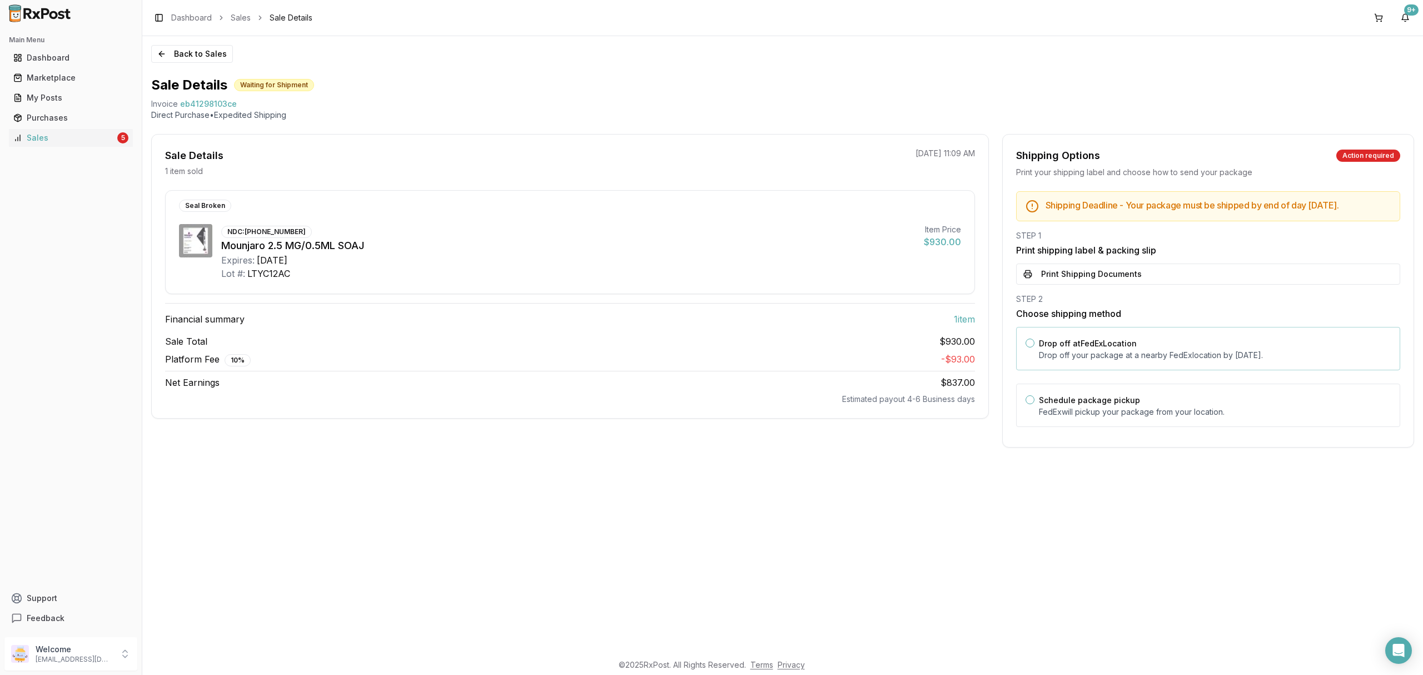
click at [1103, 394] on div "Schedule package pickup FedEx will pickup your package from your location." at bounding box center [1208, 405] width 384 height 43
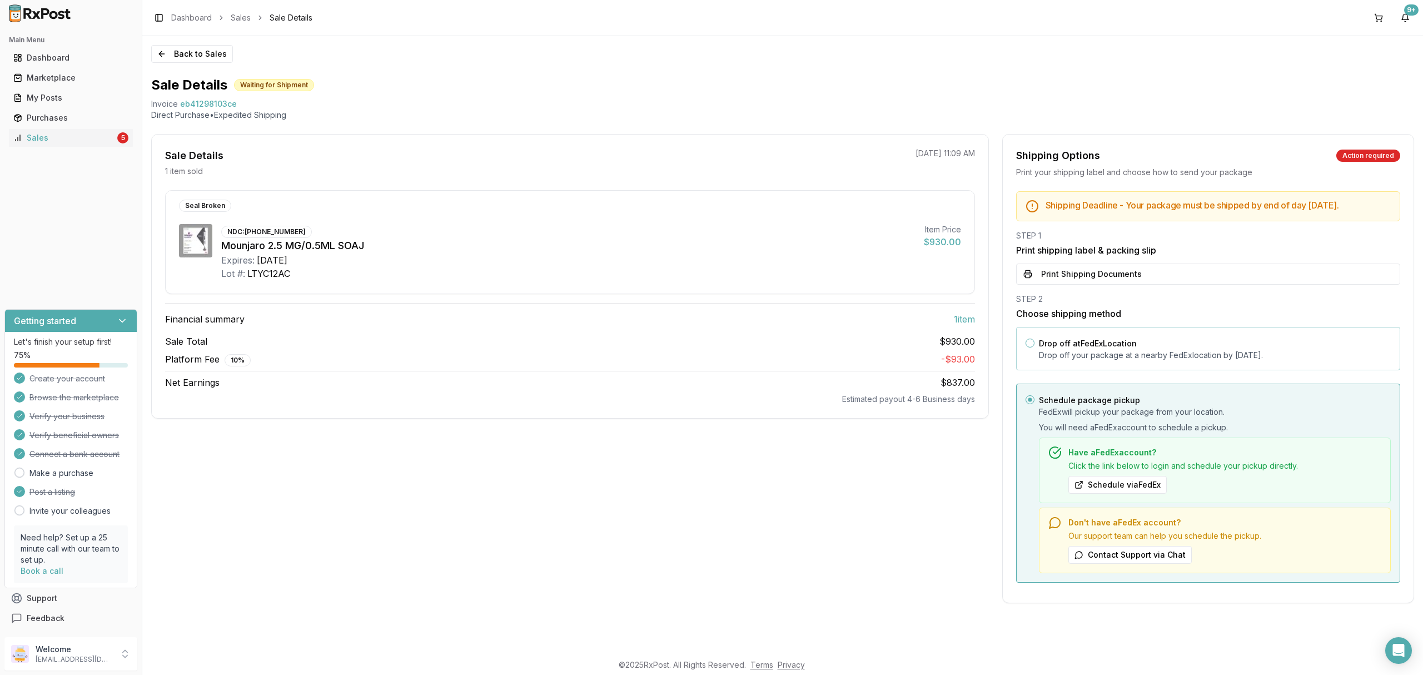
click at [1123, 348] on label "Drop off at FedEx Location" at bounding box center [1088, 343] width 98 height 9
click at [1035, 347] on button "Drop off at FedEx Location" at bounding box center [1030, 343] width 9 height 9
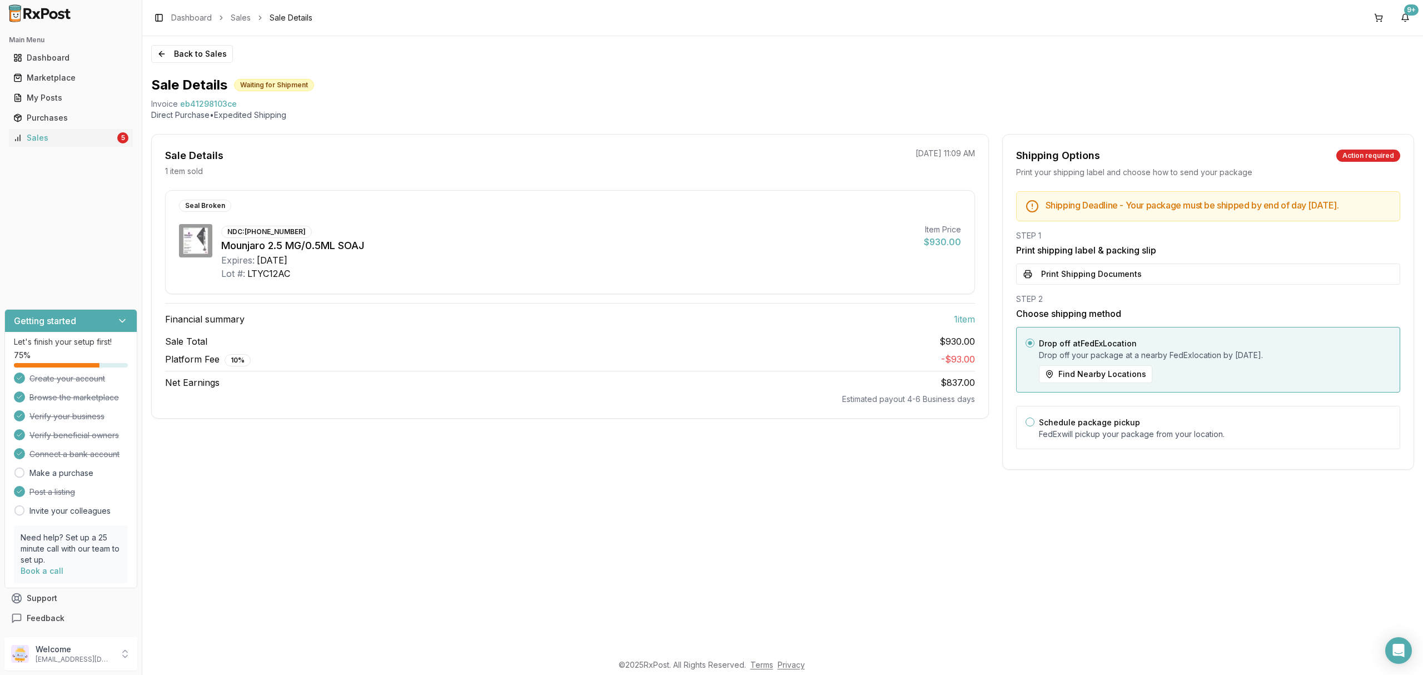
click at [1145, 285] on button "Print Shipping Documents" at bounding box center [1208, 274] width 384 height 21
click at [223, 48] on button "Back to Sales" at bounding box center [192, 54] width 82 height 18
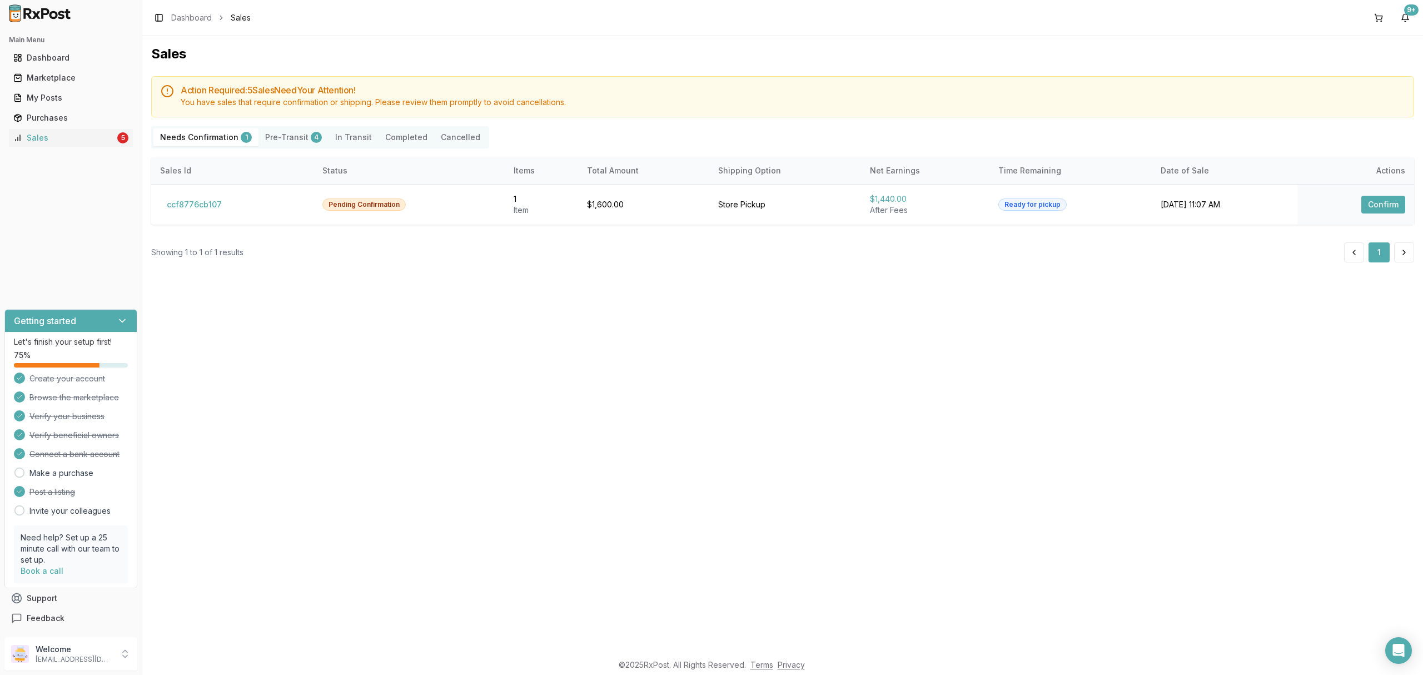
click at [546, 347] on div "Sales Action Required: 5 Sale s Need Your Attention! You have sales that requir…" at bounding box center [782, 344] width 1281 height 617
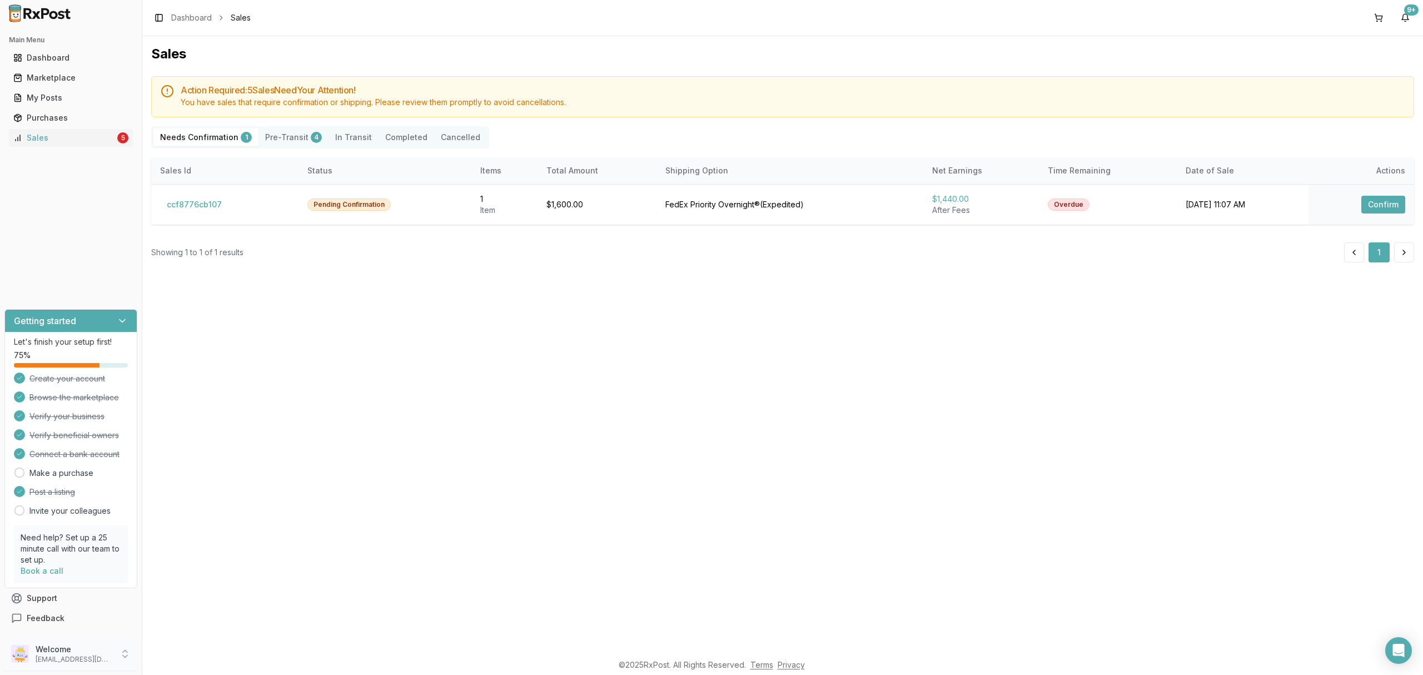
click at [71, 650] on p "Welcome" at bounding box center [74, 649] width 77 height 11
click at [188, 655] on span "Sign Out" at bounding box center [202, 656] width 106 height 11
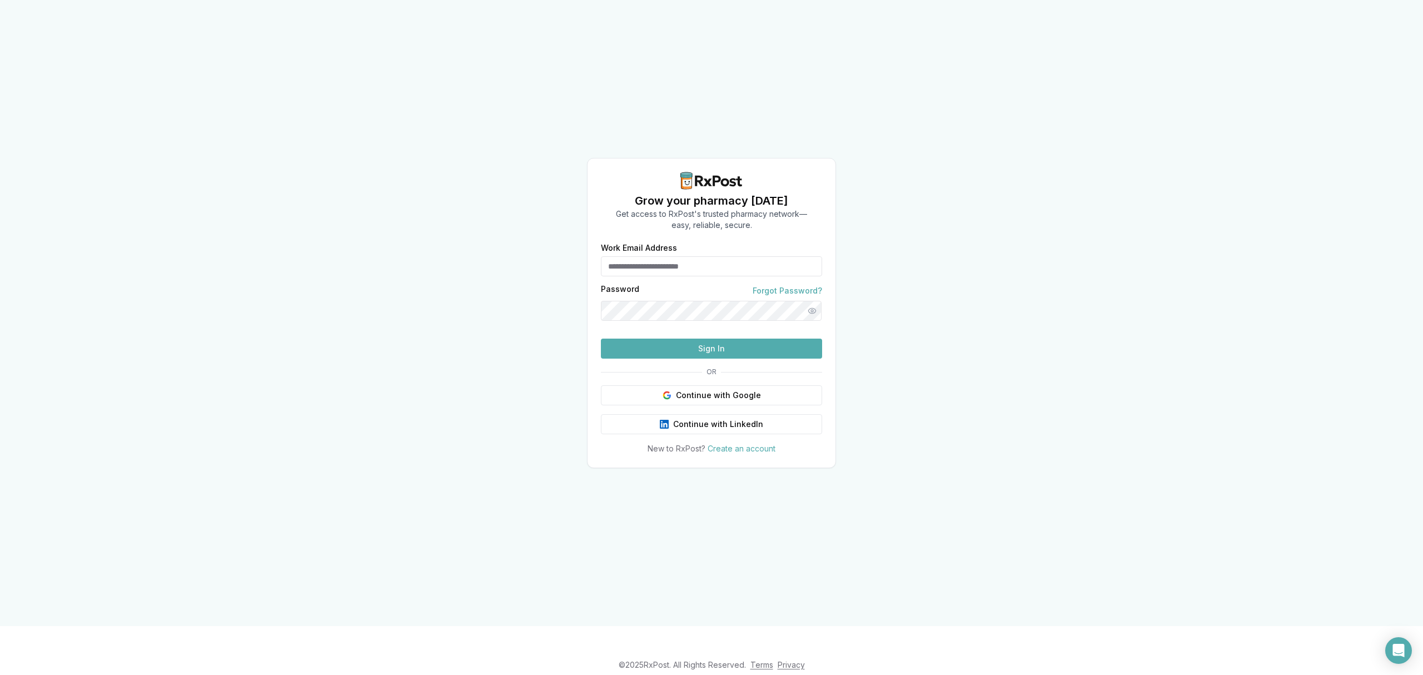
type input "**********"
click at [232, 166] on div "**********" at bounding box center [711, 313] width 1423 height 626
click at [735, 359] on button "Sign In" at bounding box center [711, 349] width 221 height 20
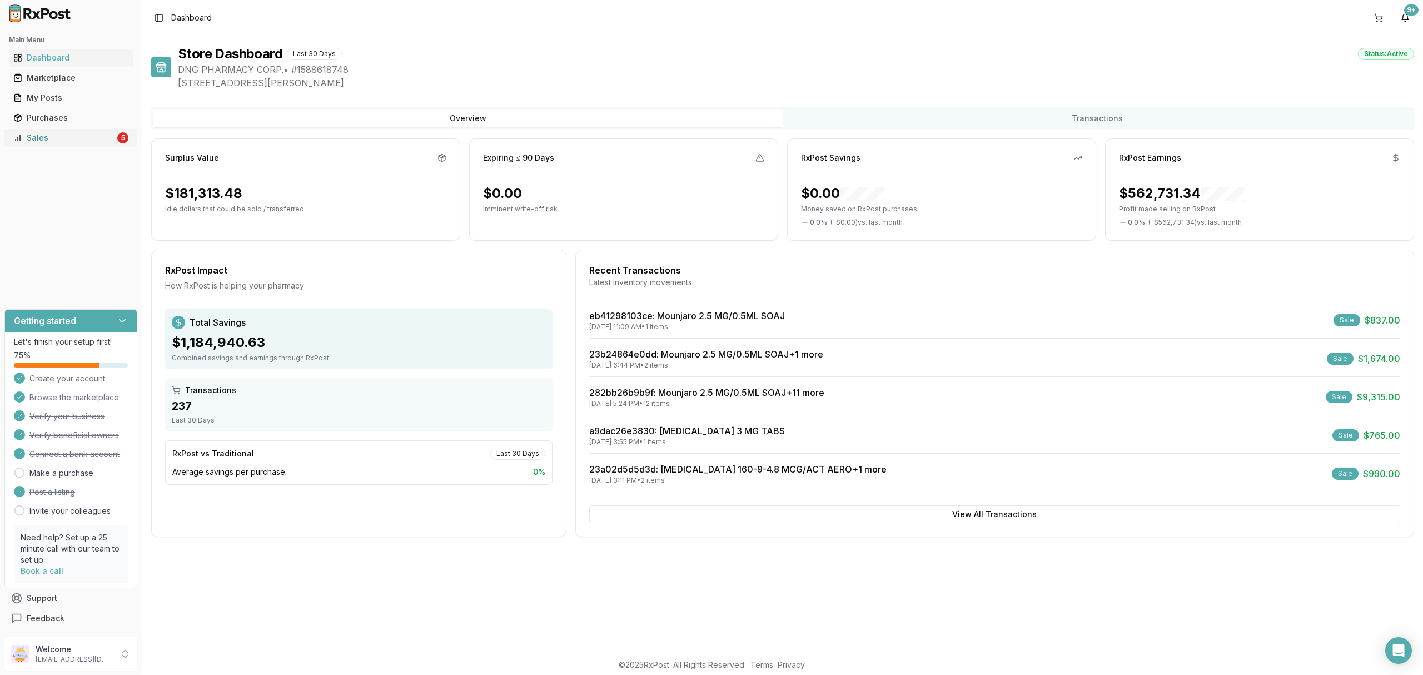
click at [85, 139] on div "Sales" at bounding box center [64, 137] width 102 height 11
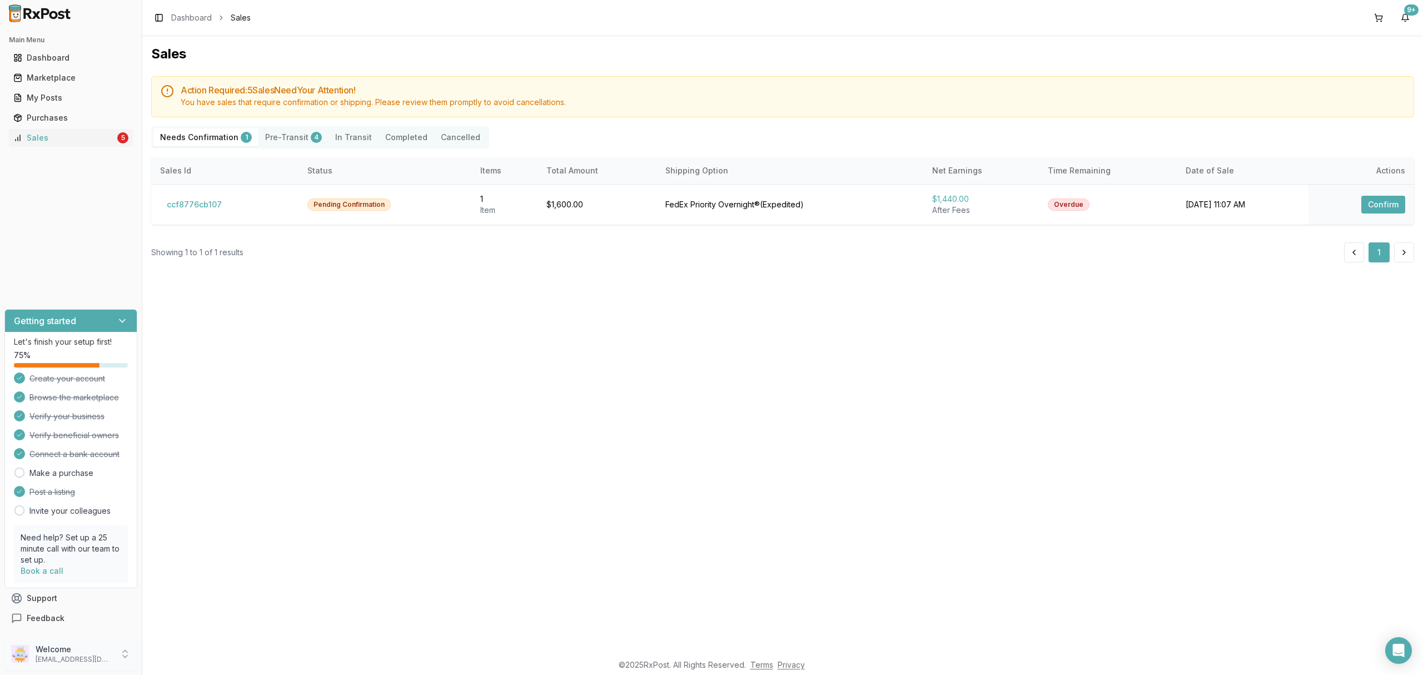
click at [115, 663] on div "Welcome dngpharmacy2@gmail.com" at bounding box center [70, 653] width 133 height 33
click at [181, 663] on button "Sign Out" at bounding box center [202, 656] width 115 height 18
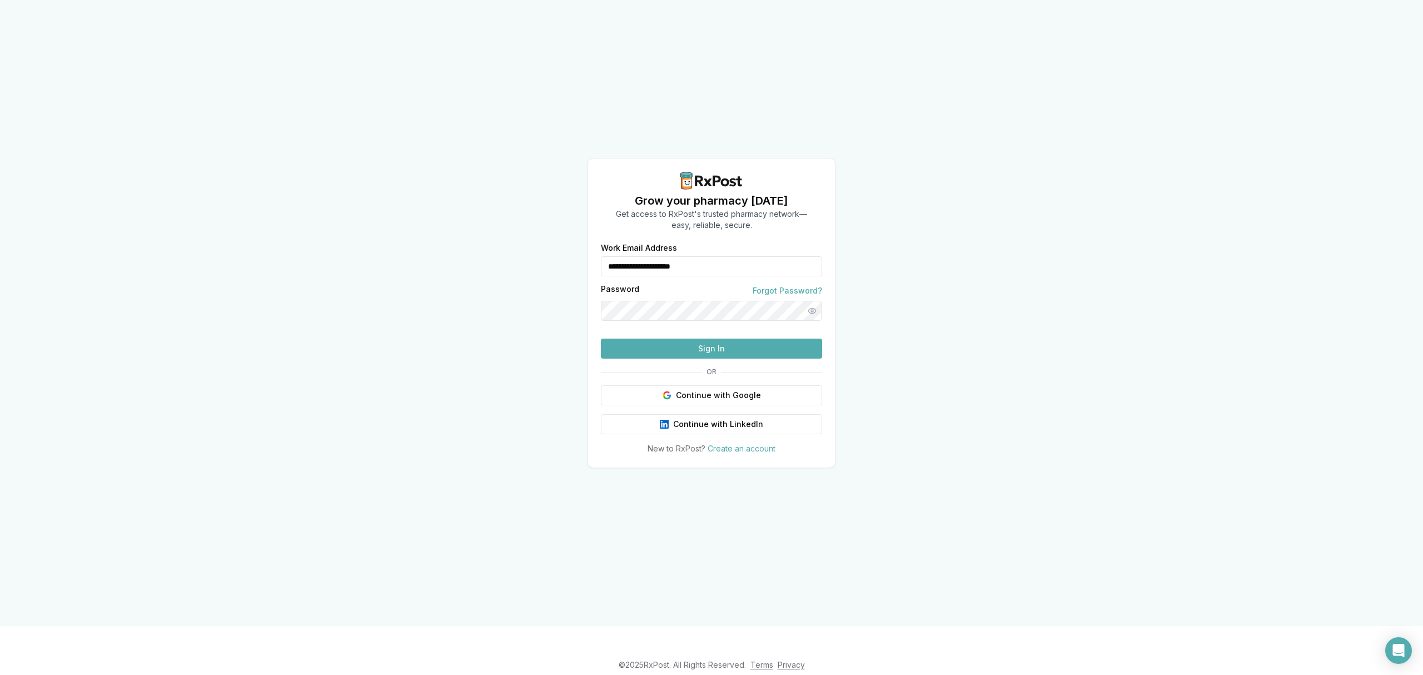
drag, startPoint x: 639, startPoint y: 247, endPoint x: 473, endPoint y: 265, distance: 167.7
click at [468, 271] on div "**********" at bounding box center [711, 313] width 1423 height 626
type input "**********"
click at [687, 359] on button "Sign In" at bounding box center [711, 349] width 221 height 20
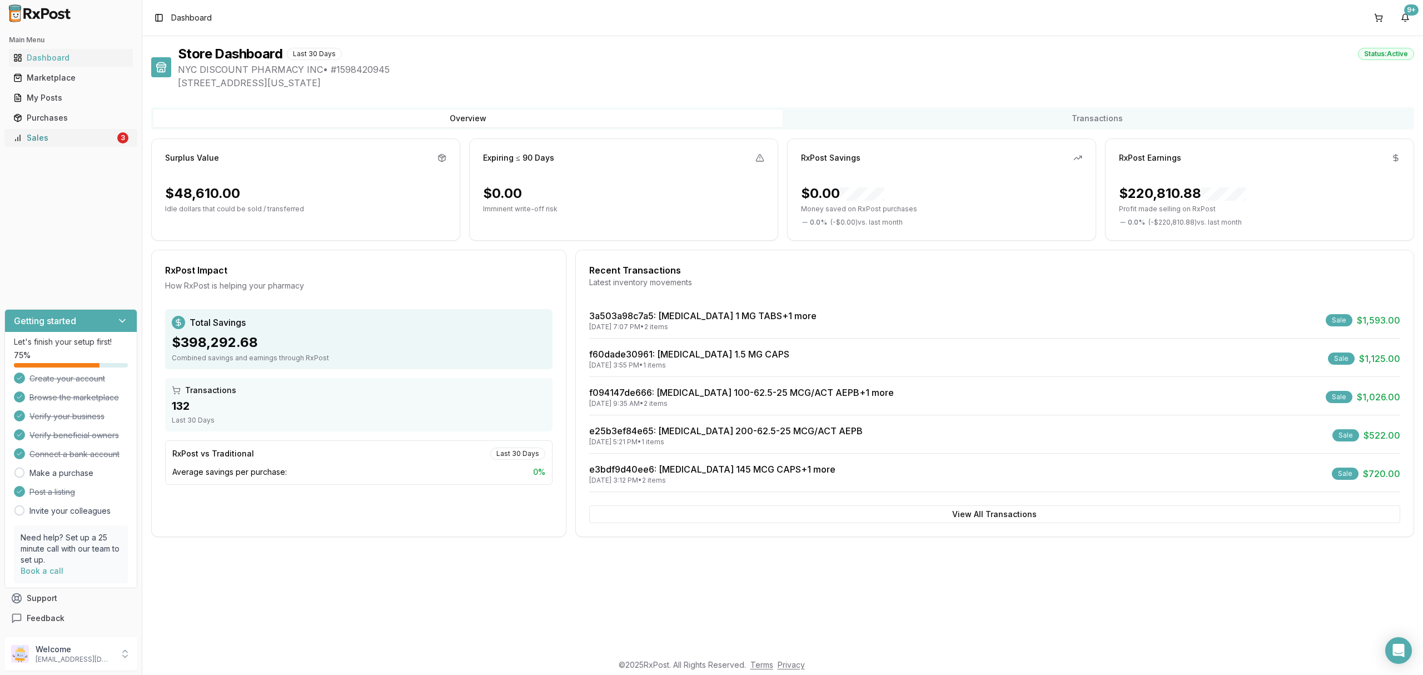
click at [101, 139] on div "Sales" at bounding box center [64, 137] width 102 height 11
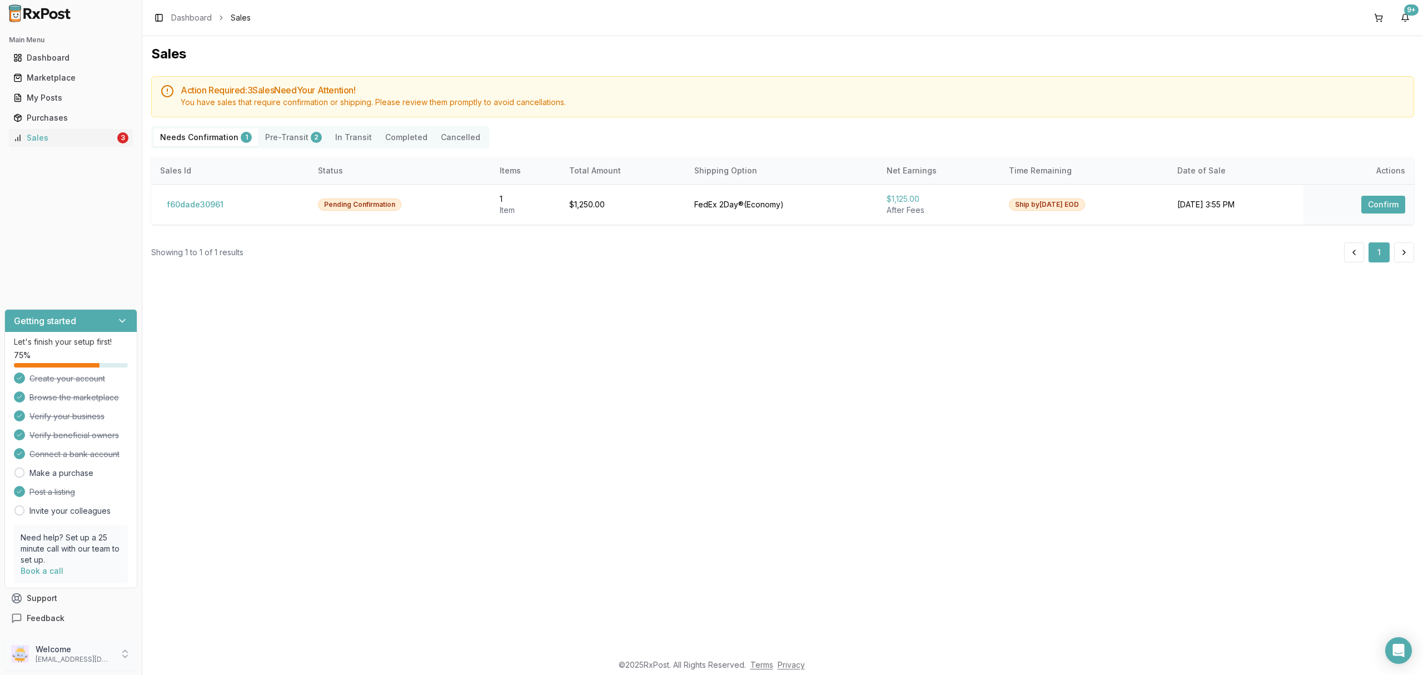
click at [83, 654] on p "Welcome" at bounding box center [74, 649] width 77 height 11
click at [192, 660] on span "Sign Out" at bounding box center [202, 656] width 106 height 11
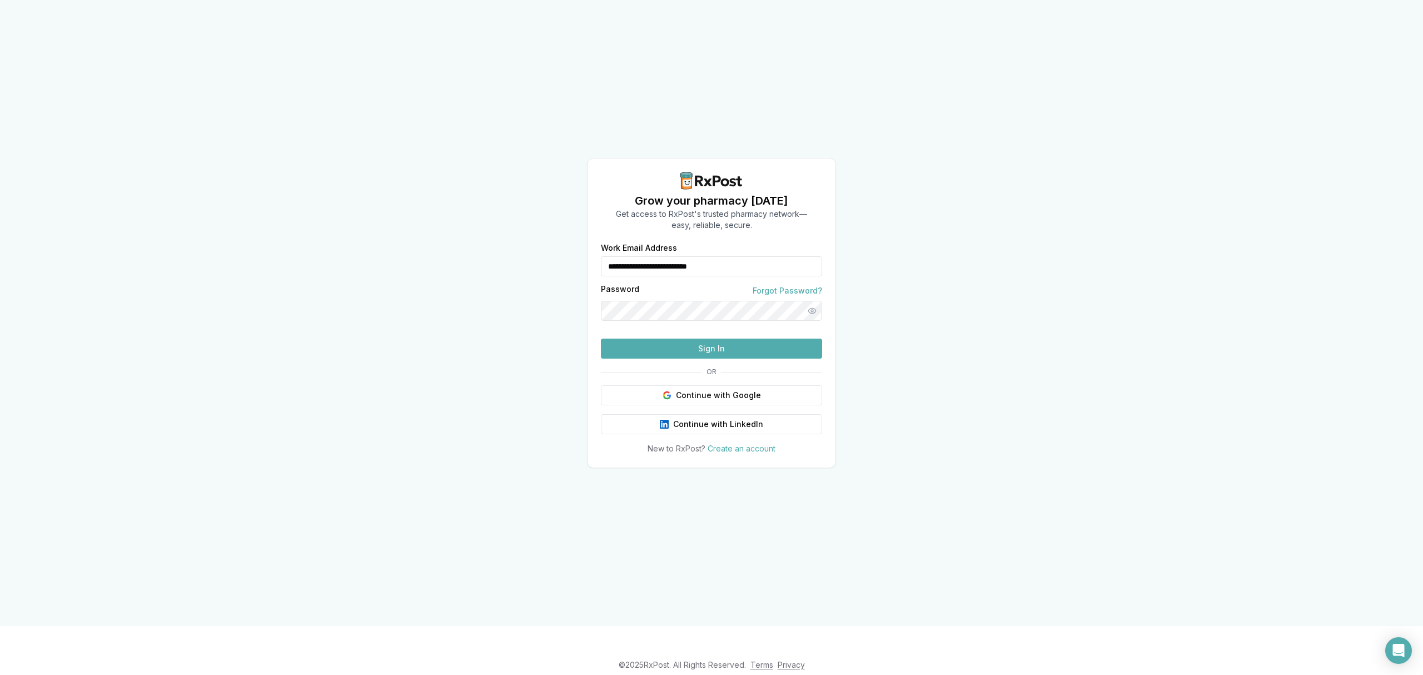
drag, startPoint x: 758, startPoint y: 249, endPoint x: 493, endPoint y: 253, distance: 265.8
click at [493, 252] on div "**********" at bounding box center [711, 313] width 1423 height 626
type input "**********"
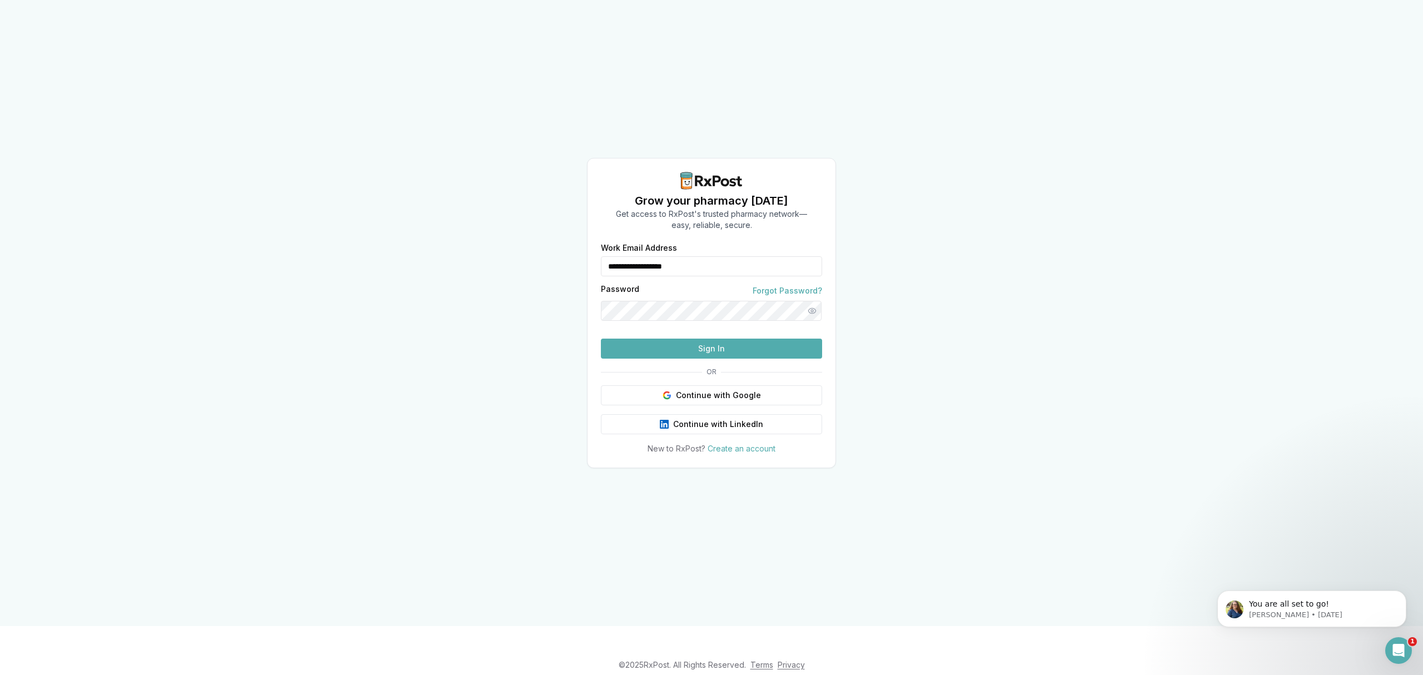
drag, startPoint x: 702, startPoint y: 364, endPoint x: 706, endPoint y: 372, distance: 9.5
click at [705, 359] on button "Sign In" at bounding box center [711, 349] width 221 height 20
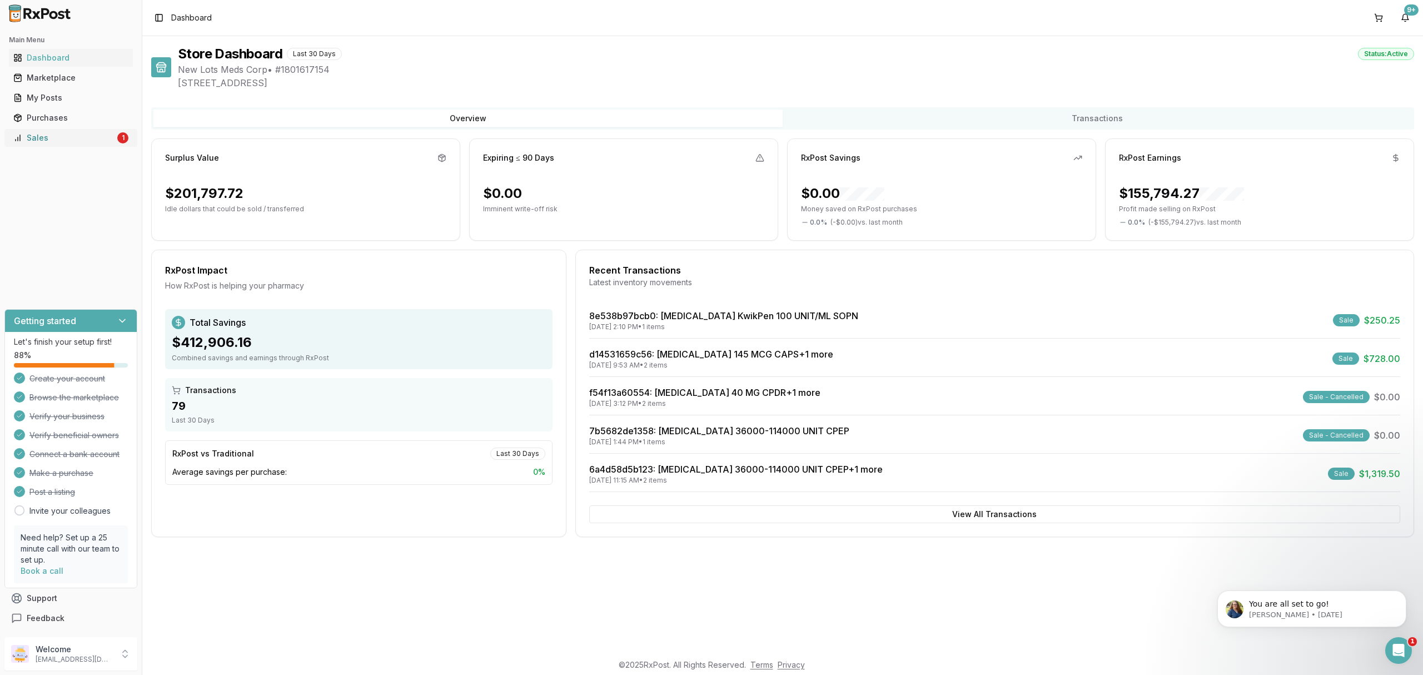
click at [87, 143] on div "Sales" at bounding box center [64, 137] width 102 height 11
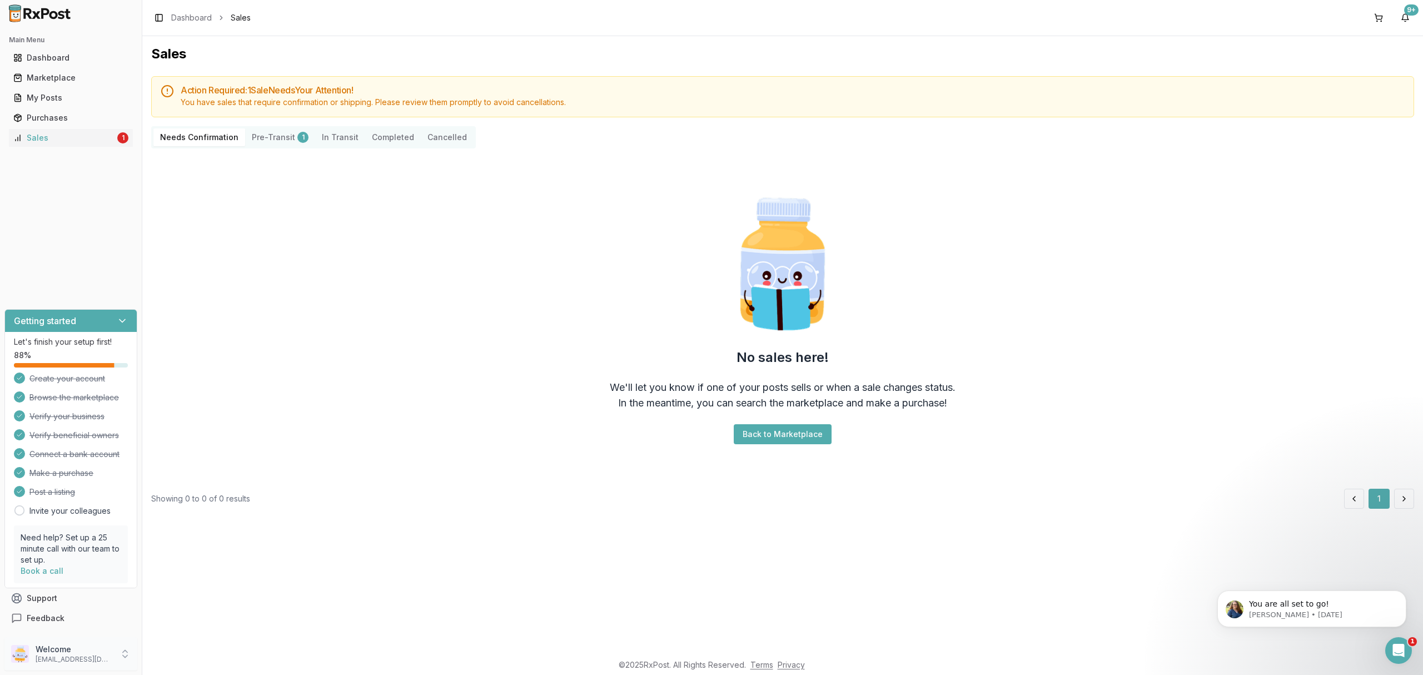
click at [83, 648] on p "Welcome" at bounding box center [74, 649] width 77 height 11
click at [202, 654] on span "Sign Out" at bounding box center [202, 656] width 106 height 11
